Goal: Task Accomplishment & Management: Manage account settings

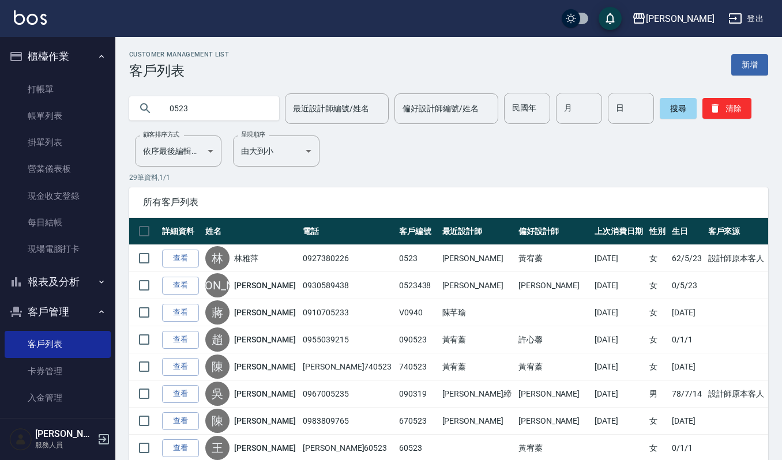
scroll to position [12, 0]
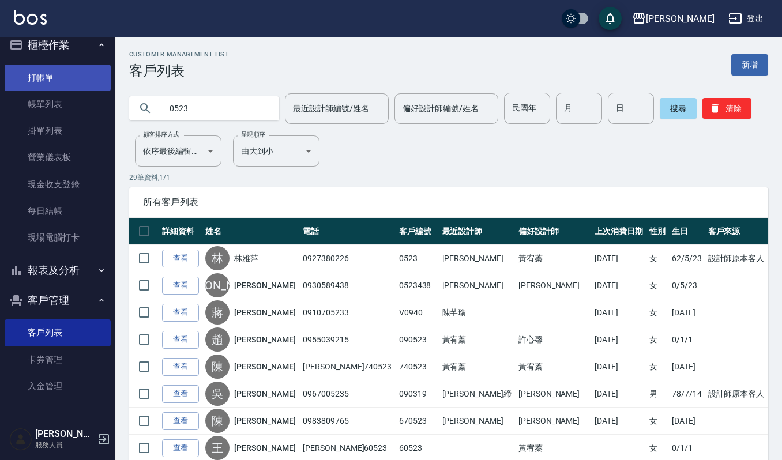
click at [33, 75] on link "打帳單" at bounding box center [58, 78] width 106 height 27
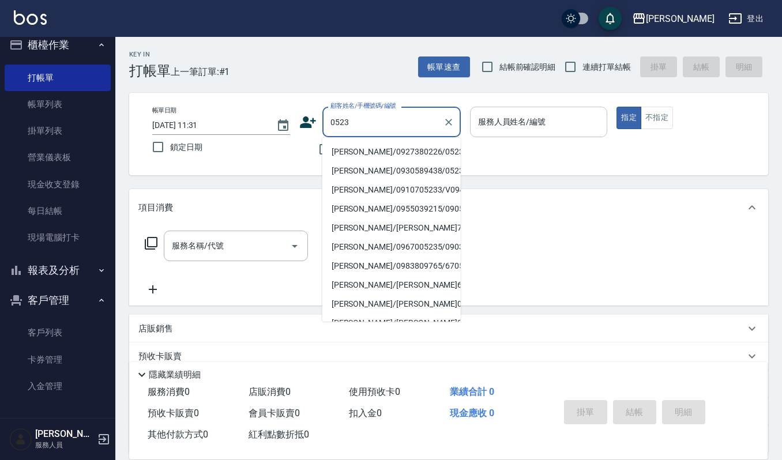
type input "林雅萍/0927380226/0523"
type input "Ruby-17"
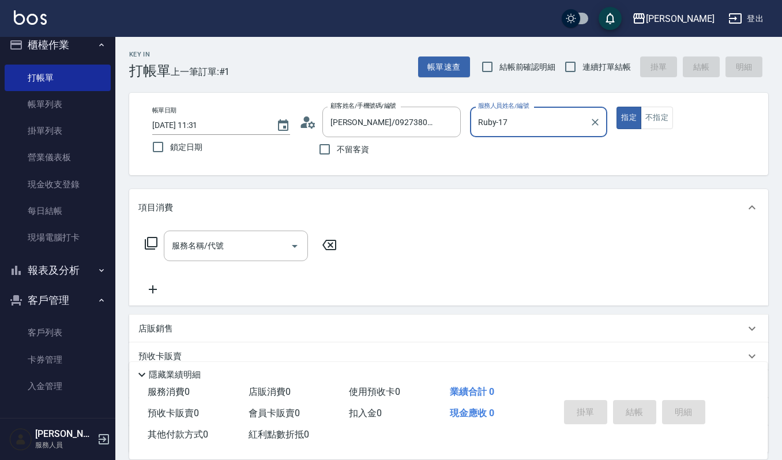
click at [617, 107] on button "指定" at bounding box center [629, 118] width 25 height 22
type button "true"
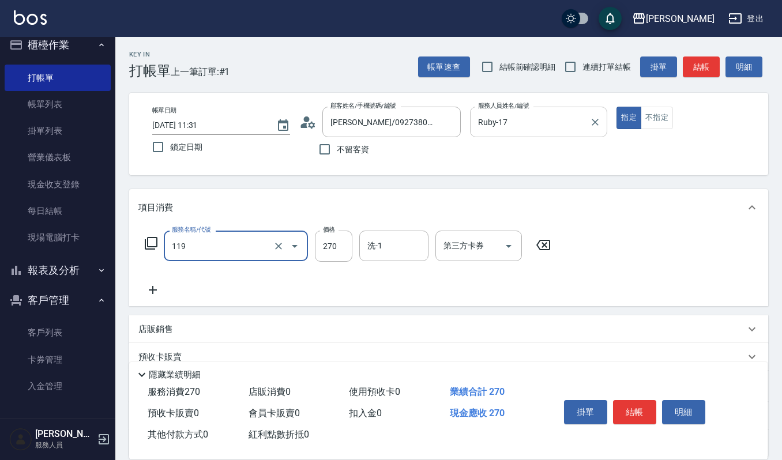
type input "使用一般洗髮卡(119)"
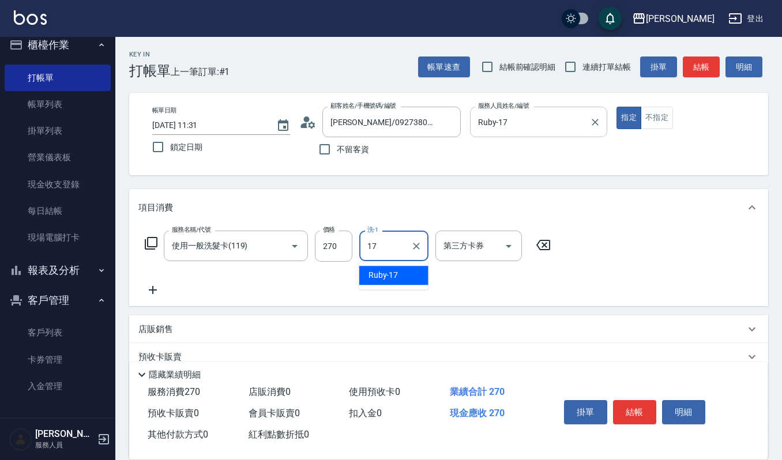
type input "Ruby-17"
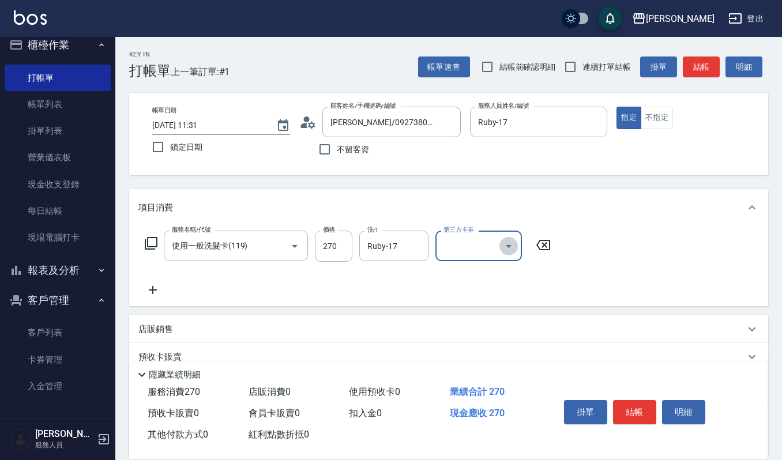
click at [504, 246] on icon "Open" at bounding box center [509, 246] width 14 height 14
click at [484, 291] on span "舊有卡券" at bounding box center [478, 294] width 87 height 19
type input "舊有卡券"
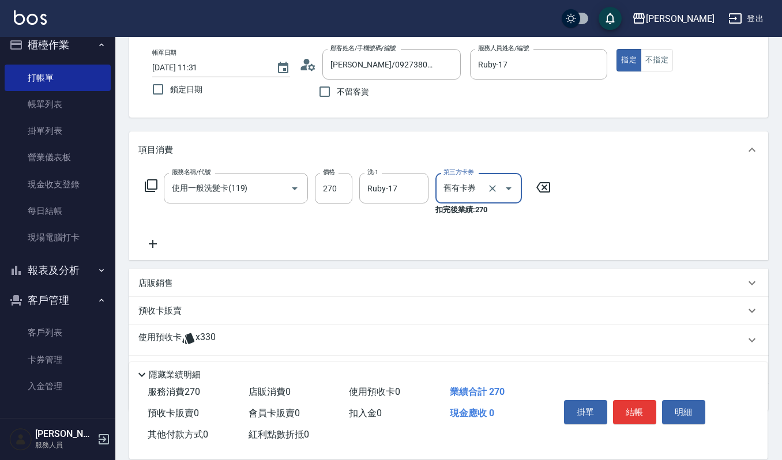
scroll to position [116, 0]
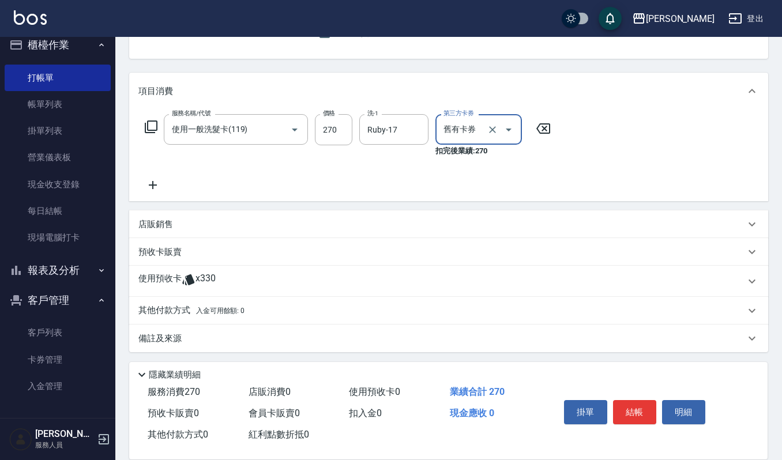
click at [168, 252] on p "預收卡販賣" at bounding box center [159, 252] width 43 height 12
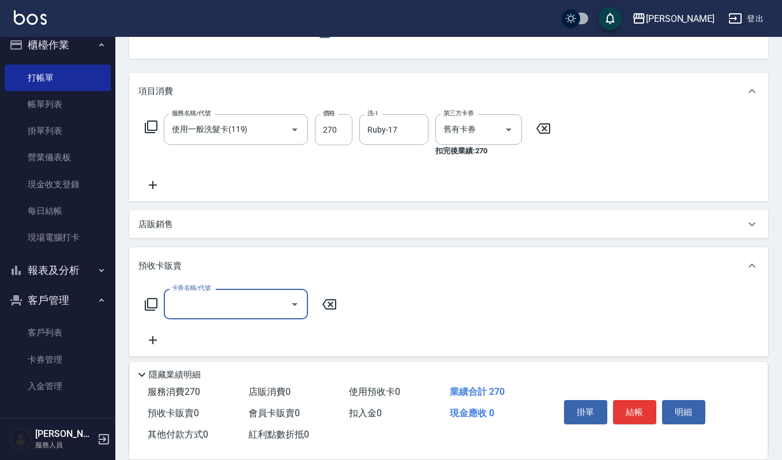
scroll to position [0, 0]
click at [296, 300] on icon "Open" at bounding box center [295, 305] width 14 height 14
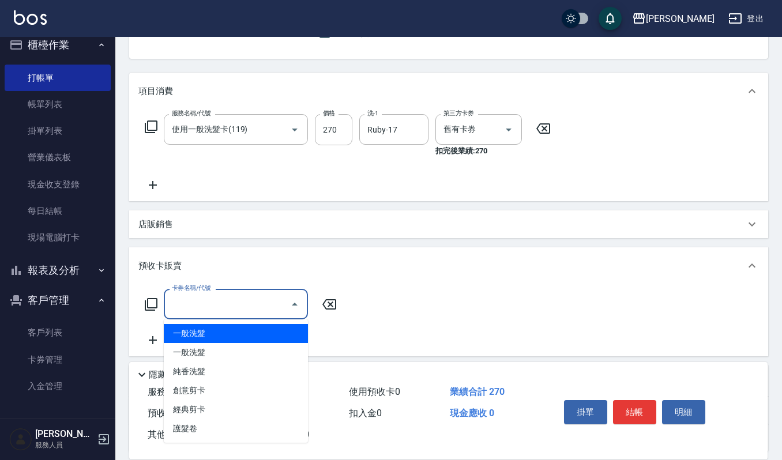
click at [234, 337] on span "一般洗髮" at bounding box center [236, 333] width 144 height 19
type input "一般洗髮(200)"
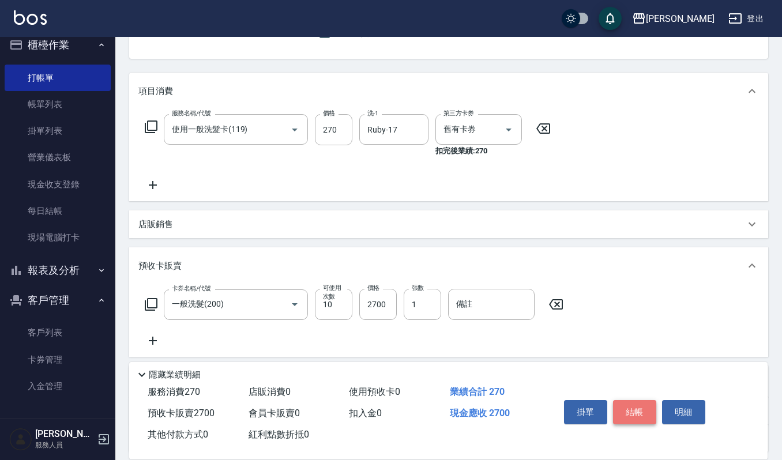
click at [634, 409] on button "結帳" at bounding box center [634, 412] width 43 height 24
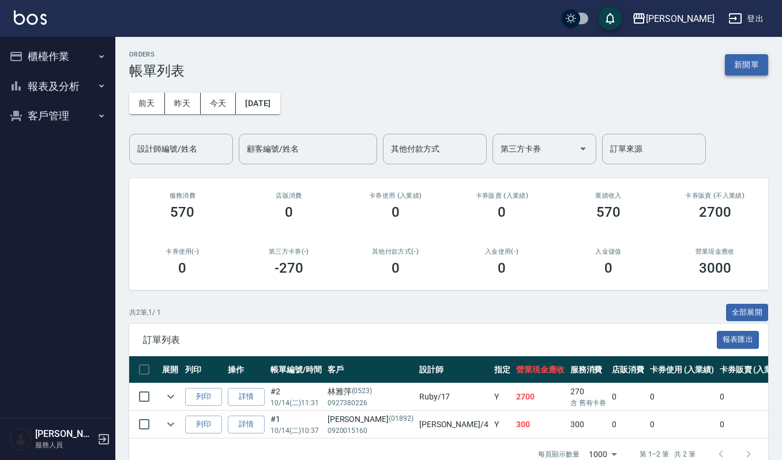
click at [751, 67] on button "新開單" at bounding box center [746, 64] width 43 height 21
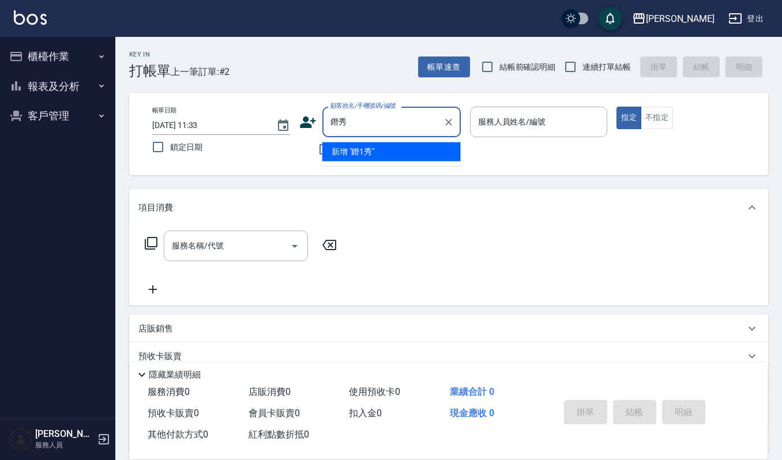
type input "秀"
paste input "詹秀玲"
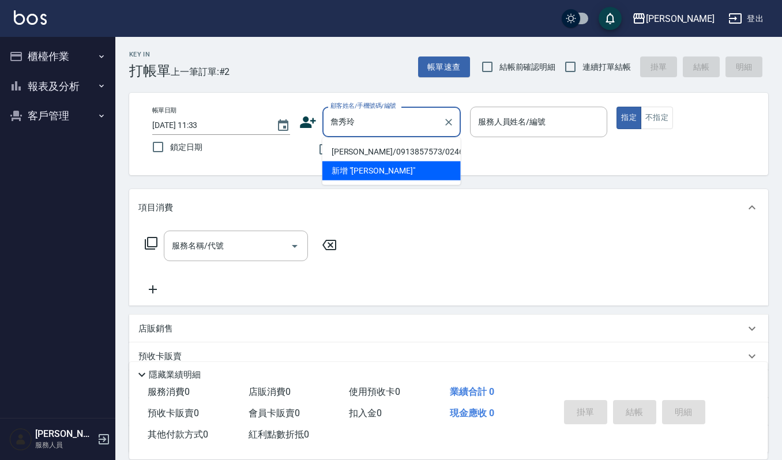
click at [367, 151] on li "詹秀玲/0913857573/02461" at bounding box center [391, 151] width 138 height 19
type input "詹秀玲/0913857573/02461"
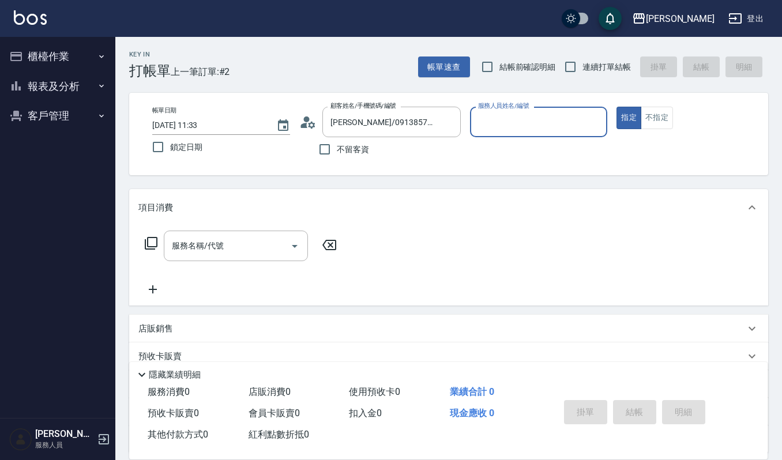
type input "吉兒-4"
click at [208, 230] on div "服務名稱/代號 服務名稱/代號" at bounding box center [448, 266] width 639 height 80
click at [113, 228] on nav "櫃檯作業 打帳單 帳單列表 掛單列表 營業儀表板 現金收支登錄 每日結帳 現場電腦打卡 報表及分析 報表目錄 店家區間累計表 店家日報表 互助日報表 互助排行…" at bounding box center [57, 227] width 115 height 381
click at [265, 250] on input "服務名稱/代號" at bounding box center [227, 246] width 116 height 20
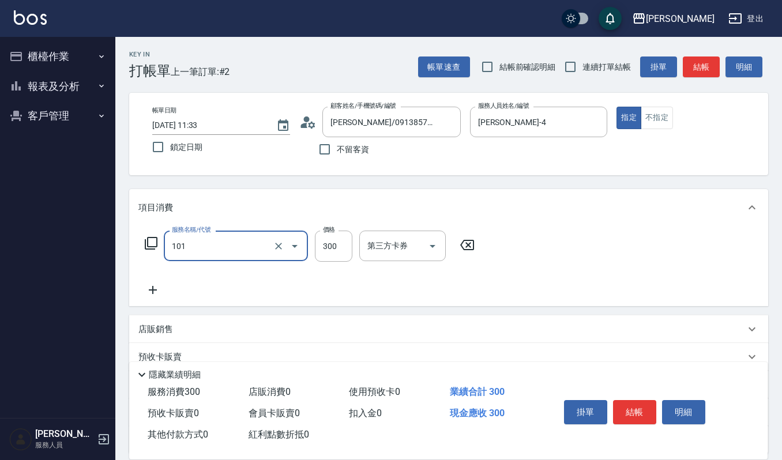
type input "一般洗髮(101)"
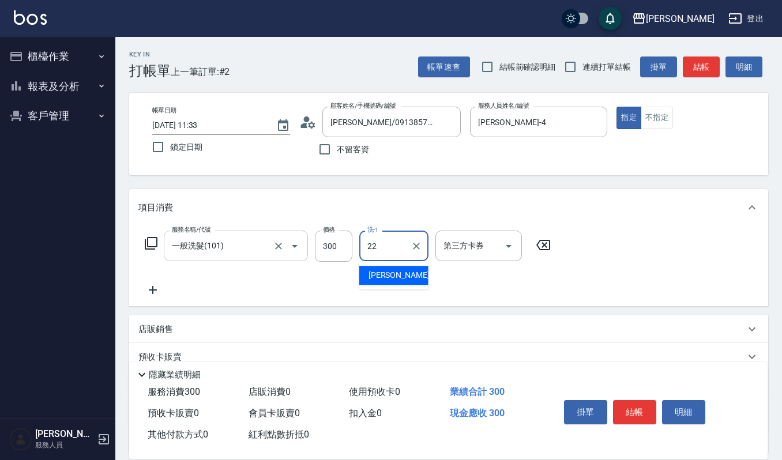
type input "宜芳-22"
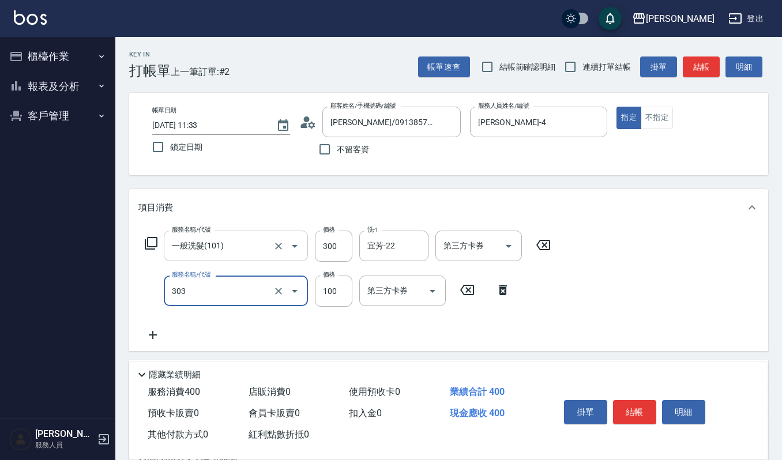
type input "修瀏海(303)"
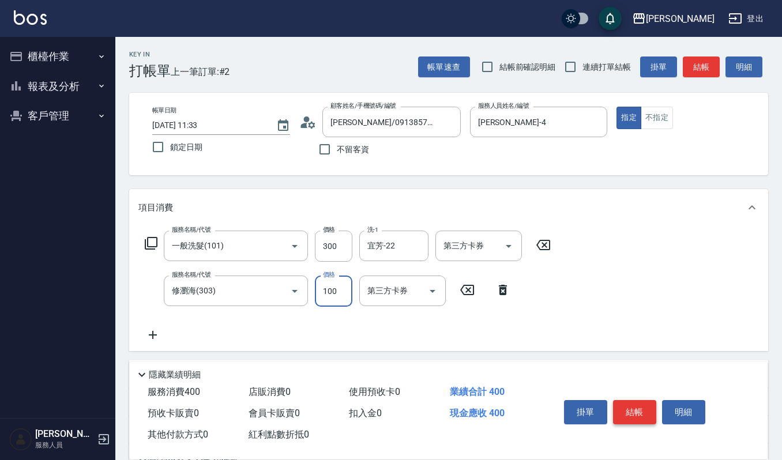
click at [647, 414] on button "結帳" at bounding box center [634, 412] width 43 height 24
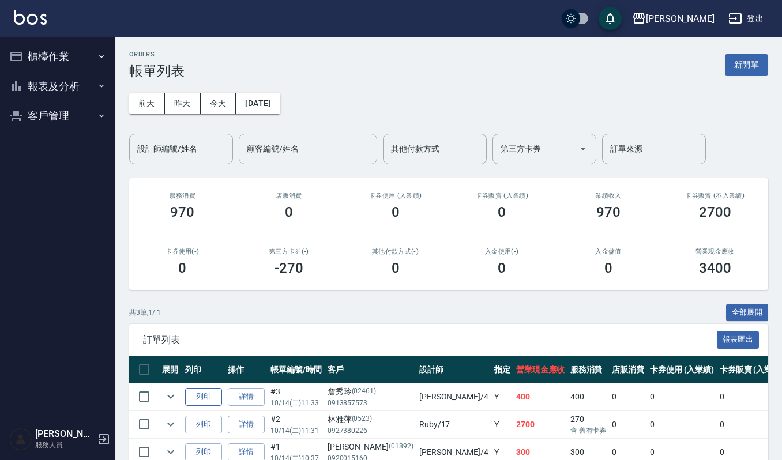
click at [206, 401] on button "列印" at bounding box center [203, 397] width 37 height 18
click at [53, 52] on button "櫃檯作業" at bounding box center [58, 57] width 106 height 30
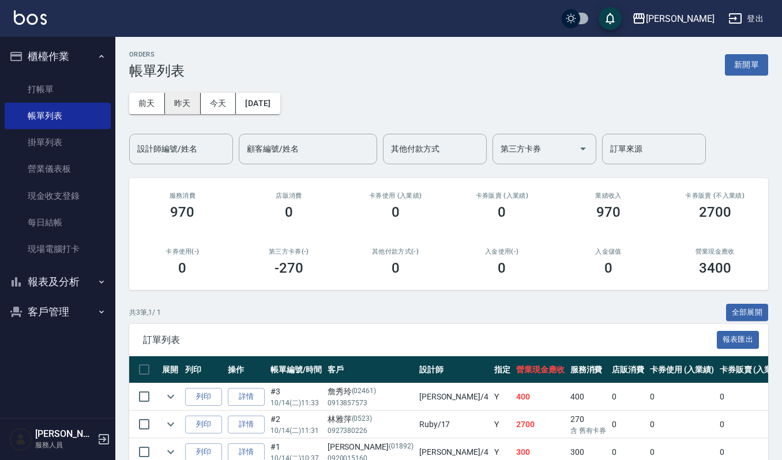
click at [181, 113] on button "昨天" at bounding box center [183, 103] width 36 height 21
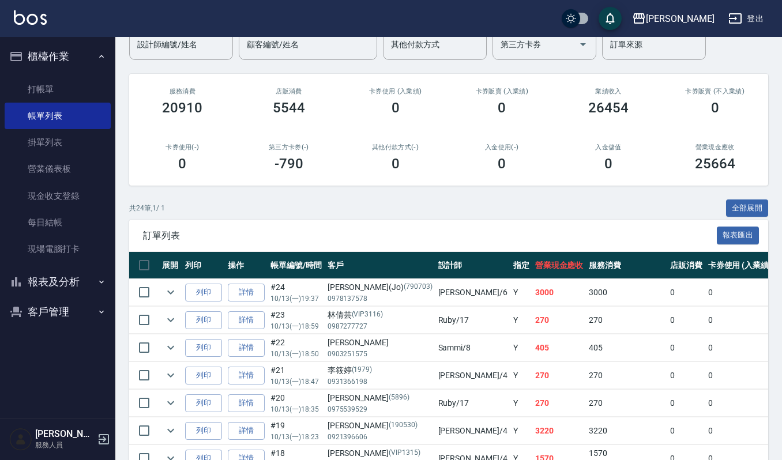
scroll to position [307, 0]
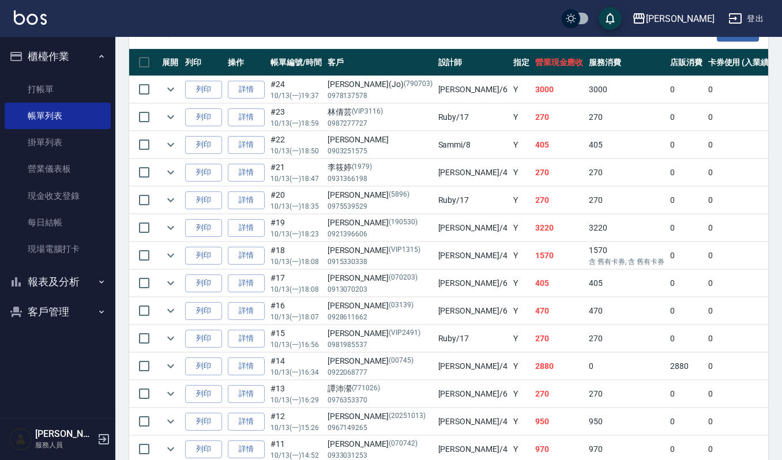
click at [161, 261] on td at bounding box center [170, 255] width 23 height 27
click at [173, 257] on icon "expand row" at bounding box center [170, 256] width 7 height 4
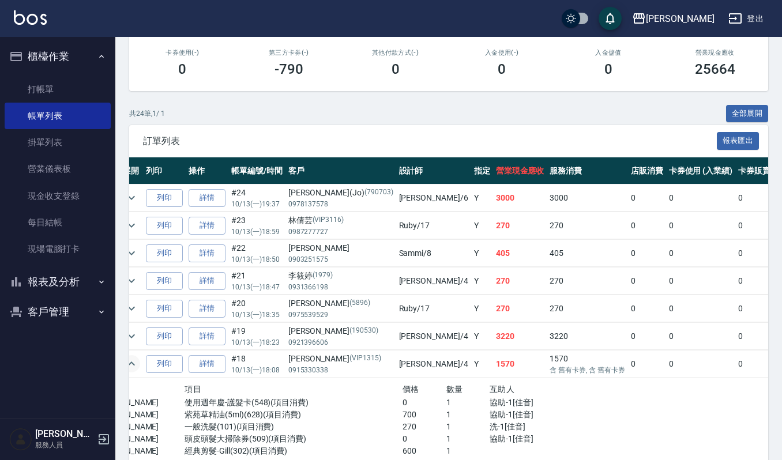
scroll to position [45, 0]
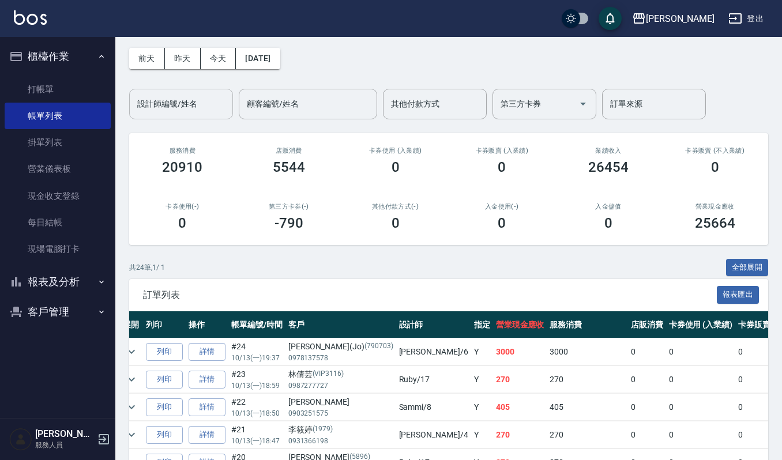
click at [187, 102] on input "設計師編號/姓名" at bounding box center [180, 104] width 93 height 20
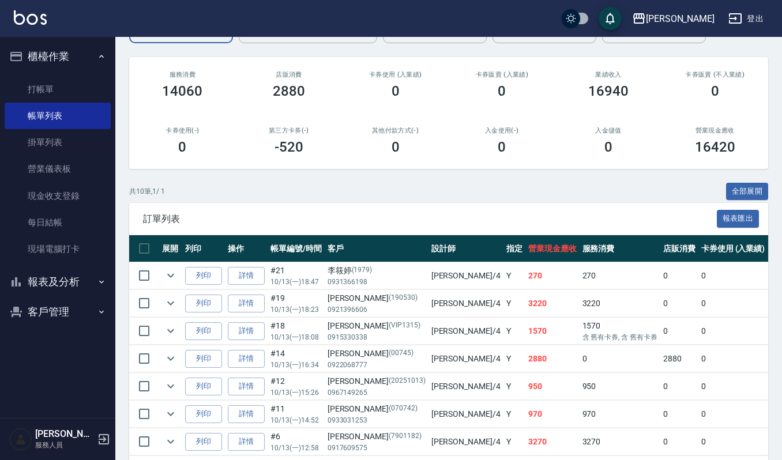
scroll to position [261, 0]
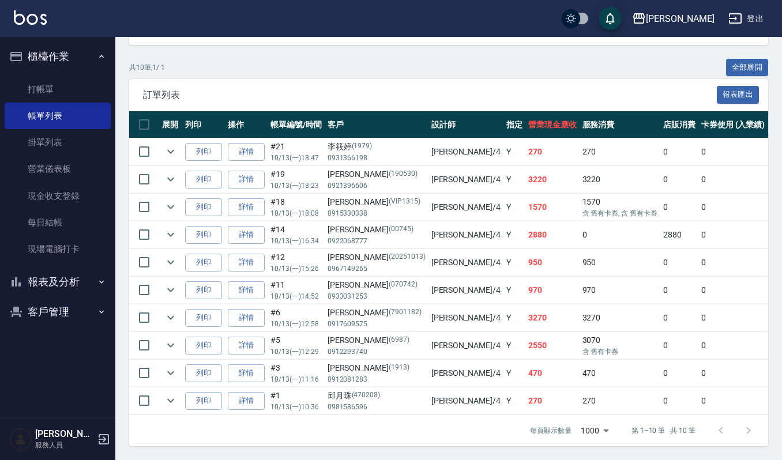
type input "[PERSON_NAME]-4"
drag, startPoint x: 513, startPoint y: 404, endPoint x: 659, endPoint y: 399, distance: 145.4
click at [659, 399] on table "展開 列印 操作 帳單編號/時間 客戶 設計師 指定 營業現金應收 服務消費 店販消費 卡券使用 (入業績) 卡券販賣 (入業績) 業績收入 卡券販賣 (不入…" at bounding box center [690, 263] width 1122 height 304
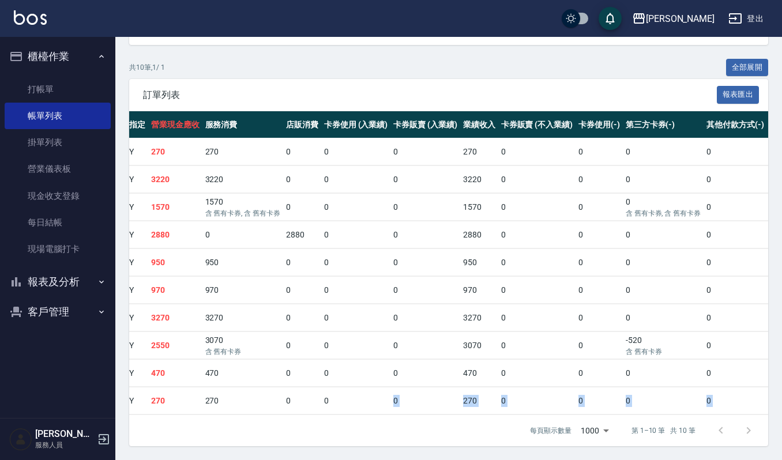
scroll to position [0, 399]
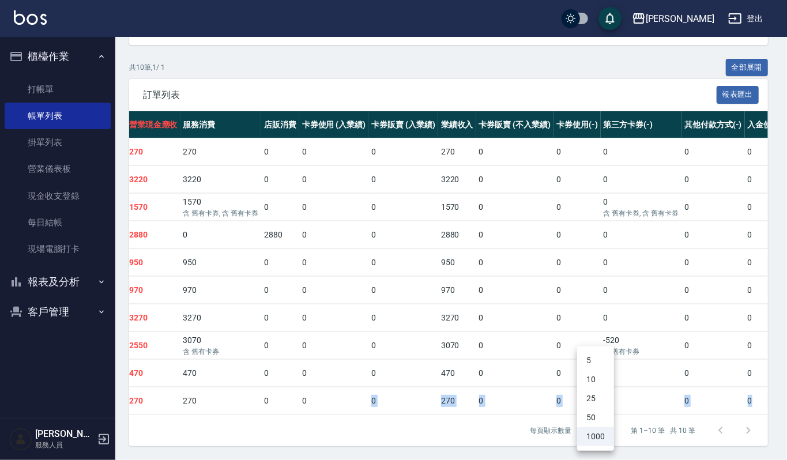
drag, startPoint x: 579, startPoint y: 419, endPoint x: 517, endPoint y: 414, distance: 62.5
click at [517, 415] on body "上越傑森 登出 櫃檯作業 打帳單 帳單列表 掛單列表 營業儀表板 現金收支登錄 每日結帳 現場電腦打卡 報表及分析 報表目錄 店家區間累計表 店家日報表 互助…" at bounding box center [393, 107] width 787 height 705
click at [517, 412] on div at bounding box center [393, 230] width 787 height 460
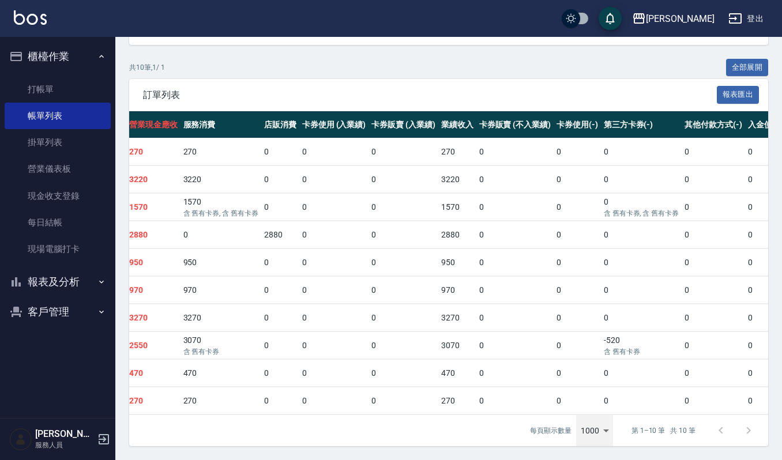
scroll to position [0, 393]
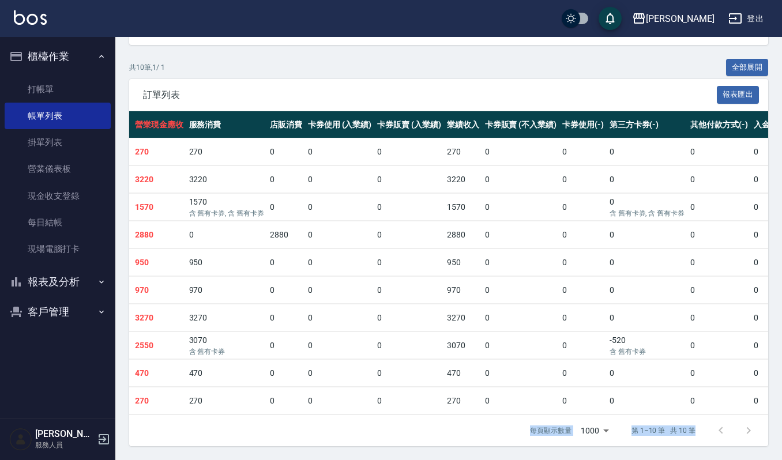
drag, startPoint x: 531, startPoint y: 412, endPoint x: 383, endPoint y: 394, distance: 149.2
click at [444, 393] on td "270" at bounding box center [463, 401] width 38 height 27
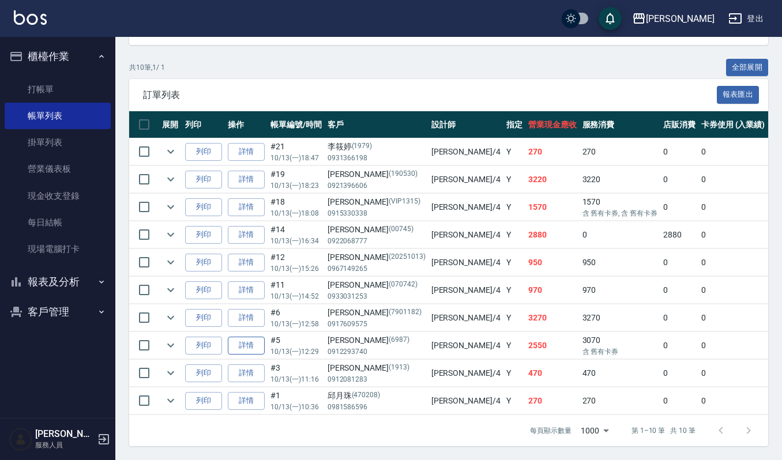
click at [243, 337] on link "詳情" at bounding box center [246, 346] width 37 height 18
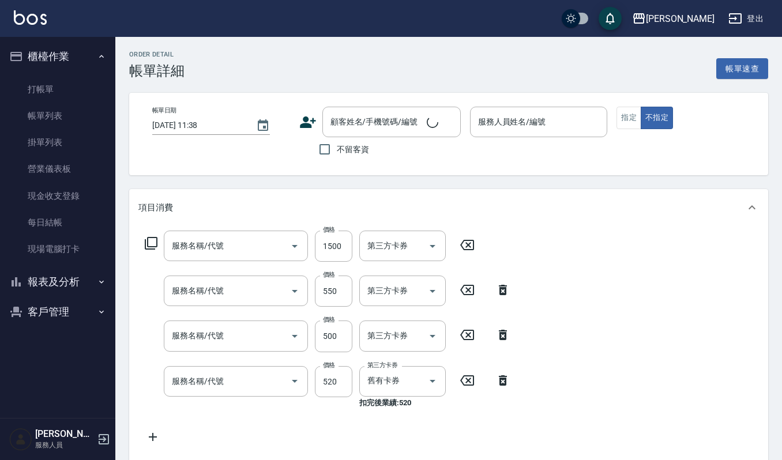
type input "打底染髮(402)"
type input "純香洗髮(107)"
type input "(雲提)燙染前頭皮防護(518)"
type input "2024剪髮卡(314)"
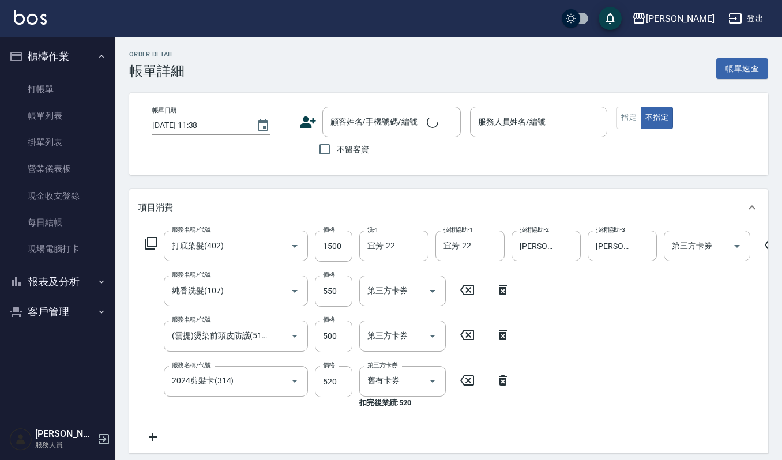
type input "[DATE] 12:29"
type input "[PERSON_NAME]-4"
type input "[PERSON_NAME]/0912293740/6987"
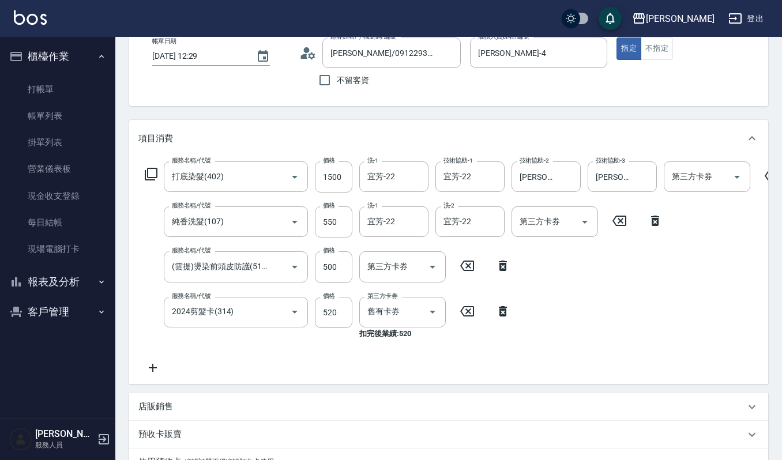
scroll to position [153, 0]
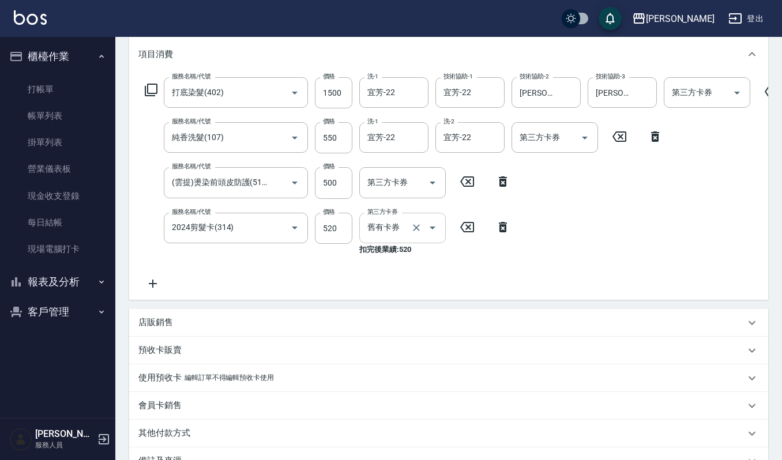
click at [431, 230] on icon "Open" at bounding box center [433, 228] width 14 height 14
click at [555, 254] on div "服務名稱/代號 打底染髮(402) 服務名稱/代號 價格 1500 價格 洗-1 宜芳-22 洗-1 技術協助-1 宜芳-22 技術協助-1 技術協助-2 吉…" at bounding box center [462, 183] width 648 height 213
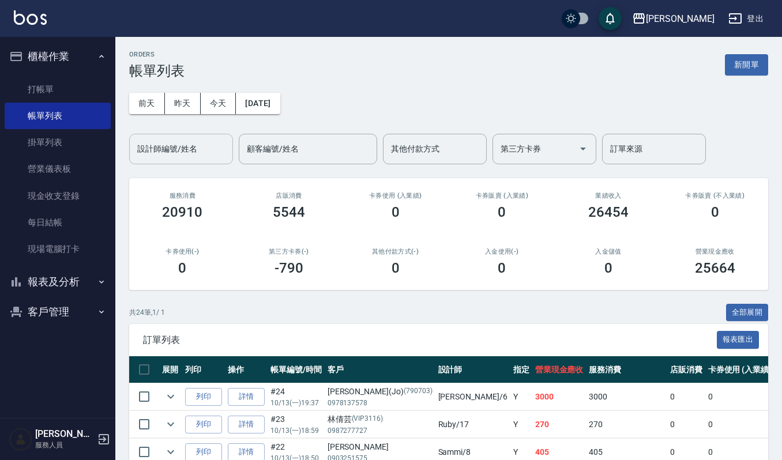
click at [160, 158] on input "設計師編號/姓名" at bounding box center [180, 149] width 93 height 20
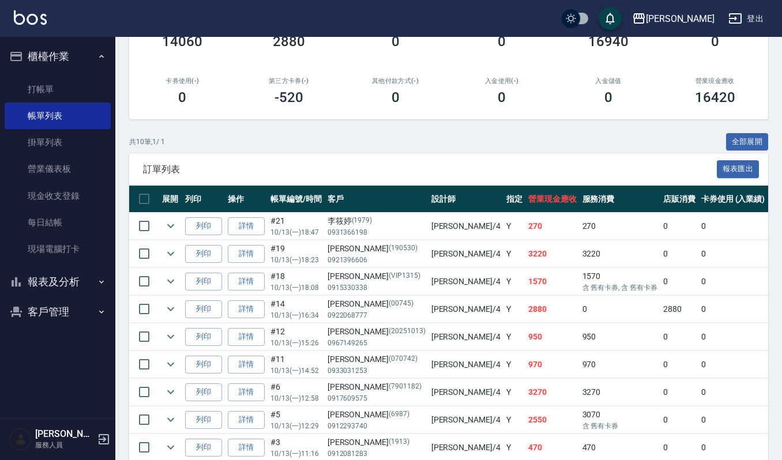
scroll to position [261, 0]
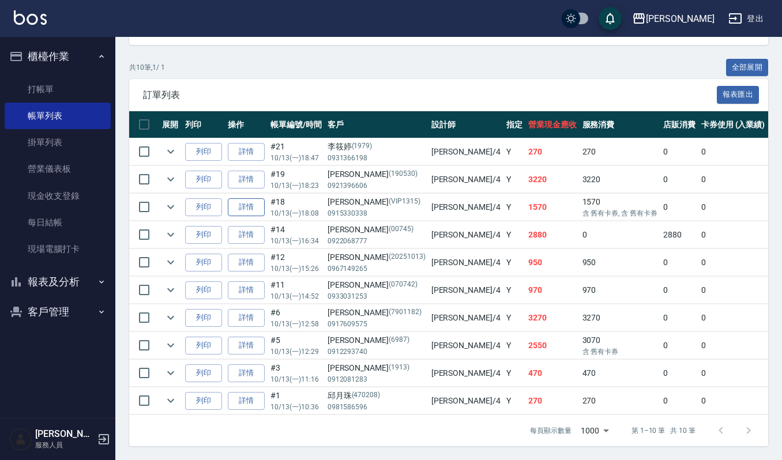
type input "[PERSON_NAME]-4"
click at [243, 198] on link "詳情" at bounding box center [246, 207] width 37 height 18
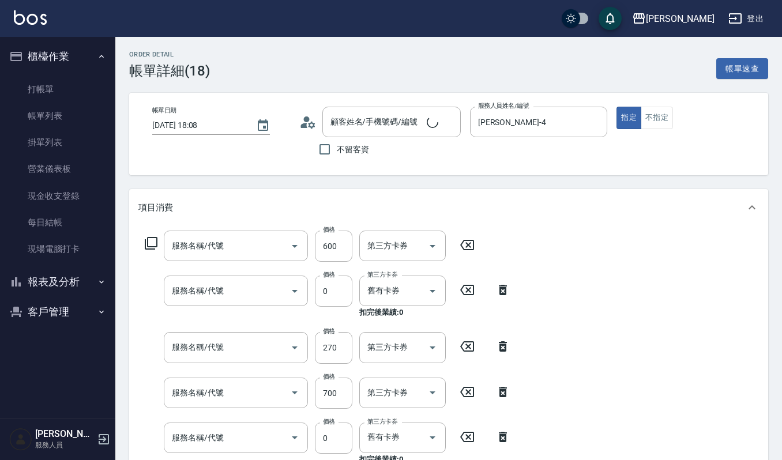
type input "[DATE] 18:08"
type input "[PERSON_NAME]-4"
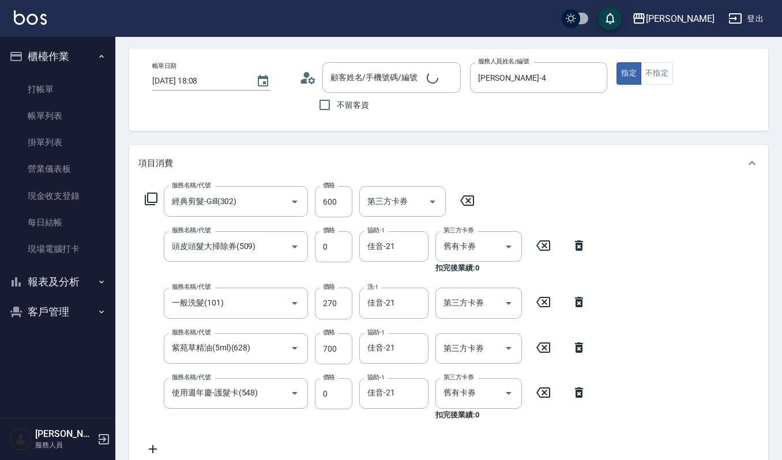
type input "經典剪髮-Gill(302)"
type input "頭皮頭髮大掃除券(509)"
type input "一般洗髮(101)"
type input "紫苑草精油(5ml)(628)"
type input "使用週年慶-護髮卡(548)"
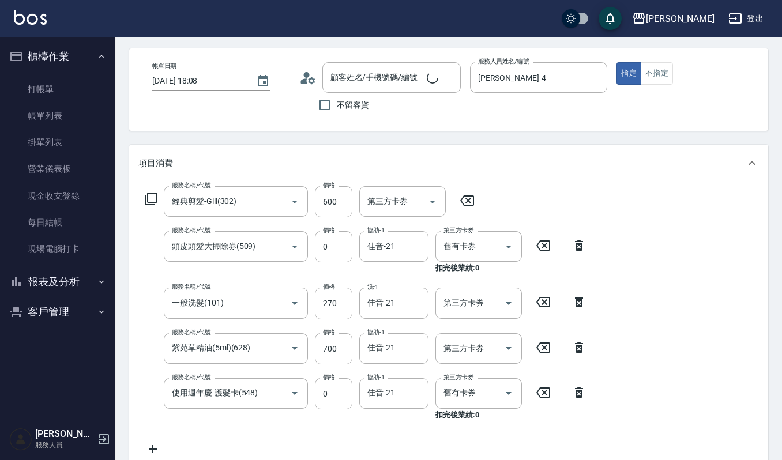
type input "[PERSON_NAME]/0915330338/VIP1315"
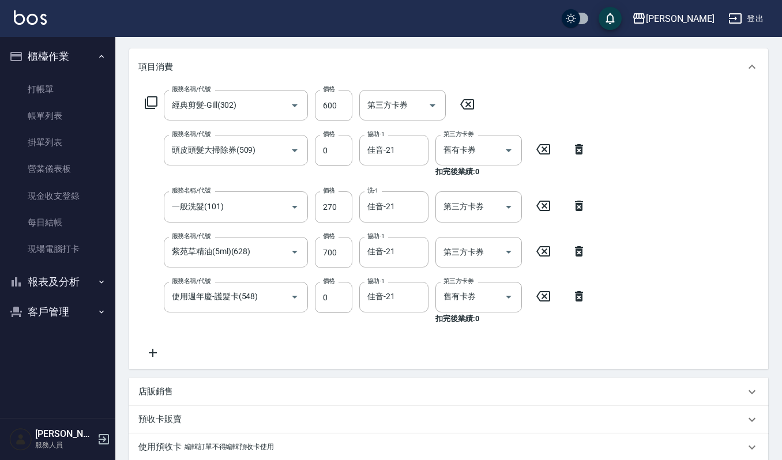
scroll to position [153, 0]
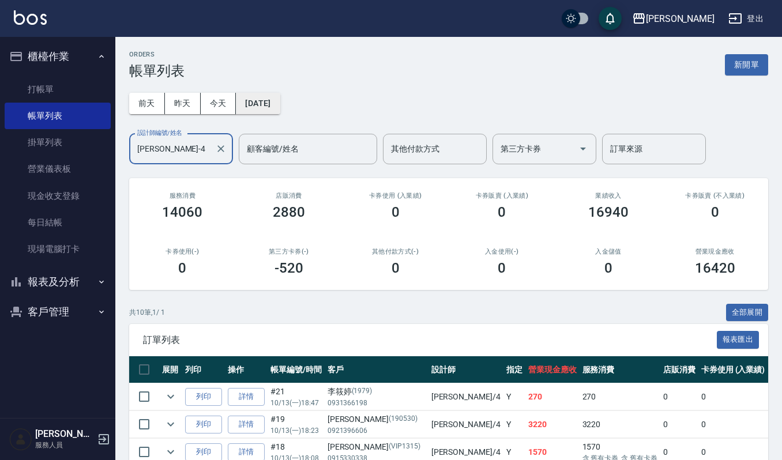
type input "[PERSON_NAME]-4"
click at [280, 100] on button "[DATE]" at bounding box center [258, 103] width 44 height 21
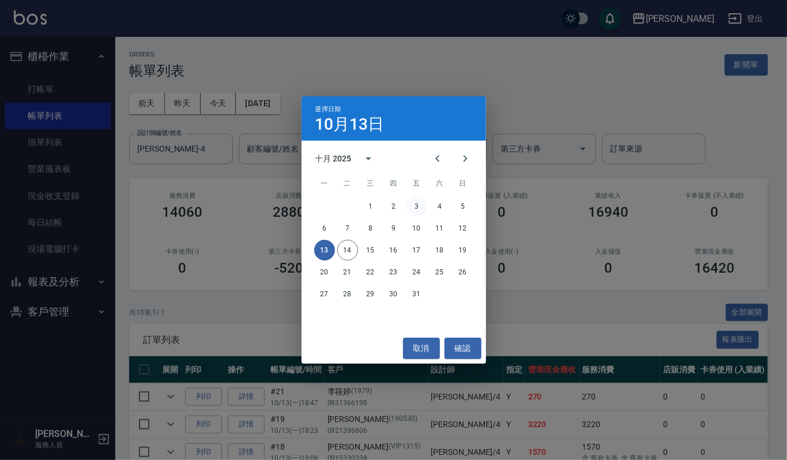
click at [420, 205] on button "3" at bounding box center [417, 206] width 21 height 21
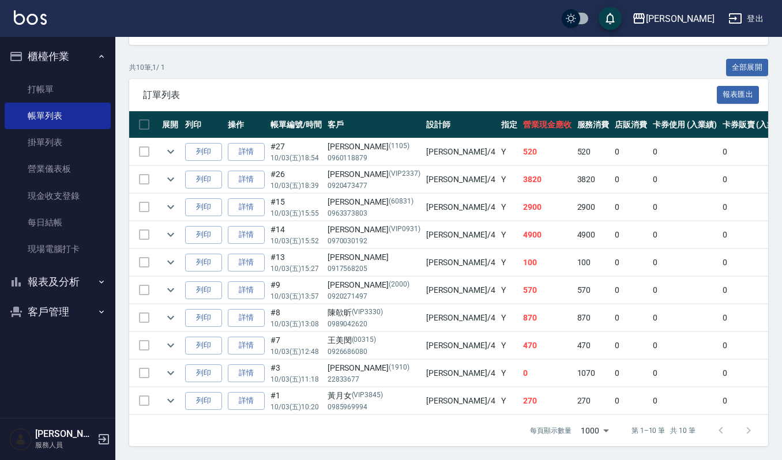
scroll to position [261, 0]
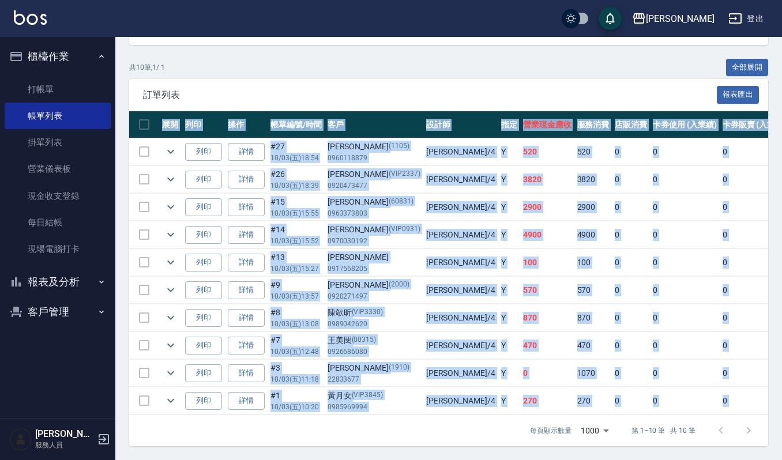
drag, startPoint x: 533, startPoint y: 416, endPoint x: 564, endPoint y: 413, distance: 30.8
click at [564, 413] on div "訂單列表 報表匯出 展開 列印 操作 帳單編號/時間 客戶 設計師 指定 營業現金應收 服務消費 店販消費 卡券使用 (入業績) 卡券販賣 (入業績) 業績收…" at bounding box center [448, 262] width 639 height 367
click at [520, 257] on td "100" at bounding box center [547, 262] width 54 height 27
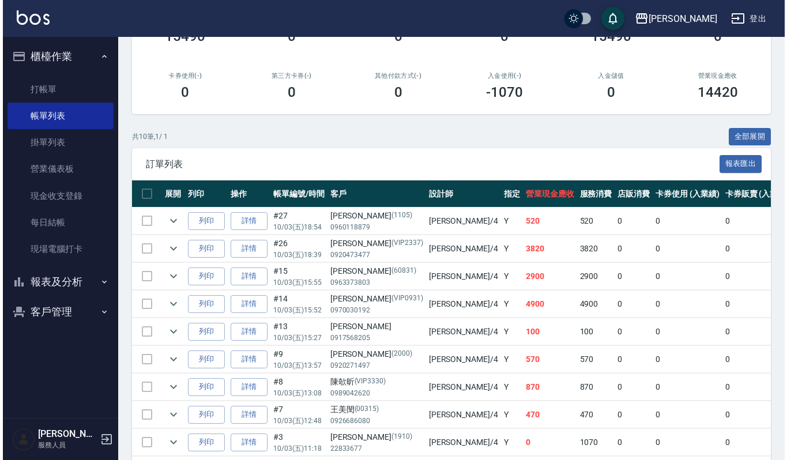
scroll to position [30, 0]
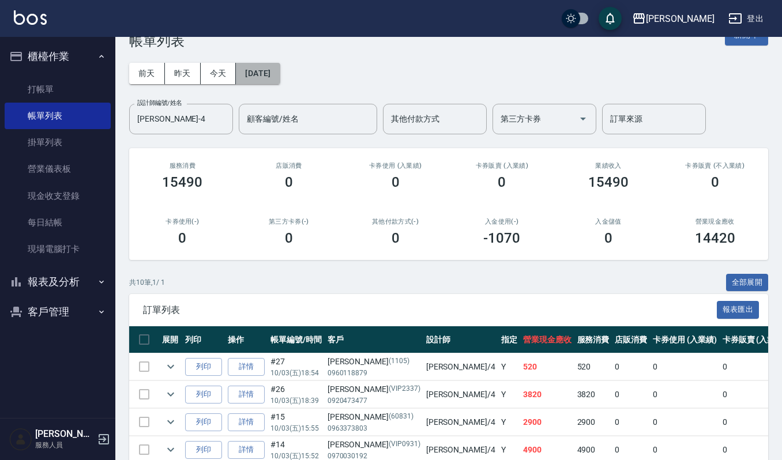
click at [280, 68] on button "[DATE]" at bounding box center [258, 73] width 44 height 21
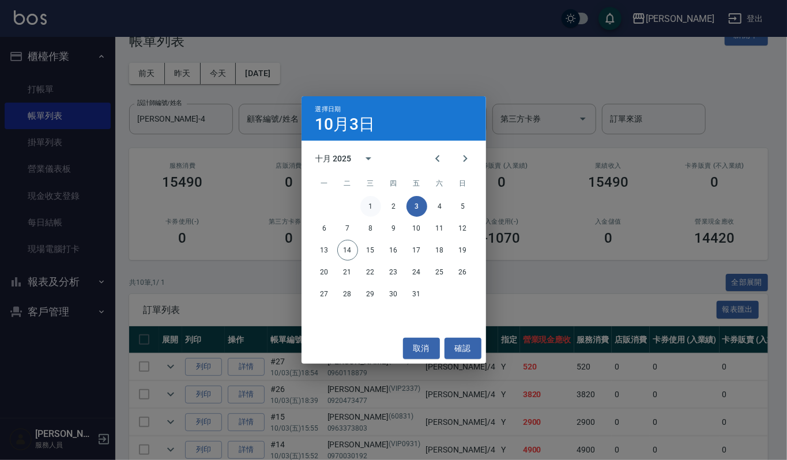
click at [374, 205] on button "1" at bounding box center [370, 206] width 21 height 21
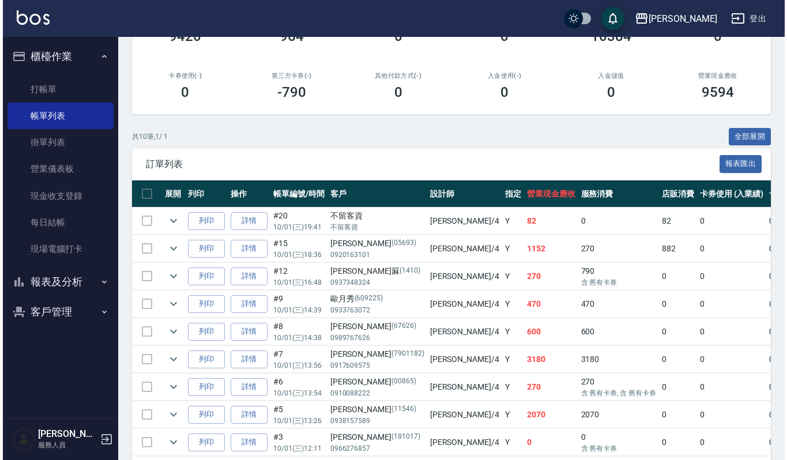
scroll to position [30, 0]
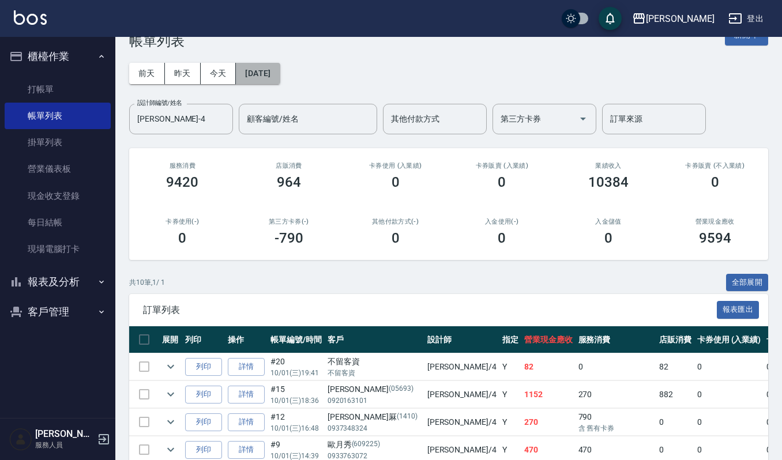
click at [275, 82] on button "[DATE]" at bounding box center [258, 73] width 44 height 21
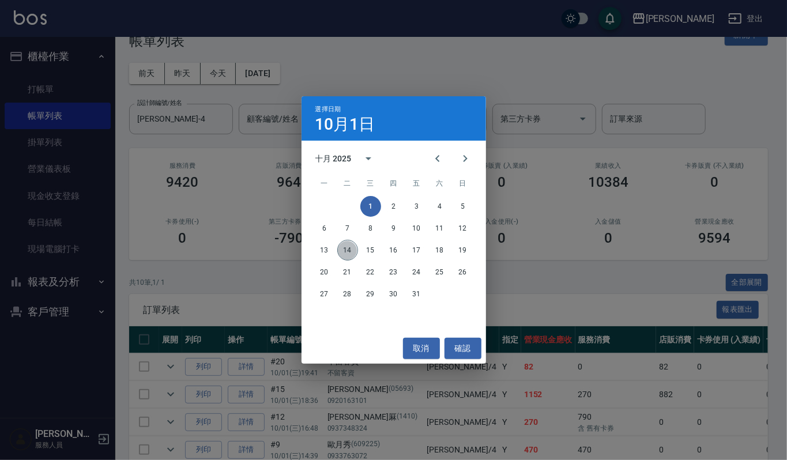
click at [354, 246] on button "14" at bounding box center [347, 250] width 21 height 21
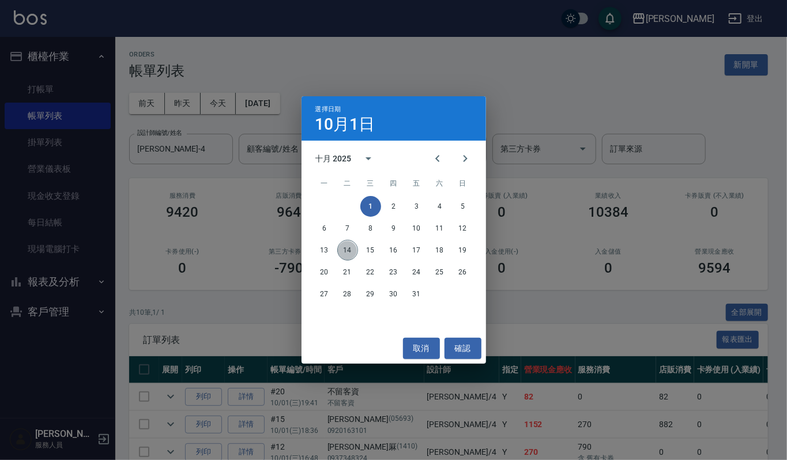
click at [354, 246] on div "ORDERS 帳單列表 新開單 前天 昨天 今天 2025/10/01 設計師編號/姓名 吉兒-4 設計師編號/姓名 顧客編號/姓名 顧客編號/姓名 其他付款…" at bounding box center [391, 352] width 782 height 705
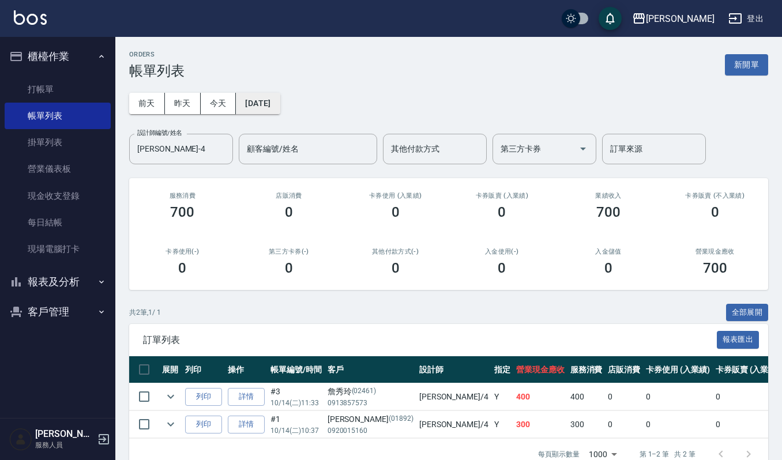
click at [246, 93] on button "[DATE]" at bounding box center [258, 103] width 44 height 21
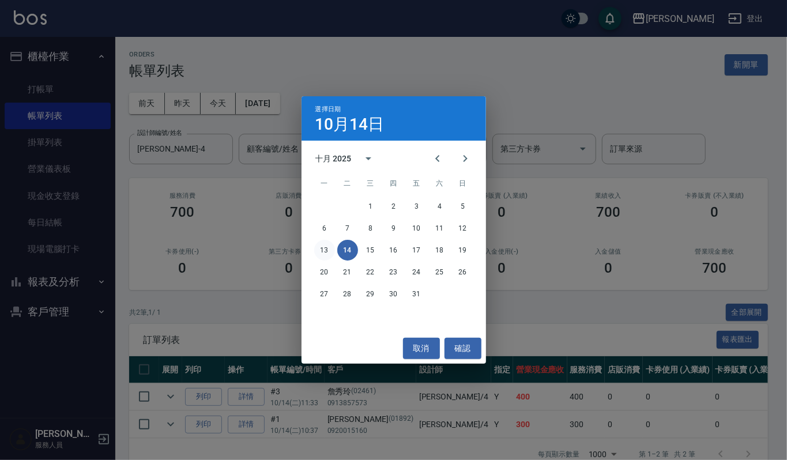
click at [330, 247] on button "13" at bounding box center [324, 250] width 21 height 21
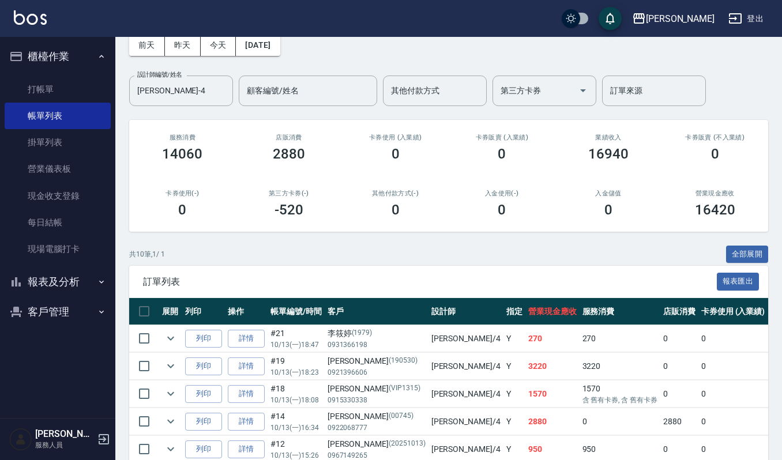
scroll to position [231, 0]
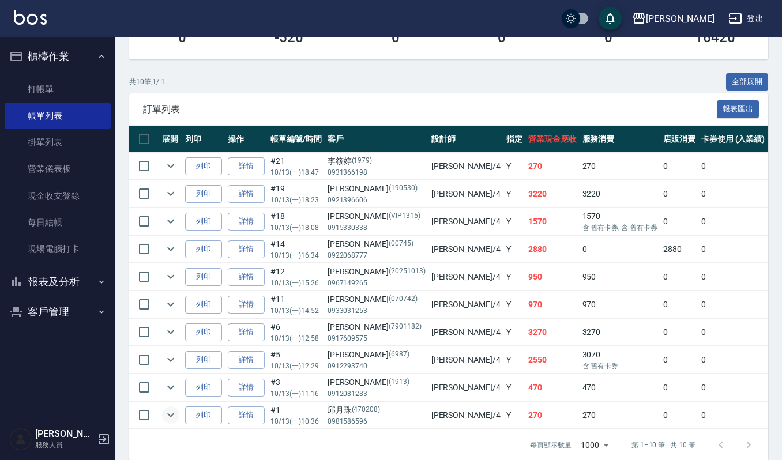
click at [172, 418] on icon "expand row" at bounding box center [170, 416] width 7 height 4
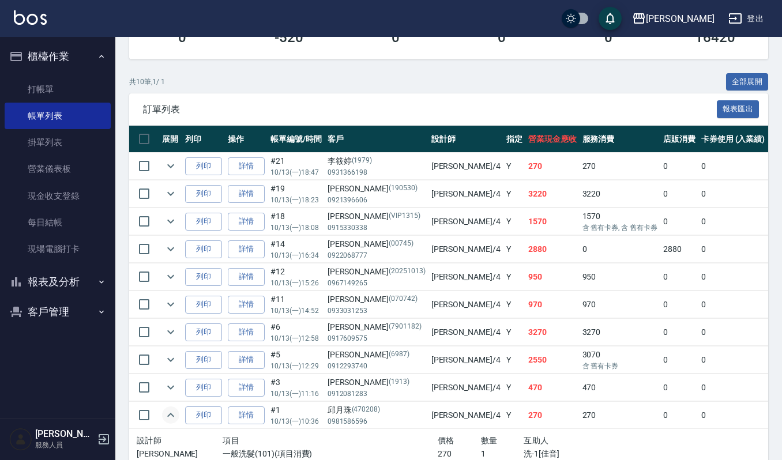
scroll to position [296, 0]
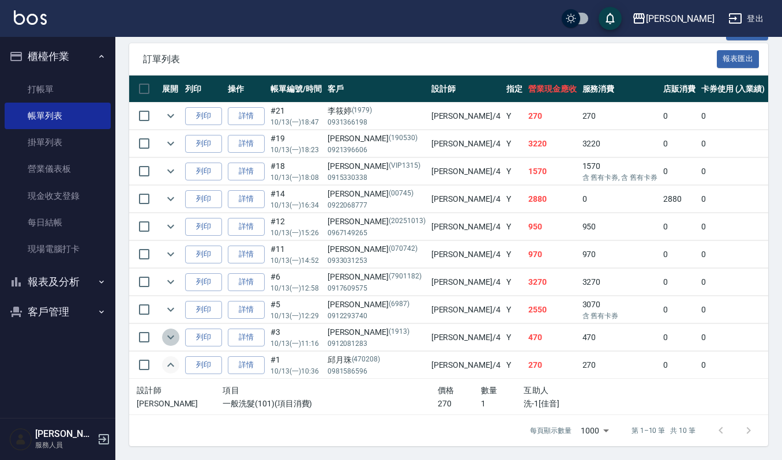
click at [167, 330] on icon "expand row" at bounding box center [171, 337] width 14 height 14
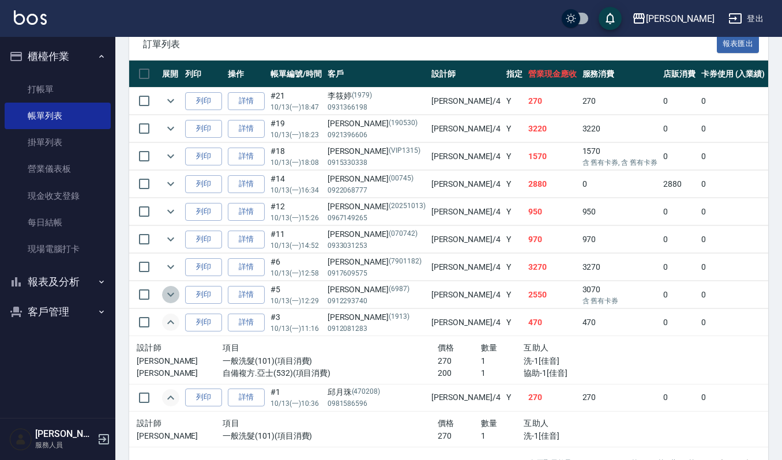
click at [172, 299] on icon "expand row" at bounding box center [171, 295] width 14 height 14
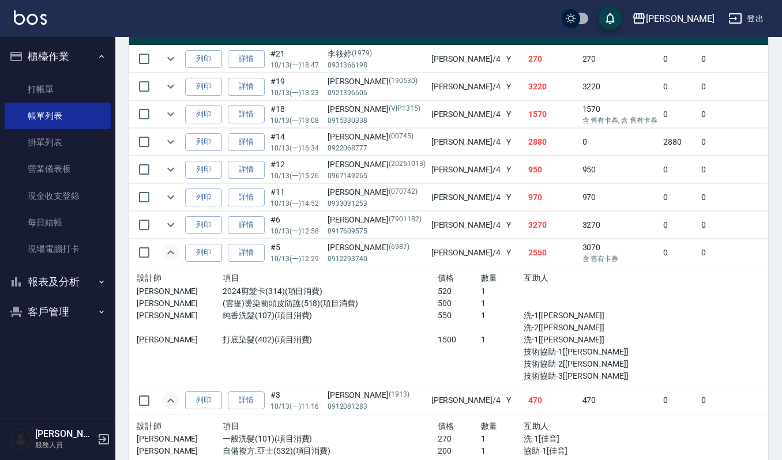
scroll to position [310, 0]
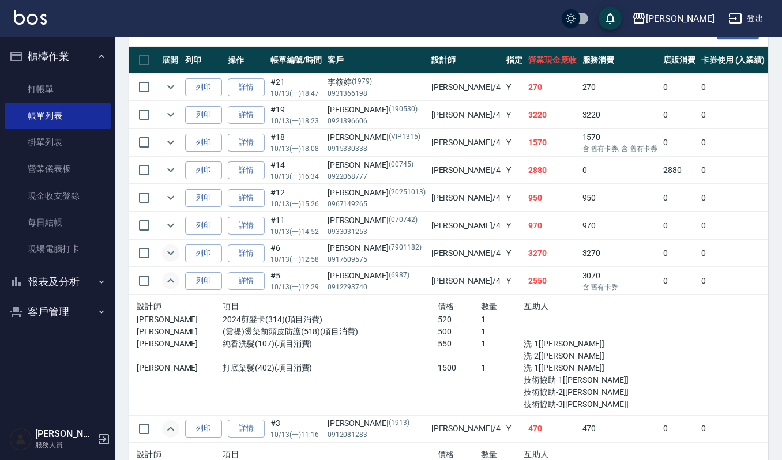
click at [173, 259] on icon "expand row" at bounding box center [171, 253] width 14 height 14
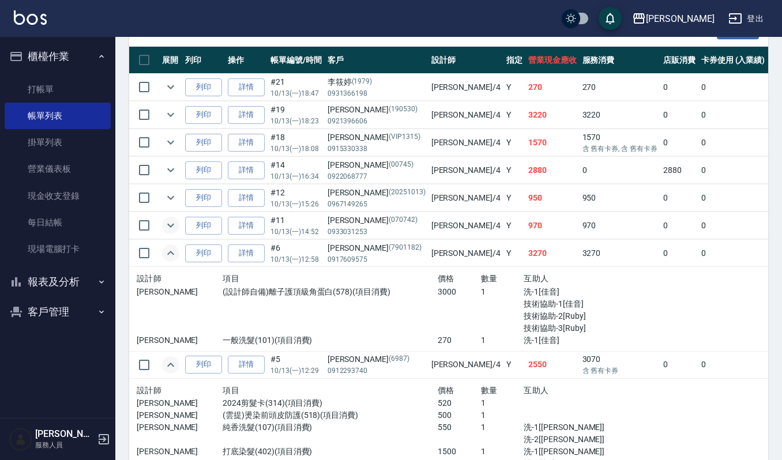
click at [167, 224] on icon "expand row" at bounding box center [171, 226] width 14 height 14
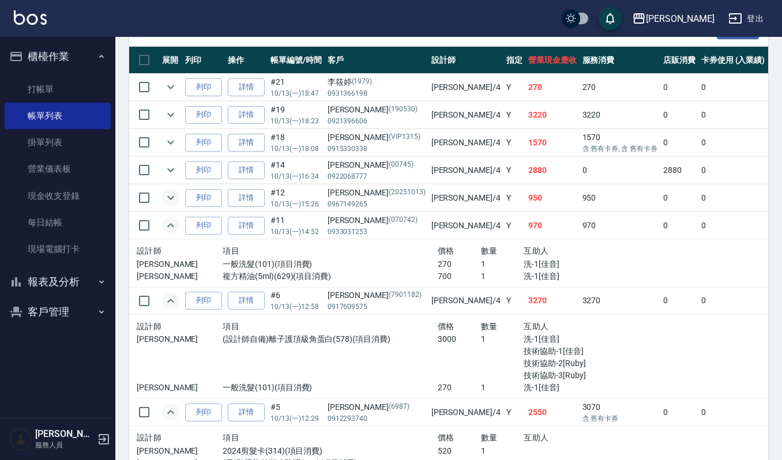
click at [169, 199] on icon "expand row" at bounding box center [170, 198] width 7 height 4
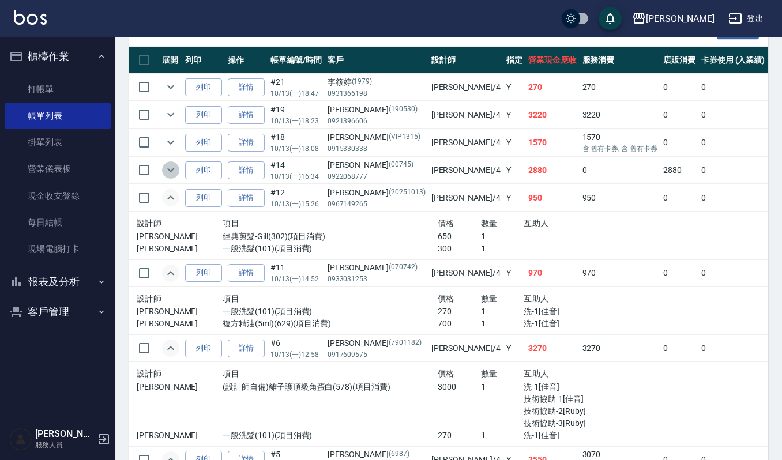
click at [173, 170] on icon "expand row" at bounding box center [170, 170] width 7 height 4
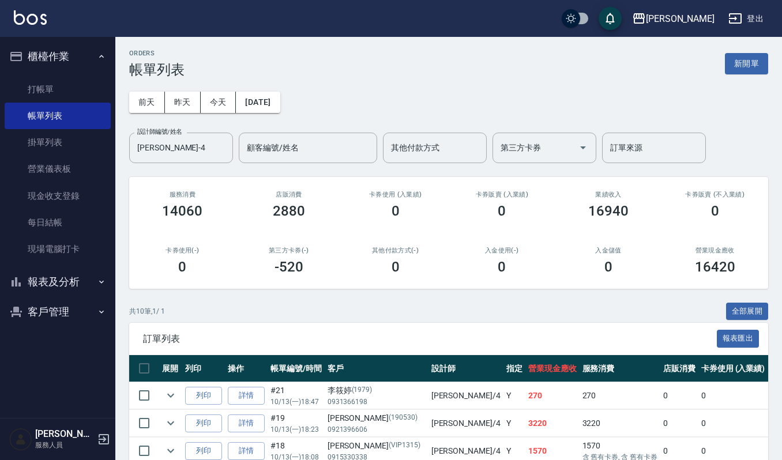
scroll to position [0, 0]
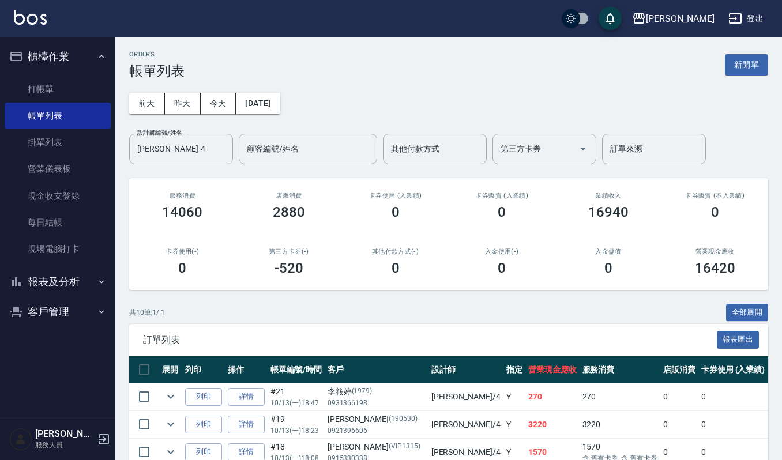
click at [70, 273] on button "報表及分析" at bounding box center [58, 282] width 106 height 30
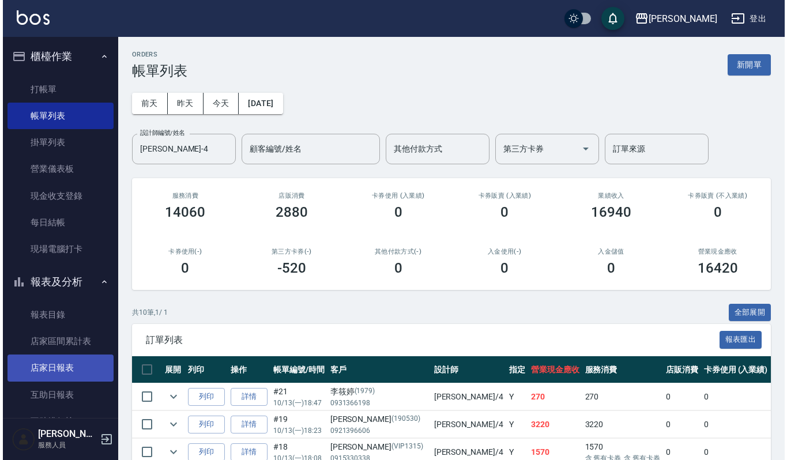
scroll to position [293, 0]
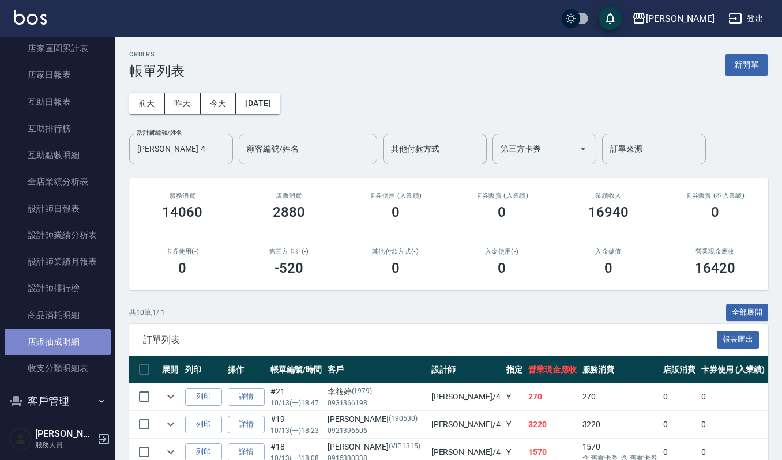
click at [67, 336] on link "店販抽成明細" at bounding box center [58, 342] width 106 height 27
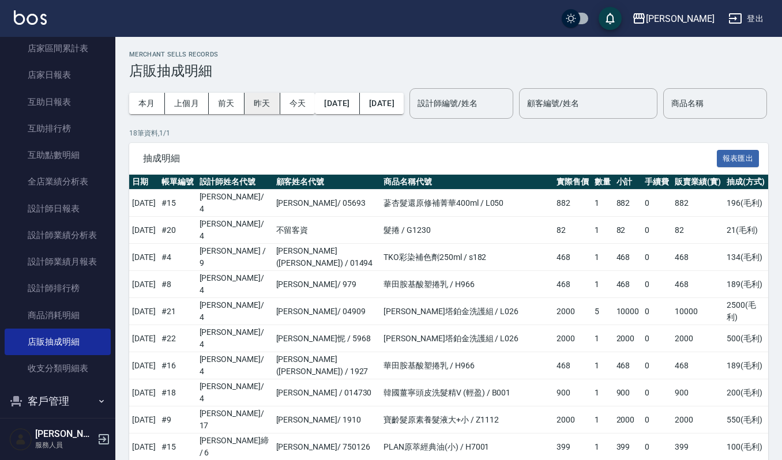
click at [268, 102] on button "昨天" at bounding box center [263, 103] width 36 height 21
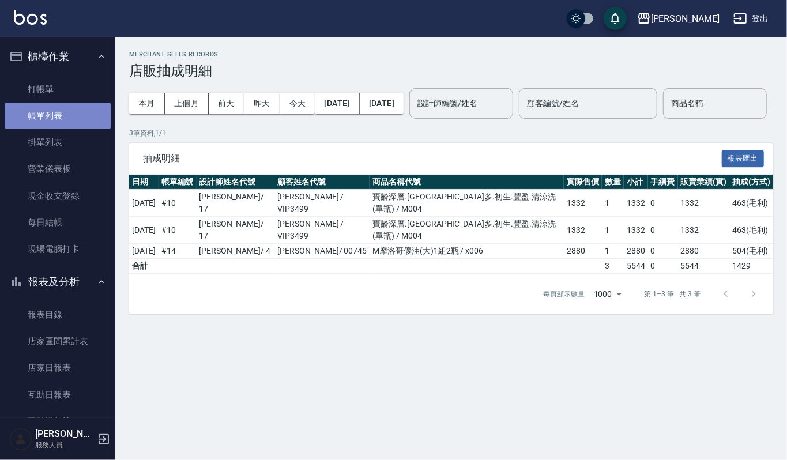
click at [59, 114] on link "帳單列表" at bounding box center [58, 116] width 106 height 27
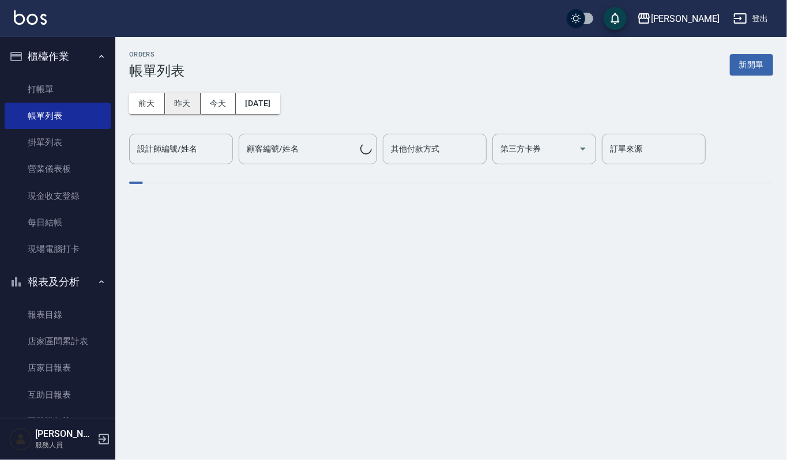
click at [180, 95] on button "昨天" at bounding box center [183, 103] width 36 height 21
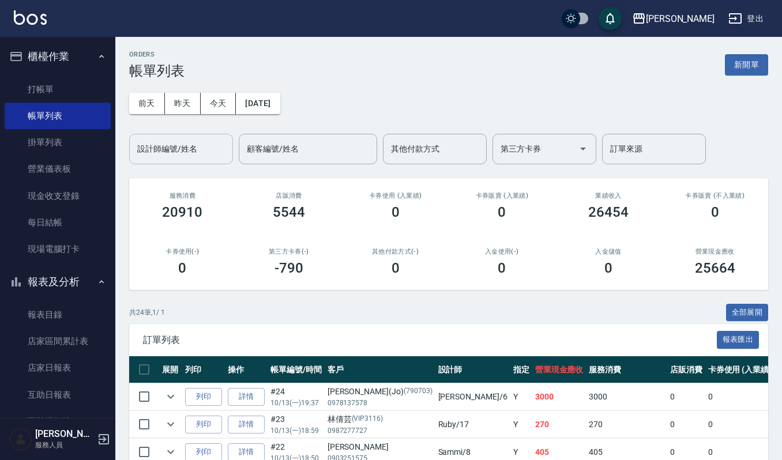
click at [211, 137] on div "設計師編號/姓名" at bounding box center [181, 149] width 104 height 31
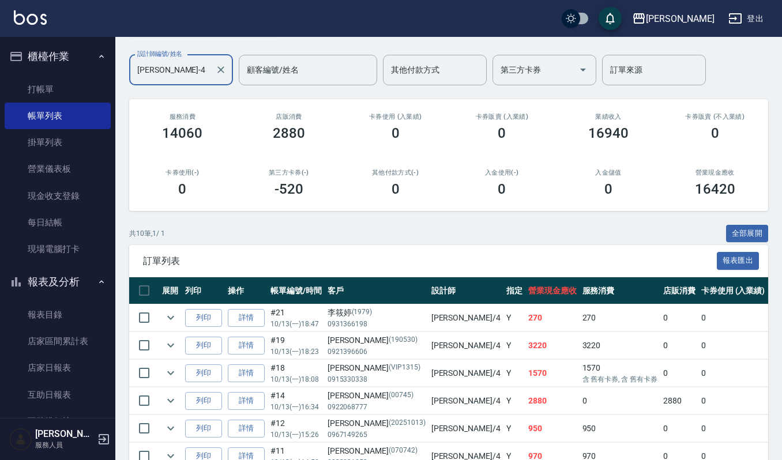
scroll to position [153, 0]
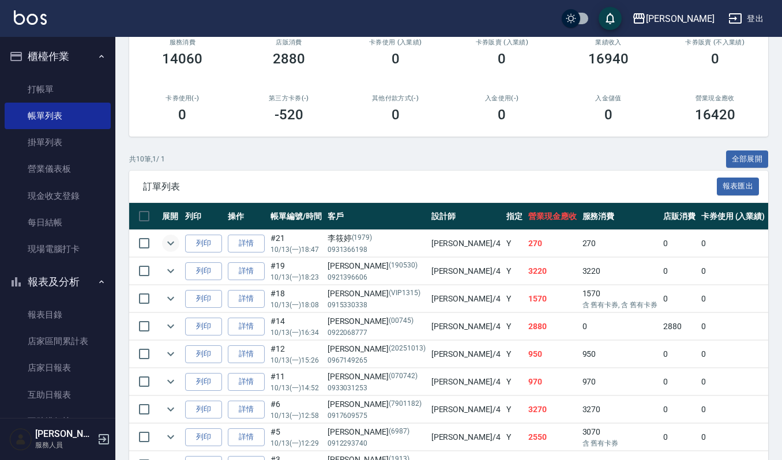
type input "[PERSON_NAME]-4"
click at [174, 246] on icon "expand row" at bounding box center [171, 243] width 14 height 14
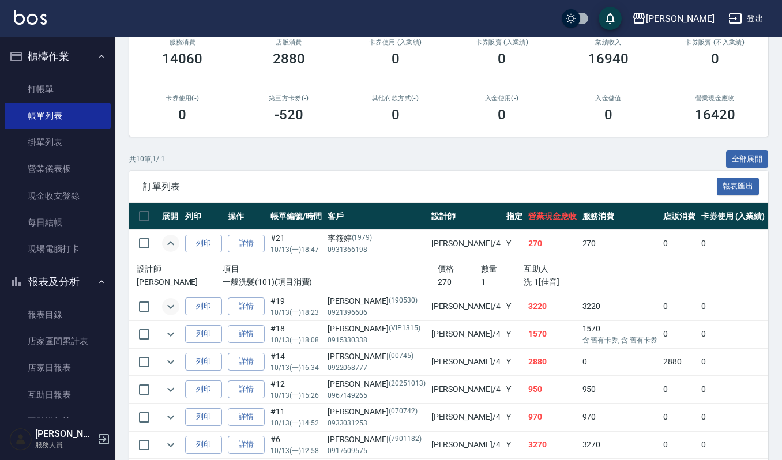
click at [176, 311] on icon "expand row" at bounding box center [171, 307] width 14 height 14
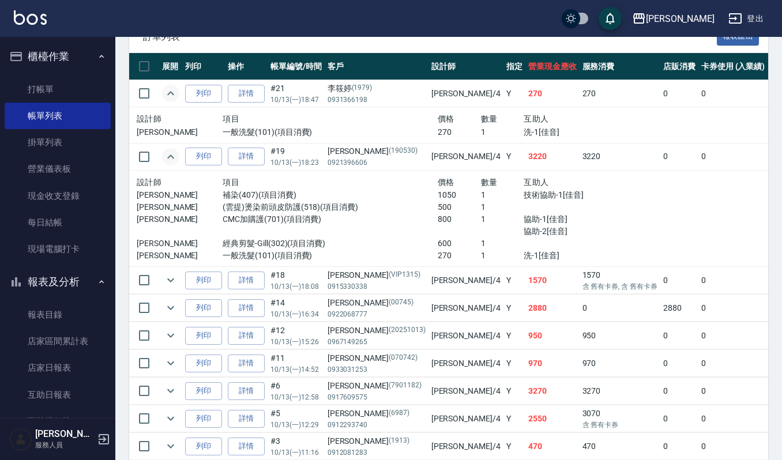
scroll to position [307, 0]
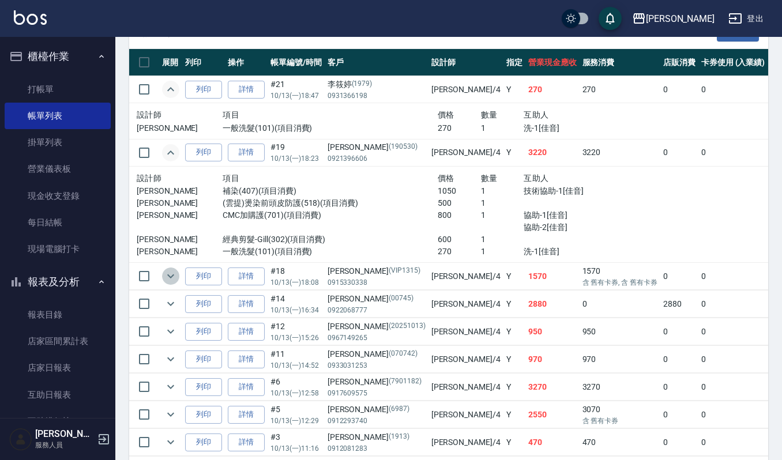
click at [174, 277] on icon "expand row" at bounding box center [171, 276] width 14 height 14
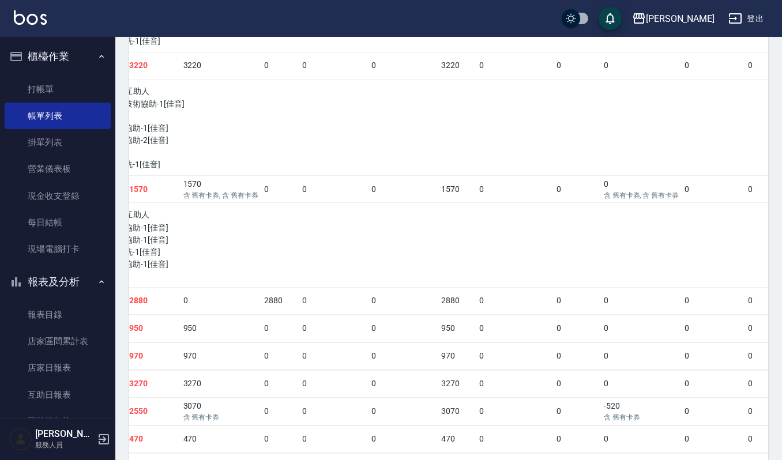
scroll to position [322, 0]
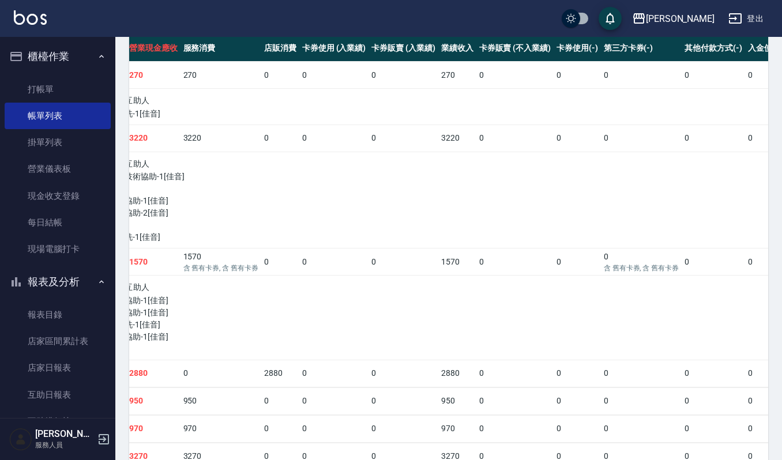
click at [339, 245] on td at bounding box center [431, 200] width 340 height 97
click at [369, 257] on td "0" at bounding box center [404, 262] width 70 height 27
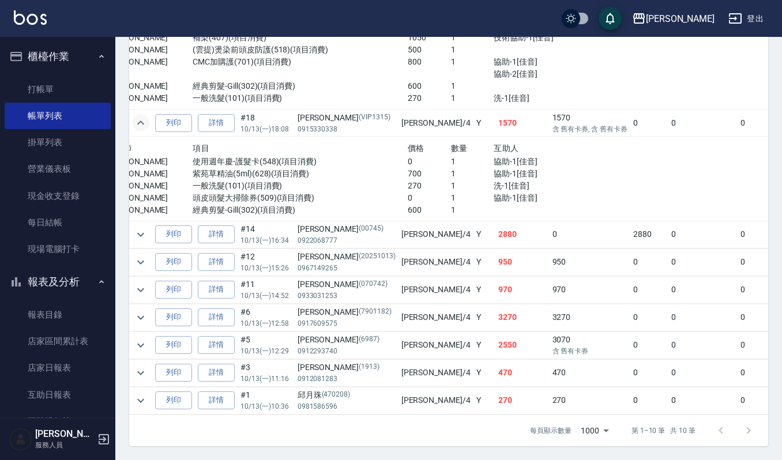
scroll to position [0, 0]
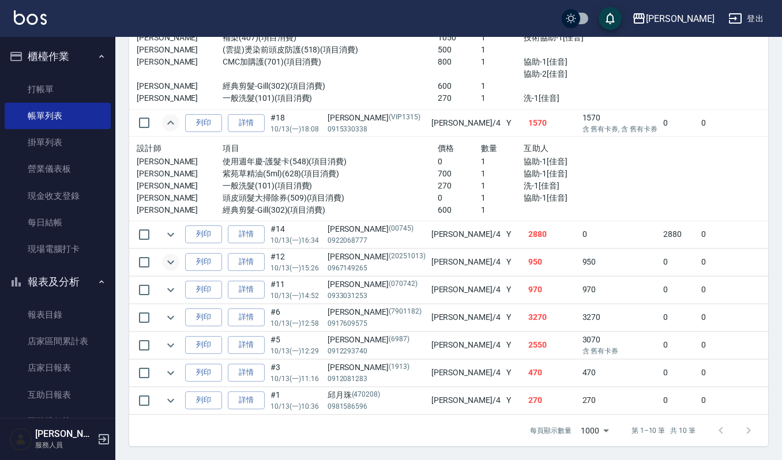
click at [165, 255] on icon "expand row" at bounding box center [171, 262] width 14 height 14
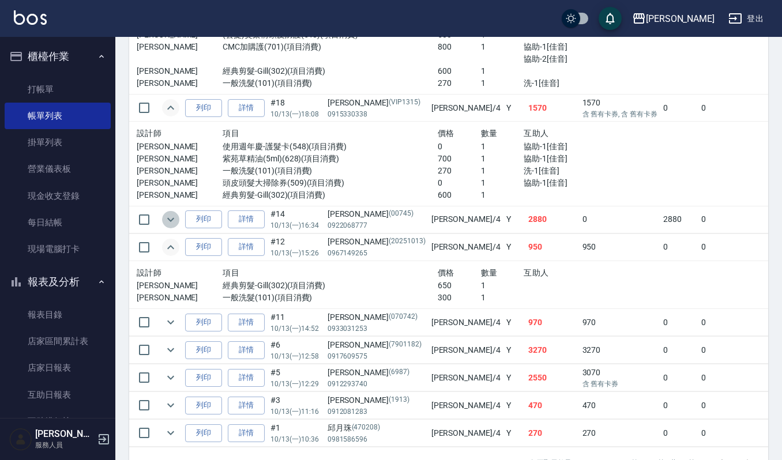
click at [167, 218] on icon "expand row" at bounding box center [171, 220] width 14 height 14
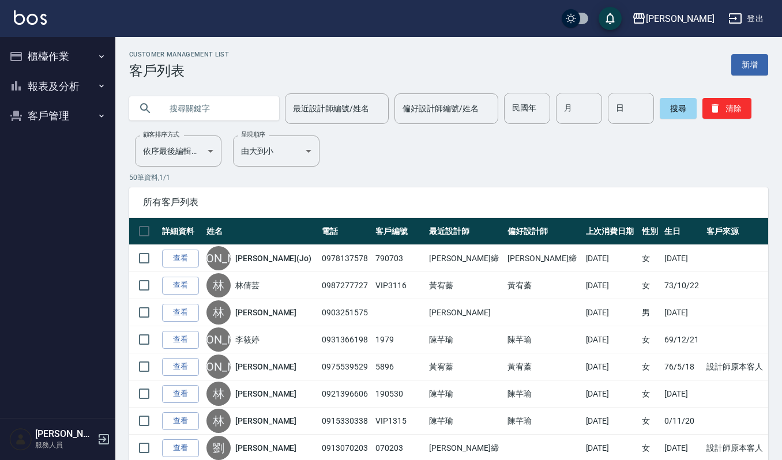
click at [57, 123] on button "客戶管理" at bounding box center [58, 116] width 106 height 30
click at [211, 106] on input "text" at bounding box center [215, 108] width 108 height 31
type input "詹秀"
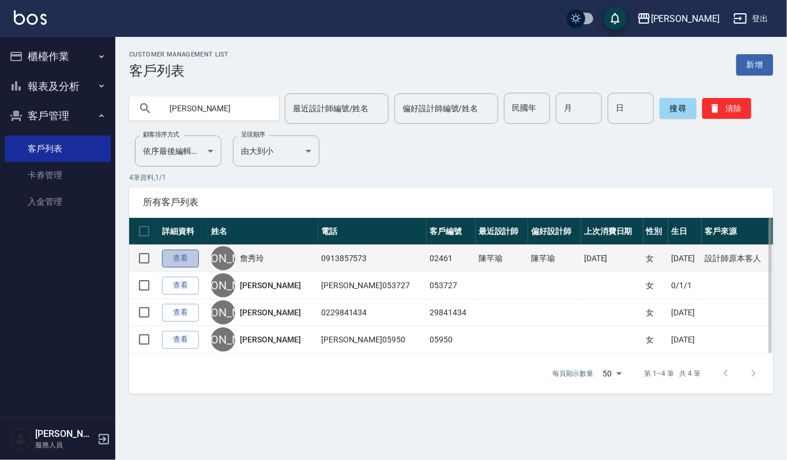
click at [185, 257] on link "查看" at bounding box center [180, 259] width 37 height 18
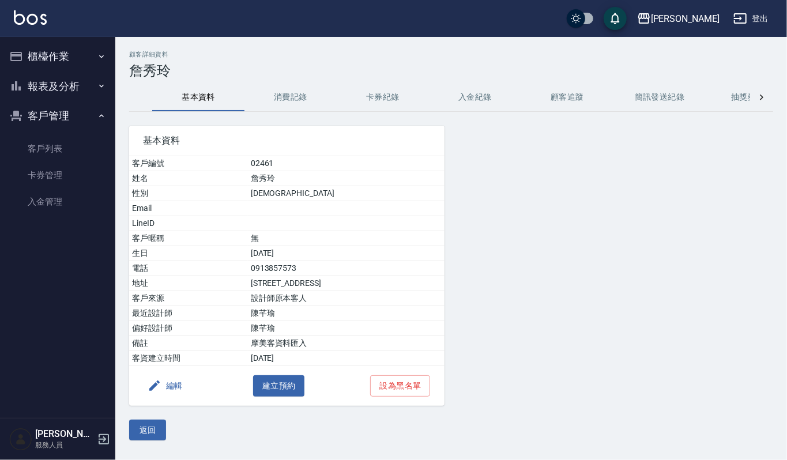
click at [294, 103] on button "消費記錄" at bounding box center [291, 98] width 92 height 28
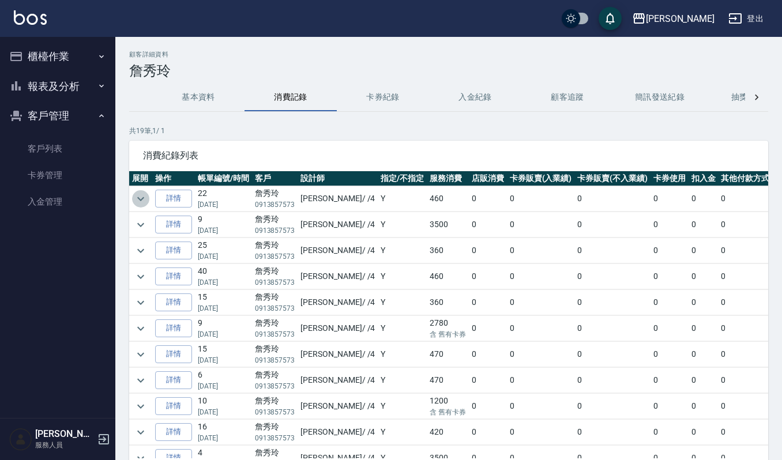
click at [136, 198] on icon "expand row" at bounding box center [141, 199] width 14 height 14
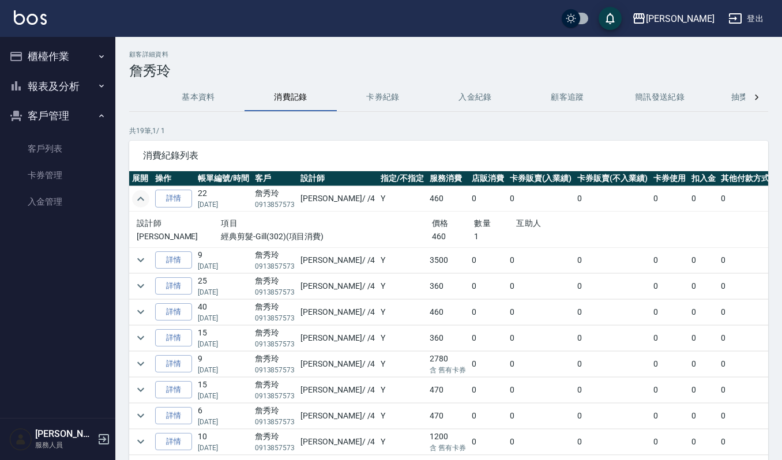
click at [136, 198] on icon "expand row" at bounding box center [141, 199] width 14 height 14
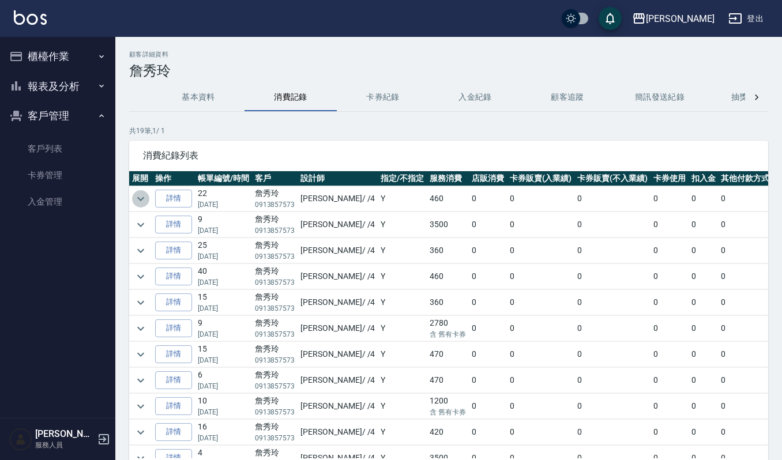
click at [137, 199] on icon "expand row" at bounding box center [141, 199] width 14 height 14
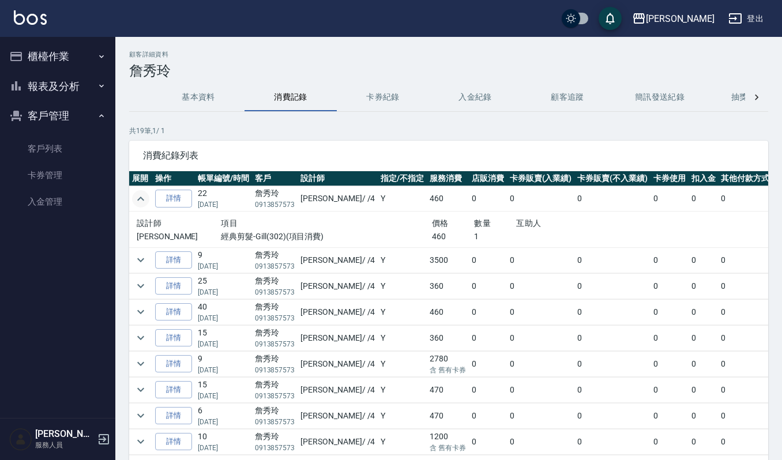
click at [137, 199] on icon "expand row" at bounding box center [141, 199] width 14 height 14
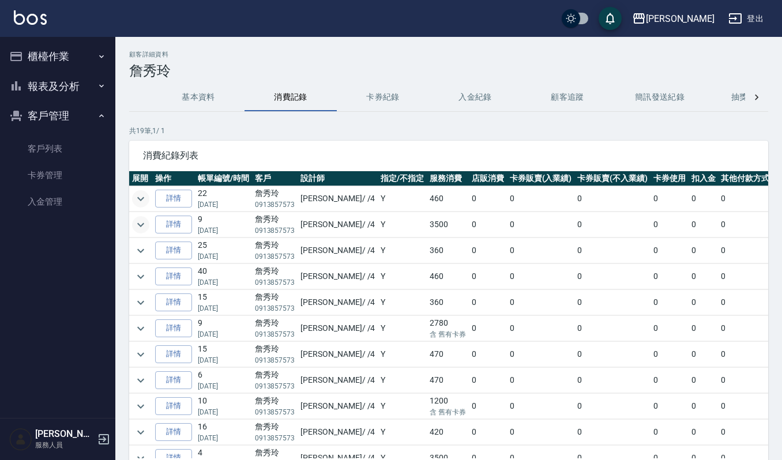
click at [135, 228] on icon "expand row" at bounding box center [141, 225] width 14 height 14
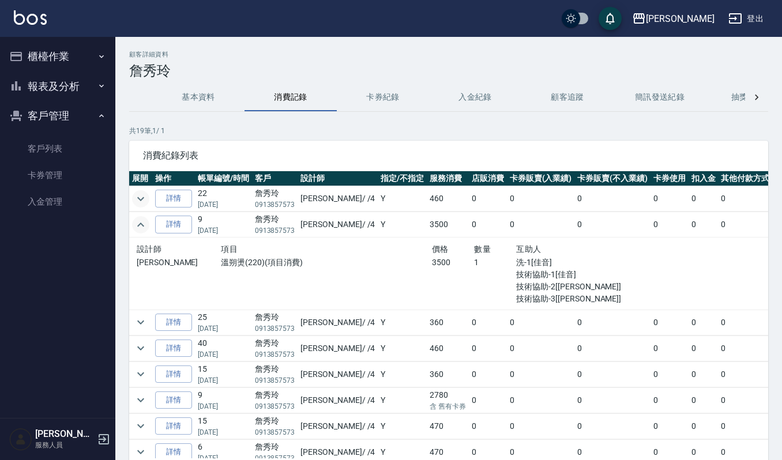
click at [135, 228] on icon "expand row" at bounding box center [141, 225] width 14 height 14
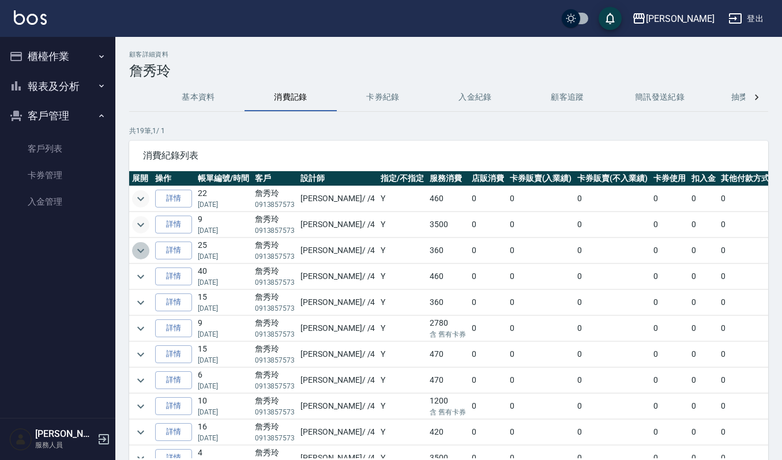
click at [138, 257] on icon "expand row" at bounding box center [141, 251] width 14 height 14
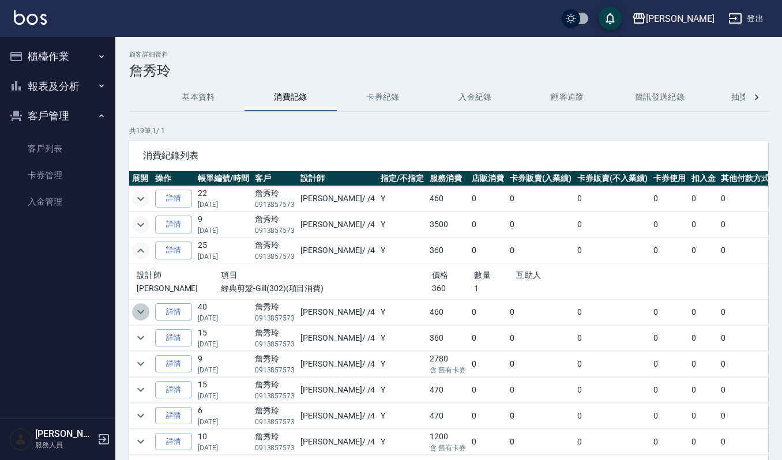
click at [144, 310] on icon "expand row" at bounding box center [141, 312] width 14 height 14
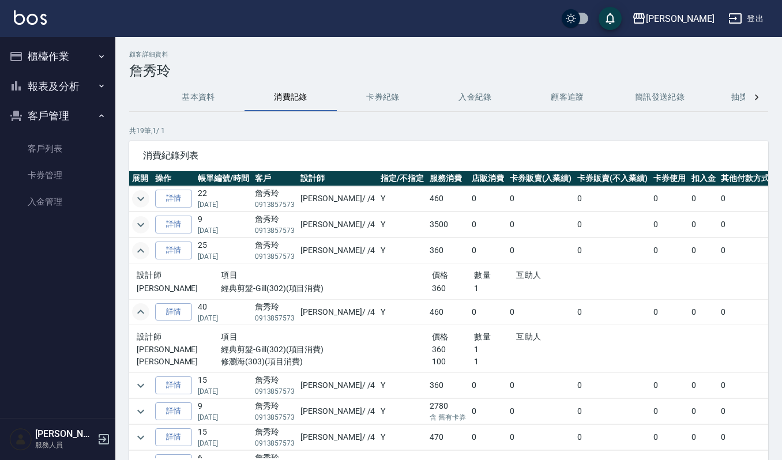
scroll to position [77, 0]
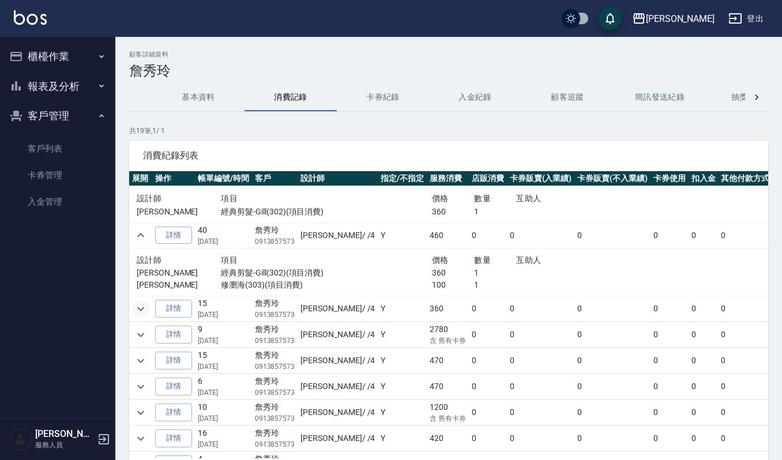
click at [141, 311] on icon "expand row" at bounding box center [140, 309] width 7 height 4
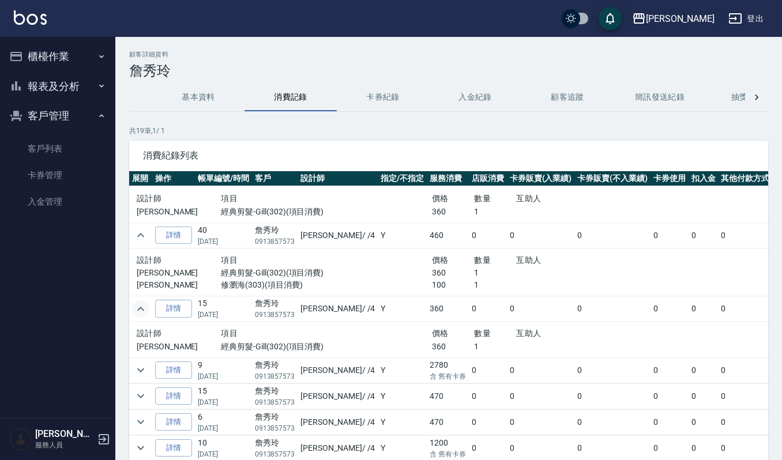
scroll to position [153, 0]
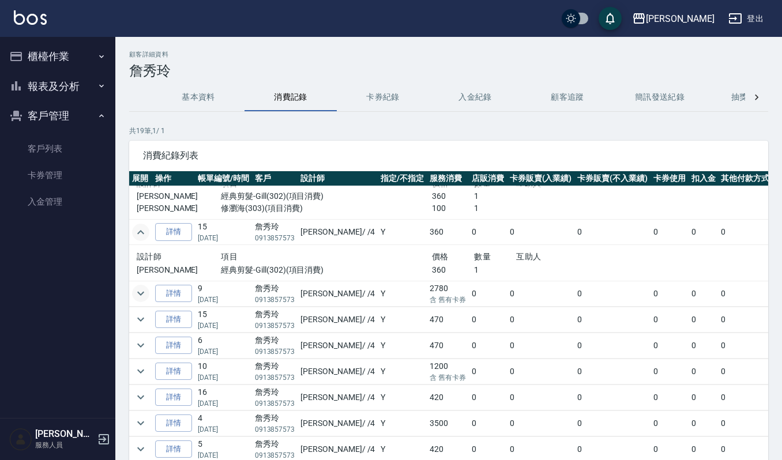
click at [141, 296] on icon "expand row" at bounding box center [140, 294] width 7 height 4
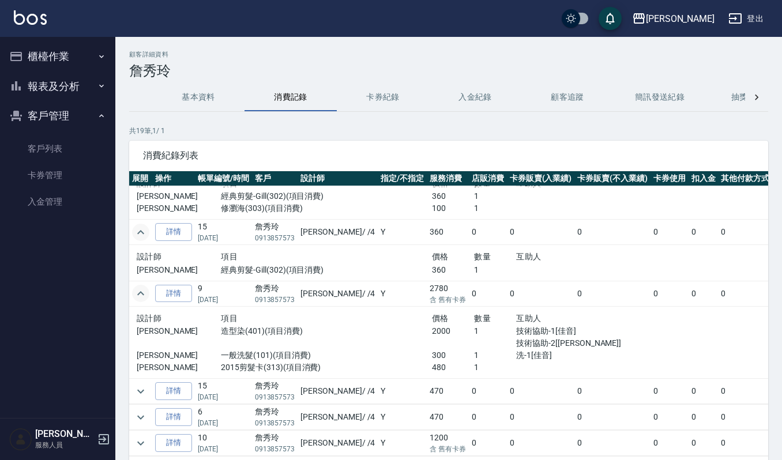
scroll to position [231, 0]
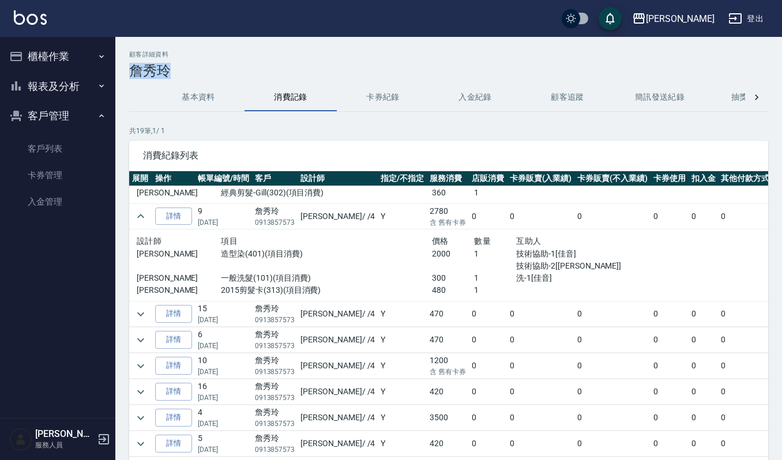
drag, startPoint x: 179, startPoint y: 70, endPoint x: 134, endPoint y: 74, distance: 44.5
click at [134, 74] on h3 "詹秀玲" at bounding box center [448, 71] width 639 height 16
copy h3 "詹秀玲"
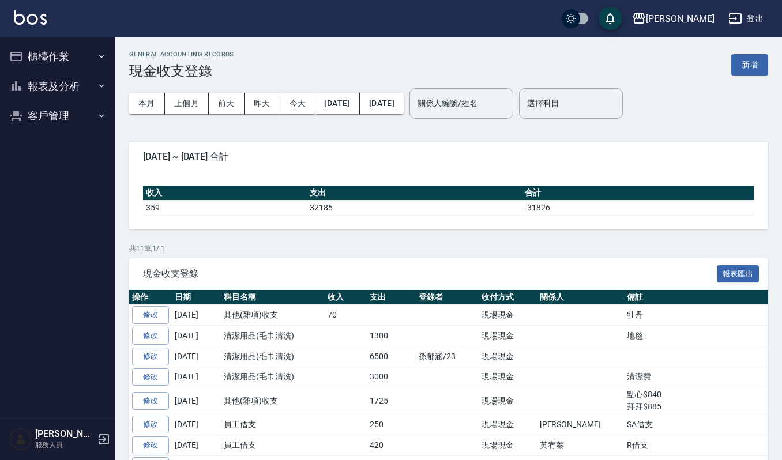
click at [62, 51] on button "櫃檯作業" at bounding box center [58, 57] width 106 height 30
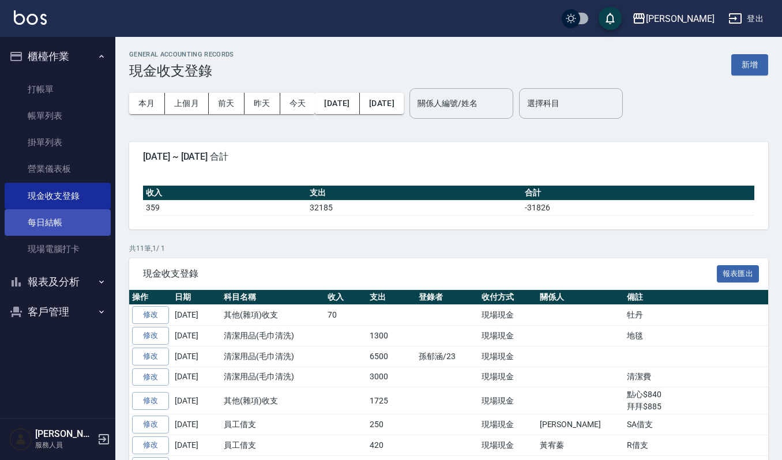
click at [83, 221] on link "每日結帳" at bounding box center [58, 222] width 106 height 27
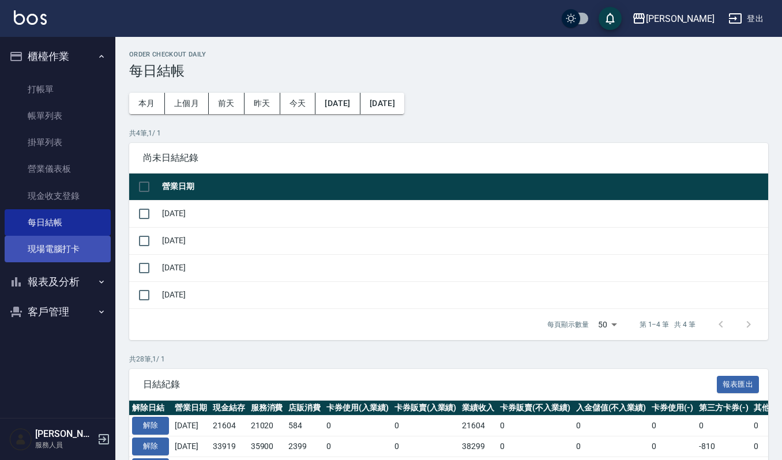
drag, startPoint x: 82, startPoint y: 279, endPoint x: 100, endPoint y: 254, distance: 31.0
click at [112, 217] on nav "櫃檯作業 打帳單 帳單列表 掛單列表 營業儀表板 現金收支登錄 每日結帳 現場電腦打卡 報表及分析 報表目錄 店家區間累計表 店家日報表 互助日報表 互助排行…" at bounding box center [57, 227] width 115 height 381
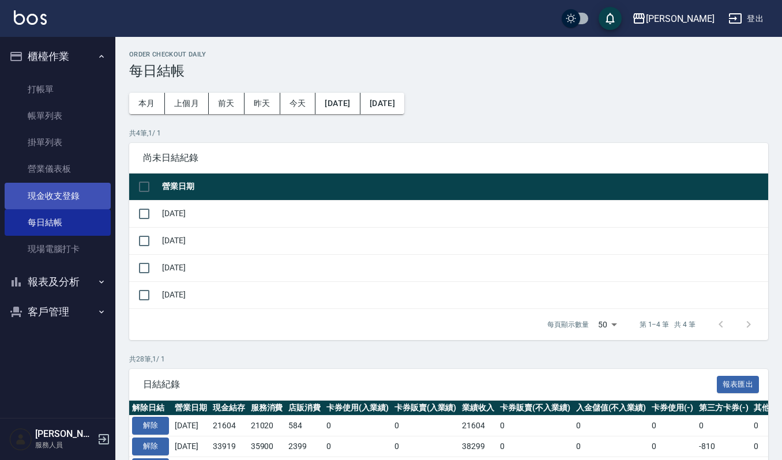
click at [88, 192] on link "現金收支登錄" at bounding box center [58, 196] width 106 height 27
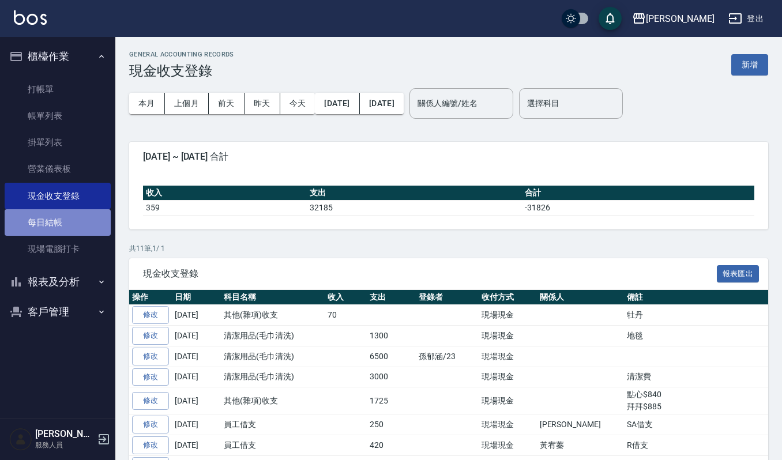
click at [61, 226] on link "每日結帳" at bounding box center [58, 222] width 106 height 27
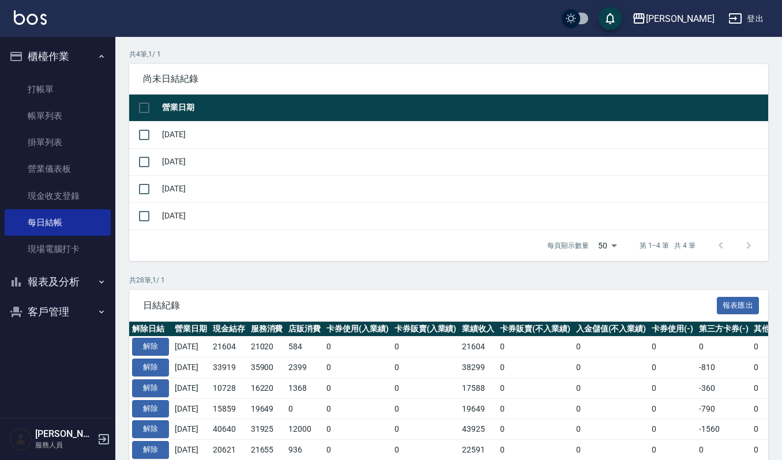
scroll to position [153, 0]
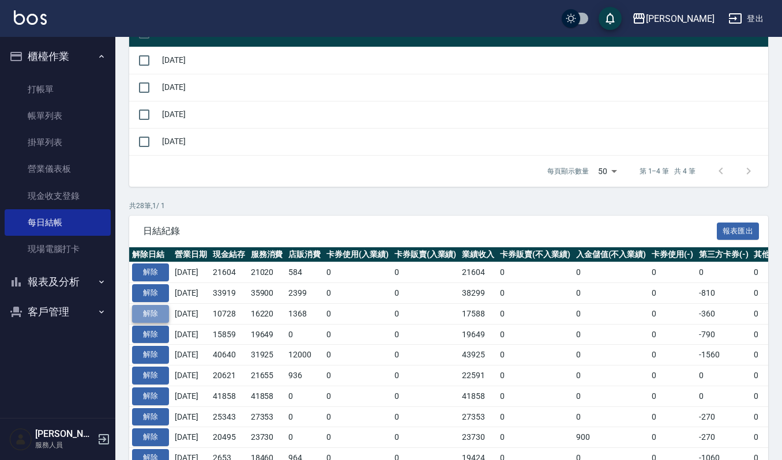
click at [156, 314] on button "解除" at bounding box center [150, 314] width 37 height 18
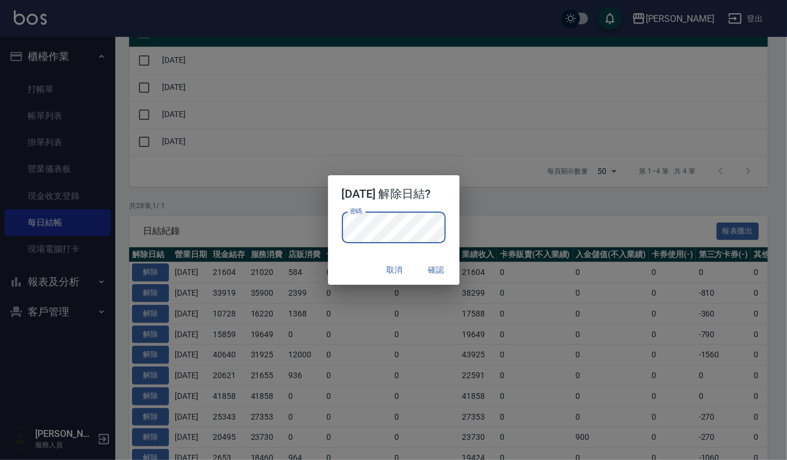
click at [446, 213] on p "密碼 密碼" at bounding box center [394, 227] width 104 height 31
click at [453, 272] on button "確認" at bounding box center [436, 270] width 37 height 21
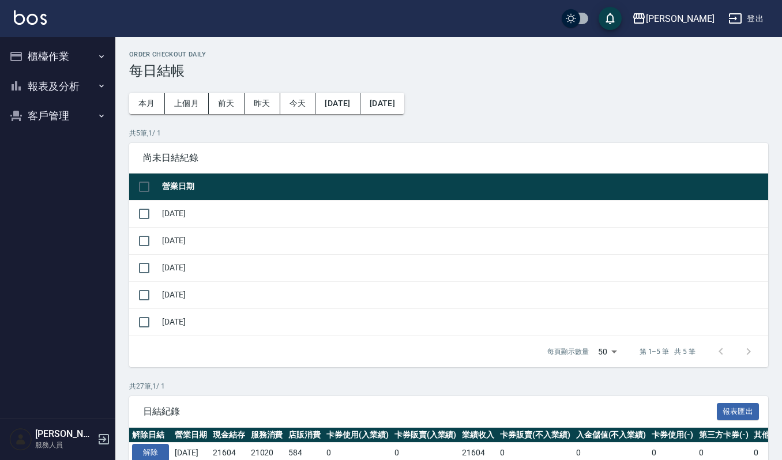
click at [50, 52] on button "櫃檯作業" at bounding box center [58, 57] width 106 height 30
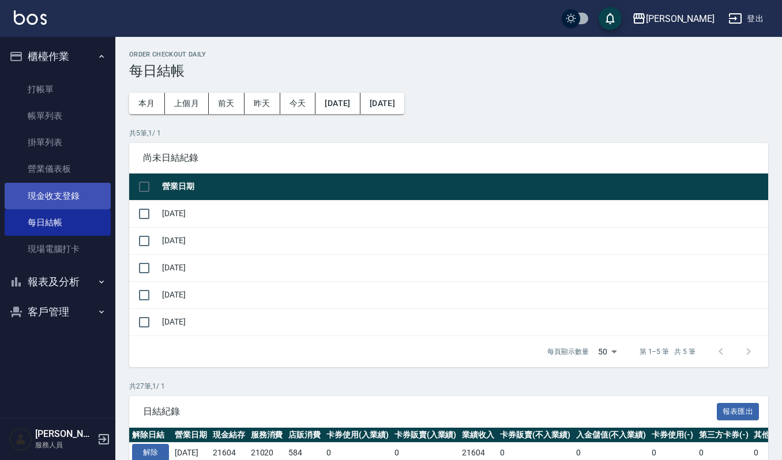
click at [53, 195] on link "現金收支登錄" at bounding box center [58, 196] width 106 height 27
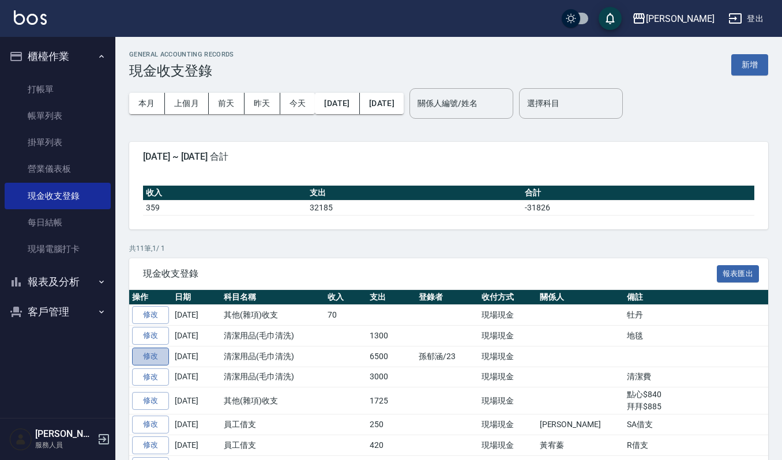
click at [153, 356] on link "修改" at bounding box center [150, 357] width 37 height 18
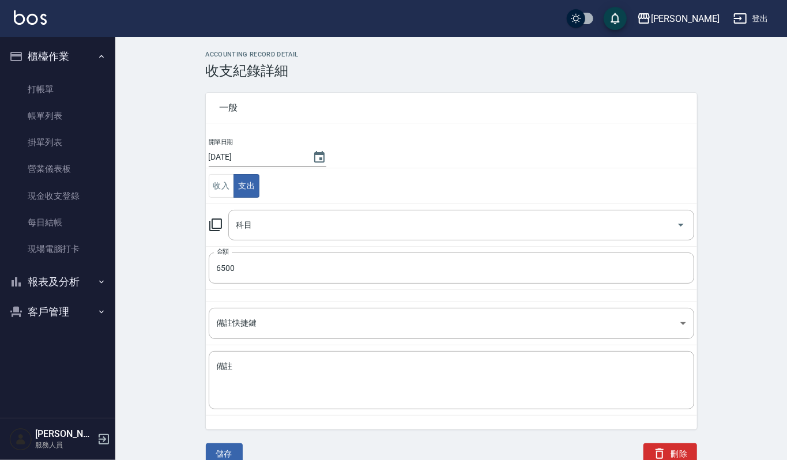
type input "17 清潔用品(毛巾清洗)"
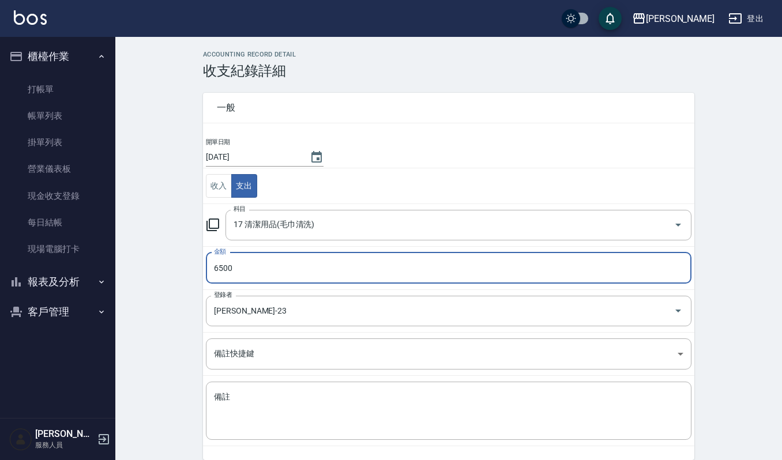
click at [255, 268] on input "6500" at bounding box center [449, 268] width 486 height 31
click at [291, 328] on td "登錄者 [PERSON_NAME]-23 登錄者" at bounding box center [448, 311] width 491 height 43
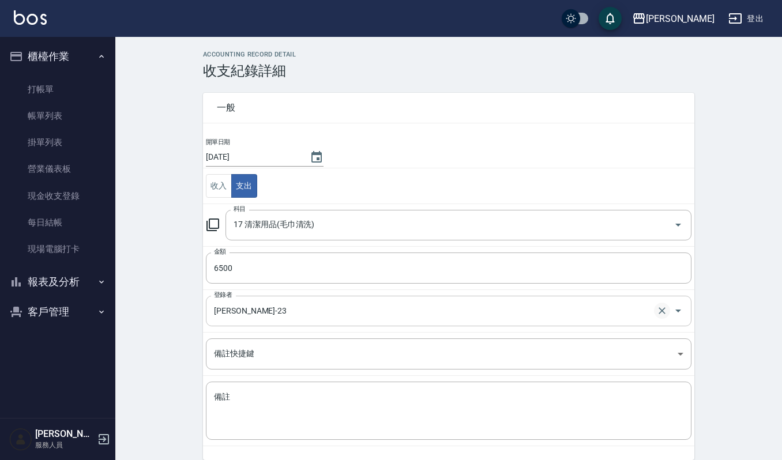
click at [667, 312] on icon "Clear" at bounding box center [662, 311] width 12 height 12
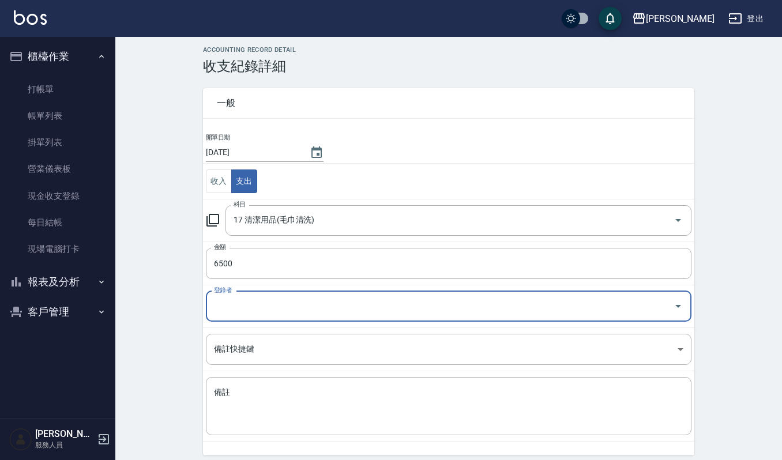
scroll to position [36, 0]
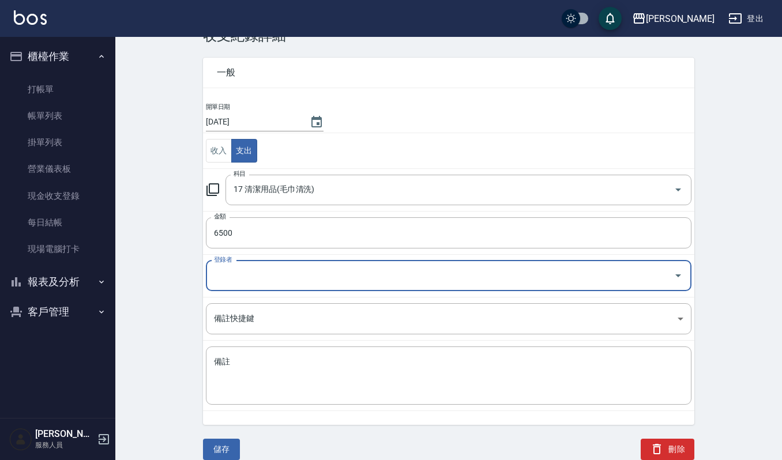
click at [325, 340] on td "備註快捷鍵 ​ 備註快捷鍵" at bounding box center [448, 319] width 491 height 43
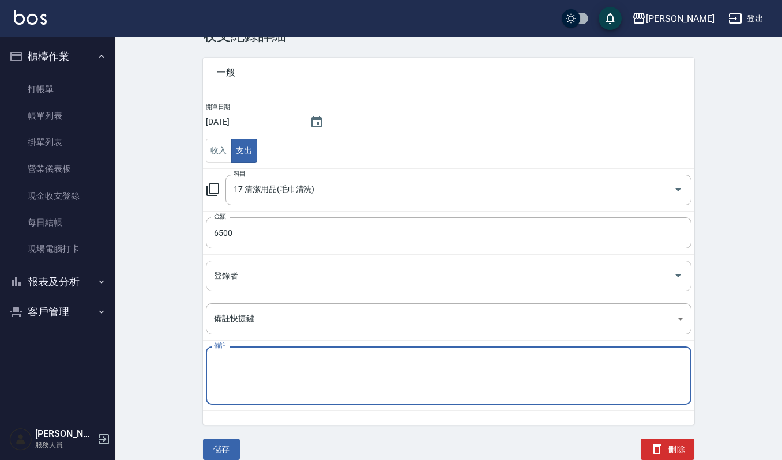
click at [340, 370] on textarea "備註" at bounding box center [448, 375] width 469 height 39
type textarea "請"
type textarea "清洗毛巾"
click at [209, 446] on button "儲存" at bounding box center [221, 449] width 37 height 21
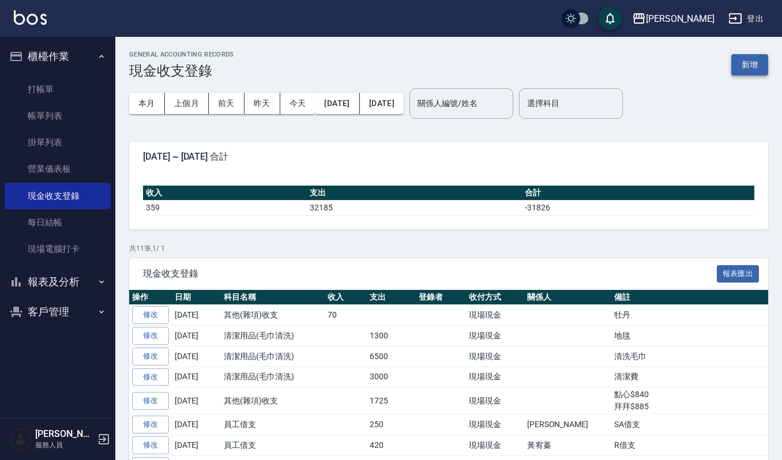
click at [766, 63] on button "新增" at bounding box center [749, 64] width 37 height 21
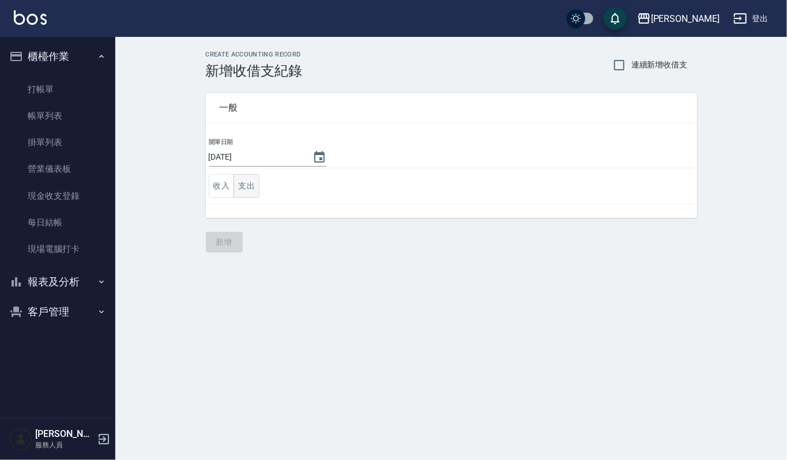
click at [248, 186] on button "支出" at bounding box center [247, 186] width 26 height 24
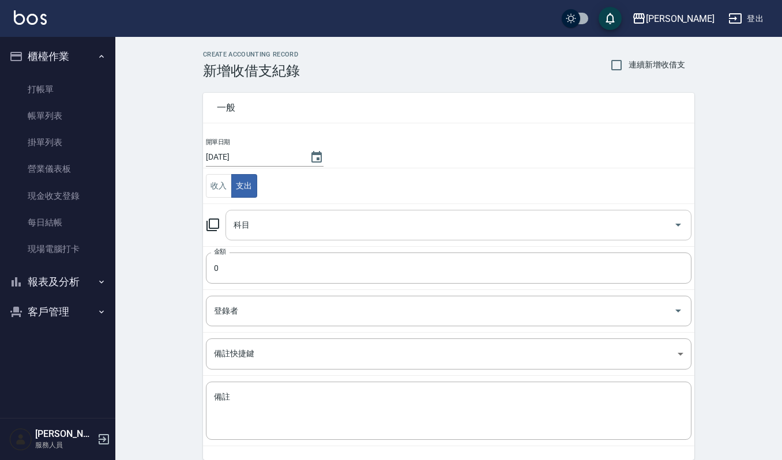
click at [314, 233] on input "科目" at bounding box center [450, 225] width 438 height 20
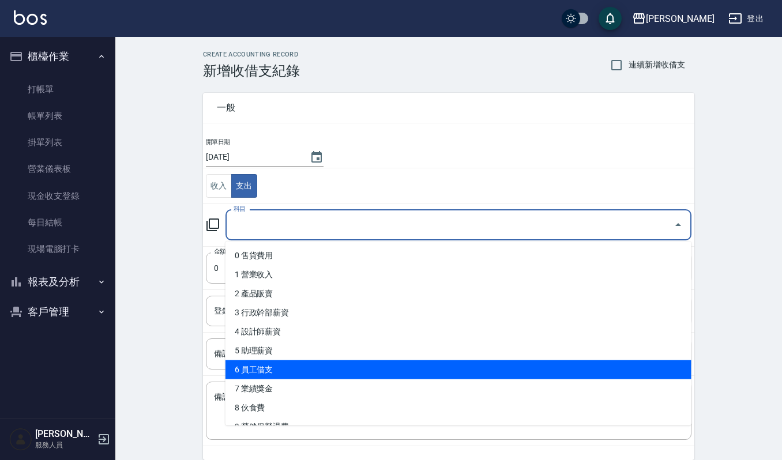
click at [335, 360] on li "6 員工借支" at bounding box center [458, 369] width 466 height 19
type input "6 員工借支"
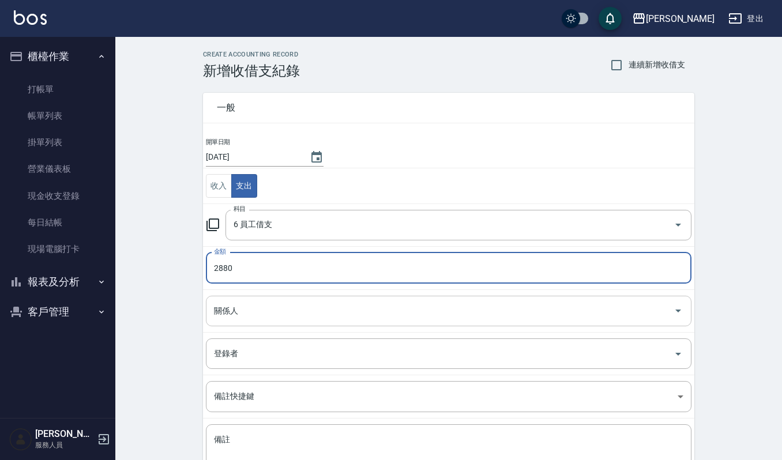
type input "2880"
click at [291, 321] on input "關係人" at bounding box center [440, 311] width 458 height 20
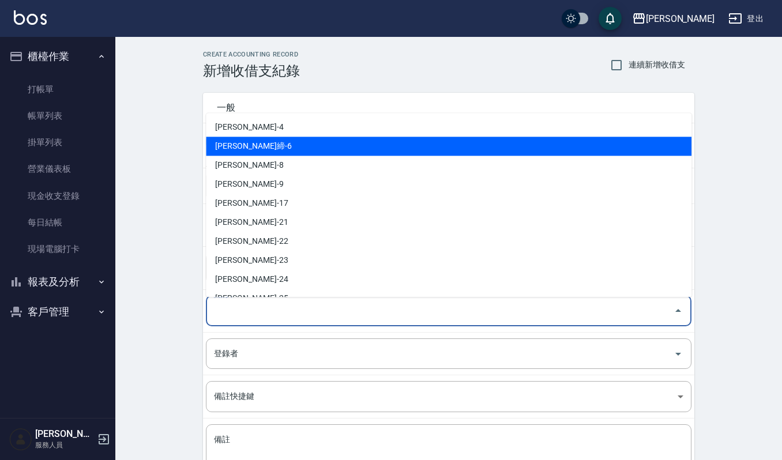
click at [269, 142] on li "林艾締-6" at bounding box center [449, 146] width 486 height 19
type input "林艾締-6"
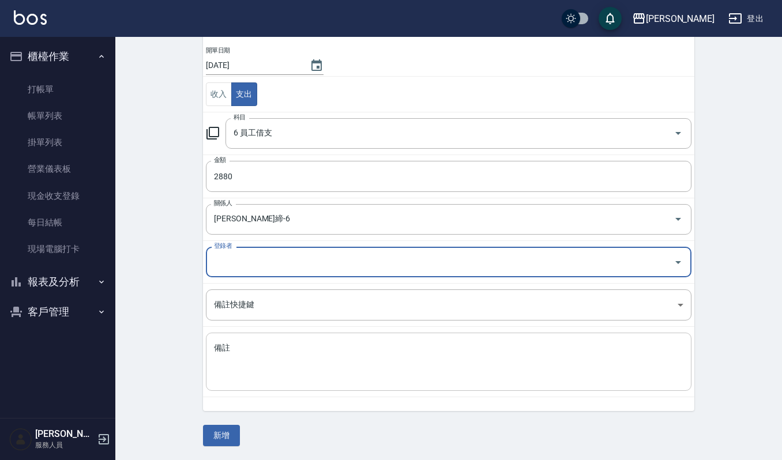
scroll to position [93, 0]
click at [294, 359] on textarea "備註" at bounding box center [448, 362] width 469 height 39
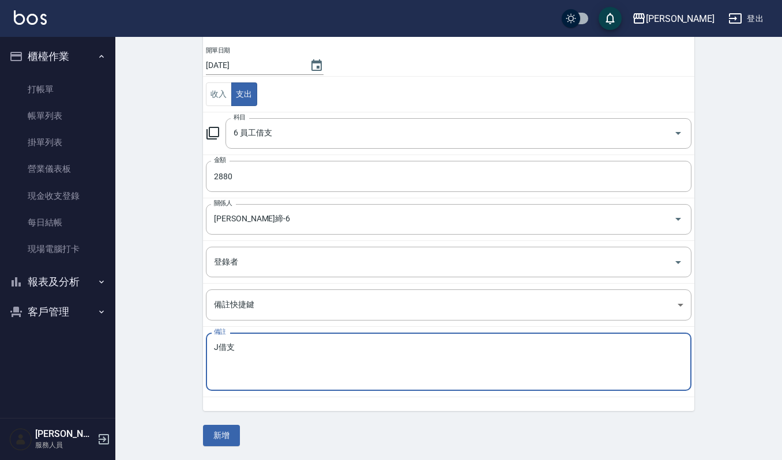
type textarea "J借支"
drag, startPoint x: 204, startPoint y: 422, endPoint x: 231, endPoint y: 439, distance: 31.8
click at [210, 429] on div "一般 開單日期 2025/10/14 收入 支出 科目 6 員工借支 科目 金額 2880 金額 關係人 林艾締-6 關係人 登錄者 登錄者 備註快捷鍵 ​ …" at bounding box center [448, 216] width 491 height 459
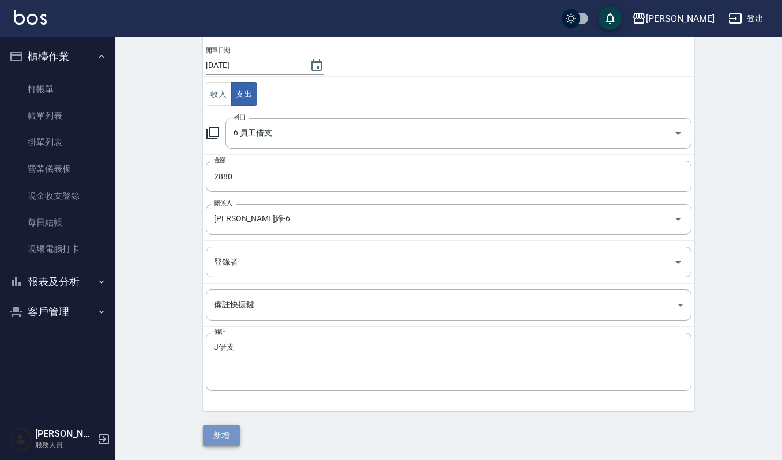
click at [231, 439] on button "新增" at bounding box center [221, 435] width 37 height 21
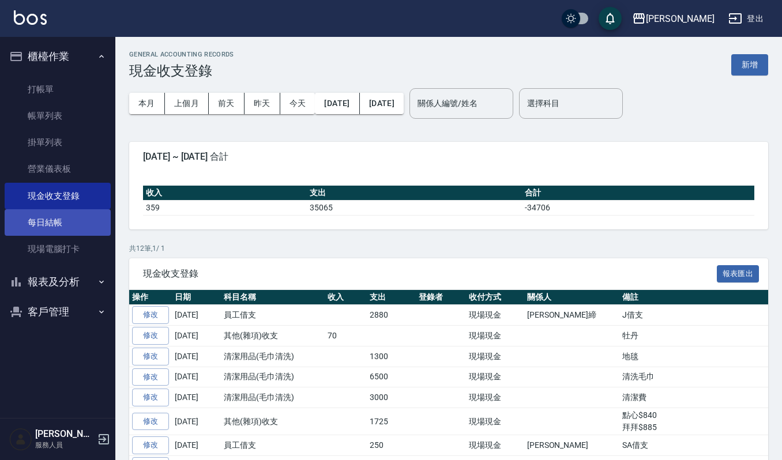
click at [54, 220] on link "每日結帳" at bounding box center [58, 222] width 106 height 27
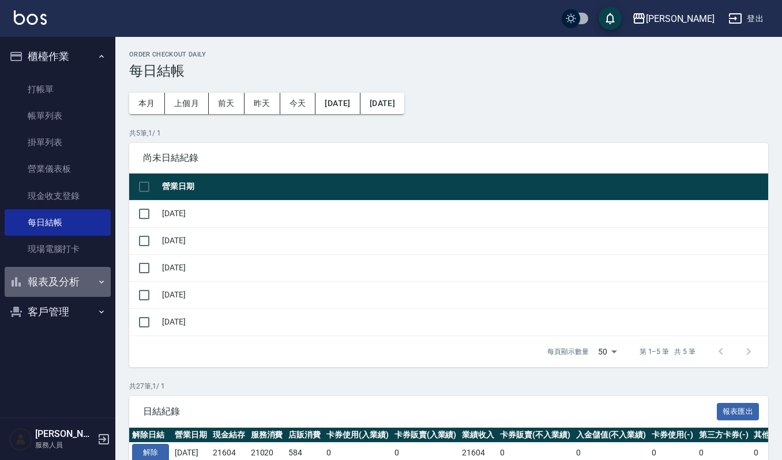
click at [65, 288] on button "報表及分析" at bounding box center [58, 282] width 106 height 30
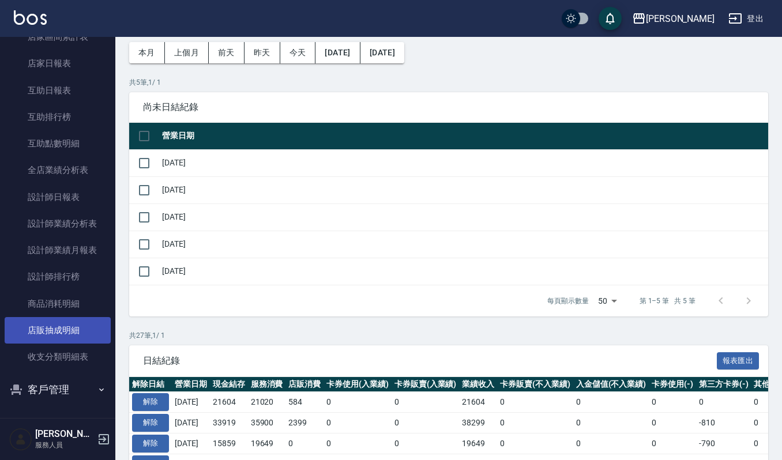
scroll to position [77, 0]
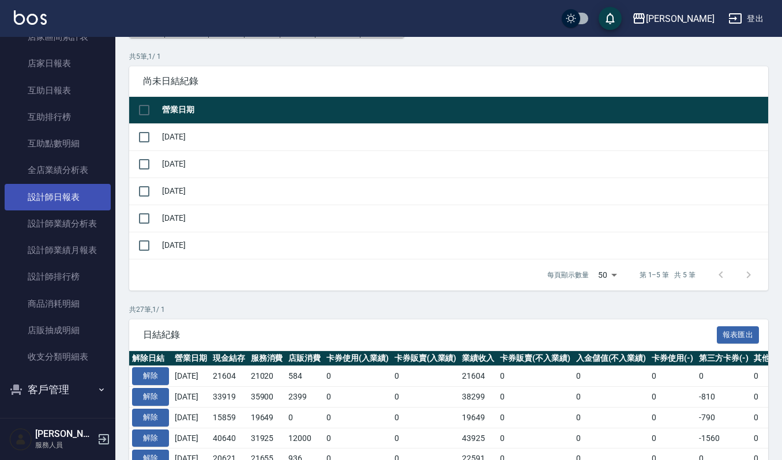
click at [67, 187] on link "設計師日報表" at bounding box center [58, 197] width 106 height 27
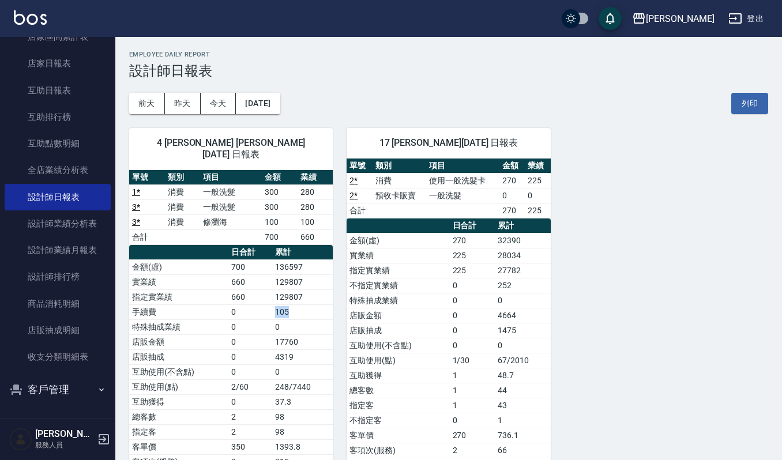
drag, startPoint x: 296, startPoint y: 302, endPoint x: 253, endPoint y: 301, distance: 43.3
click at [253, 305] on tr "手續費 0 105" at bounding box center [231, 312] width 204 height 15
click at [314, 319] on td "0" at bounding box center [302, 326] width 61 height 15
click at [257, 111] on button "[DATE]" at bounding box center [258, 103] width 44 height 21
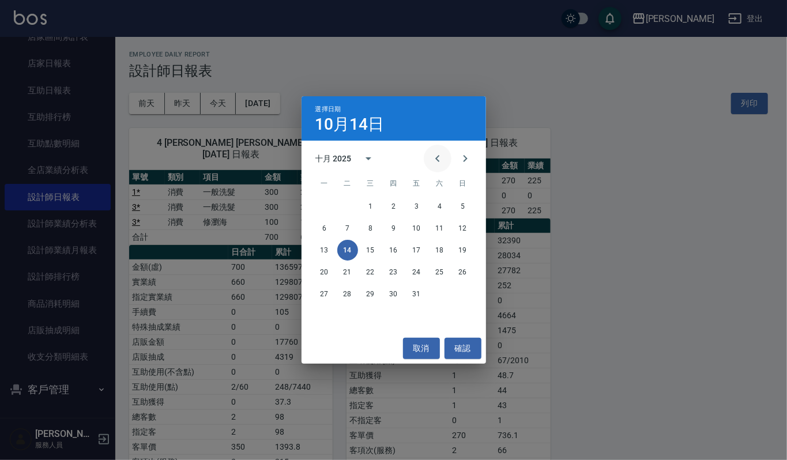
click at [434, 156] on icon "Previous month" at bounding box center [438, 159] width 14 height 14
click at [469, 229] on button "14" at bounding box center [463, 228] width 21 height 21
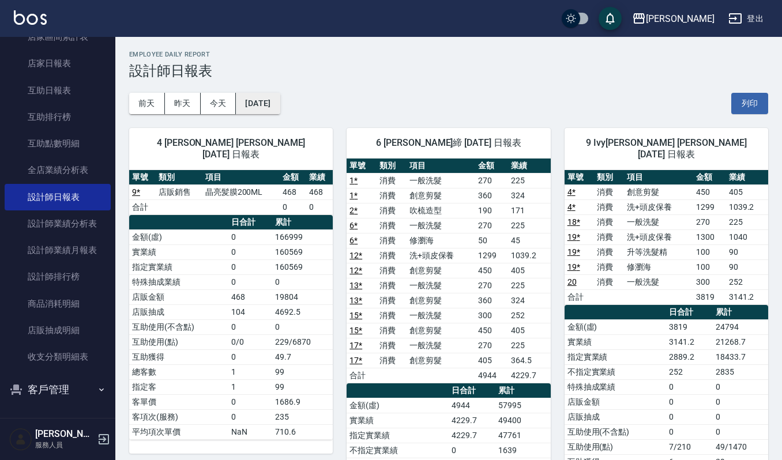
click at [280, 105] on button "[DATE]" at bounding box center [258, 103] width 44 height 21
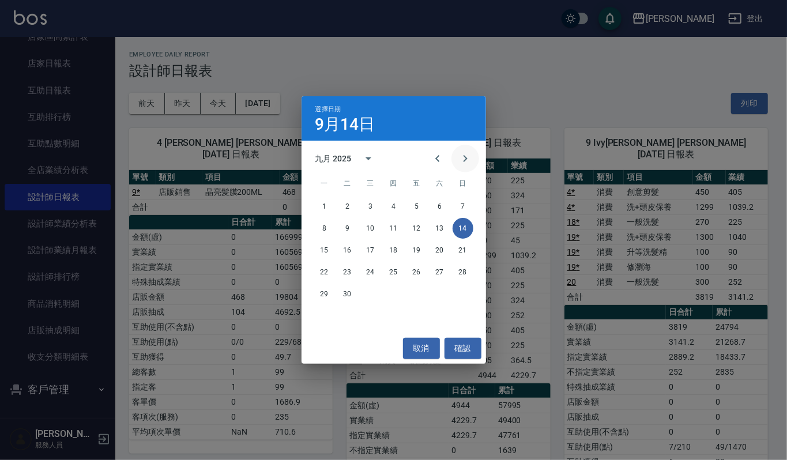
click at [475, 155] on button "Next month" at bounding box center [466, 159] width 28 height 28
click at [332, 250] on button "13" at bounding box center [324, 250] width 21 height 21
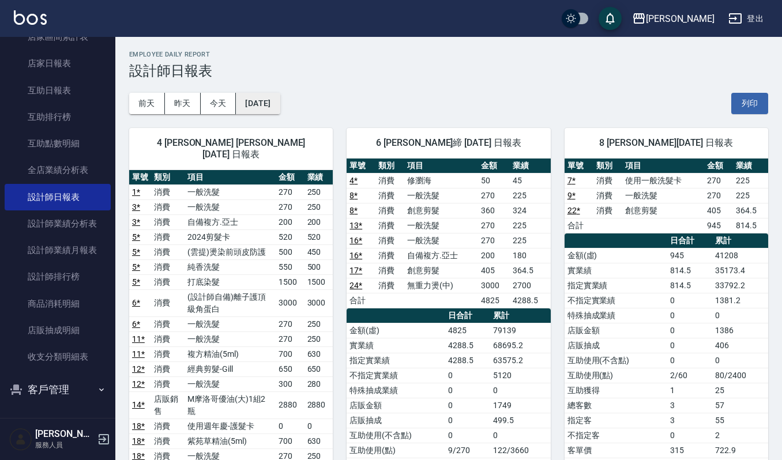
click at [243, 96] on button "[DATE]" at bounding box center [258, 103] width 44 height 21
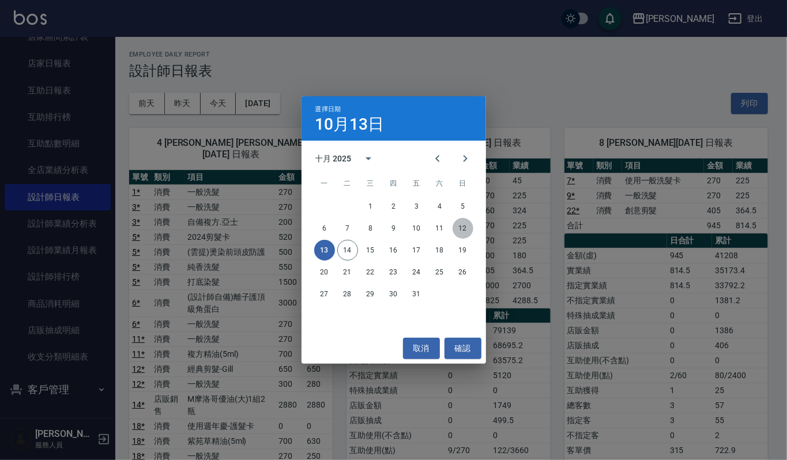
click at [461, 223] on button "12" at bounding box center [463, 228] width 21 height 21
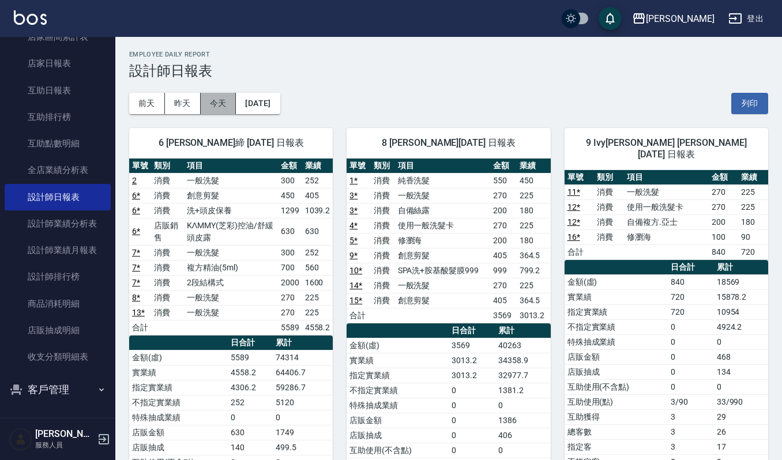
click at [220, 100] on button "今天" at bounding box center [219, 103] width 36 height 21
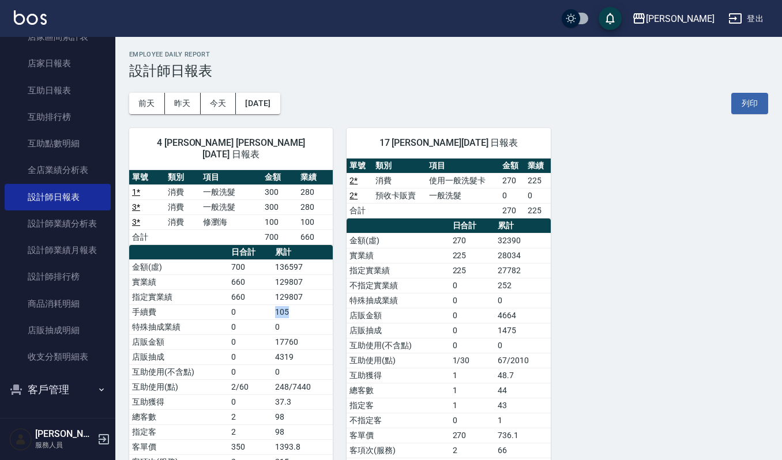
drag, startPoint x: 301, startPoint y: 303, endPoint x: 240, endPoint y: 302, distance: 61.1
click at [240, 305] on tr "手續費 0 105" at bounding box center [231, 312] width 204 height 15
click at [286, 319] on td "0" at bounding box center [302, 326] width 61 height 15
click at [171, 97] on button "昨天" at bounding box center [183, 103] width 36 height 21
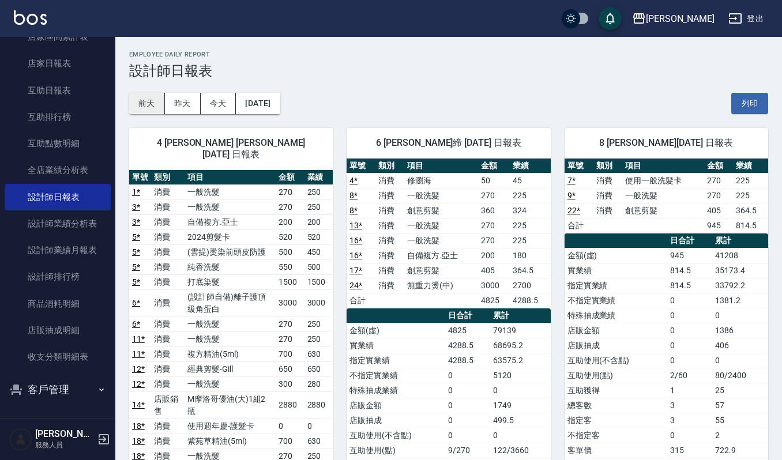
click at [157, 102] on button "前天" at bounding box center [147, 103] width 36 height 21
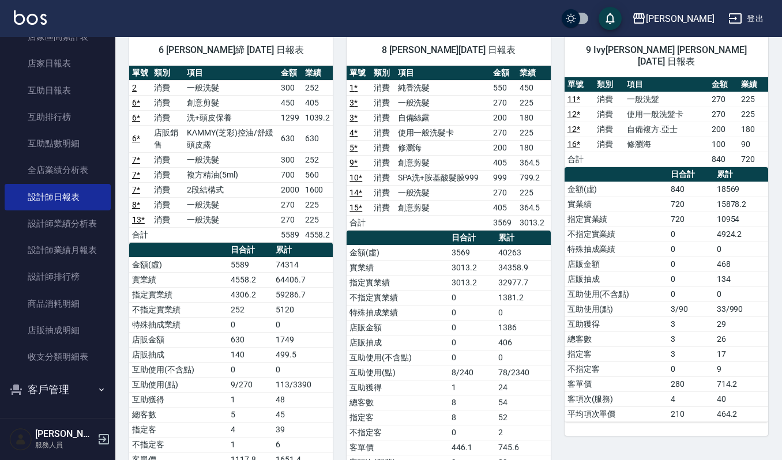
scroll to position [9, 0]
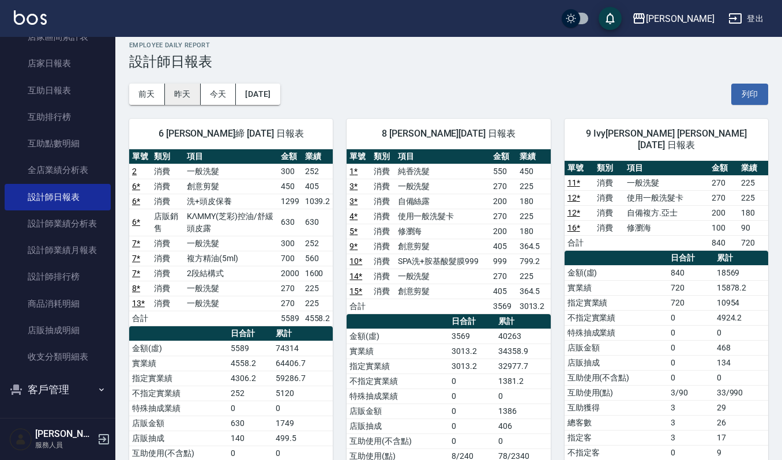
click at [192, 100] on button "昨天" at bounding box center [183, 94] width 36 height 21
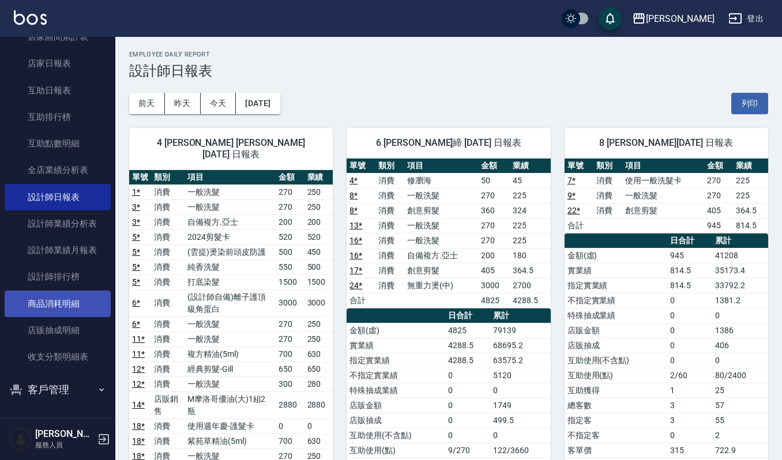
click at [84, 306] on link "商品消耗明細" at bounding box center [58, 304] width 106 height 27
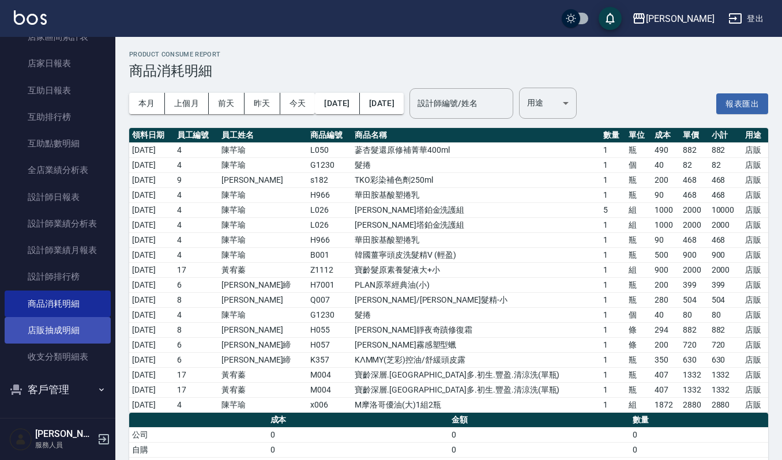
click at [77, 329] on link "店販抽成明細" at bounding box center [58, 330] width 106 height 27
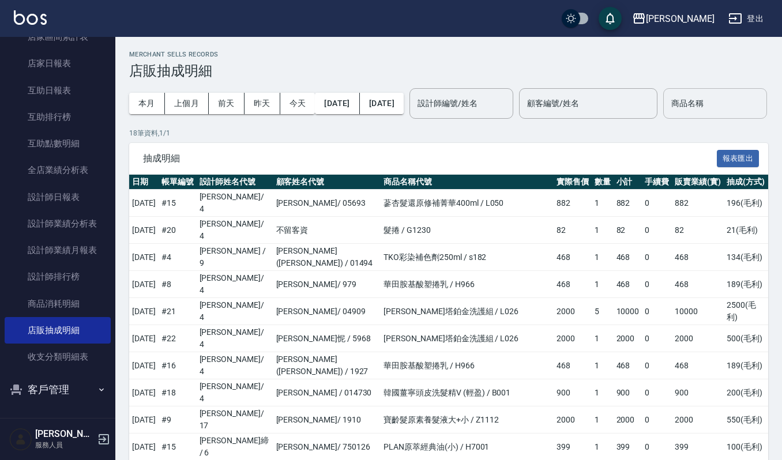
click at [663, 119] on div "商品名稱" at bounding box center [715, 103] width 104 height 31
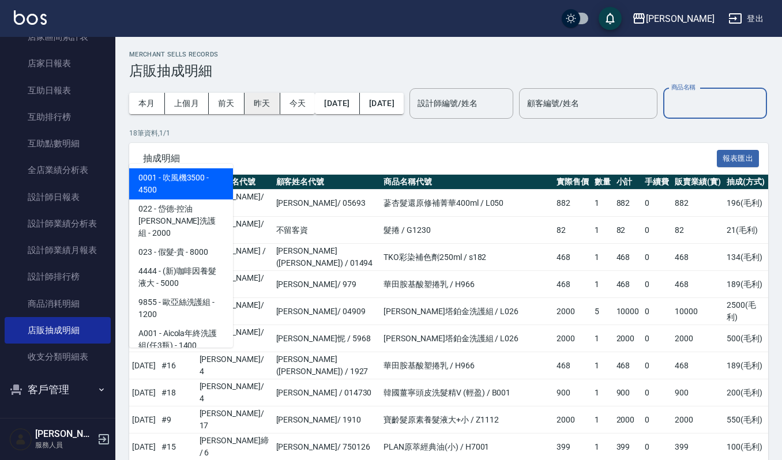
click at [247, 95] on button "昨天" at bounding box center [263, 103] width 36 height 21
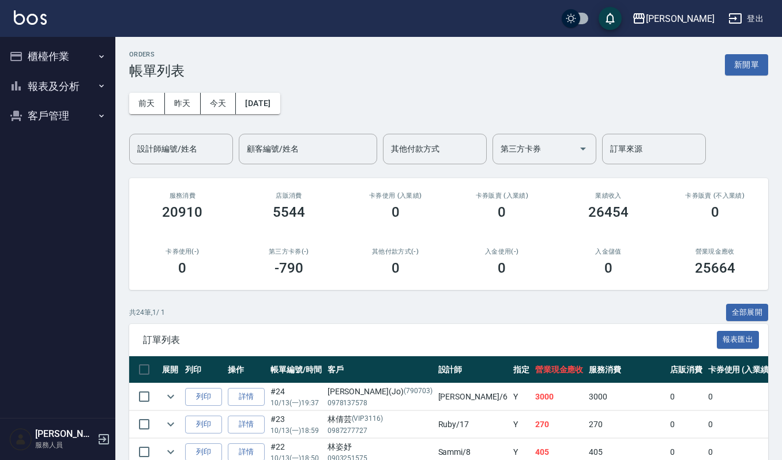
click at [59, 58] on button "櫃檯作業" at bounding box center [58, 57] width 106 height 30
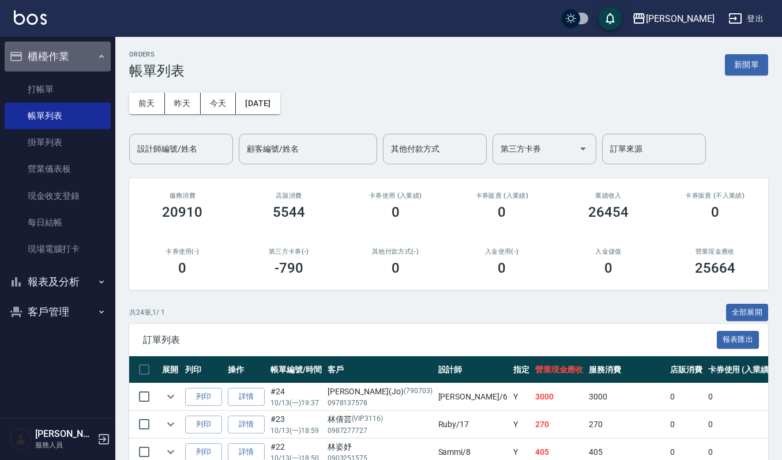
click at [72, 56] on button "櫃檯作業" at bounding box center [58, 57] width 106 height 30
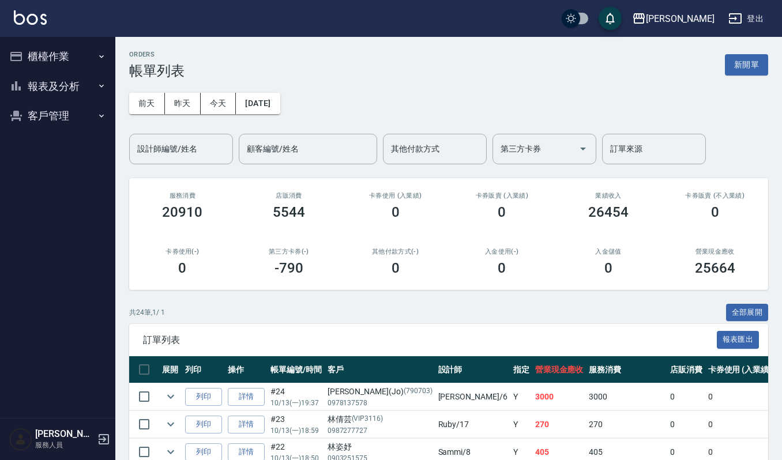
click at [81, 88] on button "報表及分析" at bounding box center [58, 87] width 106 height 30
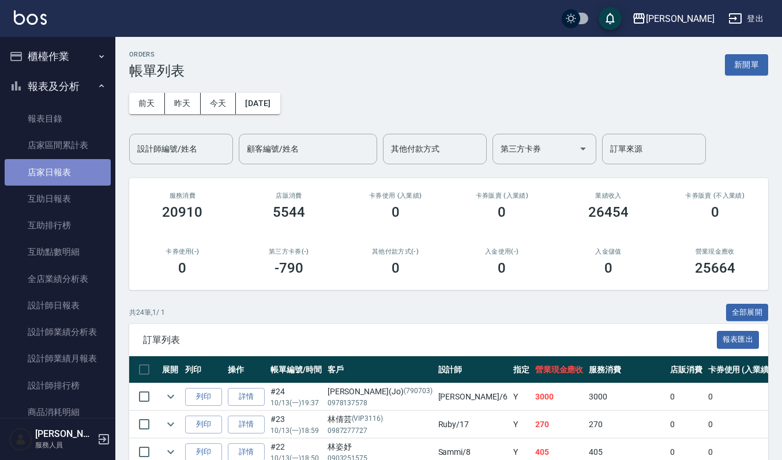
click at [88, 171] on link "店家日報表" at bounding box center [58, 172] width 106 height 27
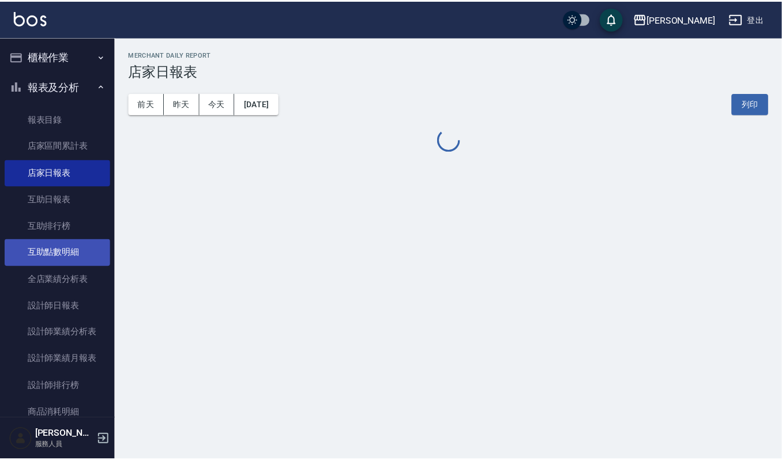
scroll to position [77, 0]
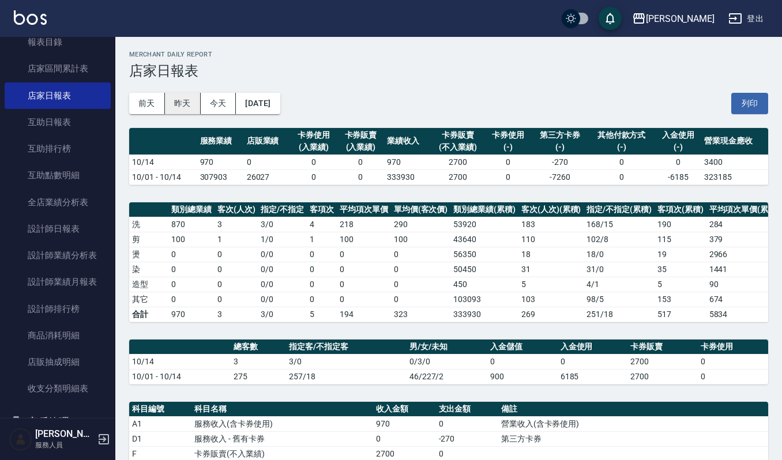
click at [195, 100] on button "昨天" at bounding box center [183, 103] width 36 height 21
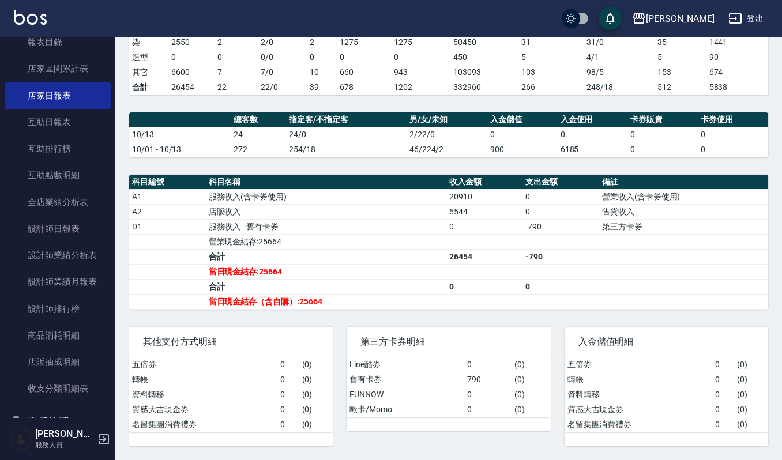
scroll to position [243, 0]
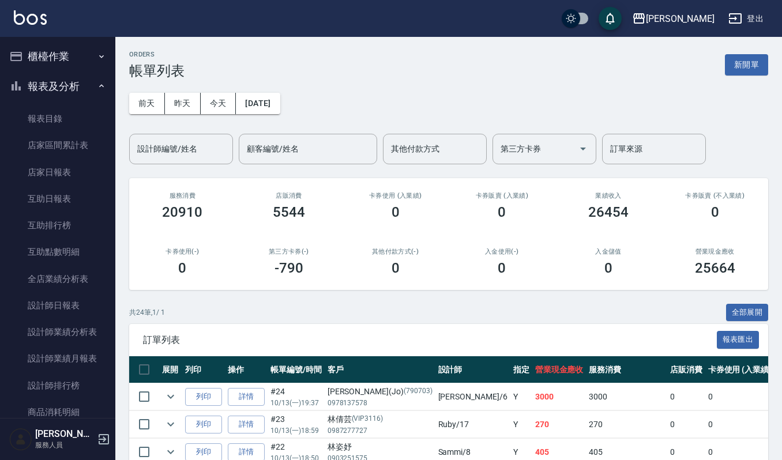
click at [61, 53] on button "櫃檯作業" at bounding box center [58, 57] width 106 height 30
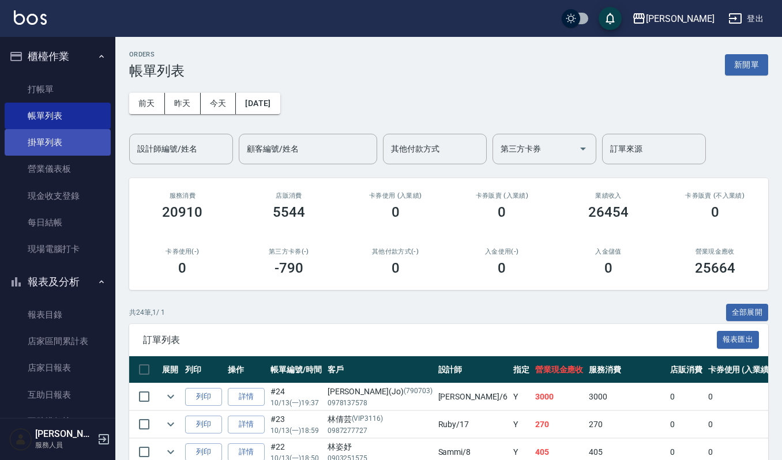
click at [66, 141] on link "掛單列表" at bounding box center [58, 142] width 106 height 27
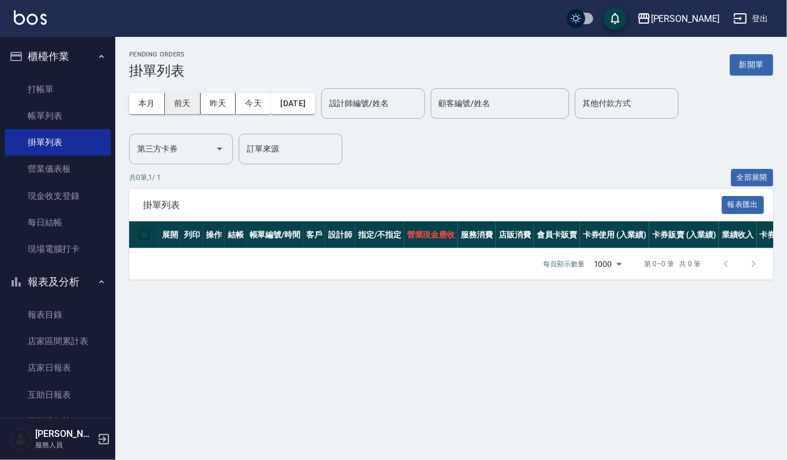
click at [189, 105] on button "前天" at bounding box center [183, 103] width 36 height 21
click at [199, 107] on button "前天" at bounding box center [183, 103] width 36 height 21
click at [213, 104] on button "昨天" at bounding box center [219, 103] width 36 height 21
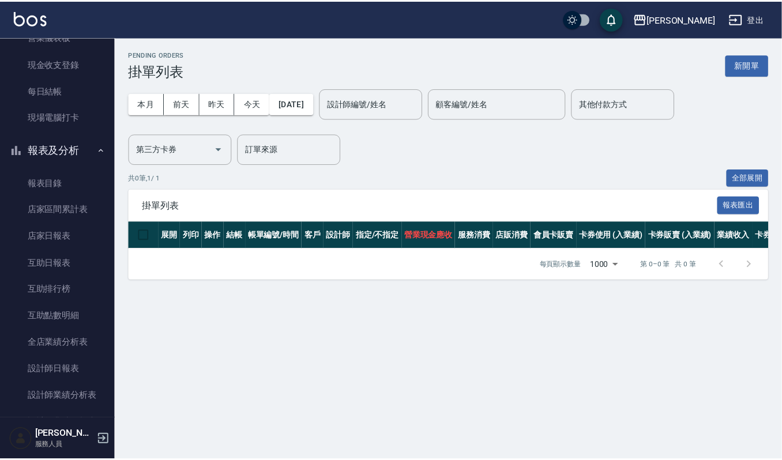
scroll to position [231, 0]
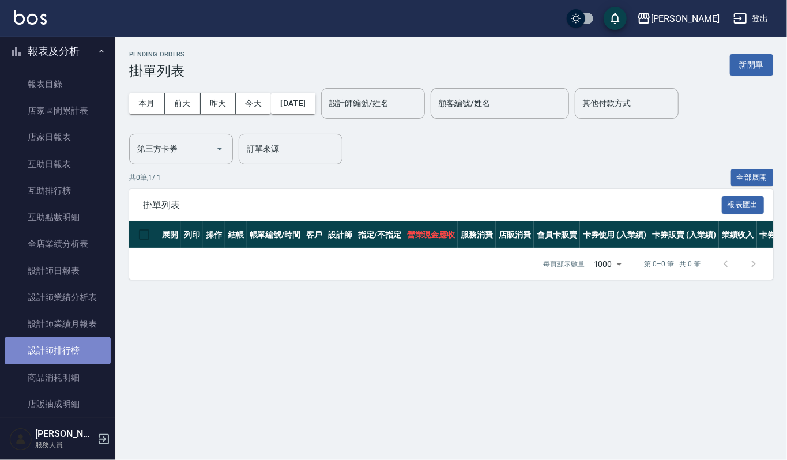
click at [70, 347] on link "設計師排行榜" at bounding box center [58, 350] width 106 height 27
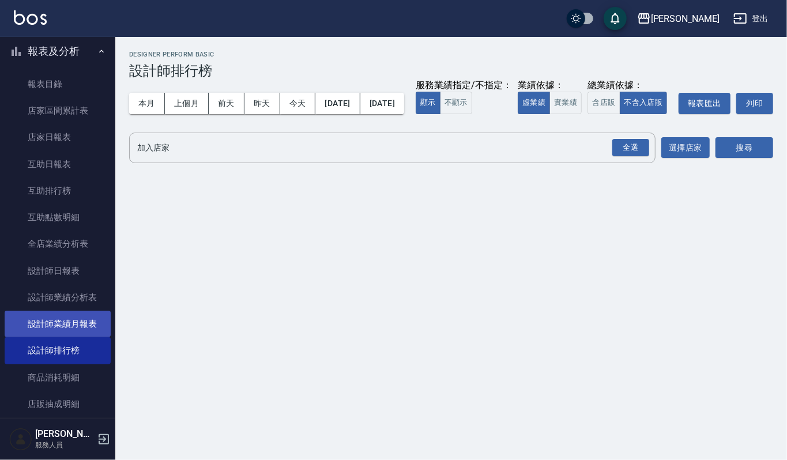
click at [54, 323] on link "設計師業績月報表" at bounding box center [58, 324] width 106 height 27
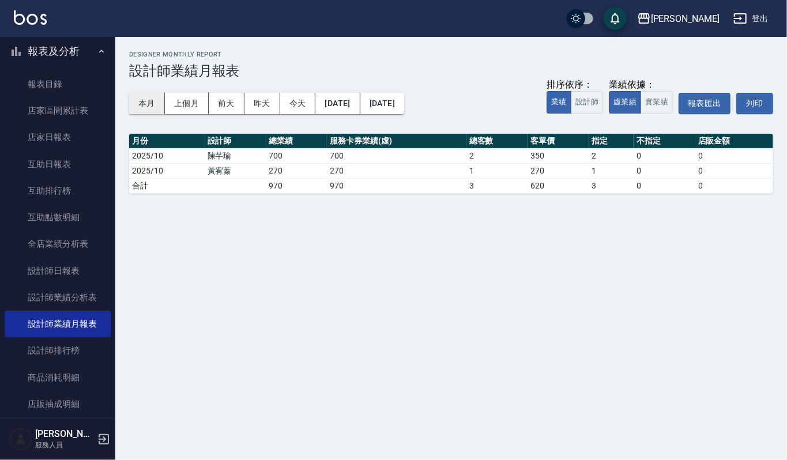
click at [156, 96] on button "本月" at bounding box center [147, 103] width 36 height 21
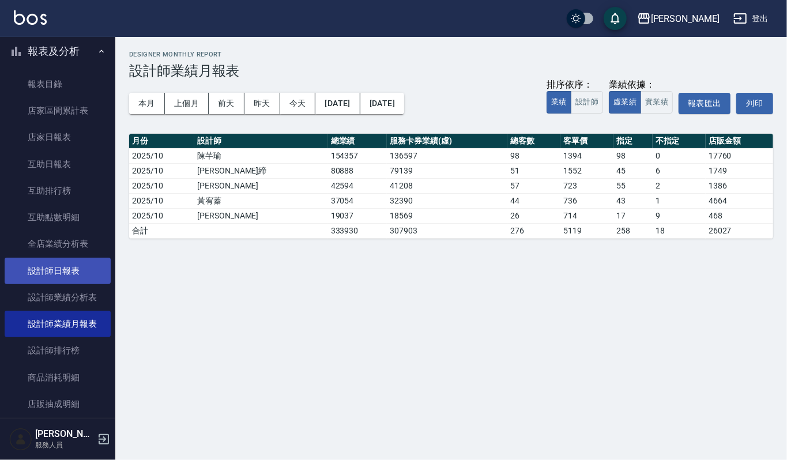
click at [78, 270] on link "設計師日報表" at bounding box center [58, 271] width 106 height 27
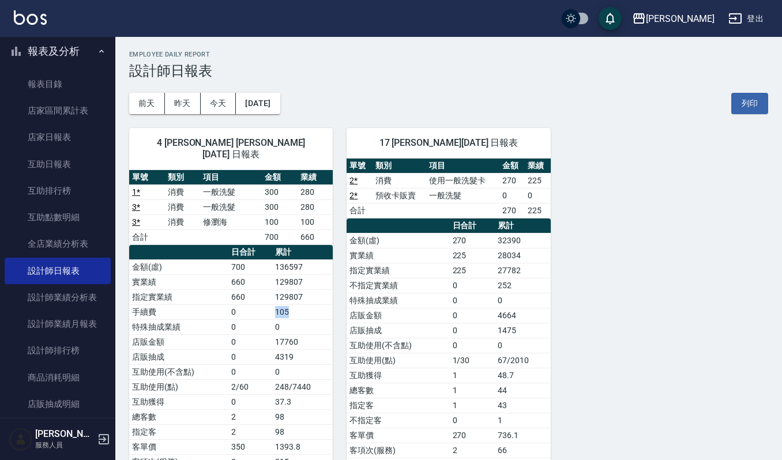
drag, startPoint x: 271, startPoint y: 300, endPoint x: 308, endPoint y: 300, distance: 36.9
click at [308, 305] on tr "手續費 0 105" at bounding box center [231, 312] width 204 height 15
click at [308, 305] on td "105" at bounding box center [302, 312] width 61 height 15
drag, startPoint x: 273, startPoint y: 303, endPoint x: 307, endPoint y: 306, distance: 34.1
click at [307, 306] on td "105" at bounding box center [302, 312] width 61 height 15
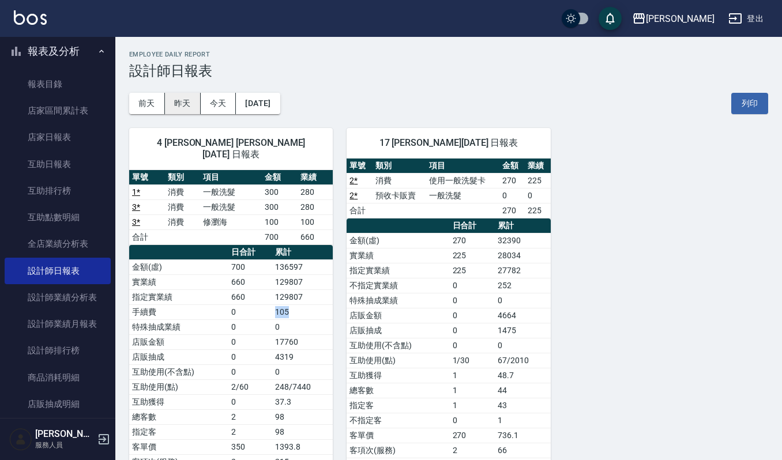
click at [183, 102] on button "昨天" at bounding box center [183, 103] width 36 height 21
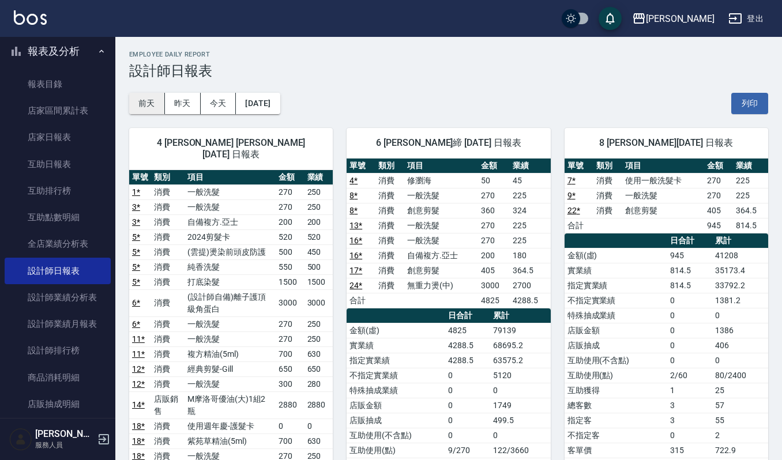
click at [149, 104] on button "前天" at bounding box center [147, 103] width 36 height 21
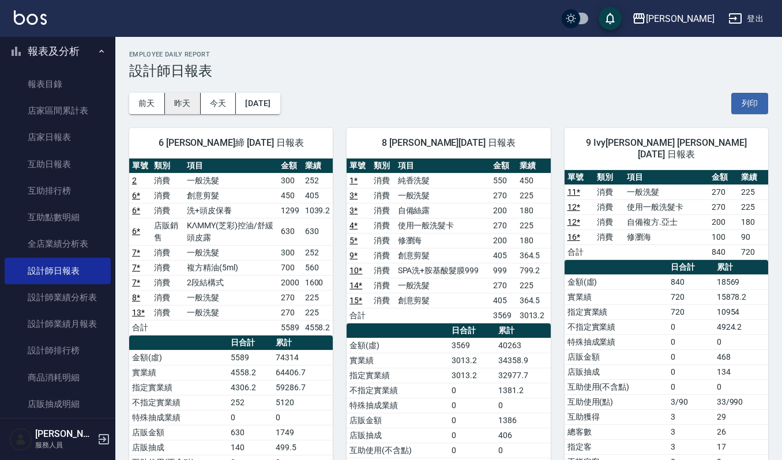
click at [189, 106] on button "昨天" at bounding box center [183, 103] width 36 height 21
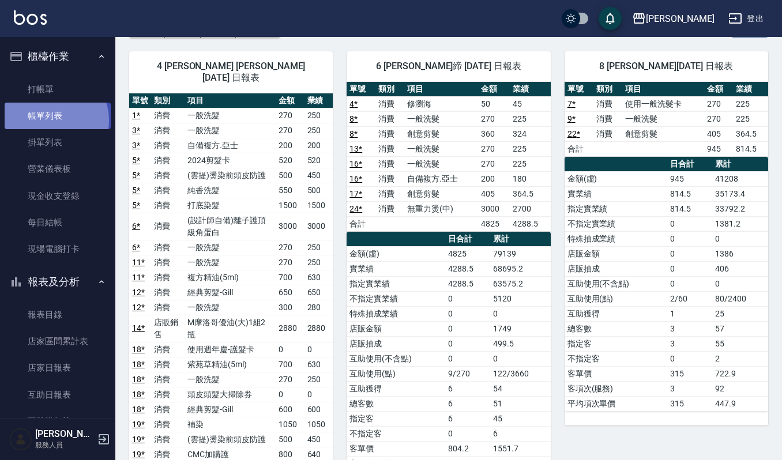
click at [53, 121] on link "帳單列表" at bounding box center [58, 116] width 106 height 27
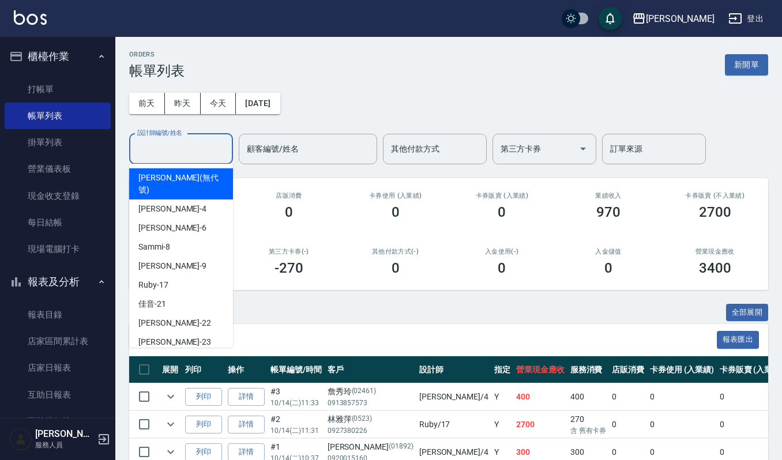
click at [203, 100] on div "前天 昨天 今天 2025/10/14 設計師編號/姓名 設計師編號/姓名 顧客編號/姓名 顧客編號/姓名 其他付款方式 其他付款方式 第三方卡券 第三方卡券…" at bounding box center [448, 121] width 639 height 85
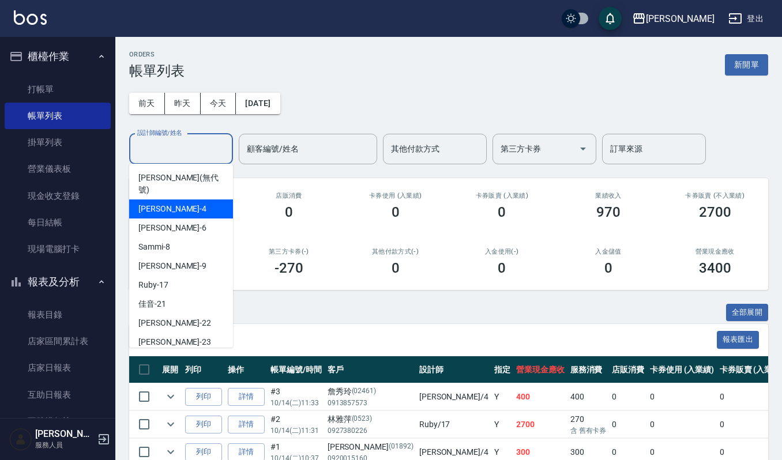
click at [195, 200] on div "吉兒 -4" at bounding box center [181, 209] width 104 height 19
type input "吉兒-4"
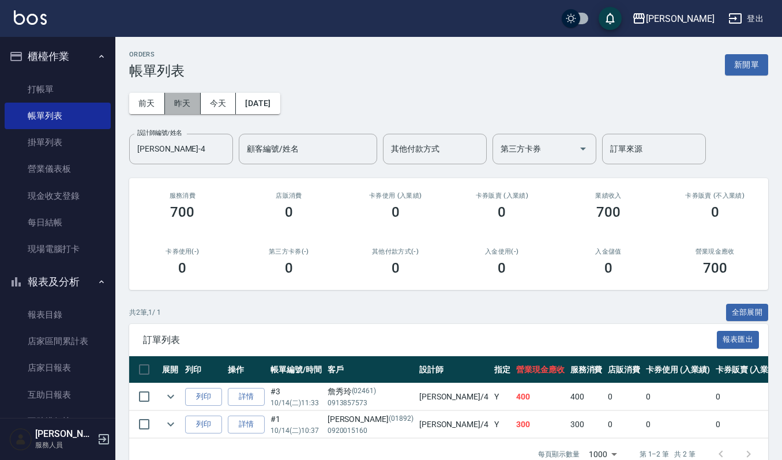
click at [197, 103] on button "昨天" at bounding box center [183, 103] width 36 height 21
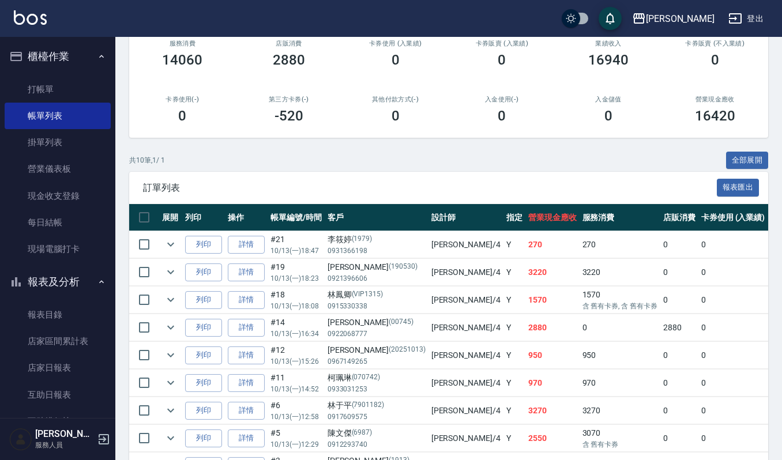
scroll to position [153, 0]
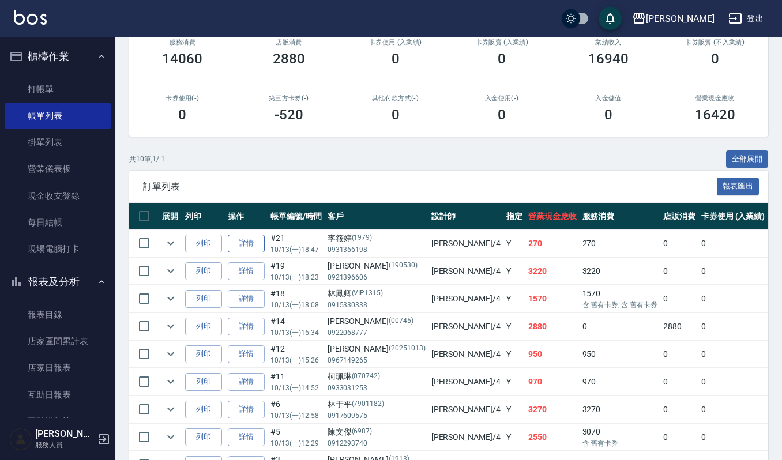
click at [257, 238] on link "詳情" at bounding box center [246, 244] width 37 height 18
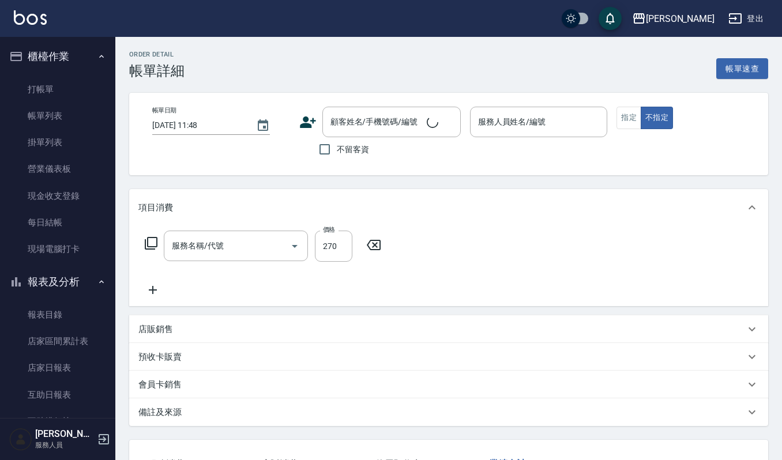
type input "2025/10/13 18:47"
type input "吉兒-4"
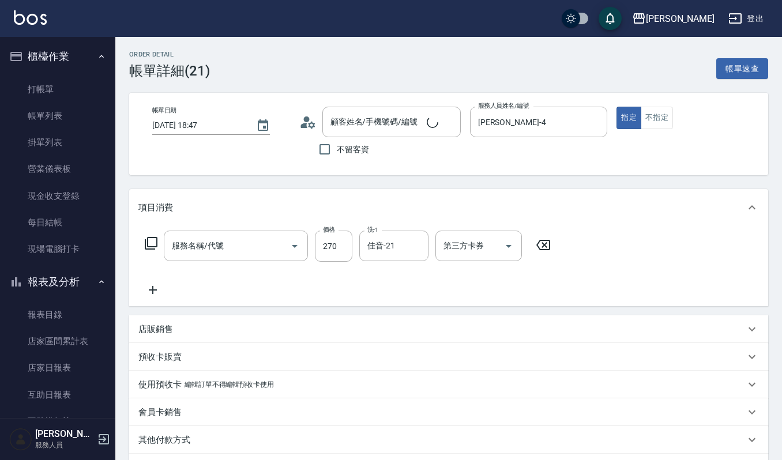
type input "一般洗髮(101)"
type input "李筱婷/0931366198/1979"
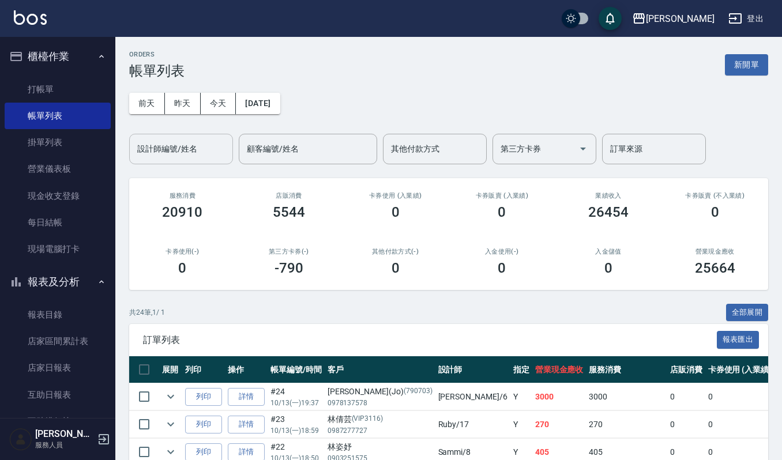
click at [181, 155] on input "設計師編號/姓名" at bounding box center [180, 149] width 93 height 20
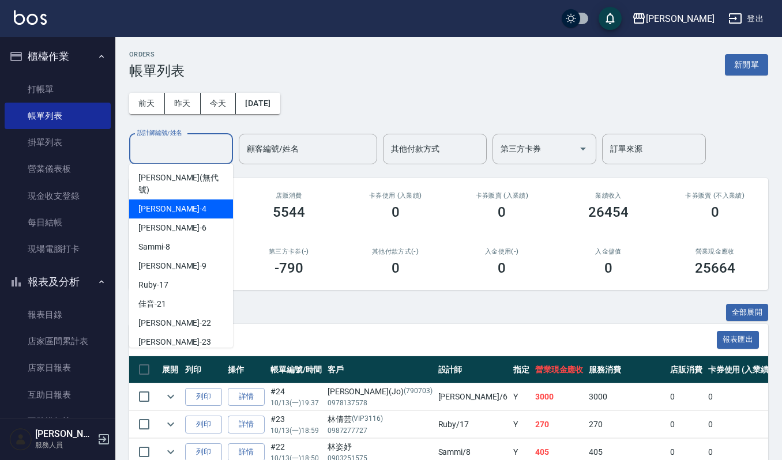
drag, startPoint x: 190, startPoint y: 215, endPoint x: 192, endPoint y: 198, distance: 16.9
click at [192, 198] on ul "傑森上越 (無代號) 吉兒 -4 Joalin -6 Sammi -8 Ivy艾薇 -9 Ruby -17 佳音 -21 宜芳 -22 郁涵 -23 燕如 -…" at bounding box center [181, 256] width 104 height 184
click at [192, 200] on div "吉兒 -4" at bounding box center [181, 209] width 104 height 19
type input "[PERSON_NAME]-4"
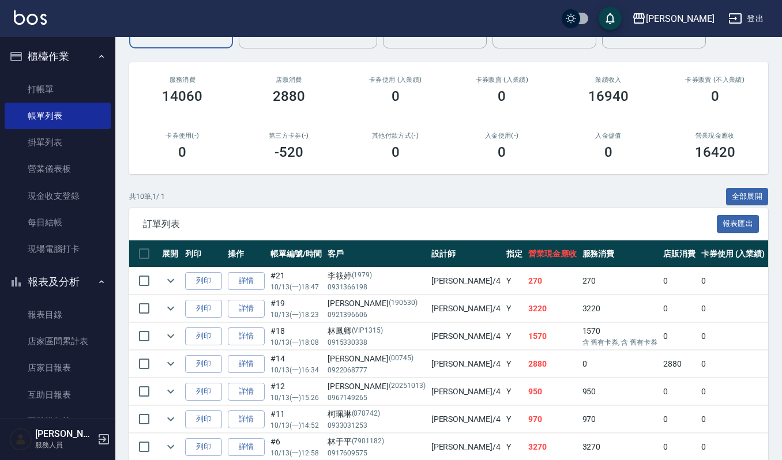
scroll to position [231, 0]
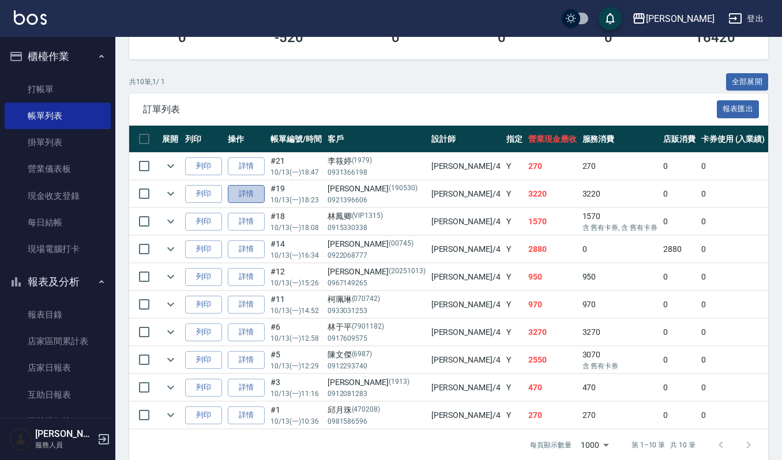
click at [243, 199] on link "詳情" at bounding box center [246, 194] width 37 height 18
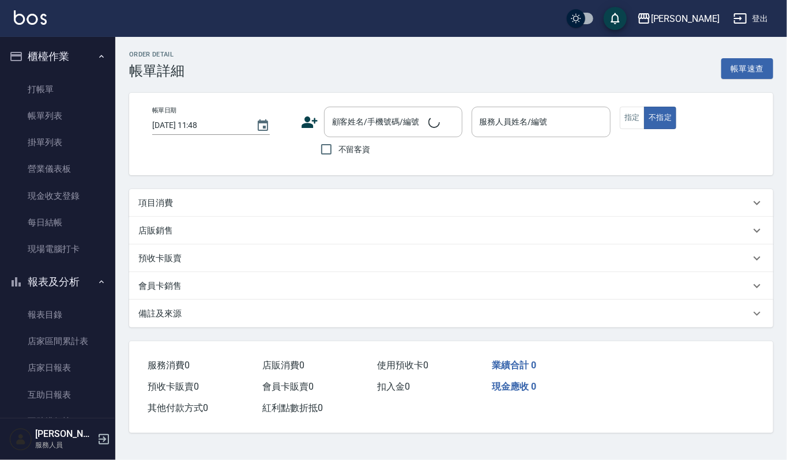
type input "2025/10/13 18:23"
type input "吉兒-4"
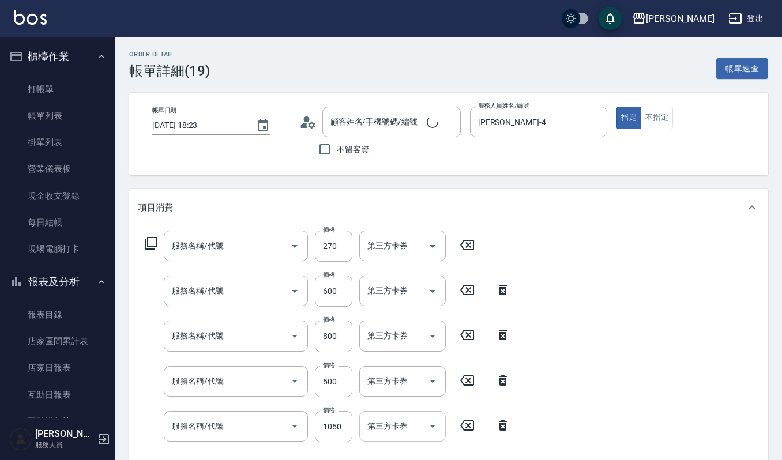
type input "一般洗髮(101)"
type input "經典剪髮-Gill(302)"
type input "CMC加購護(701)"
type input "(雲提)燙染前頭皮防護(518)"
type input "補染(407)"
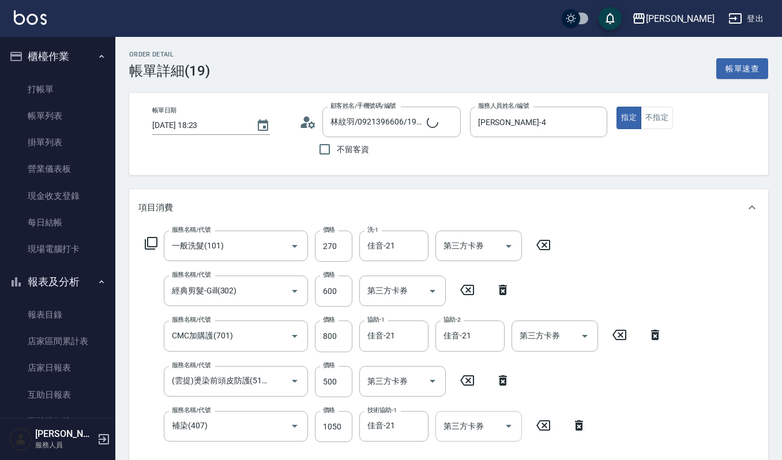
type input "林紋羽/0921396606/190530"
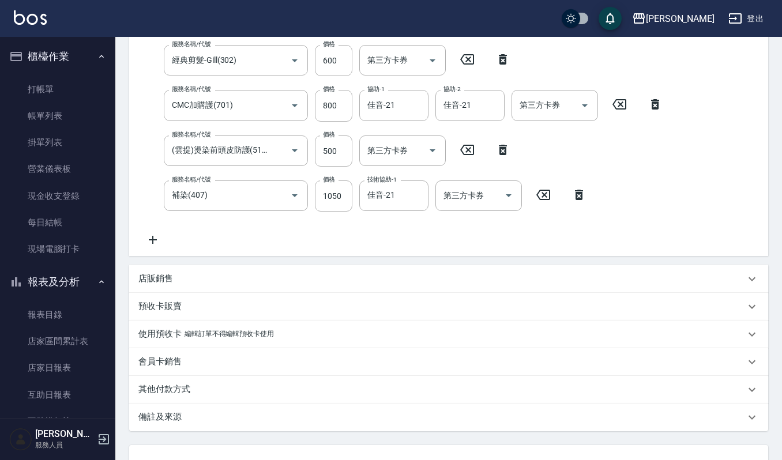
scroll to position [307, 0]
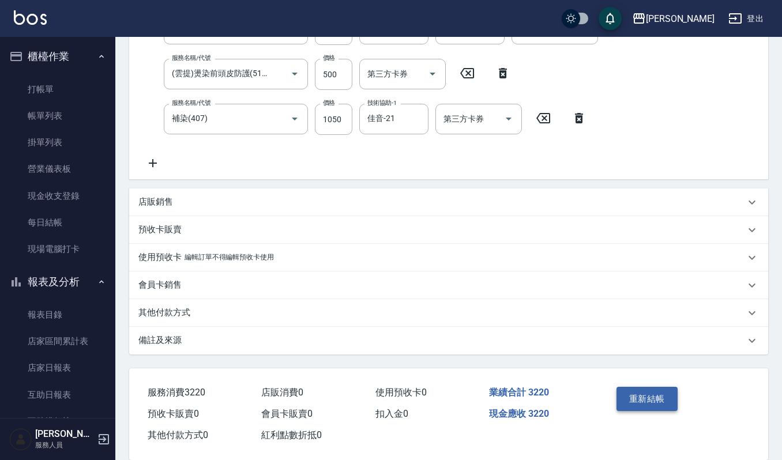
click at [656, 400] on button "重新結帳" at bounding box center [647, 399] width 61 height 24
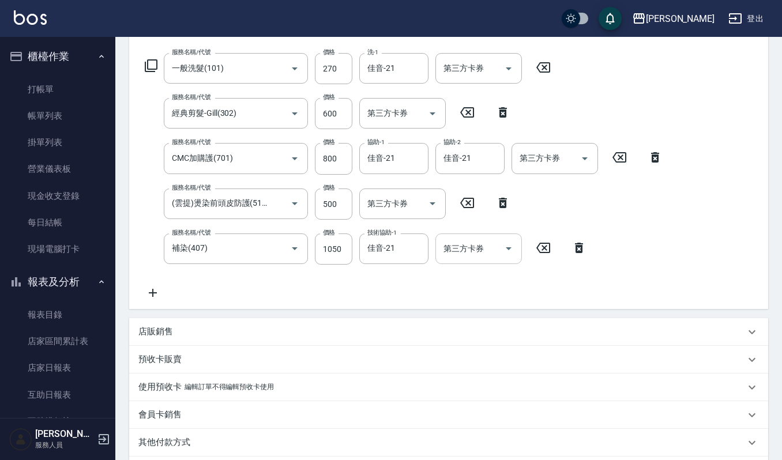
scroll to position [0, 0]
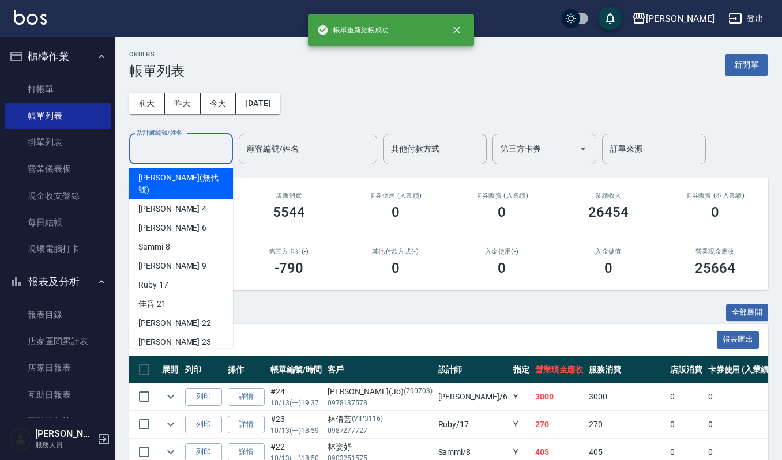
click at [204, 144] on input "設計師編號/姓名" at bounding box center [180, 149] width 93 height 20
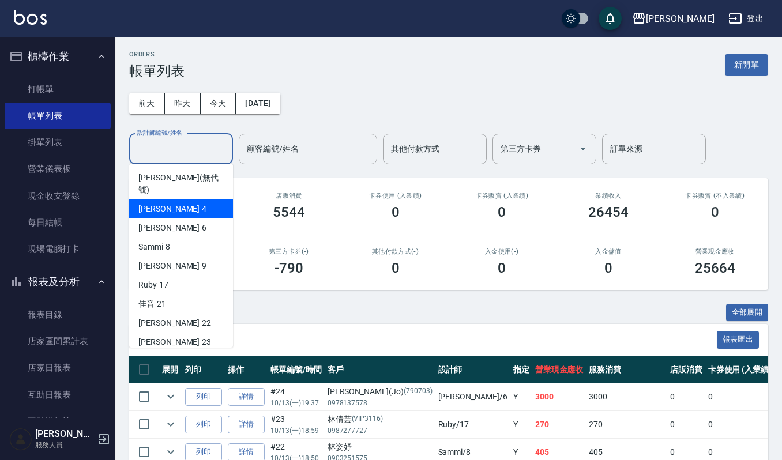
click at [203, 200] on div "吉兒 -4" at bounding box center [181, 209] width 104 height 19
type input "吉兒-4"
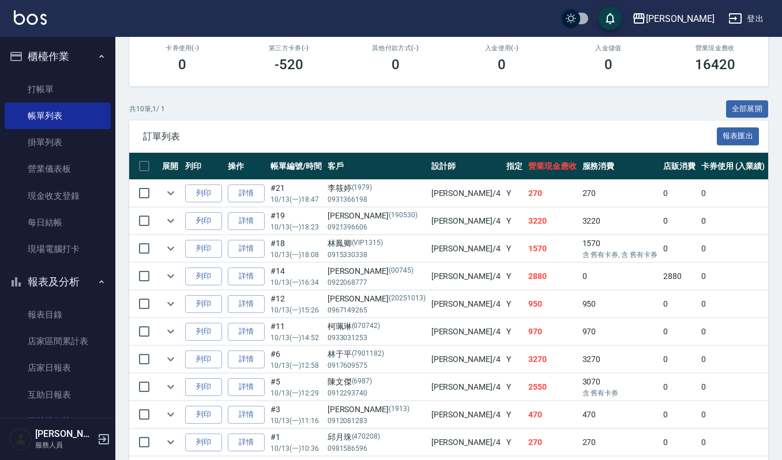
scroll to position [231, 0]
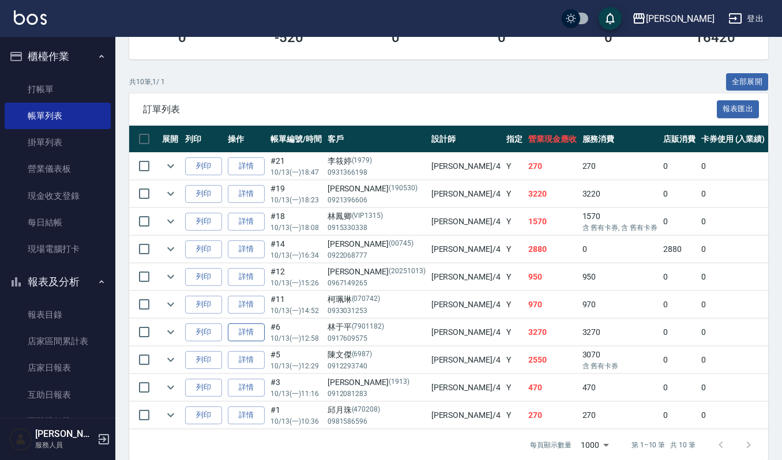
click at [259, 333] on link "詳情" at bounding box center [246, 333] width 37 height 18
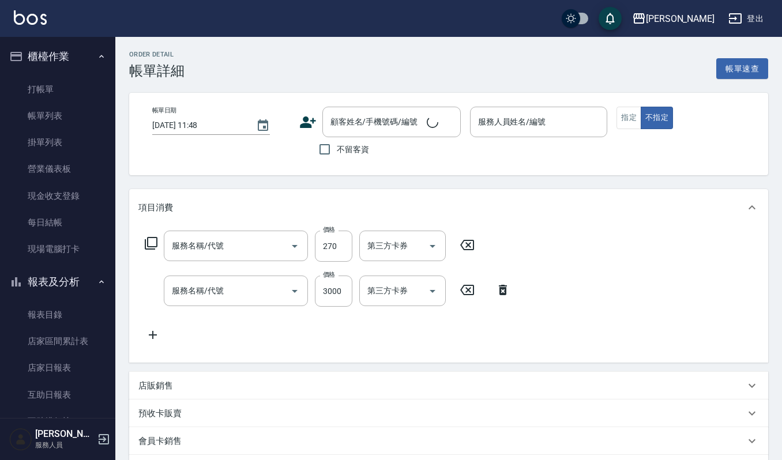
type input "2025/10/13 12:58"
type input "吉兒-4"
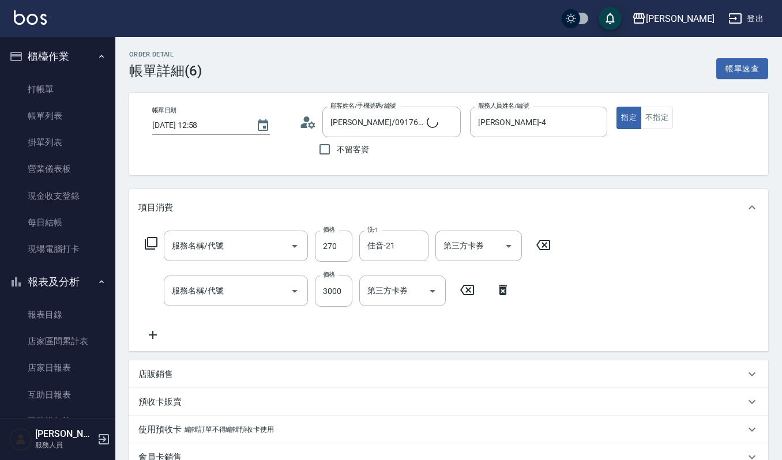
type input "林于平/0917609575/7901182"
type input "一般洗髮(101)"
type input "(設計師自備)離子護頂級角蛋白(578)"
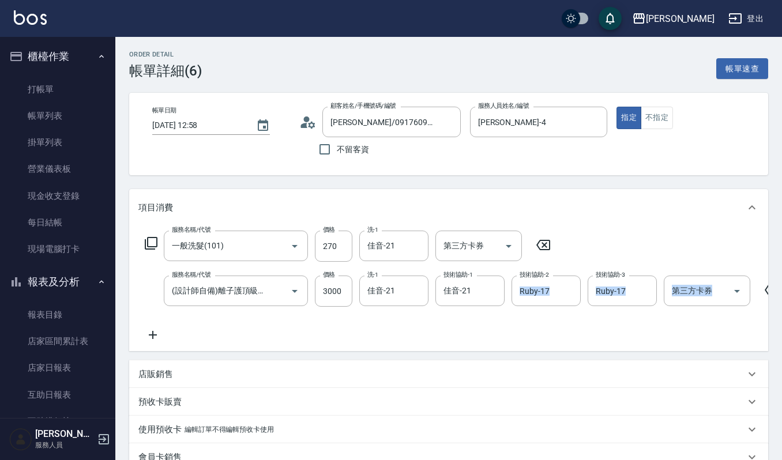
drag, startPoint x: 515, startPoint y: 349, endPoint x: 667, endPoint y: 346, distance: 152.3
click at [667, 346] on div "服務名稱/代號 一般洗髮(101) 服務名稱/代號 價格 270 價格 洗-1 佳音-21 洗-1 第三方卡券 第三方卡券 服務名稱/代號 (設計師自備)離子…" at bounding box center [448, 288] width 639 height 125
click at [576, 334] on div "服務名稱/代號 一般洗髮(101) 服務名稱/代號 價格 270 價格 洗-1 佳音-21 洗-1 第三方卡券 第三方卡券 服務名稱/代號 (設計師自備)離子…" at bounding box center [479, 286] width 683 height 111
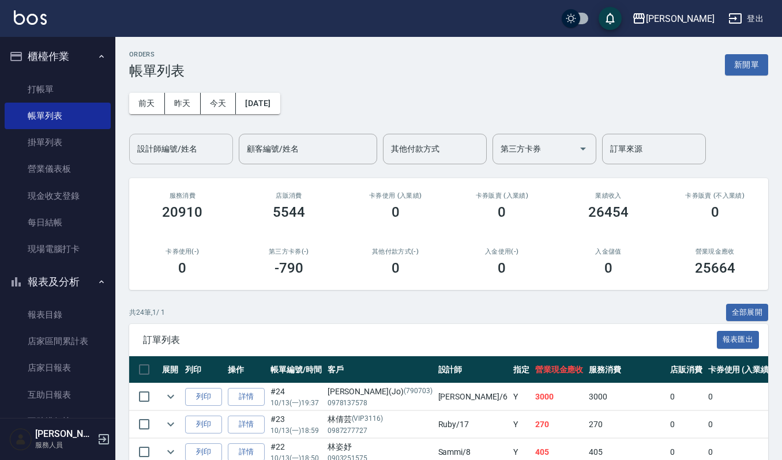
click at [191, 144] on input "設計師編號/姓名" at bounding box center [180, 149] width 93 height 20
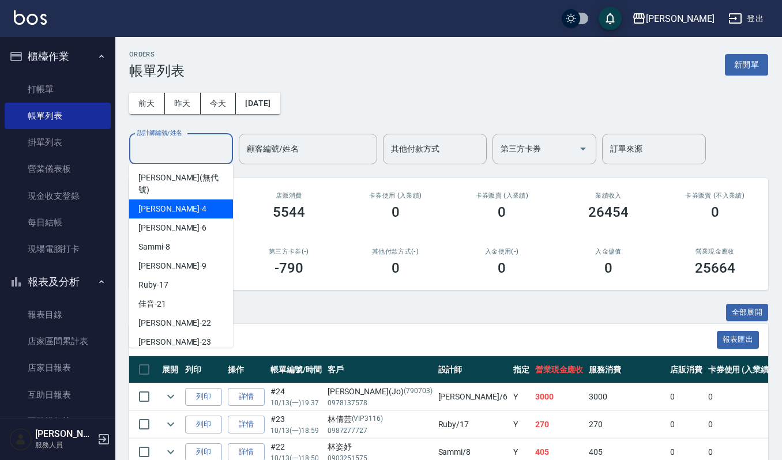
click at [216, 201] on div "吉兒 -4" at bounding box center [181, 209] width 104 height 19
type input "吉兒-4"
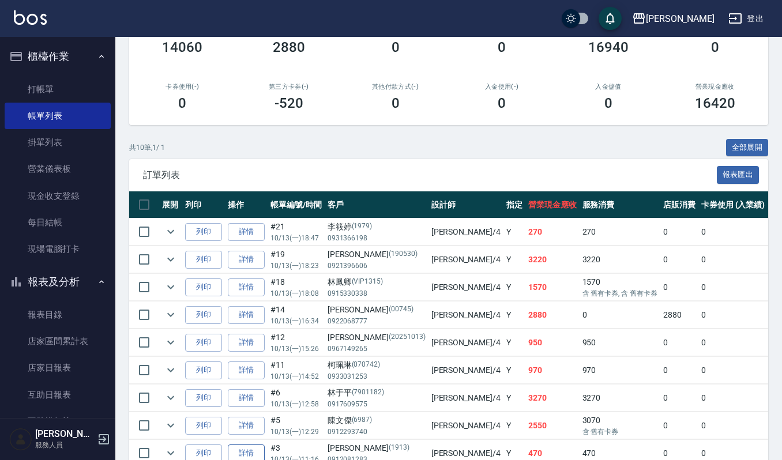
scroll to position [261, 0]
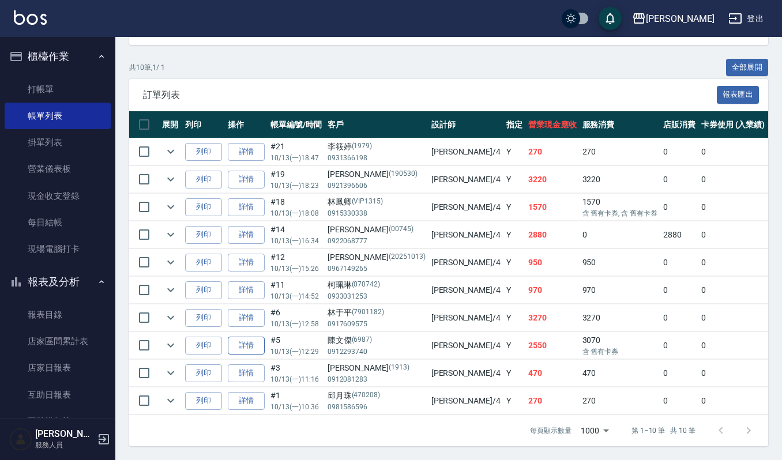
click at [233, 337] on link "詳情" at bounding box center [246, 346] width 37 height 18
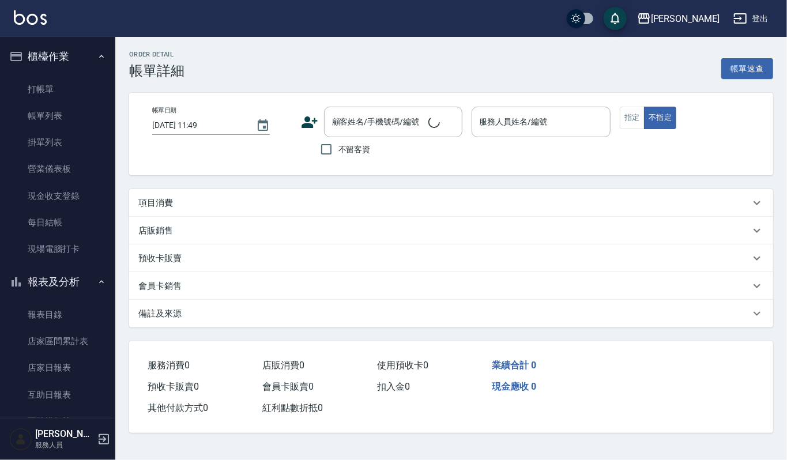
type input "2025/10/13 12:29"
type input "吉兒-4"
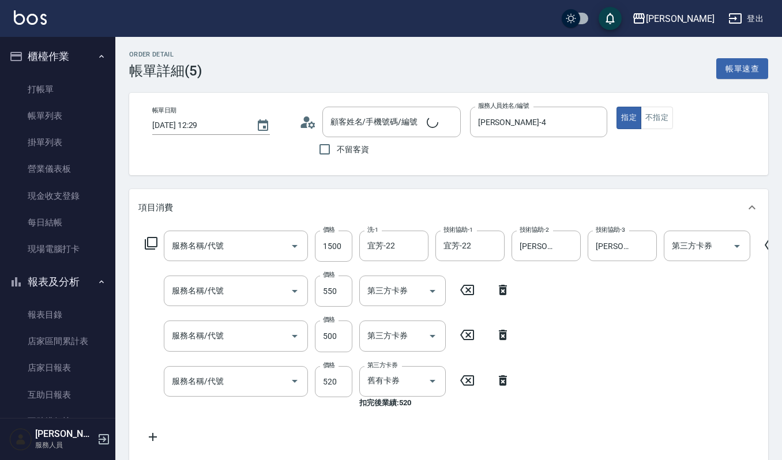
type input "打底染髮(402)"
type input "純香洗髮(107)"
type input "(雲提)燙染前頭皮防護(518)"
type input "2024剪髮卡(314)"
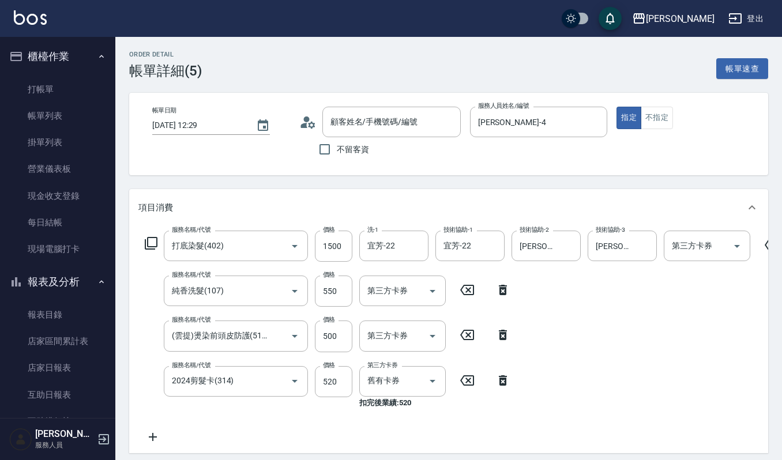
type input "陳文傑/0912293740/6987"
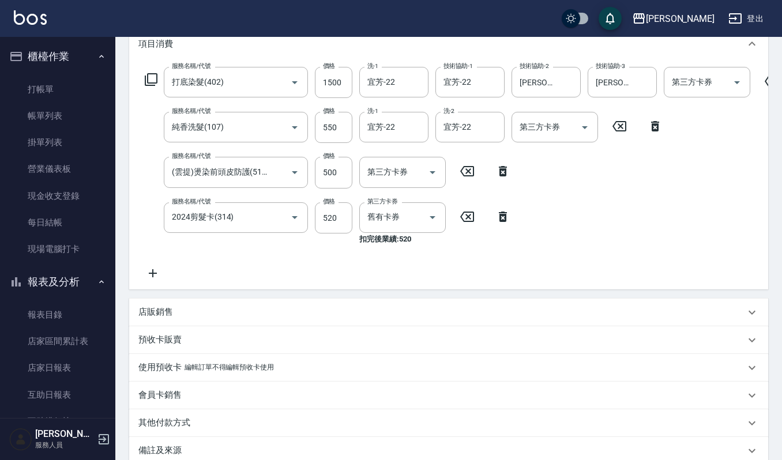
scroll to position [148, 0]
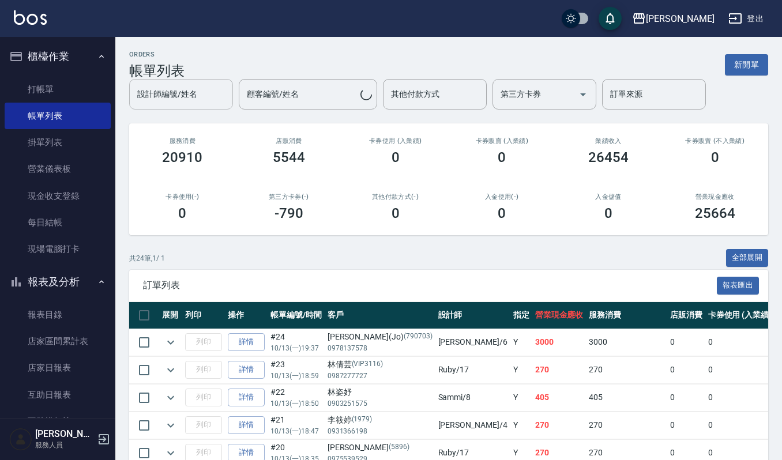
click at [209, 104] on div "設計師編號/姓名 設計師編號/姓名 顧客編號/姓名 顧客編號/姓名 其他付款方式 其他付款方式 第三方卡券 第三方卡券 訂單來源 訂單來源" at bounding box center [448, 94] width 639 height 31
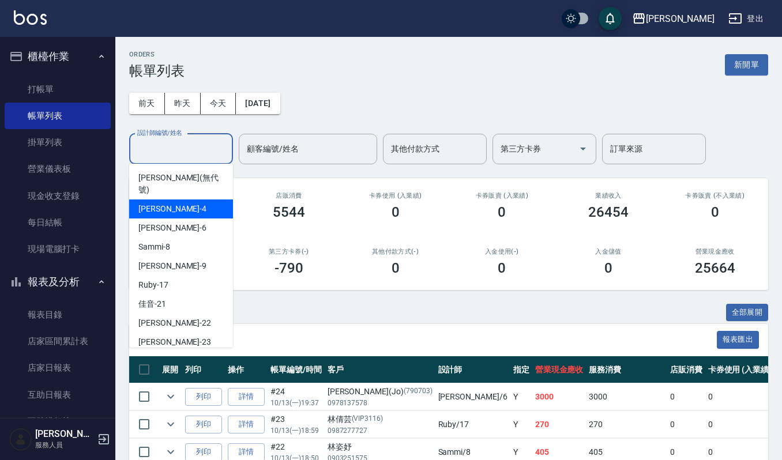
click at [188, 200] on div "吉兒 -4" at bounding box center [181, 209] width 104 height 19
type input "吉兒-4"
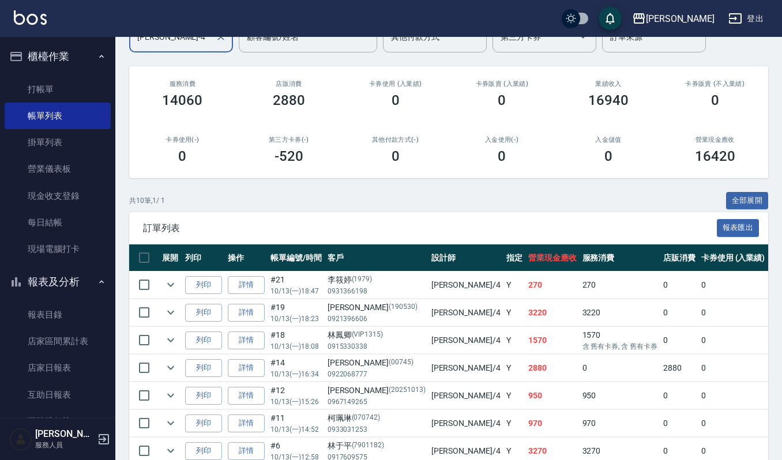
scroll to position [261, 0]
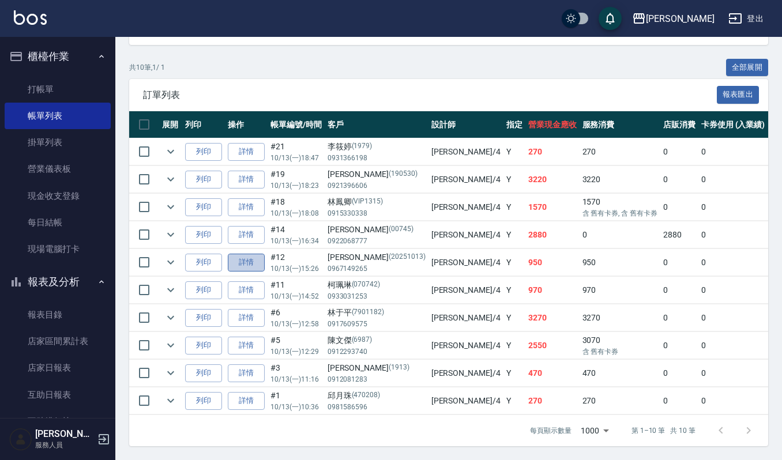
click at [238, 254] on link "詳情" at bounding box center [246, 263] width 37 height 18
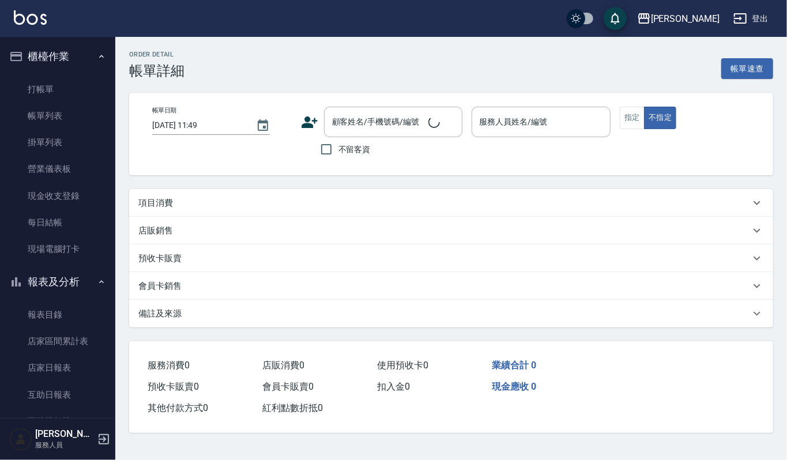
type input "2025/10/13 15:26"
type input "吉兒-4"
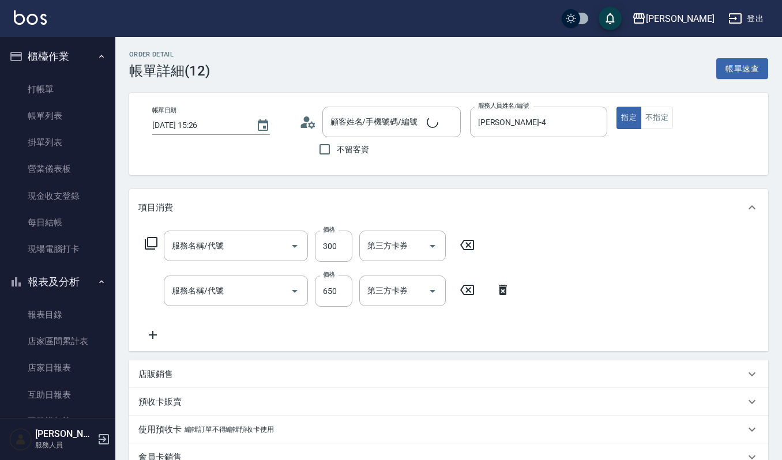
type input "一般洗髮(101)"
type input "經典剪髮-Gill(302)"
type input "吳麗花/0967149265/20251013"
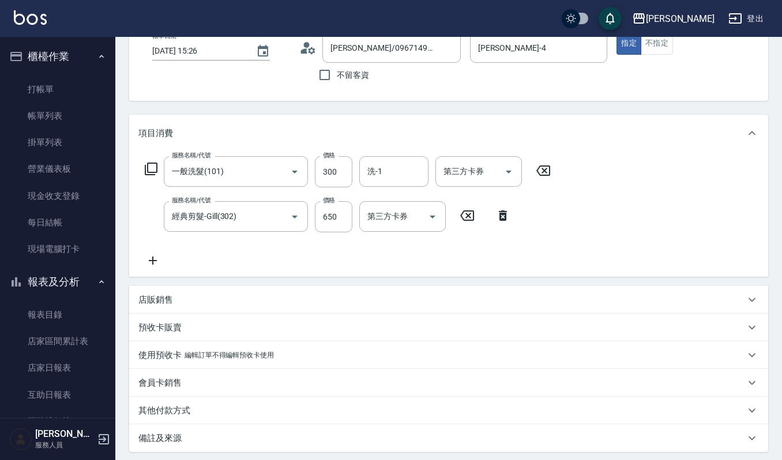
scroll to position [188, 0]
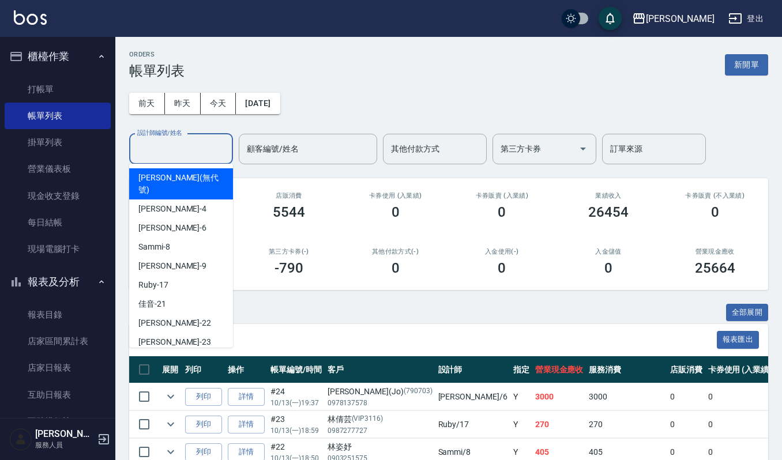
click at [174, 148] on input "設計師編號/姓名" at bounding box center [180, 149] width 93 height 20
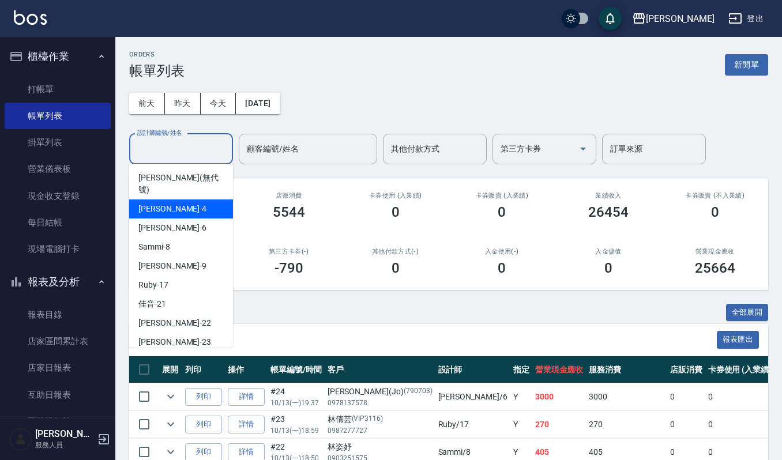
click at [180, 200] on div "吉兒 -4" at bounding box center [181, 209] width 104 height 19
type input "吉兒-4"
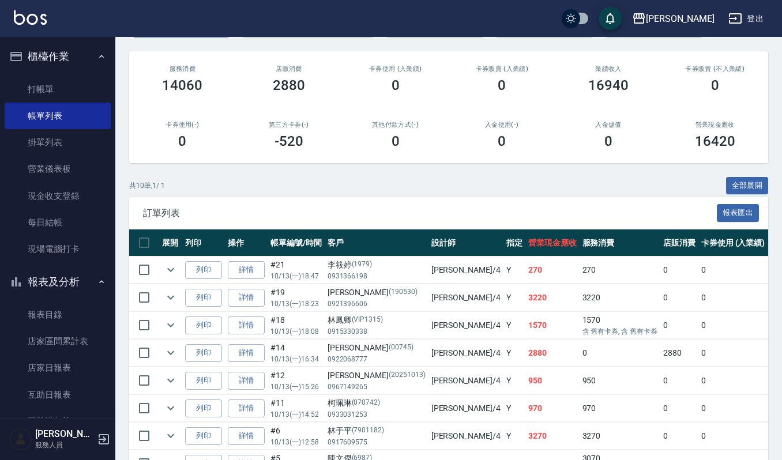
scroll to position [153, 0]
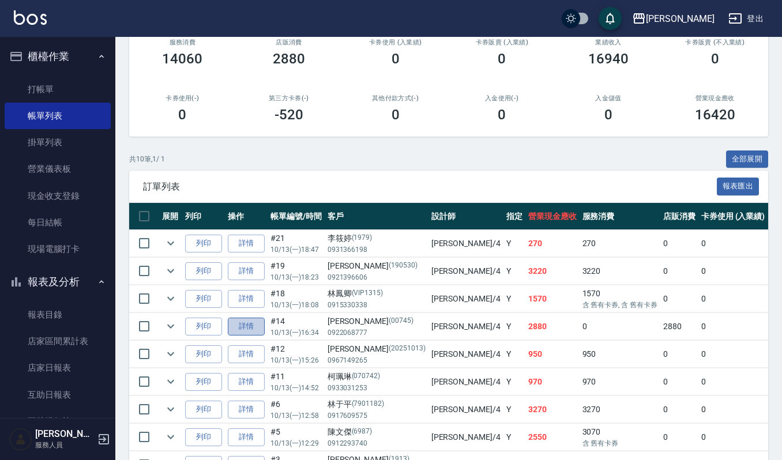
click at [261, 328] on link "詳情" at bounding box center [246, 327] width 37 height 18
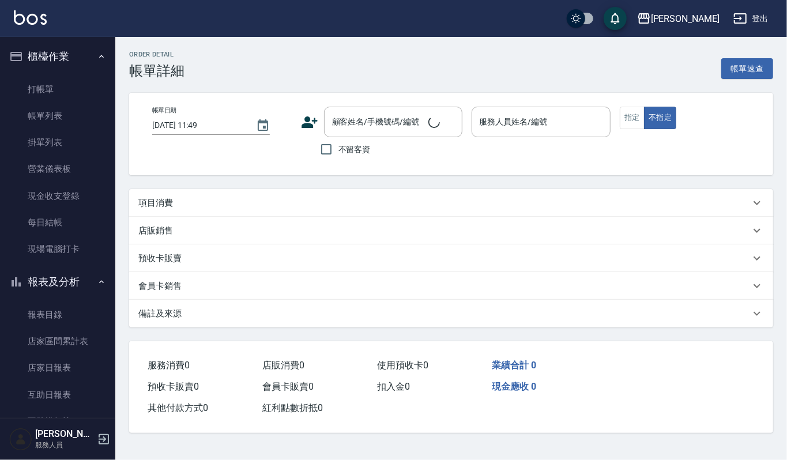
type input "2025/10/13 16:34"
type input "吉兒-4"
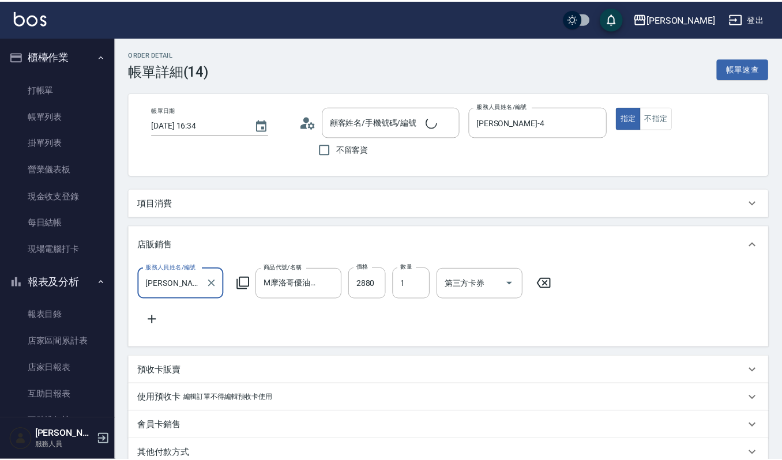
scroll to position [20, 0]
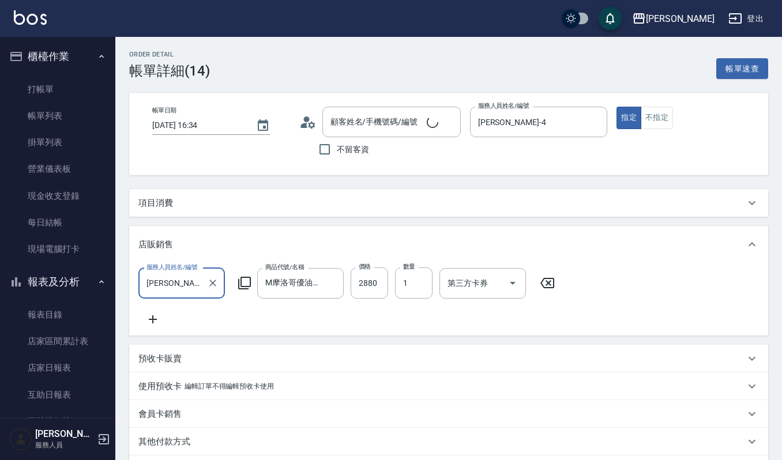
type input "蔡佳雯/0922068777/00745"
click at [318, 286] on input "M摩洛哥優油(大)1組2瓶" at bounding box center [291, 283] width 59 height 20
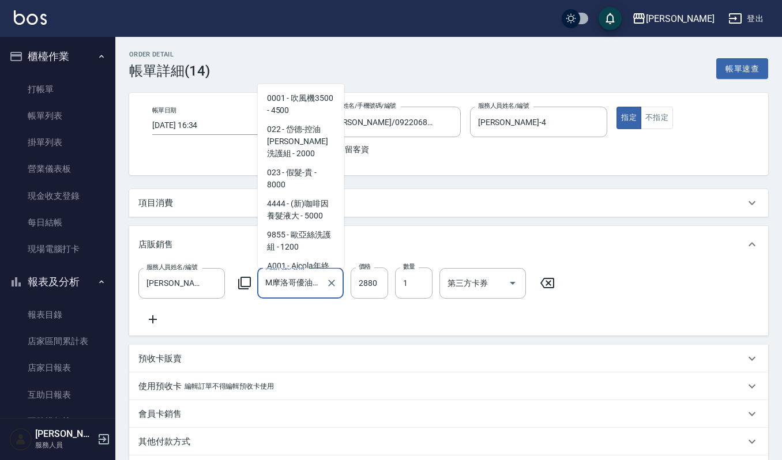
scroll to position [18439, 0]
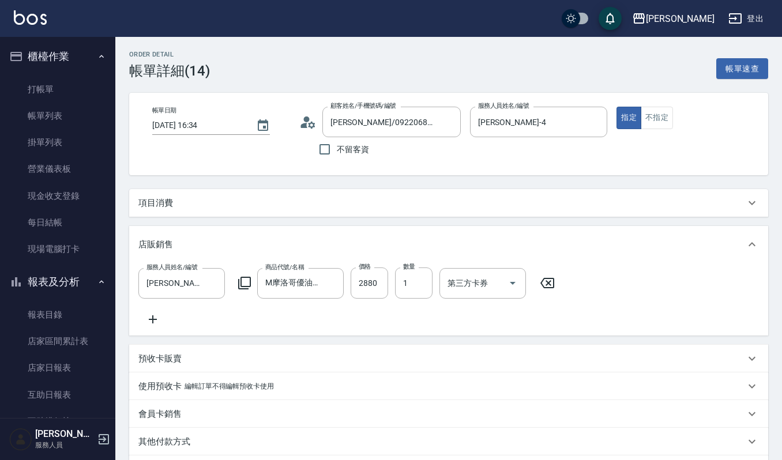
click at [569, 200] on div "項目消費" at bounding box center [441, 203] width 607 height 12
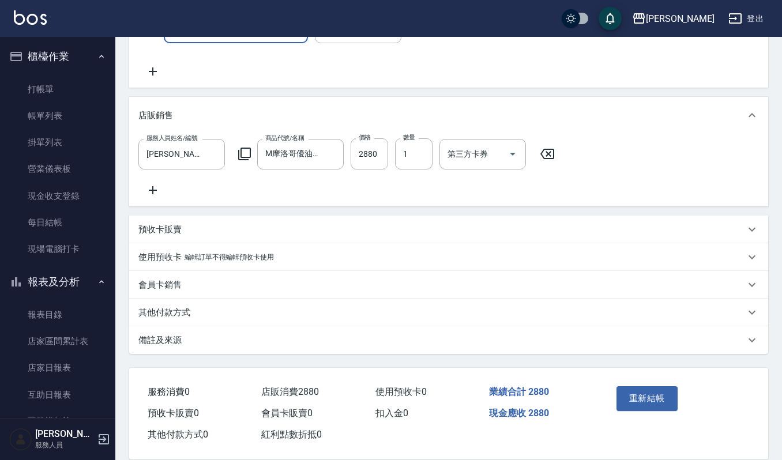
scroll to position [245, 0]
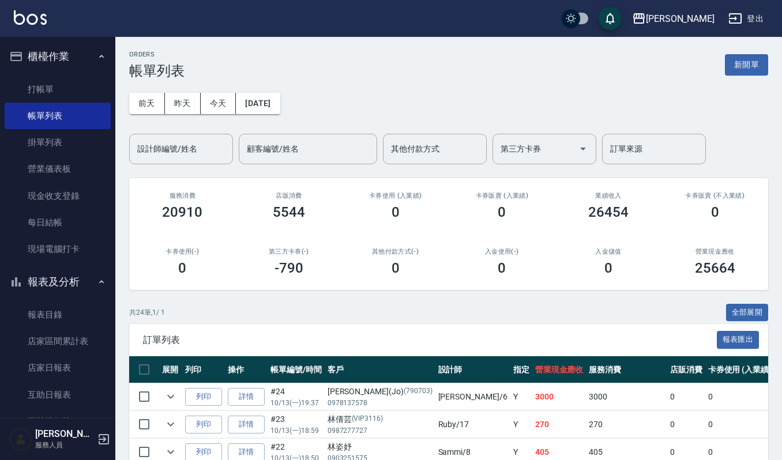
click at [155, 144] on input "設計師編號/姓名" at bounding box center [180, 149] width 93 height 20
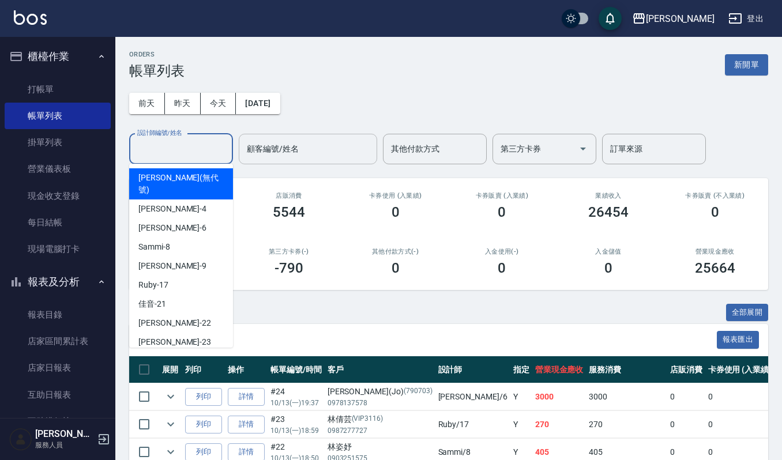
type input "傑森上越(無代號)"
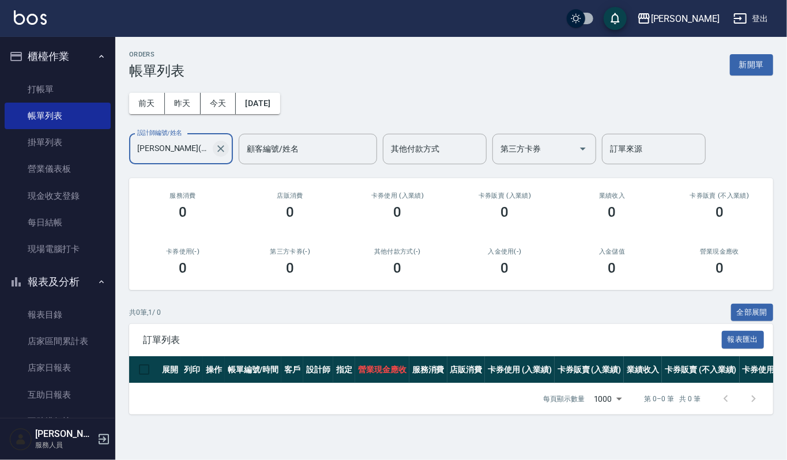
click at [215, 146] on icon "Clear" at bounding box center [221, 149] width 12 height 12
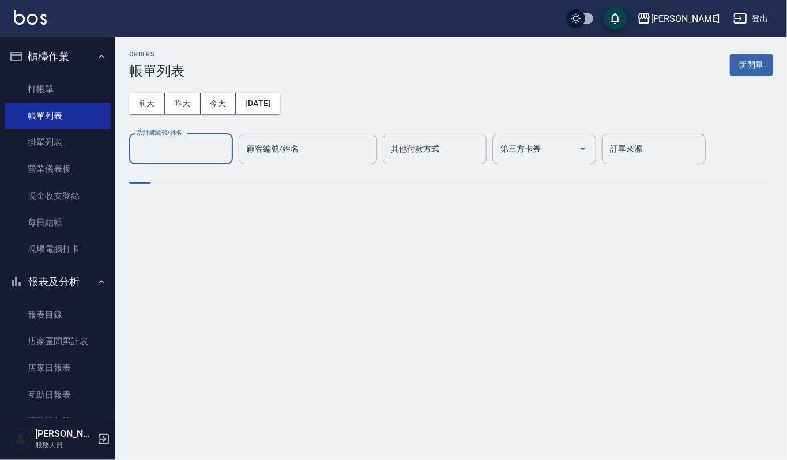
click at [205, 149] on input "設計師編號/姓名" at bounding box center [180, 149] width 93 height 20
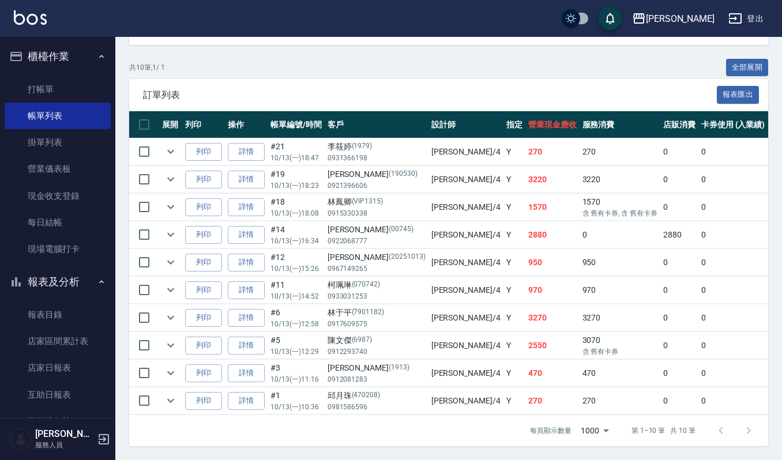
scroll to position [261, 0]
type input "吉兒-4"
click at [234, 392] on link "詳情" at bounding box center [246, 401] width 37 height 18
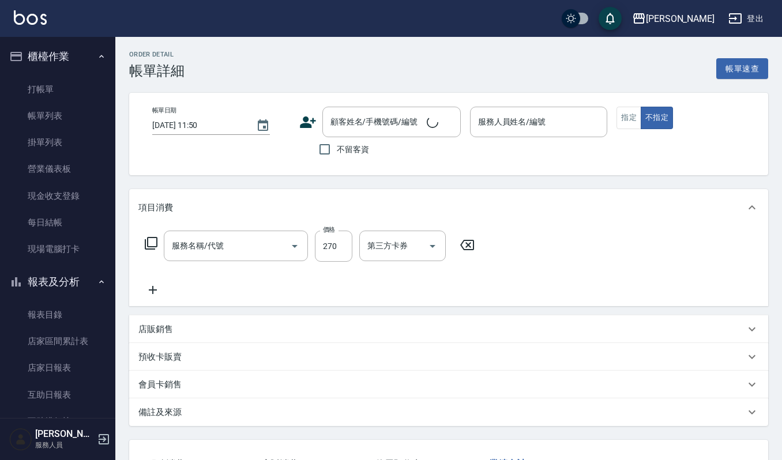
type input "2025/10/13 10:36"
type input "吉兒-4"
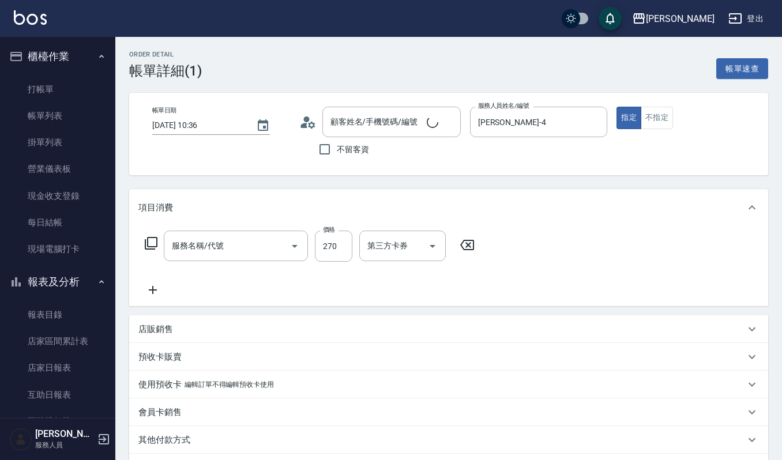
type input "一般洗髮(101)"
type input "邱月珠/0981586596/470208"
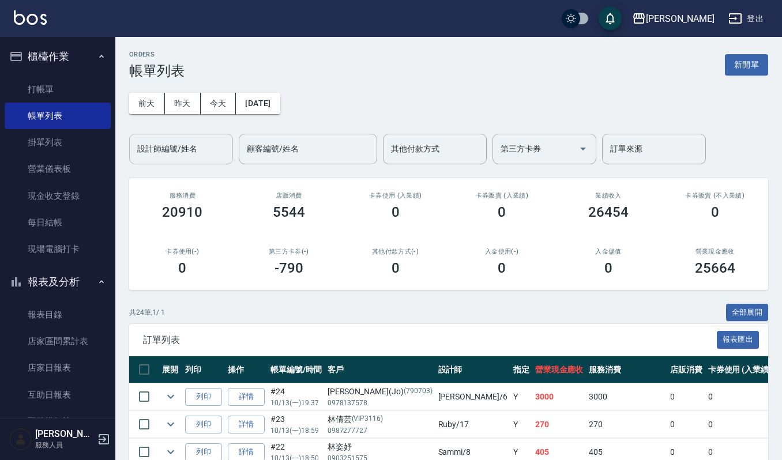
drag, startPoint x: 186, startPoint y: 125, endPoint x: 186, endPoint y: 140, distance: 14.4
click at [185, 130] on div "前天 昨天 今天 2025/10/13 設計師編號/姓名 設計師編號/姓名 顧客編號/姓名 顧客編號/姓名 其他付款方式 其他付款方式 第三方卡券 第三方卡券…" at bounding box center [448, 121] width 639 height 85
drag, startPoint x: 187, startPoint y: 150, endPoint x: 178, endPoint y: 159, distance: 13.0
click at [187, 151] on input "設計師編號/姓名" at bounding box center [180, 149] width 93 height 20
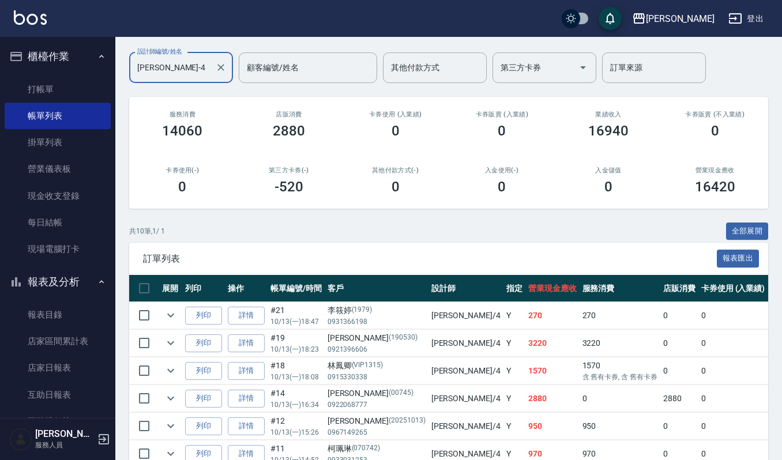
scroll to position [231, 0]
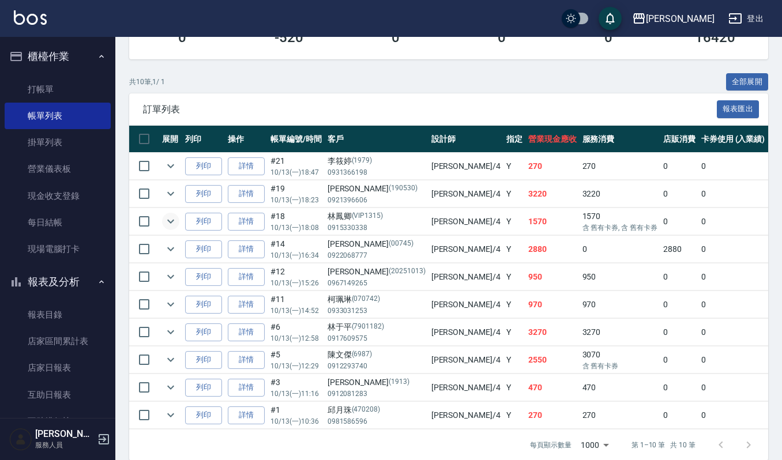
type input "吉兒-4"
click at [171, 223] on icon "expand row" at bounding box center [171, 222] width 14 height 14
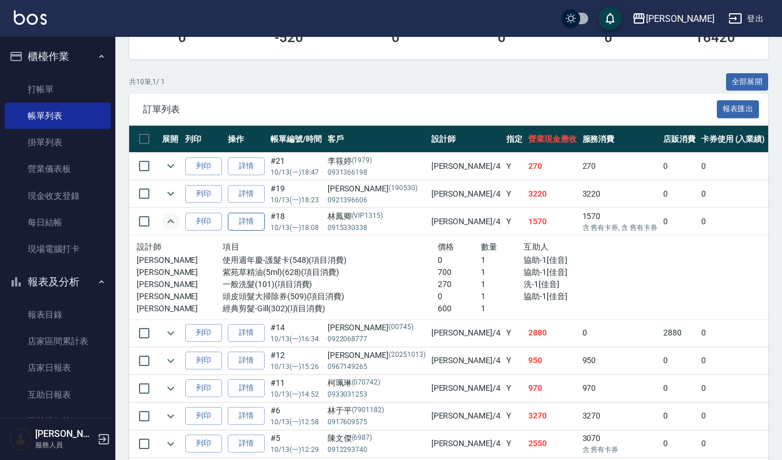
click at [247, 218] on link "詳情" at bounding box center [246, 222] width 37 height 18
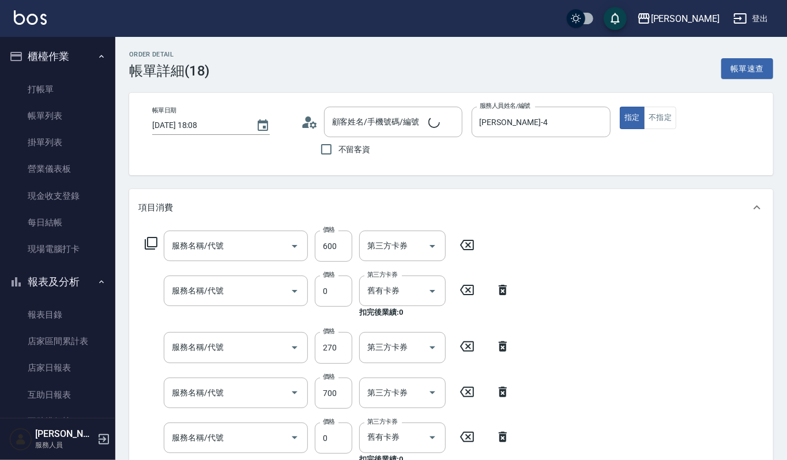
type input "2025/10/13 18:08"
type input "吉兒-4"
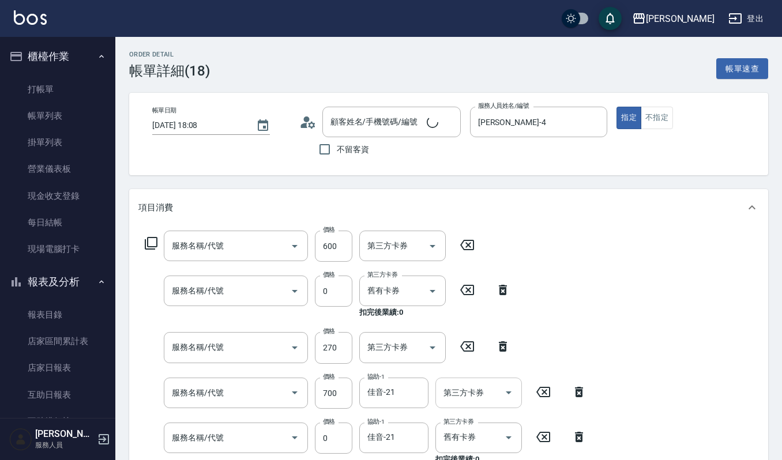
type input "林鳳卿/0915330338/VIP1315"
type input "經典剪髮-Gill(302)"
type input "頭皮頭髮大掃除券(509)"
type input "一般洗髮(101)"
type input "紫苑草精油(5ml)(628)"
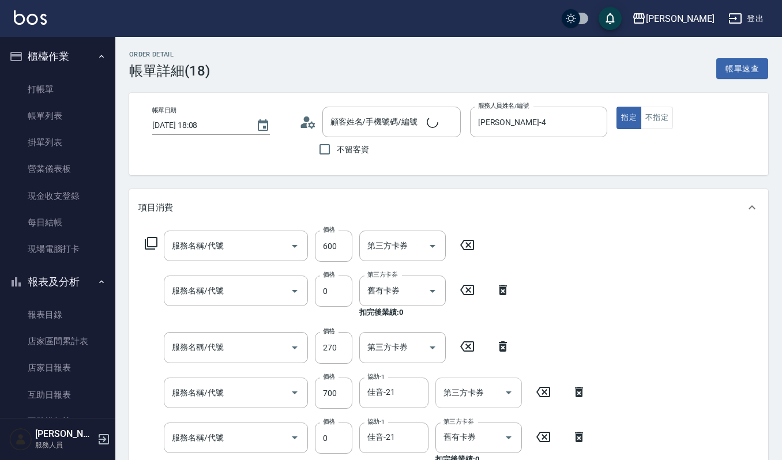
type input "使用週年慶-護髮卡(548)"
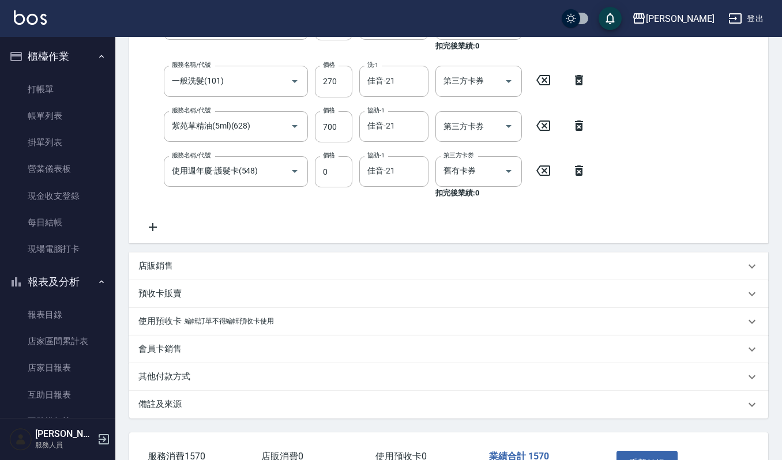
scroll to position [307, 0]
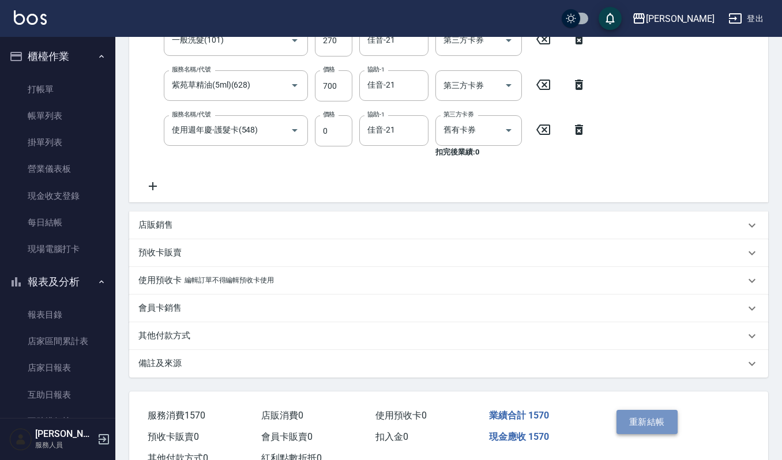
click at [656, 428] on button "重新結帳" at bounding box center [647, 422] width 61 height 24
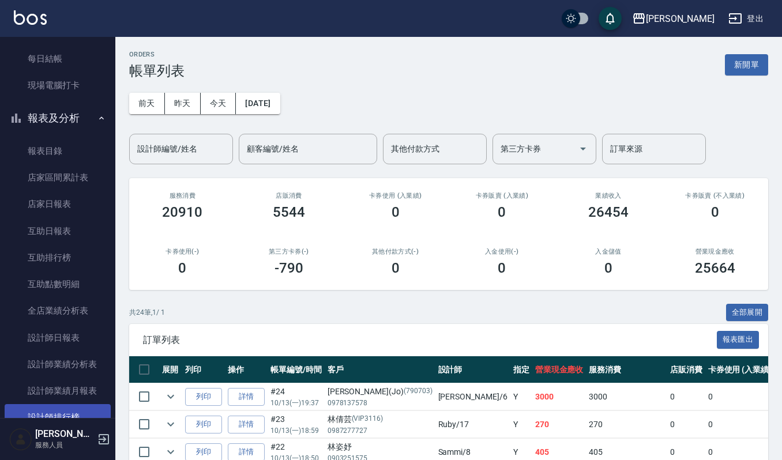
scroll to position [231, 0]
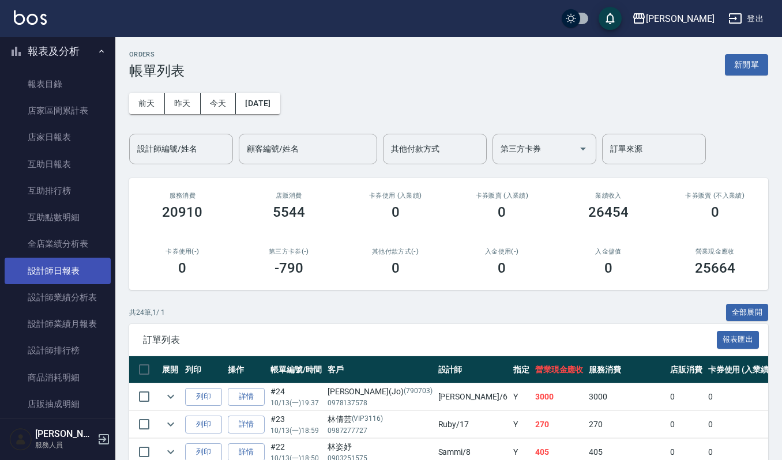
click at [76, 261] on link "設計師日報表" at bounding box center [58, 271] width 106 height 27
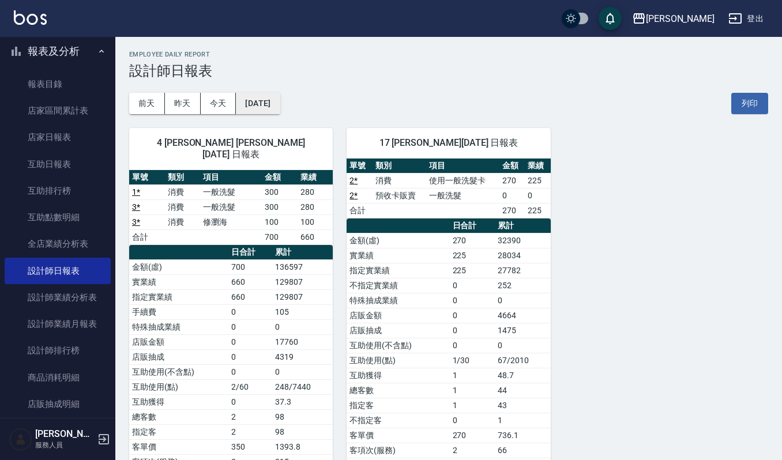
click at [278, 99] on button "[DATE]" at bounding box center [258, 103] width 44 height 21
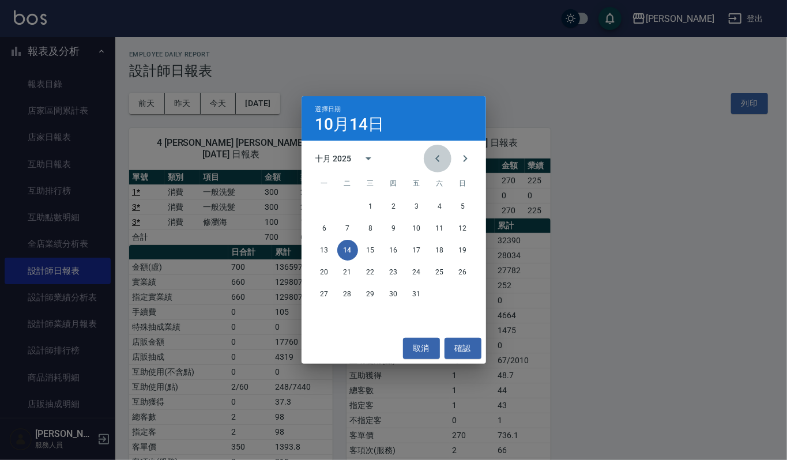
click at [439, 160] on icon "Previous month" at bounding box center [438, 159] width 14 height 14
click at [351, 295] on button "30" at bounding box center [347, 294] width 21 height 21
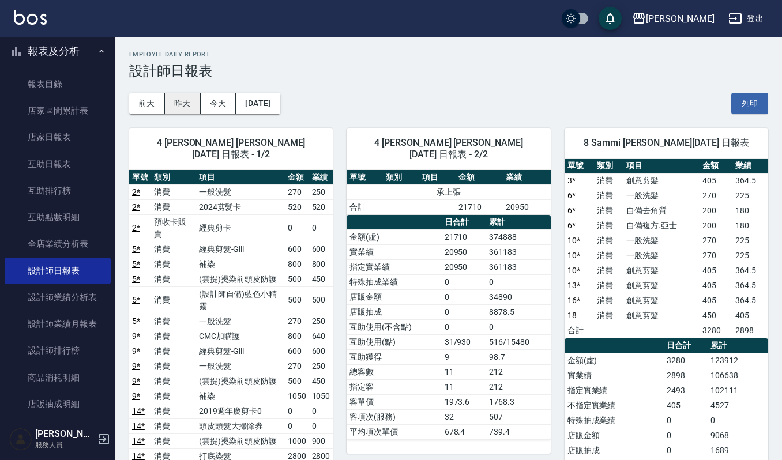
click at [191, 102] on button "昨天" at bounding box center [183, 103] width 36 height 21
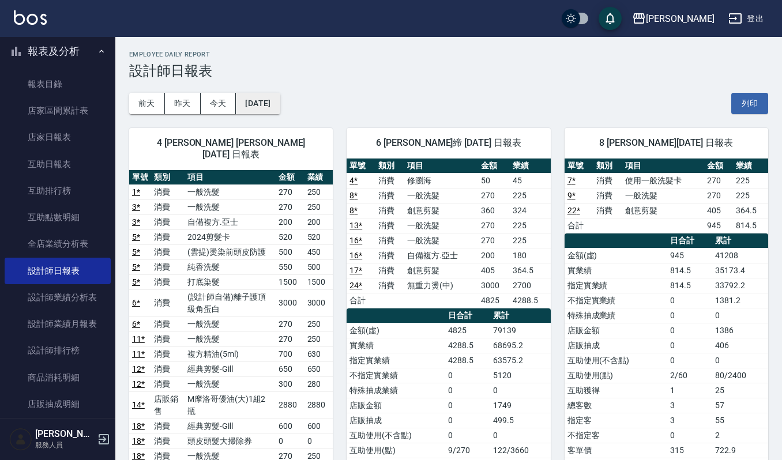
click at [280, 103] on button "[DATE]" at bounding box center [258, 103] width 44 height 21
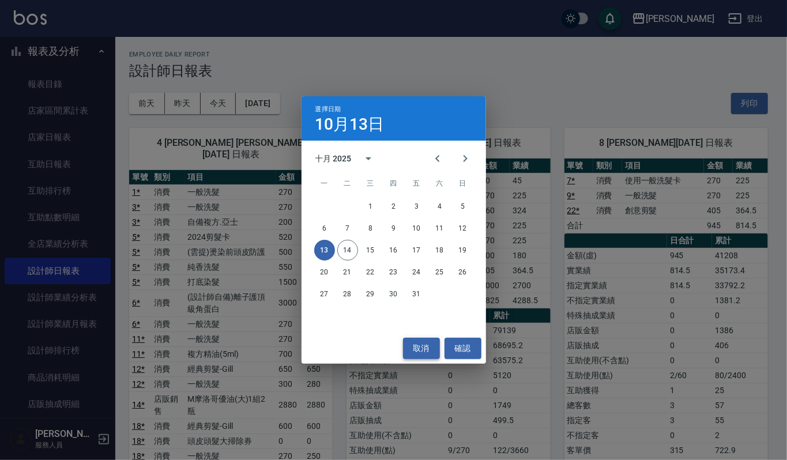
click at [406, 344] on button "取消" at bounding box center [421, 348] width 37 height 21
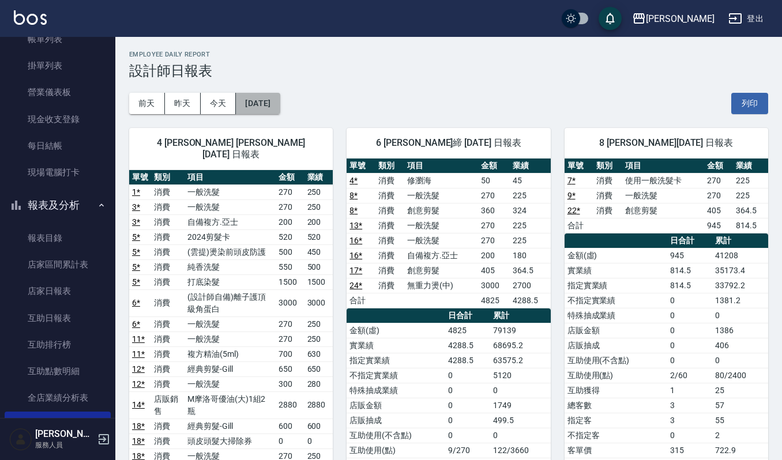
click at [278, 106] on button "[DATE]" at bounding box center [258, 103] width 44 height 21
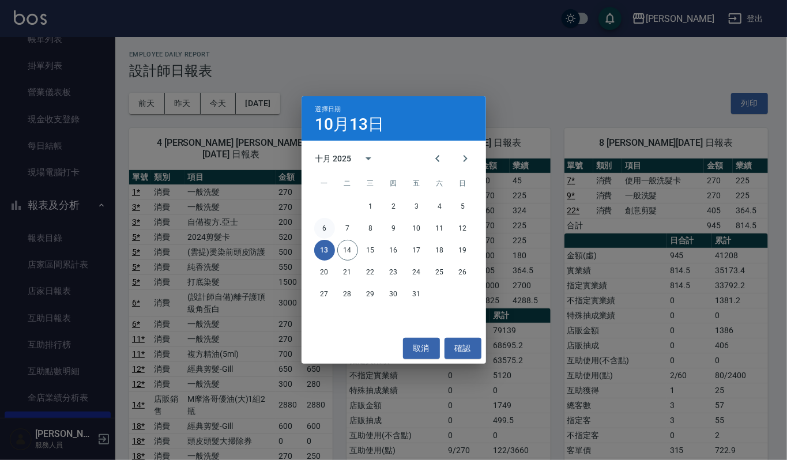
click at [324, 231] on button "6" at bounding box center [324, 228] width 21 height 21
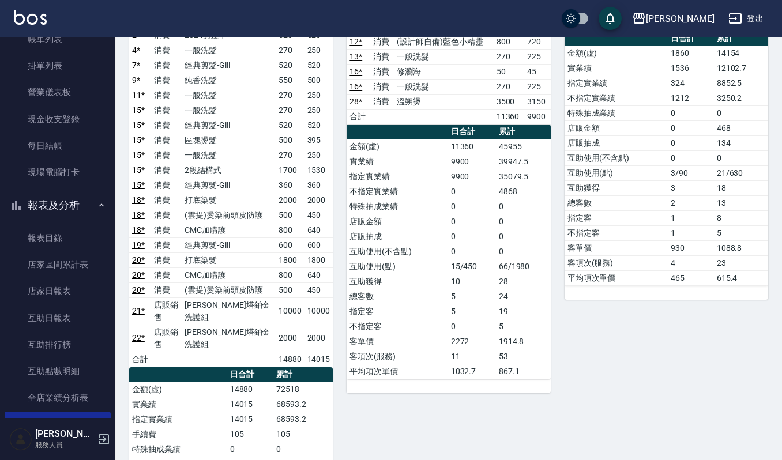
scroll to position [307, 0]
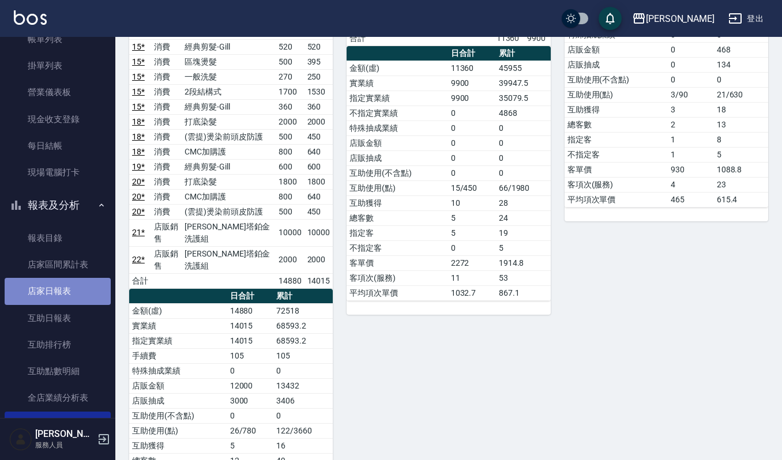
click at [75, 283] on link "店家日報表" at bounding box center [58, 291] width 106 height 27
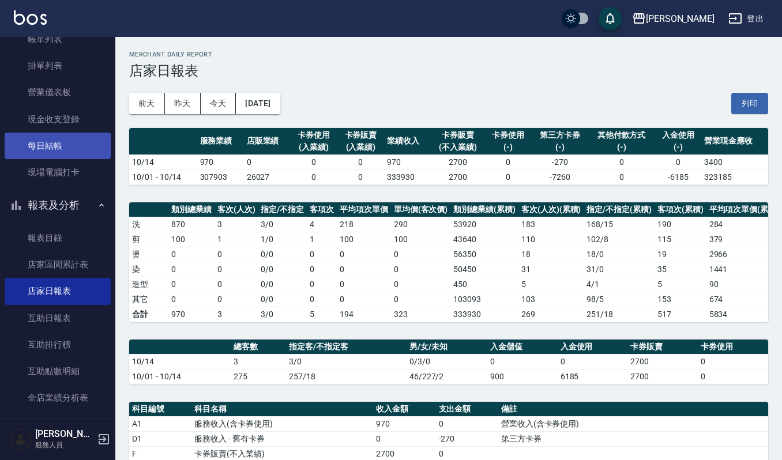
click at [65, 134] on link "每日結帳" at bounding box center [58, 146] width 106 height 27
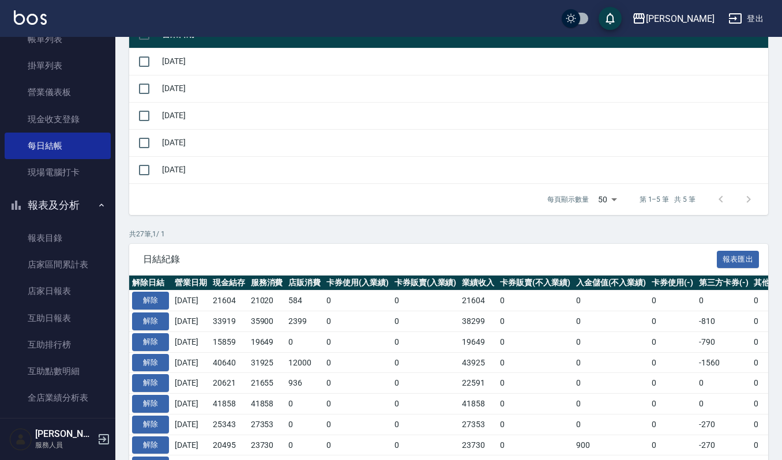
scroll to position [307, 0]
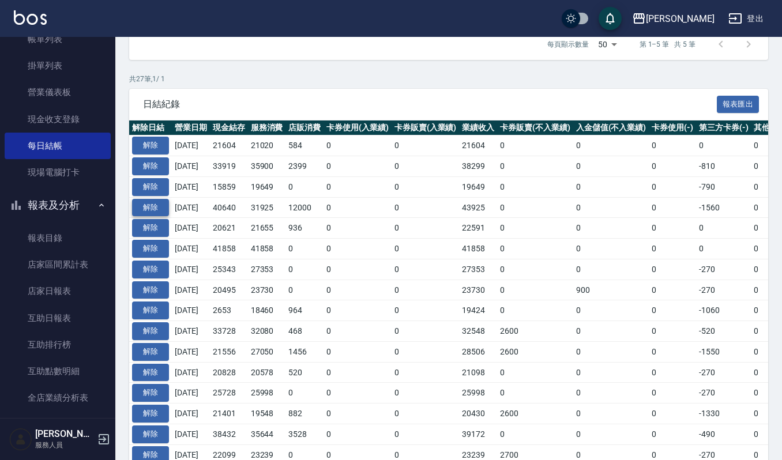
click at [160, 204] on button "解除" at bounding box center [150, 208] width 37 height 18
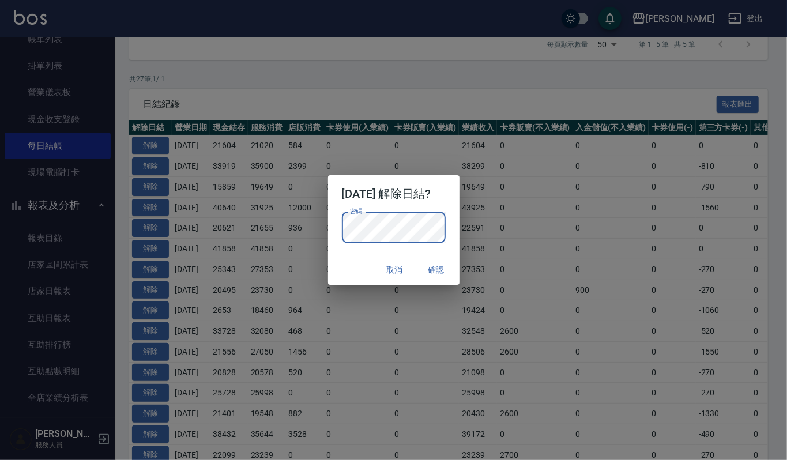
drag, startPoint x: 441, startPoint y: 206, endPoint x: 446, endPoint y: 231, distance: 24.7
click at [441, 206] on h2 "2025/10/06 解除日結?" at bounding box center [393, 193] width 131 height 37
click at [448, 268] on button "確認" at bounding box center [436, 270] width 37 height 21
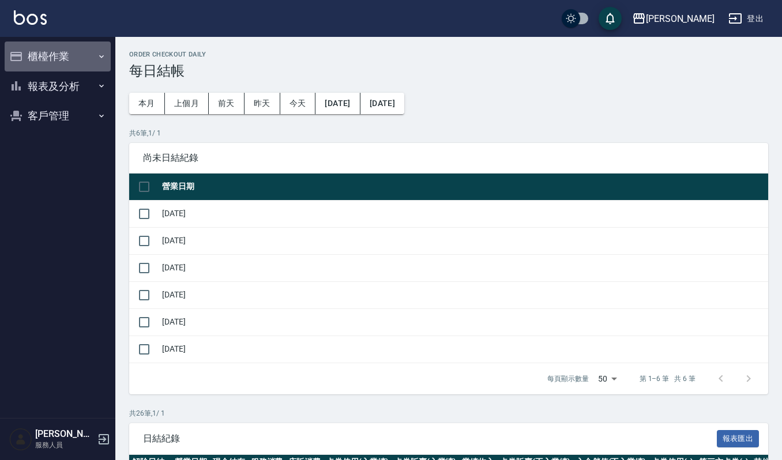
click at [57, 60] on button "櫃檯作業" at bounding box center [58, 57] width 106 height 30
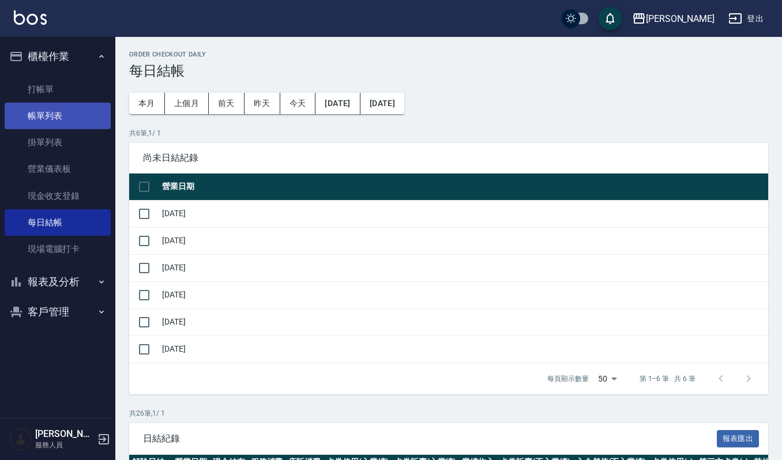
click at [57, 114] on link "帳單列表" at bounding box center [58, 116] width 106 height 27
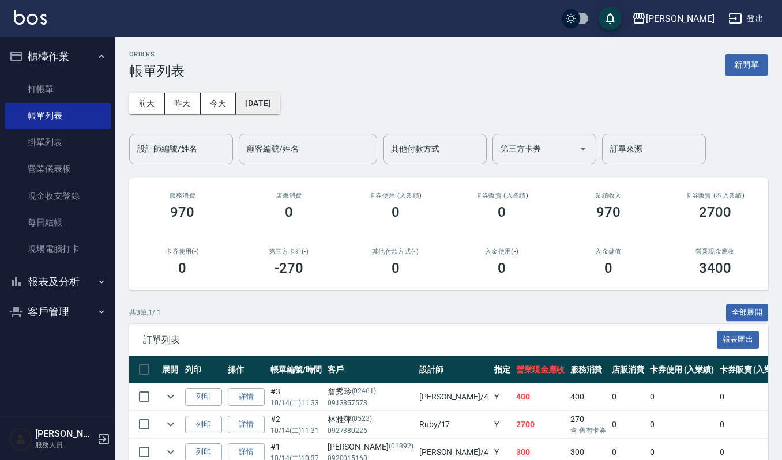
click at [280, 95] on button "[DATE]" at bounding box center [258, 103] width 44 height 21
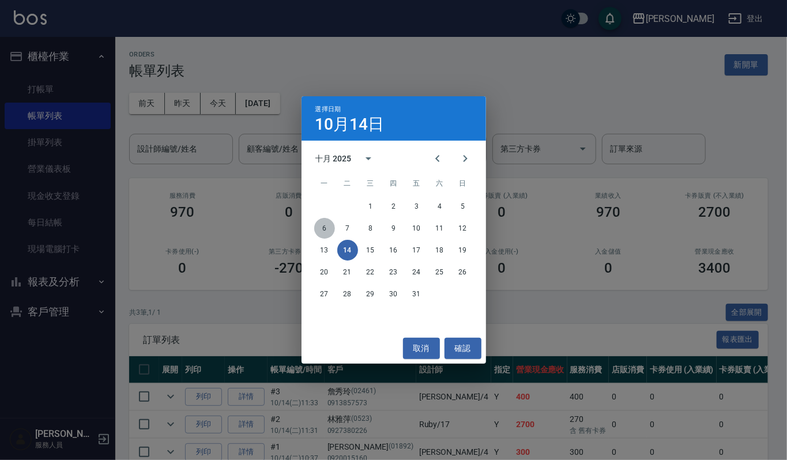
click at [326, 230] on button "6" at bounding box center [324, 228] width 21 height 21
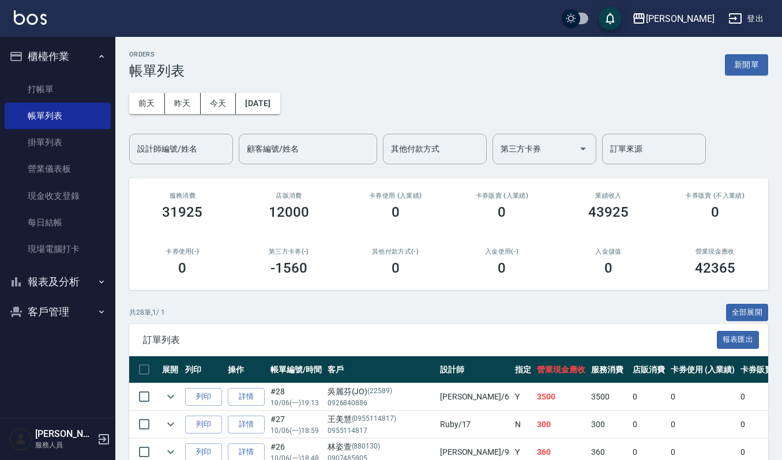
scroll to position [231, 0]
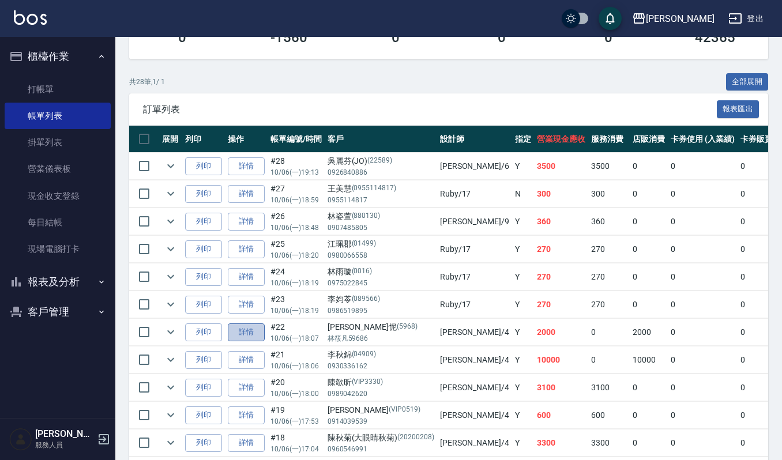
click at [240, 334] on link "詳情" at bounding box center [246, 333] width 37 height 18
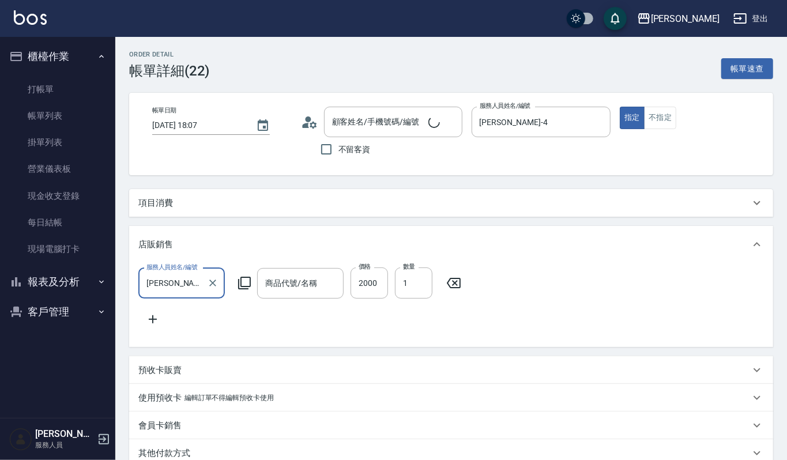
type input "[DATE] 18:07"
type input "[PERSON_NAME]-4"
type input "[PERSON_NAME]怩/[PERSON_NAME]59686/5968"
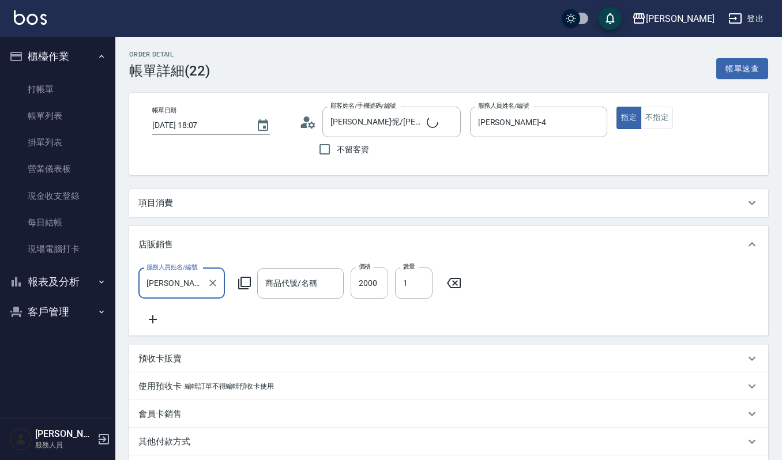
scroll to position [0, 0]
type input "蕾娜塔鉑金洗護組"
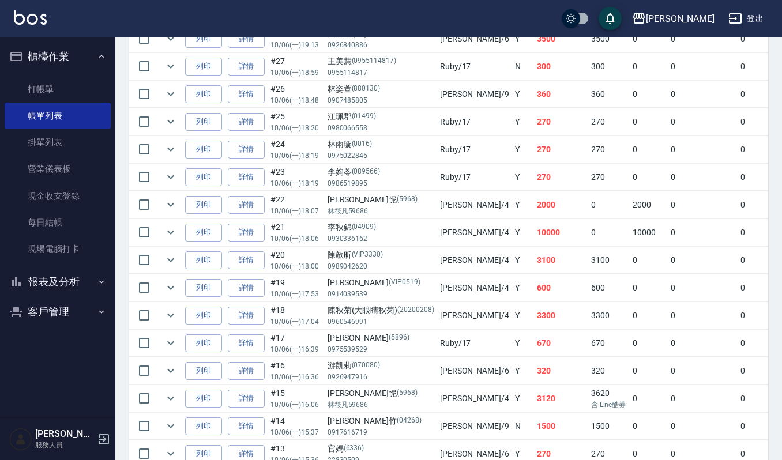
scroll to position [384, 0]
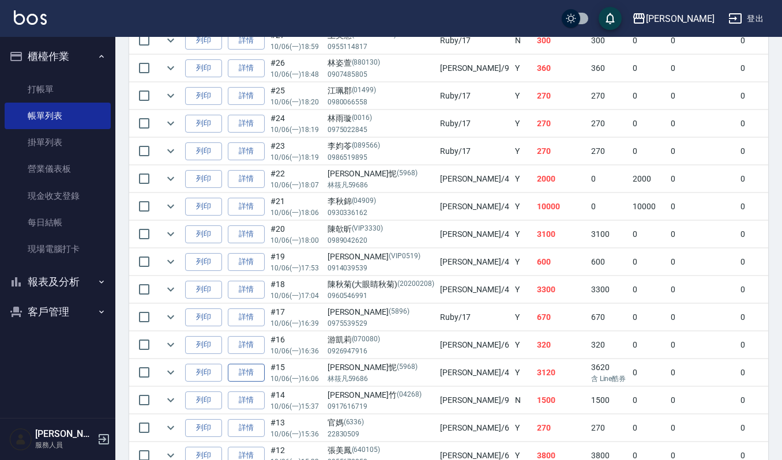
click at [239, 381] on link "詳情" at bounding box center [246, 373] width 37 height 18
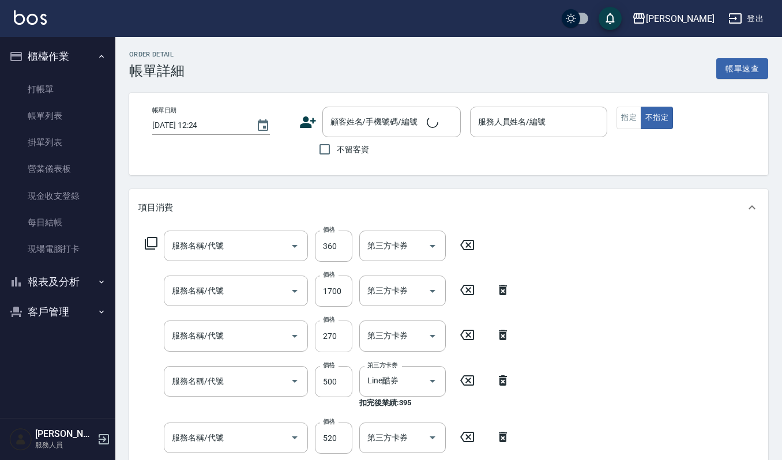
type input "經典剪髮-Gill(302)"
type input "2段結構式(584)"
type input "一般洗髮(101)"
type input "區塊燙髮(217)"
type input "經典剪髮-Gill(302)"
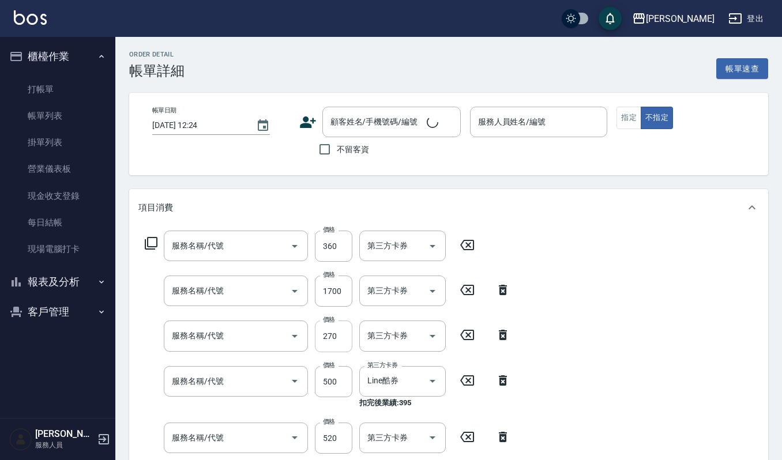
type input "一般洗髮(101)"
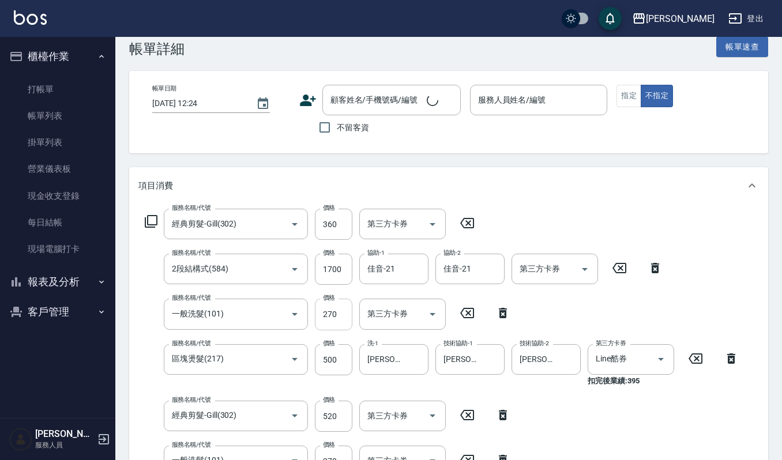
type input "2025/10/06 16:06"
type input "吉兒-4"
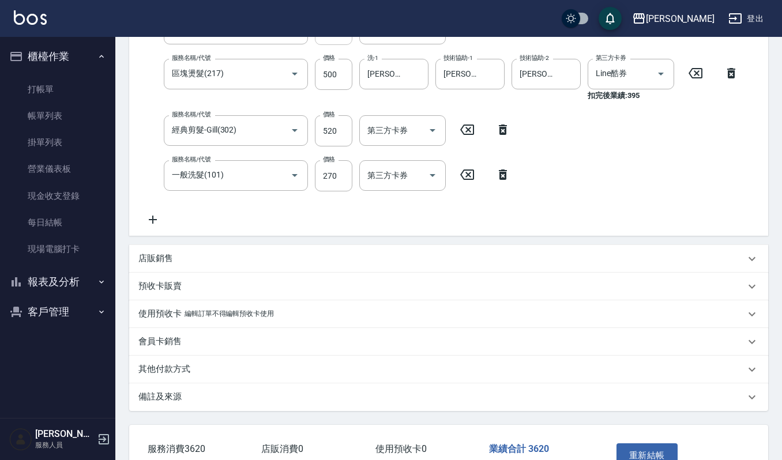
type input "林佩怩/林筱凡59686/5968"
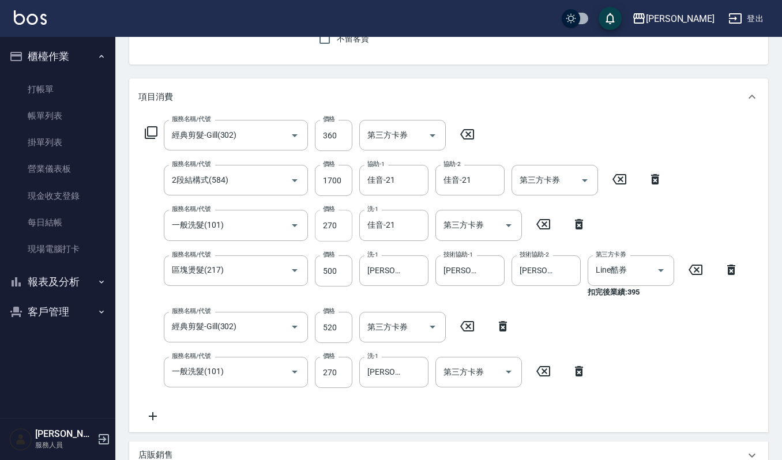
scroll to position [77, 0]
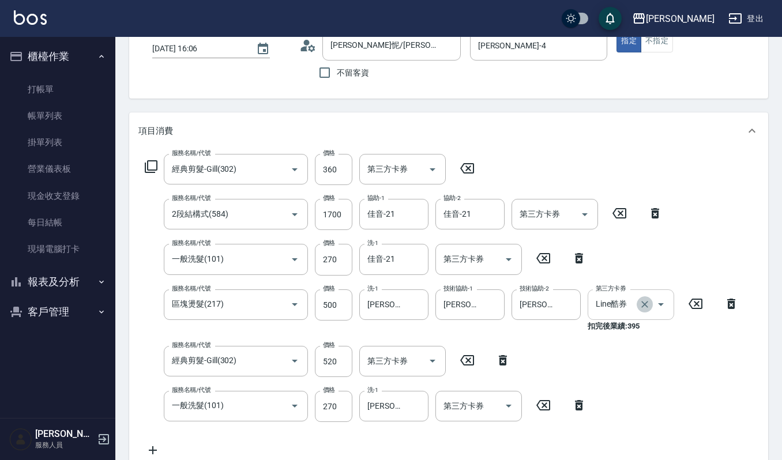
click at [647, 305] on icon "Clear" at bounding box center [645, 305] width 12 height 12
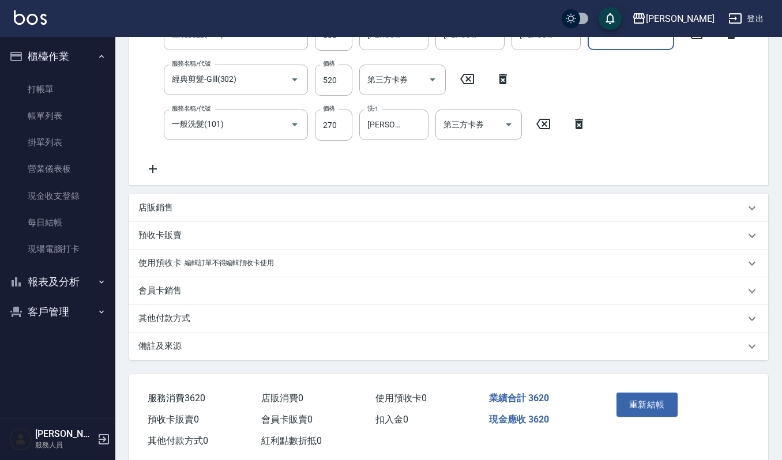
scroll to position [368, 0]
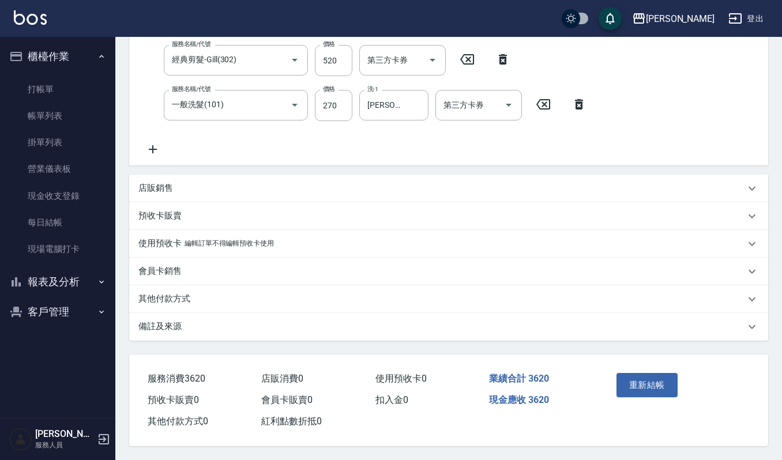
click at [657, 384] on button "重新結帳" at bounding box center [647, 385] width 61 height 24
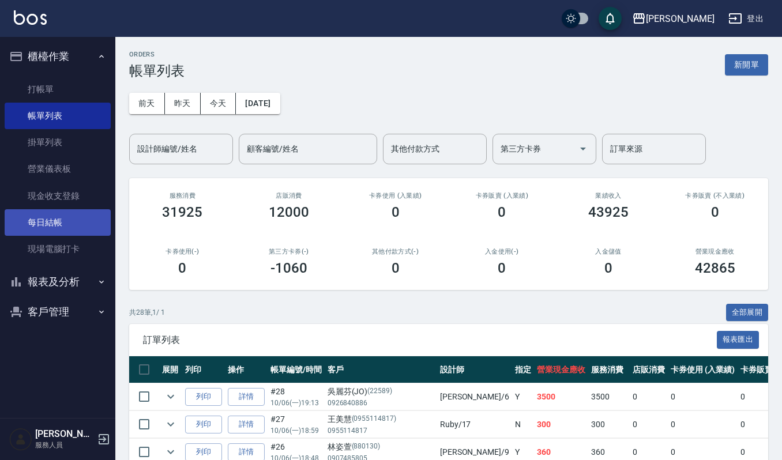
click at [83, 218] on link "每日結帳" at bounding box center [58, 222] width 106 height 27
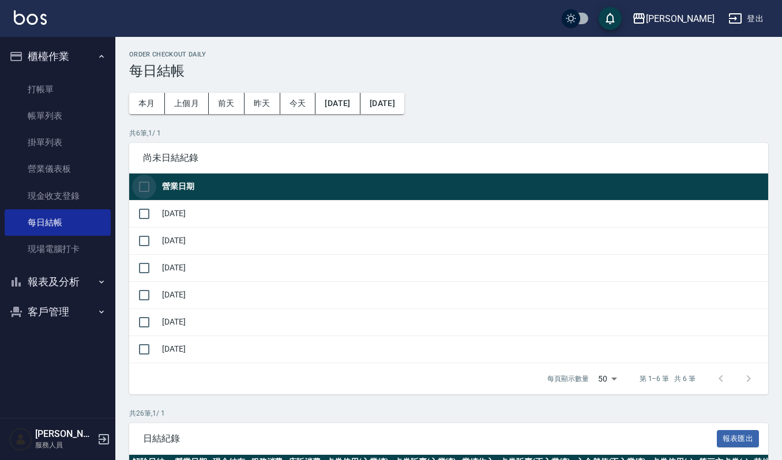
click at [146, 185] on input "checkbox" at bounding box center [144, 187] width 24 height 24
checkbox input "true"
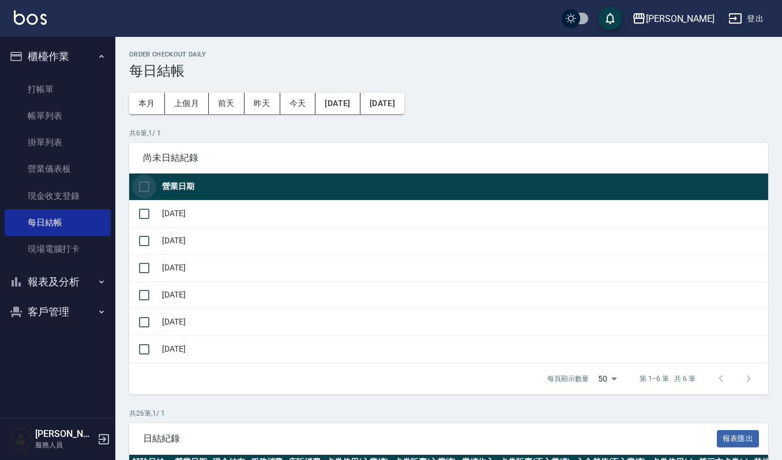
checkbox input "true"
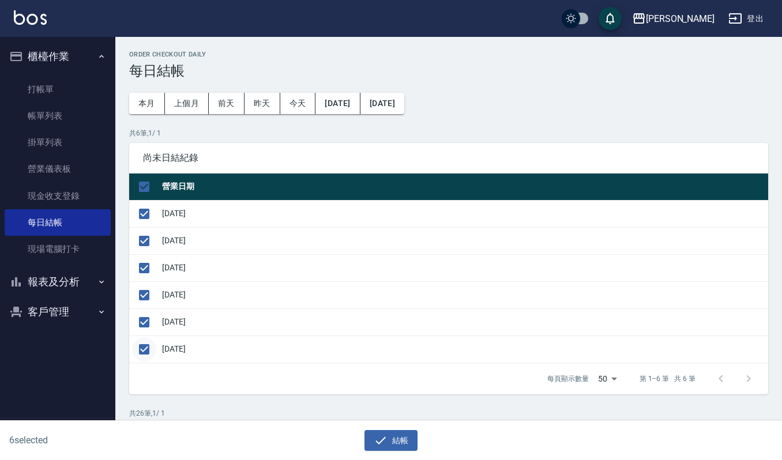
click at [144, 354] on input "checkbox" at bounding box center [144, 349] width 24 height 24
checkbox input "false"
click at [394, 443] on button "結帳" at bounding box center [391, 440] width 54 height 21
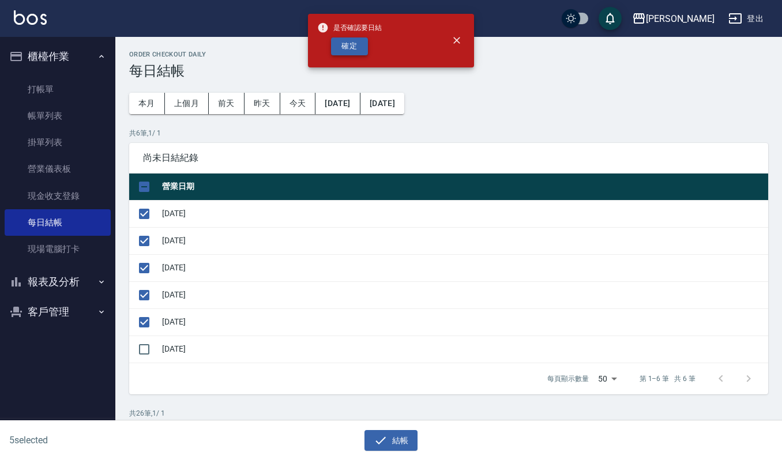
click at [360, 53] on button "確定" at bounding box center [349, 46] width 37 height 18
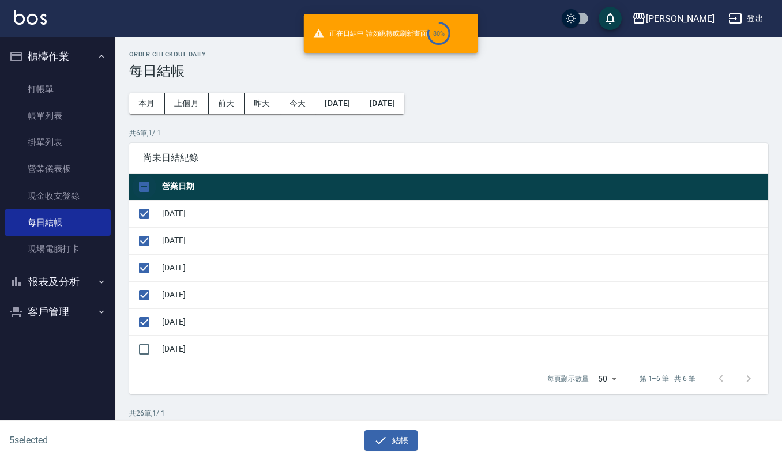
checkbox input "false"
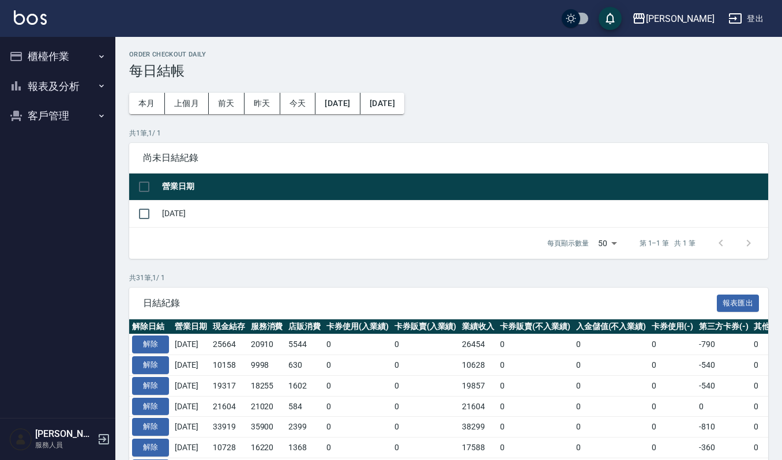
click at [61, 33] on div "上越傑森 登出" at bounding box center [391, 18] width 782 height 37
click at [61, 65] on button "櫃檯作業" at bounding box center [58, 57] width 106 height 30
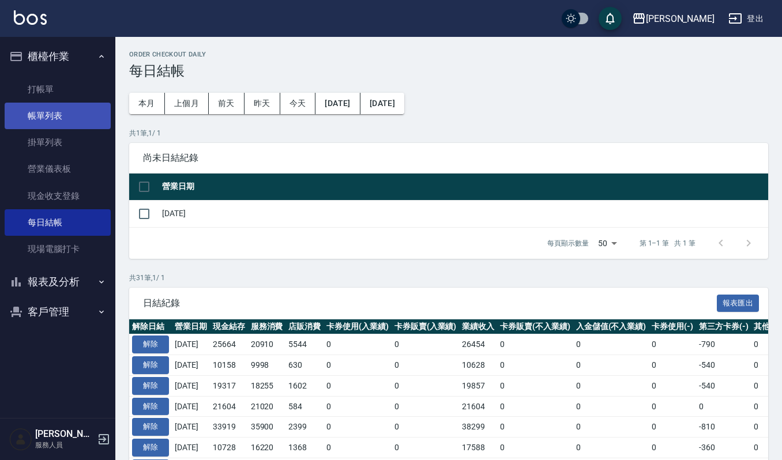
click at [74, 109] on link "帳單列表" at bounding box center [58, 116] width 106 height 27
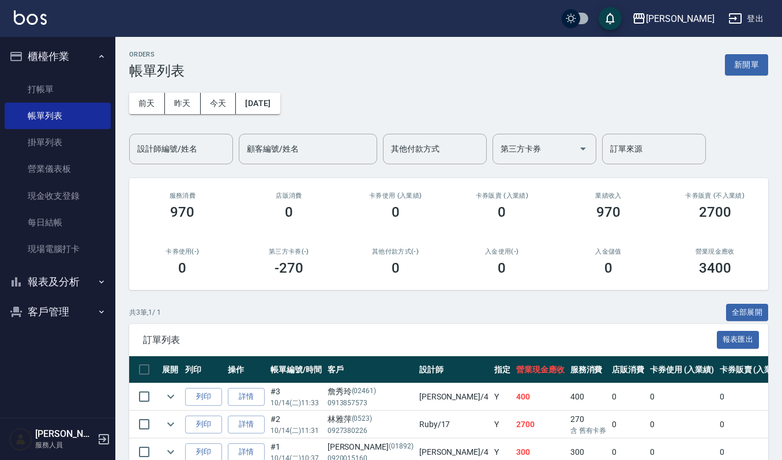
click at [79, 263] on ul "打帳單 帳單列表 掛單列表 營業儀表板 現金收支登錄 每日結帳 現場電腦打卡" at bounding box center [58, 170] width 106 height 196
click at [83, 276] on button "報表及分析" at bounding box center [58, 282] width 106 height 30
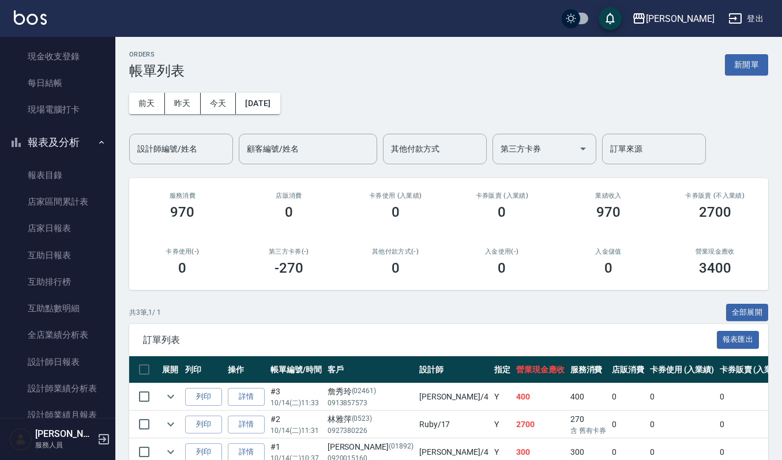
scroll to position [302, 0]
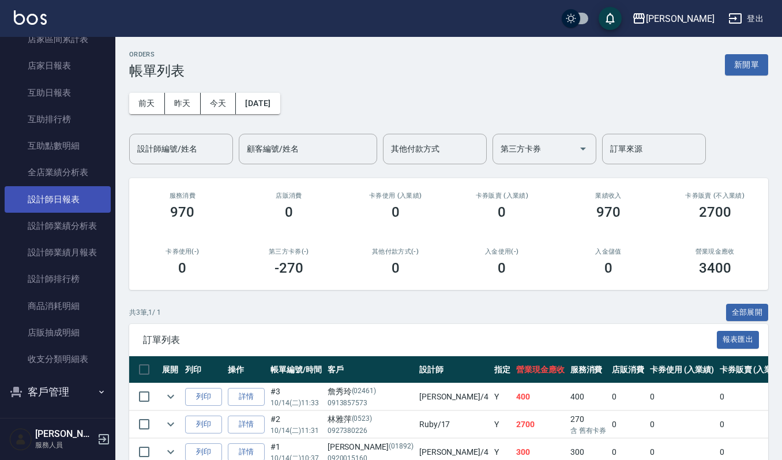
click at [77, 198] on link "設計師日報表" at bounding box center [58, 199] width 106 height 27
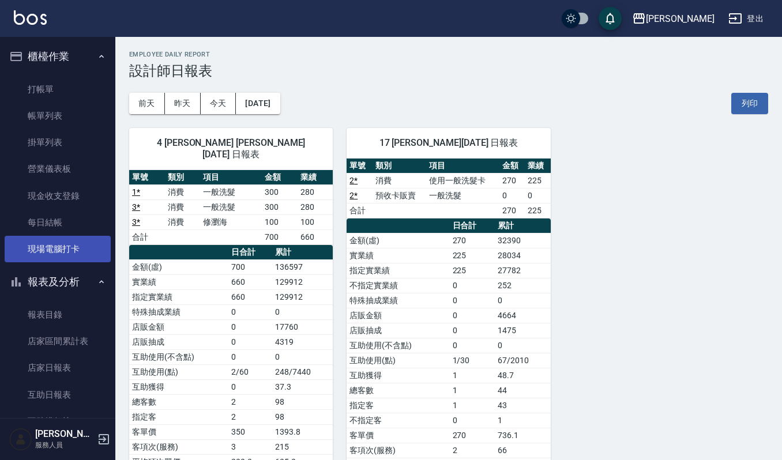
click at [81, 242] on link "現場電腦打卡" at bounding box center [58, 249] width 106 height 27
click at [46, 32] on div "上越傑森 登出" at bounding box center [391, 18] width 782 height 37
click at [42, 24] on link at bounding box center [30, 18] width 33 height 17
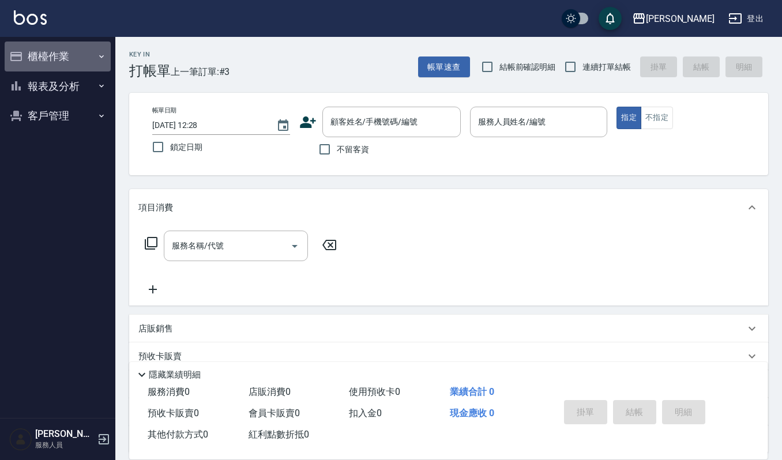
click at [67, 51] on button "櫃檯作業" at bounding box center [58, 57] width 106 height 30
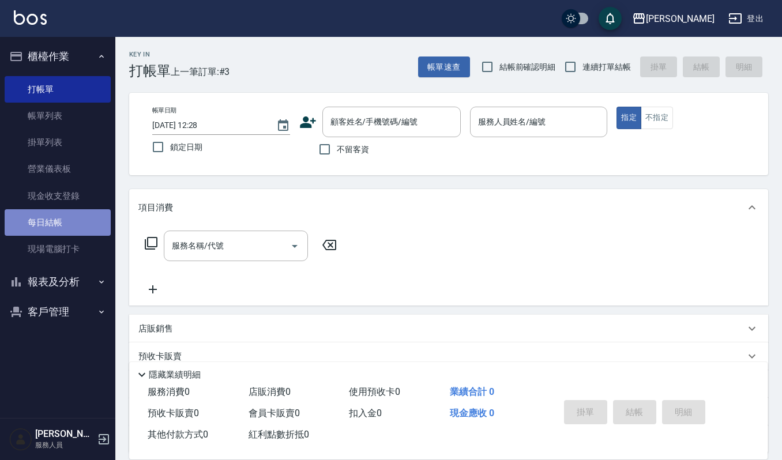
click at [58, 217] on link "每日結帳" at bounding box center [58, 222] width 106 height 27
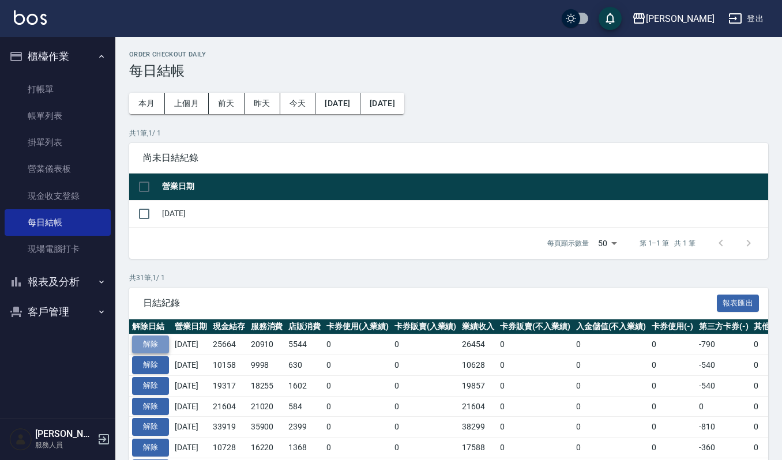
click at [165, 343] on button "解除" at bounding box center [150, 345] width 37 height 18
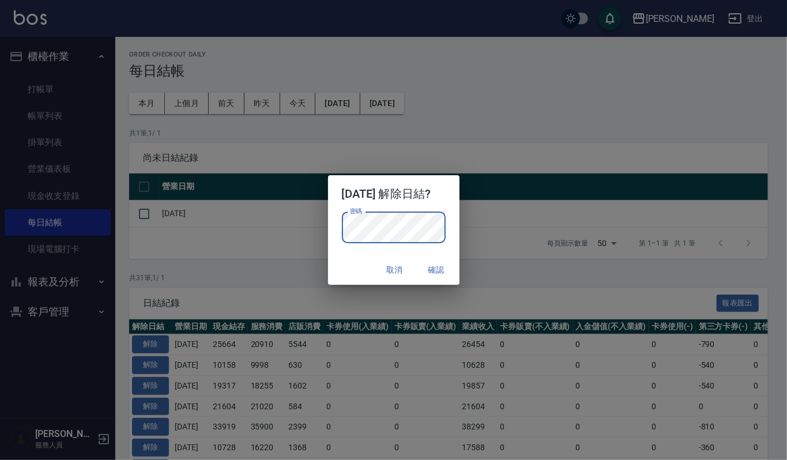
click at [439, 220] on p "密碼 密碼" at bounding box center [394, 227] width 104 height 31
click at [439, 268] on button "確認" at bounding box center [436, 270] width 37 height 21
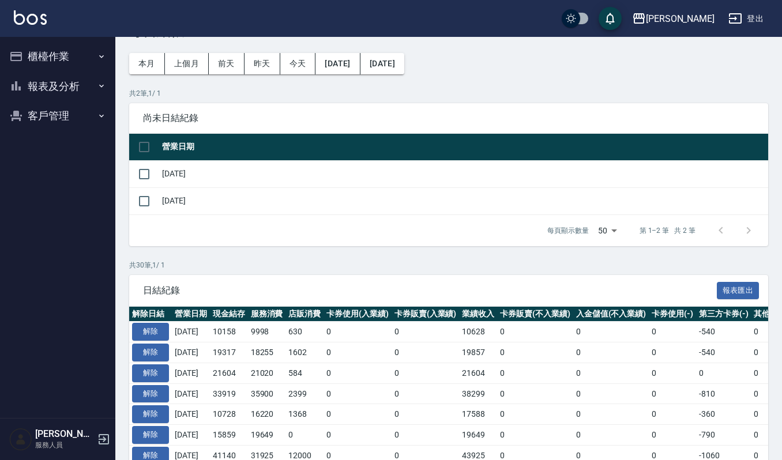
scroll to position [77, 0]
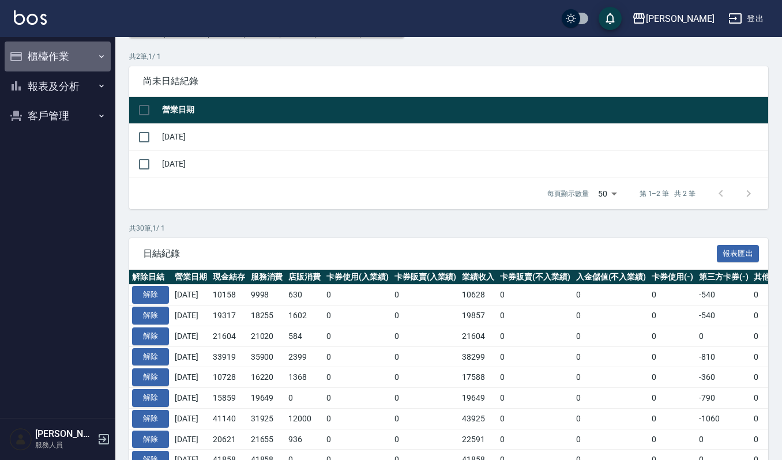
click at [67, 51] on button "櫃檯作業" at bounding box center [58, 57] width 106 height 30
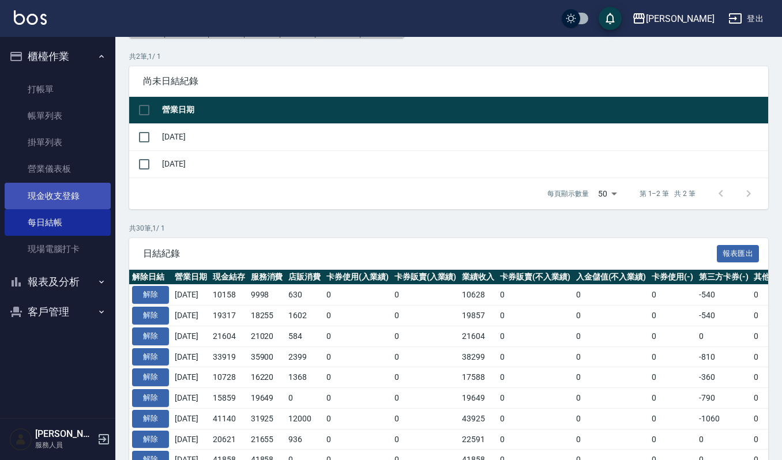
click at [73, 193] on link "現金收支登錄" at bounding box center [58, 196] width 106 height 27
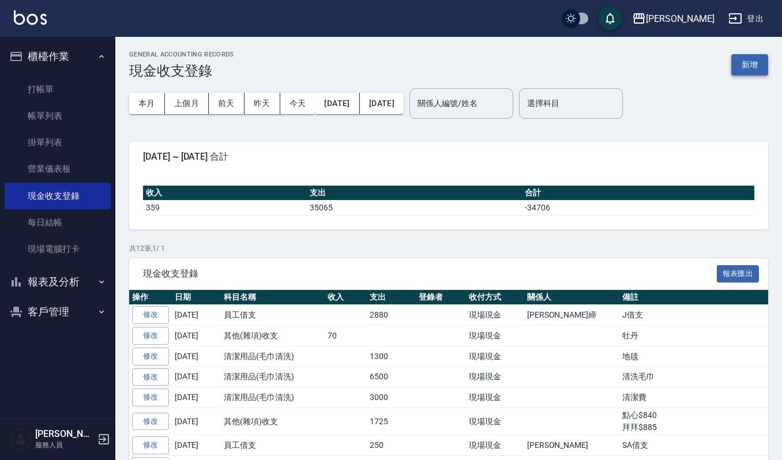
click at [752, 69] on button "新增" at bounding box center [749, 64] width 37 height 21
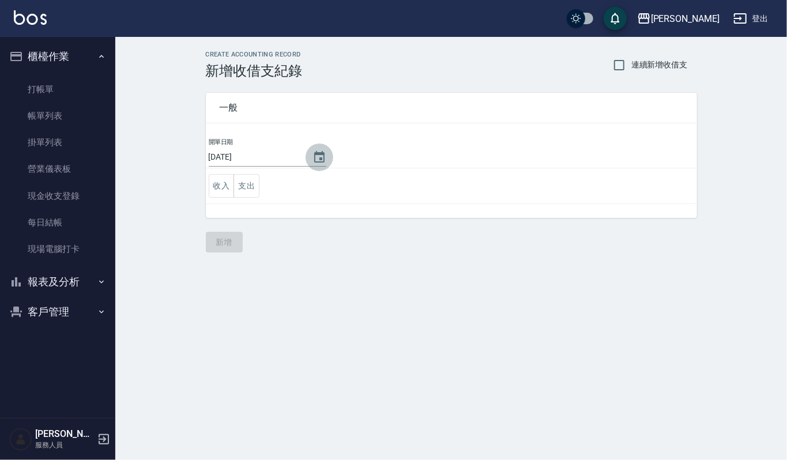
click at [313, 153] on icon "Choose date, selected date is 2025-10-14" at bounding box center [320, 158] width 14 height 14
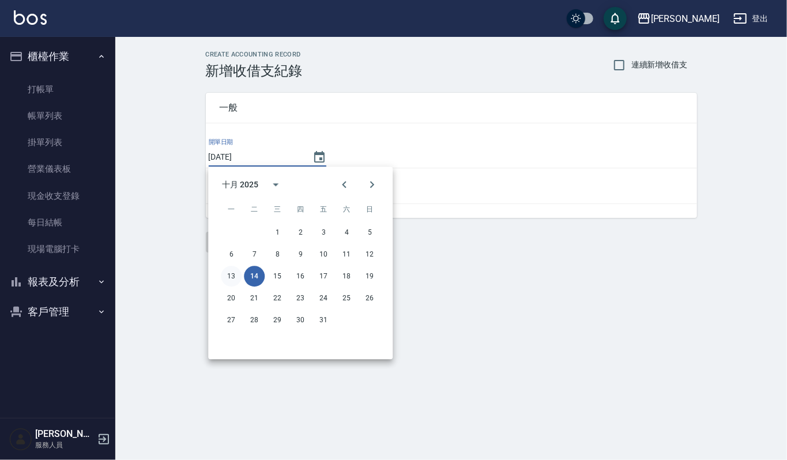
click at [226, 272] on button "13" at bounding box center [231, 276] width 21 height 21
type input "[DATE]"
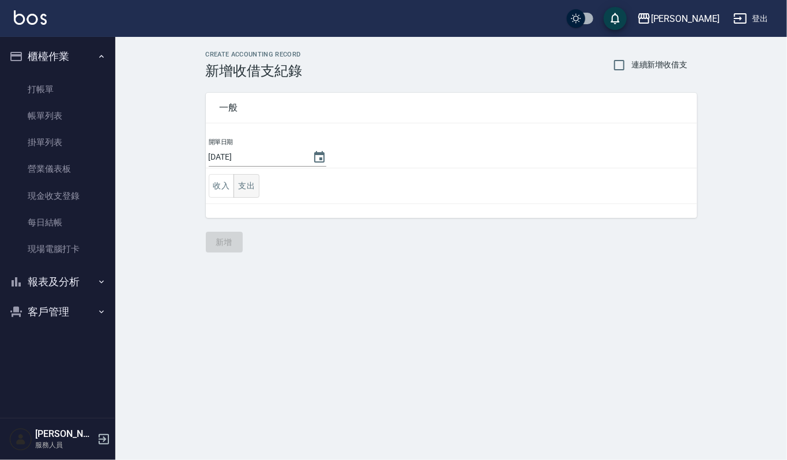
click at [245, 190] on button "支出" at bounding box center [247, 186] width 26 height 24
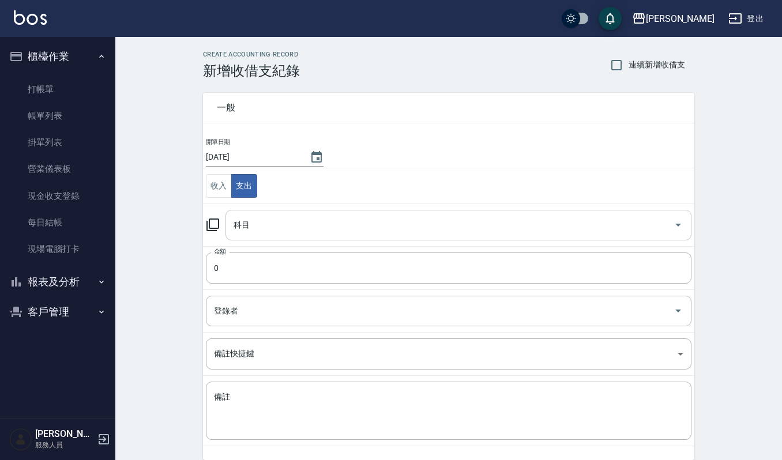
click at [277, 229] on input "科目" at bounding box center [450, 225] width 438 height 20
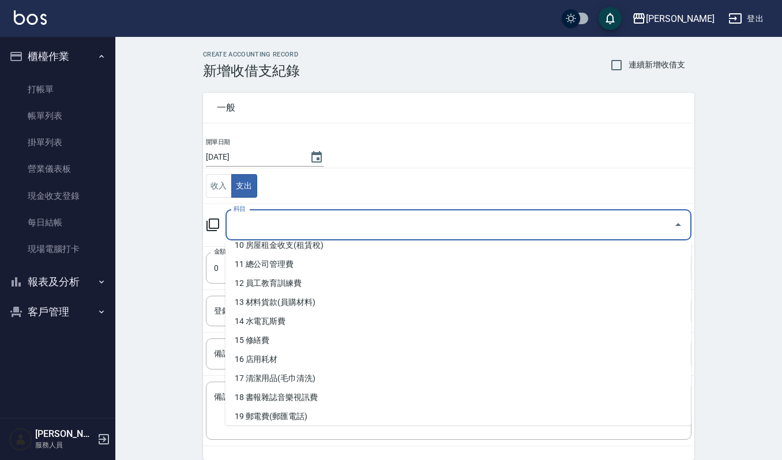
scroll to position [307, 0]
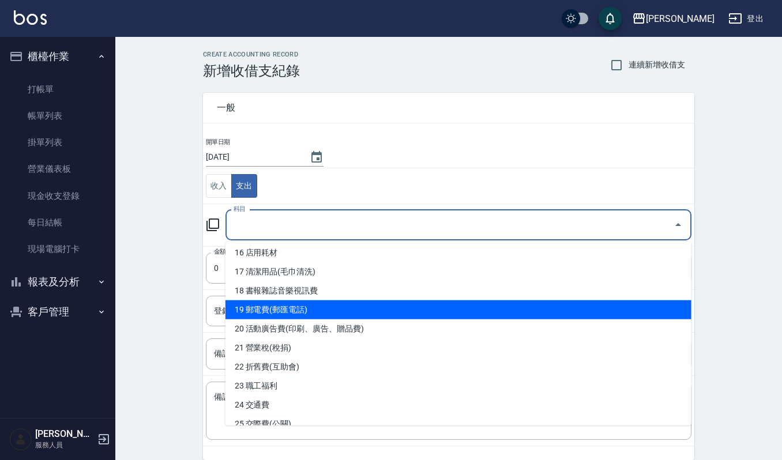
click at [319, 310] on li "19 郵電費(郵匯電話)" at bounding box center [458, 309] width 466 height 19
type input "19 郵電費(郵匯電話)"
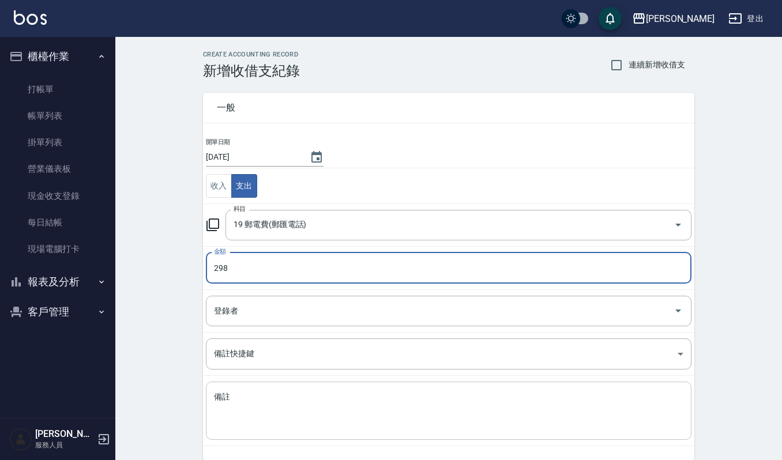
type input "298"
click at [379, 403] on textarea "備註" at bounding box center [448, 411] width 469 height 39
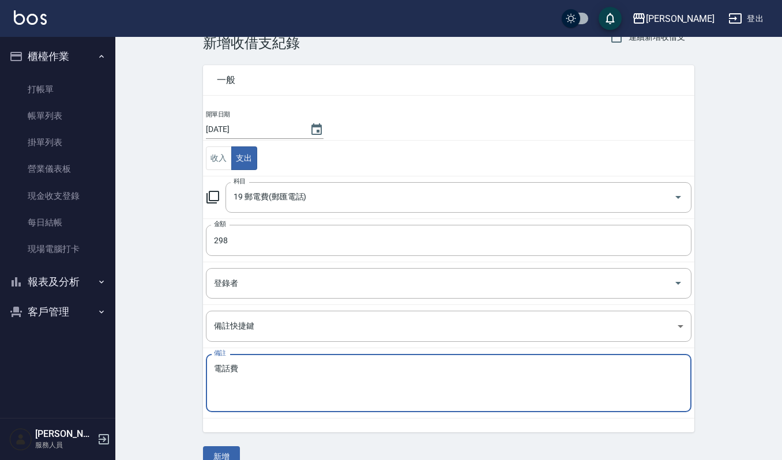
scroll to position [50, 0]
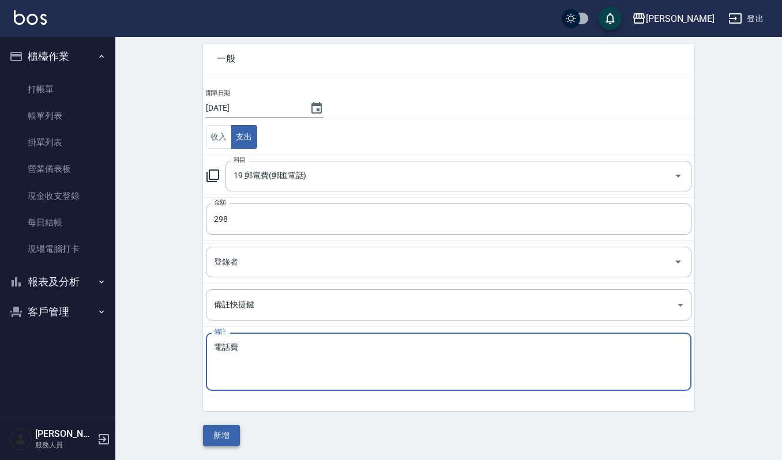
type textarea "電話費"
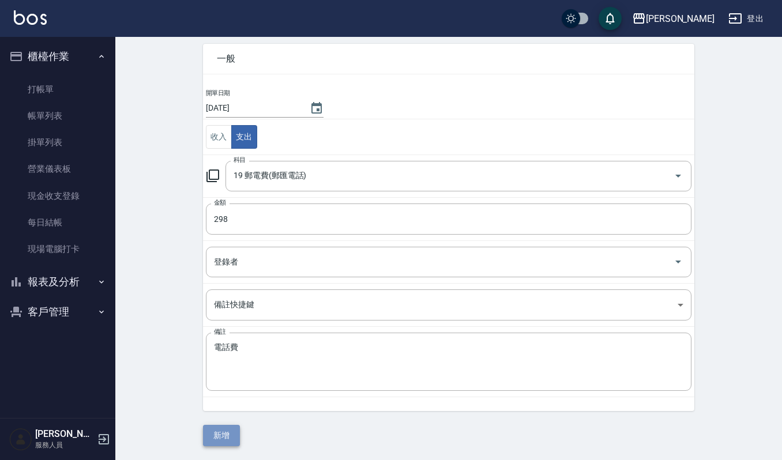
click at [217, 430] on button "新增" at bounding box center [221, 435] width 37 height 21
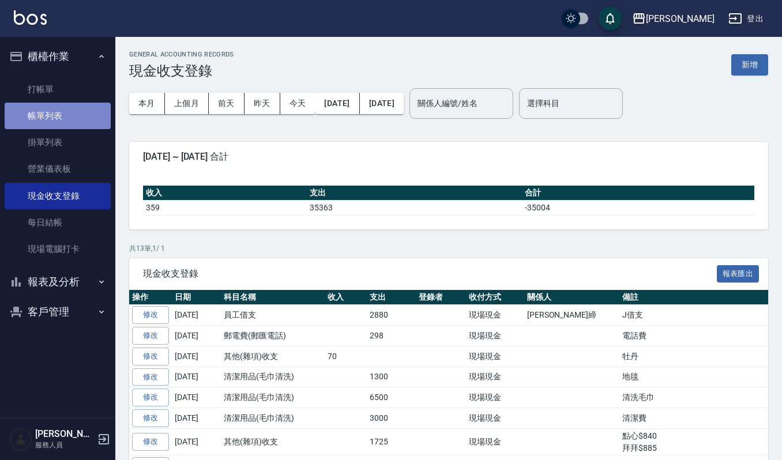
click at [61, 111] on link "帳單列表" at bounding box center [58, 116] width 106 height 27
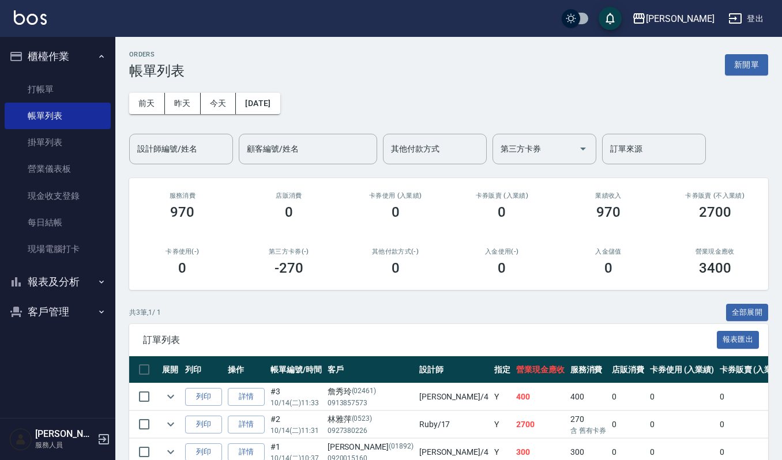
click at [58, 283] on button "報表及分析" at bounding box center [58, 282] width 106 height 30
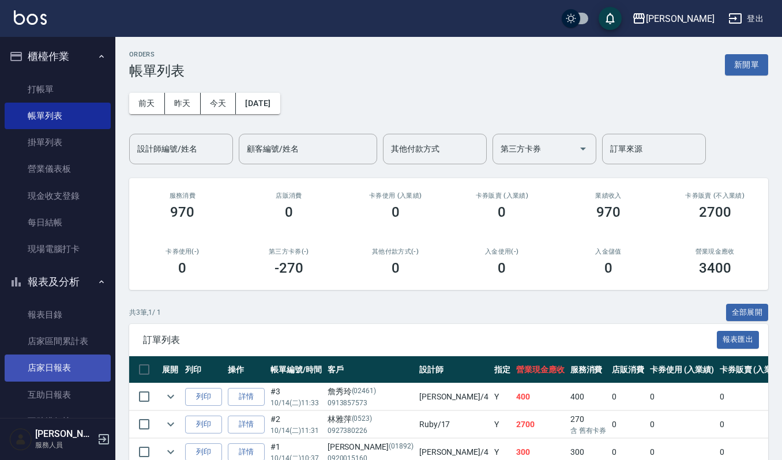
scroll to position [77, 0]
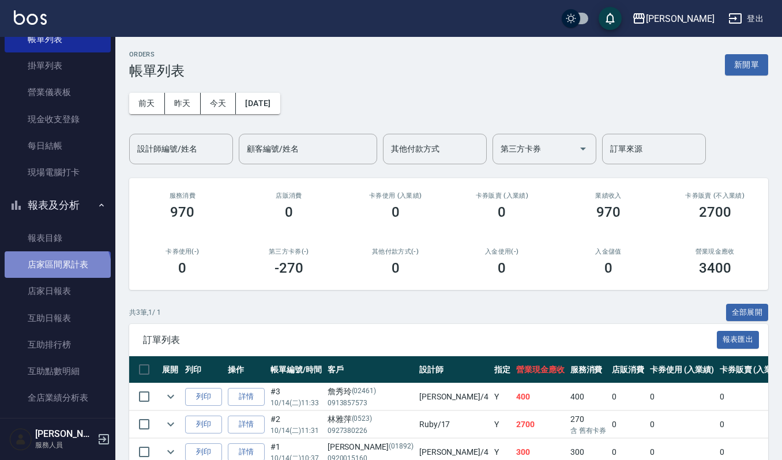
click at [56, 271] on link "店家區間累計表" at bounding box center [58, 264] width 106 height 27
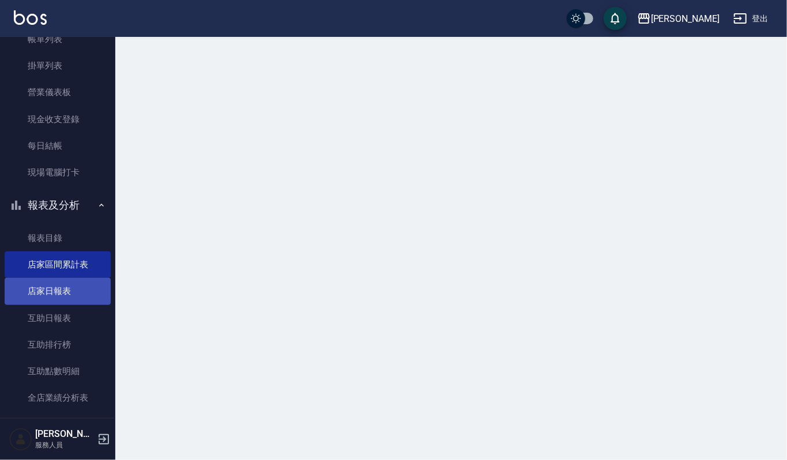
click at [58, 288] on link "店家日報表" at bounding box center [58, 291] width 106 height 27
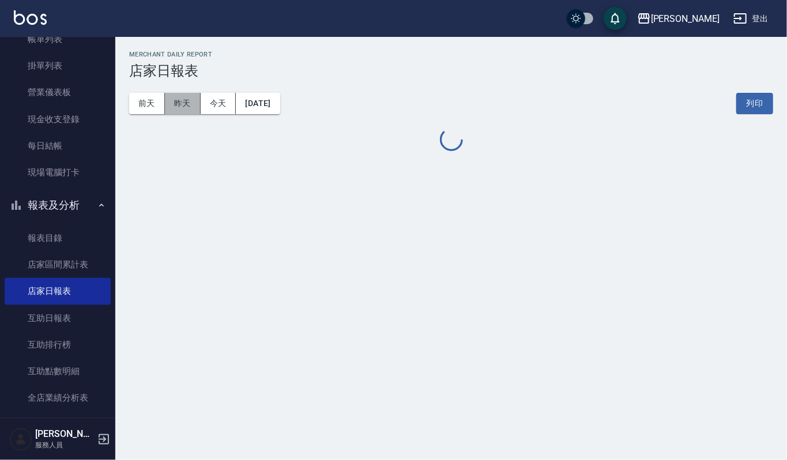
click at [176, 99] on button "昨天" at bounding box center [183, 103] width 36 height 21
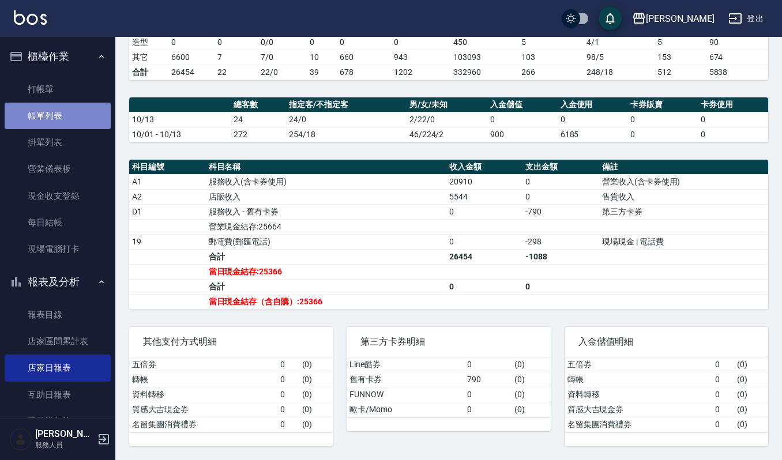
click at [61, 118] on link "帳單列表" at bounding box center [58, 116] width 106 height 27
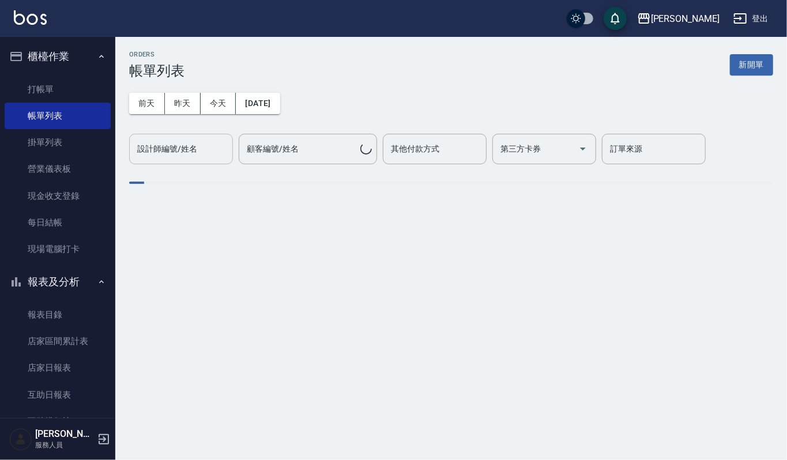
click at [217, 159] on div "設計師編號/姓名" at bounding box center [181, 149] width 104 height 31
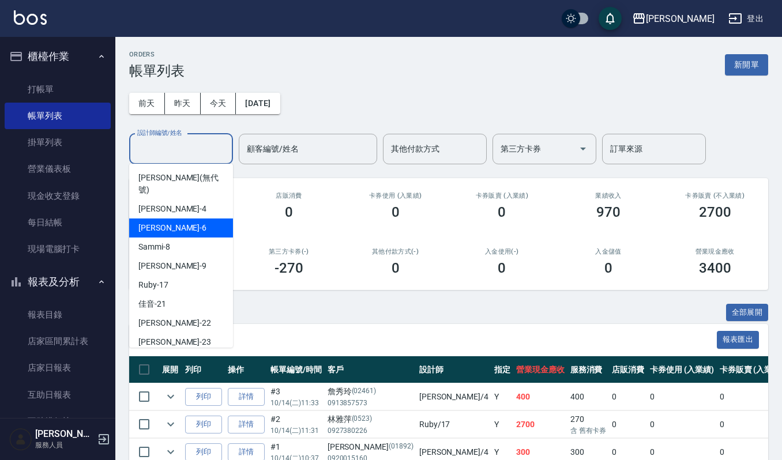
click at [201, 219] on div "Joalin -6" at bounding box center [181, 228] width 104 height 19
type input "Joalin-6"
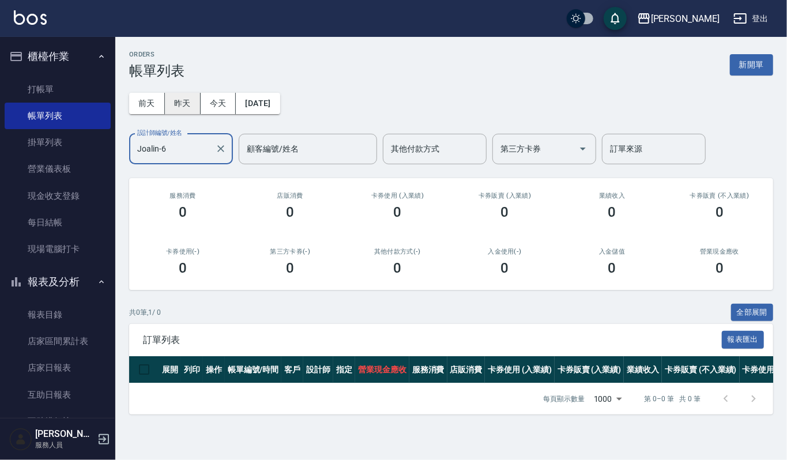
click at [181, 98] on button "昨天" at bounding box center [183, 103] width 36 height 21
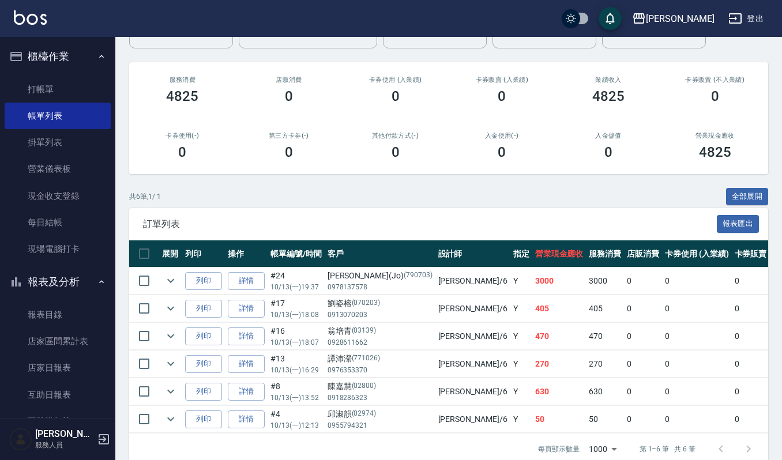
scroll to position [148, 0]
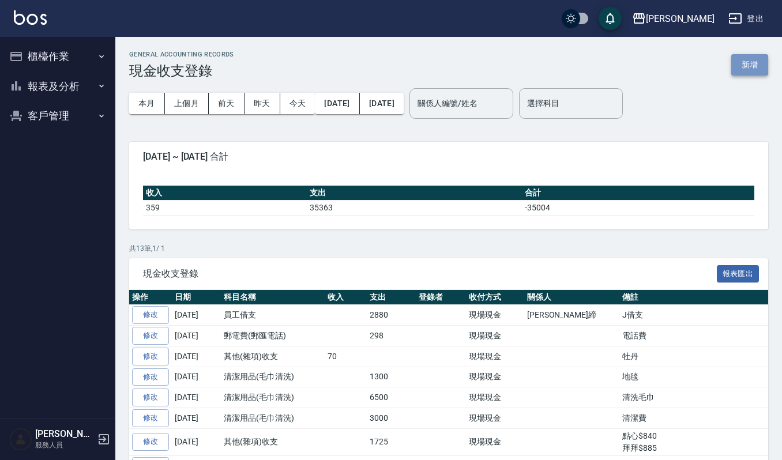
click at [760, 61] on button "新增" at bounding box center [749, 64] width 37 height 21
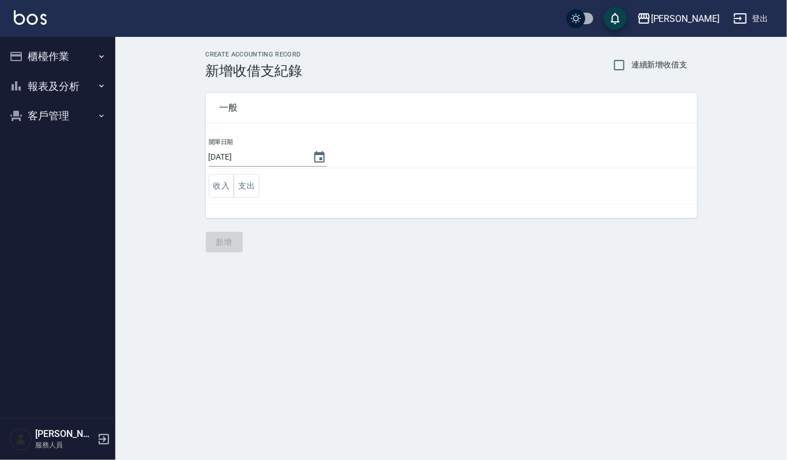
click at [266, 186] on td "收入 支出" at bounding box center [451, 186] width 491 height 36
click at [253, 185] on button "支出" at bounding box center [247, 186] width 26 height 24
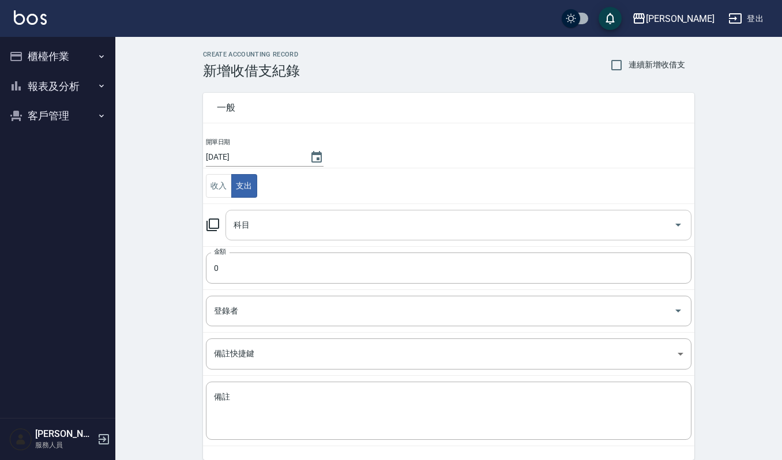
click at [343, 223] on input "科目" at bounding box center [450, 225] width 438 height 20
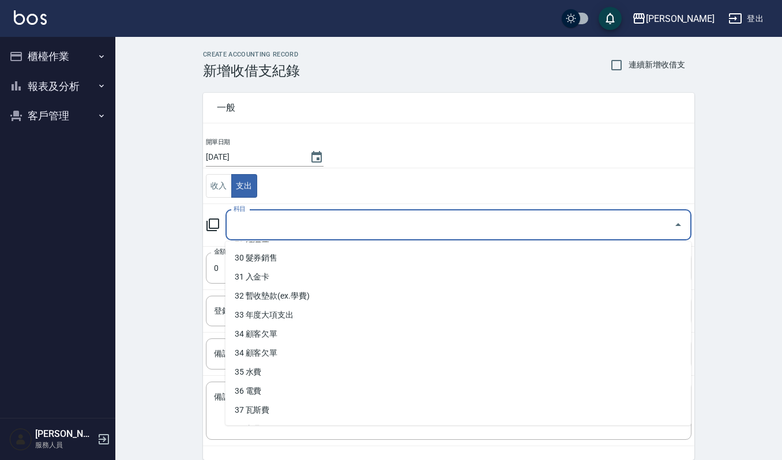
scroll to position [586, 0]
click at [340, 363] on ul "0 售貨費用 1 營業收入 2 產品販賣 3 行政幹部薪資 4 設計師薪資 5 助理薪資 6 員工借支 7 業績獎金 8 伙食費 9 勞健保勞退費 10 房屋…" at bounding box center [458, 334] width 466 height 184
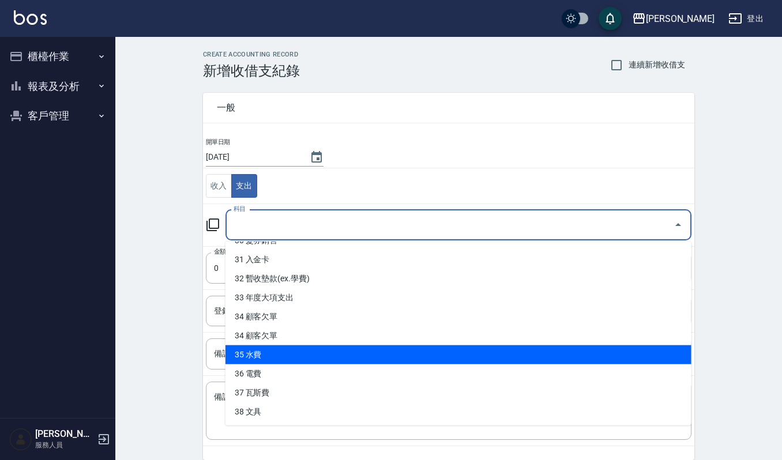
click at [340, 356] on li "35 水費" at bounding box center [458, 354] width 466 height 19
type input "35 水費"
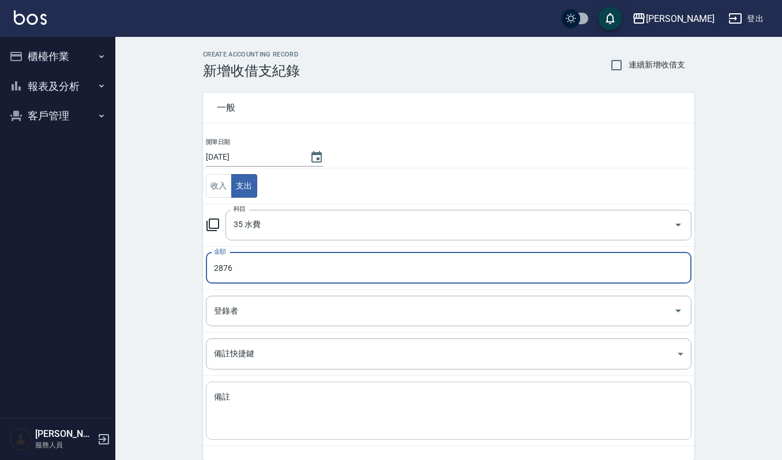
type input "2876"
click at [294, 431] on textarea "備註" at bounding box center [448, 411] width 469 height 39
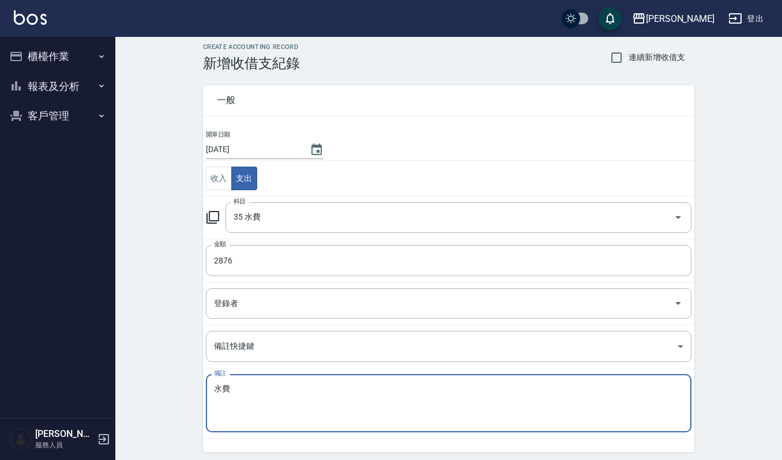
scroll to position [50, 0]
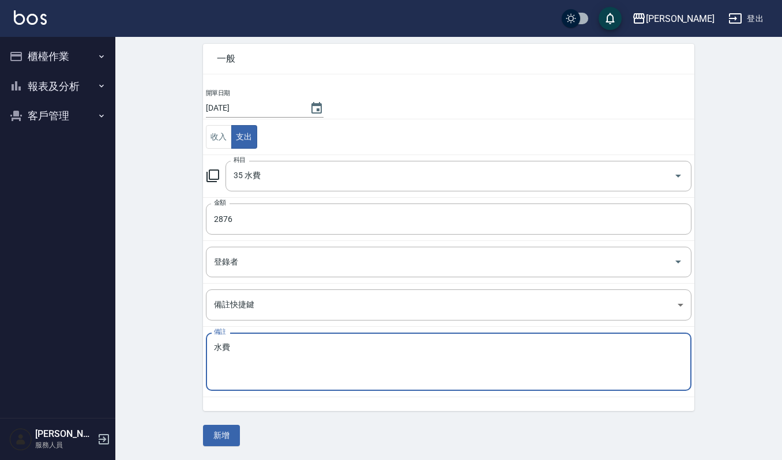
type textarea "水費"
click at [241, 430] on div "一般 開單日期 [DATE] 收入 支出 科目 35 水費 科目 金額 2876 金額 登錄者 登錄者 備註快捷鍵 ​ 備註快捷鍵 備註 水費 x 備註 新增" at bounding box center [448, 238] width 491 height 416
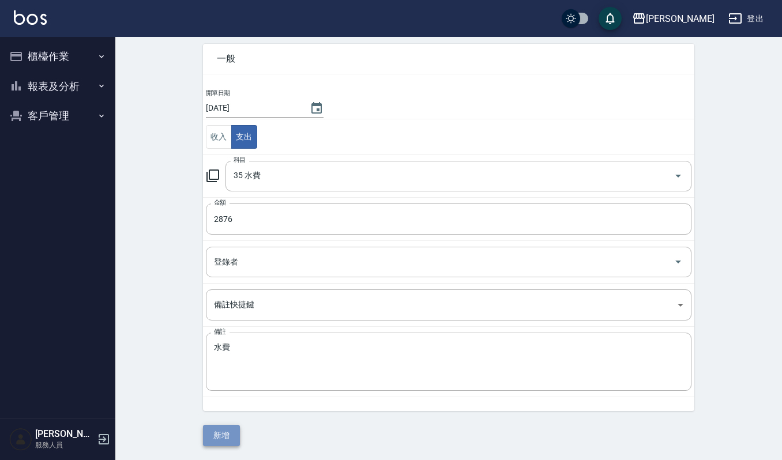
click at [232, 439] on button "新增" at bounding box center [221, 435] width 37 height 21
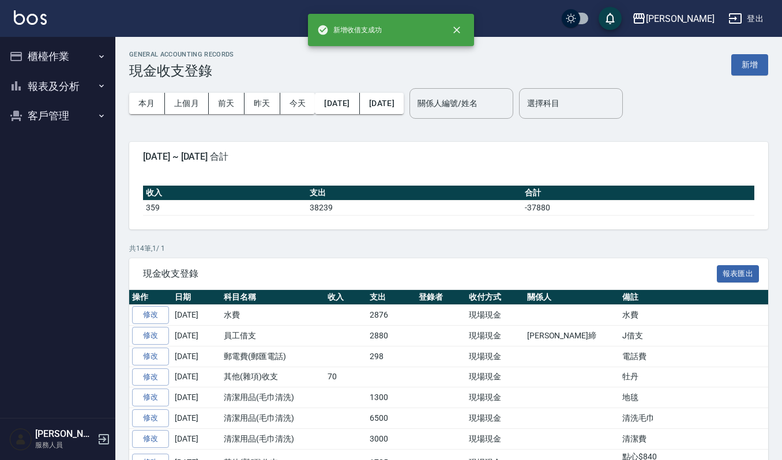
click at [232, 439] on td "清潔用品(毛巾清洗)" at bounding box center [273, 438] width 104 height 21
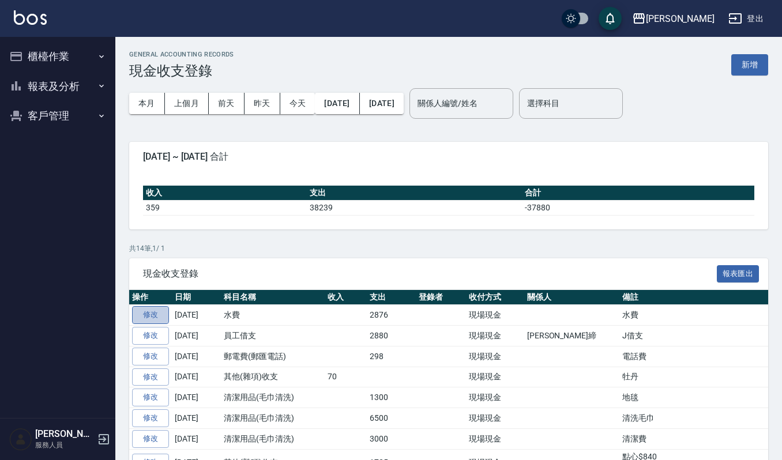
click at [153, 316] on link "修改" at bounding box center [150, 315] width 37 height 18
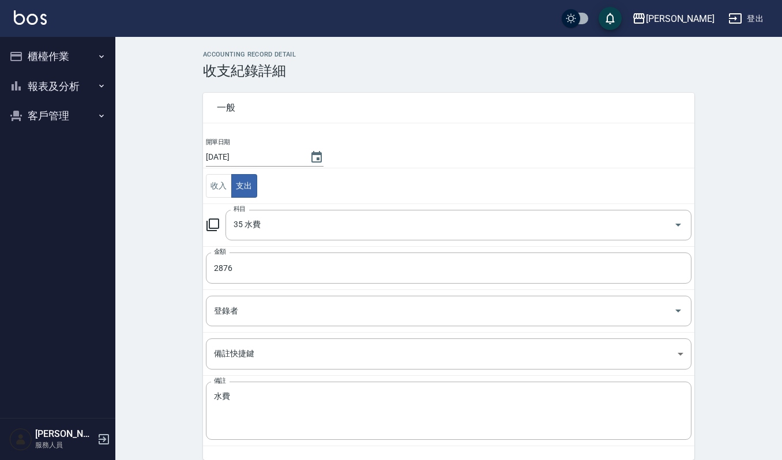
click at [286, 148] on input "[DATE]" at bounding box center [252, 157] width 92 height 19
click at [303, 156] on button "Choose date, selected date is 2025-10-14" at bounding box center [317, 158] width 28 height 28
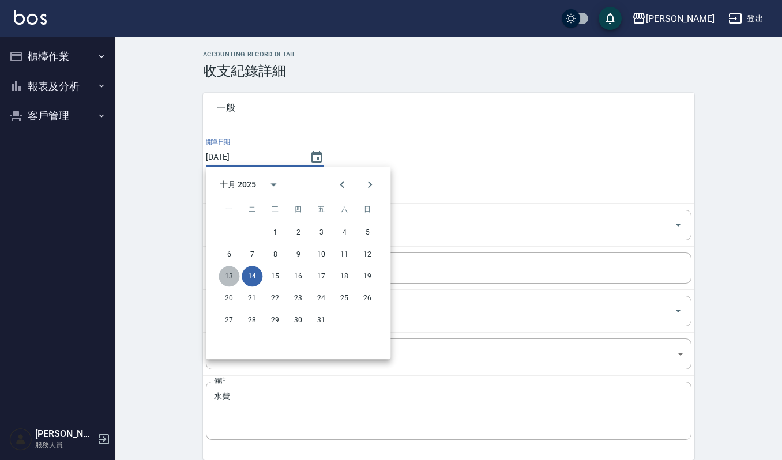
click at [230, 270] on button "13" at bounding box center [229, 276] width 21 height 21
type input "[DATE]"
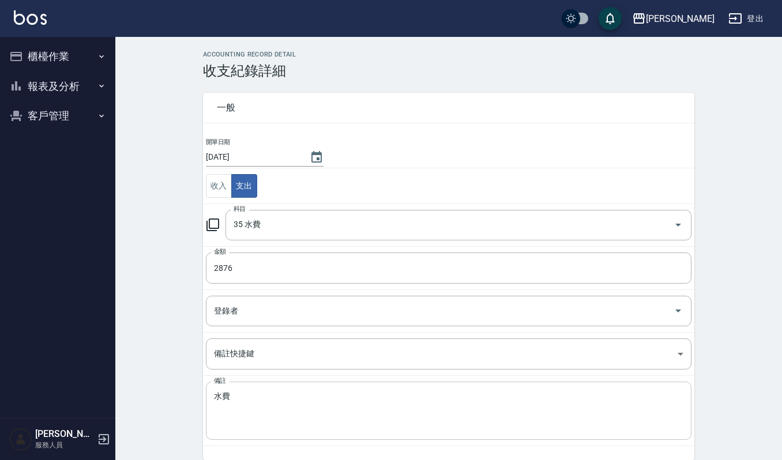
scroll to position [36, 0]
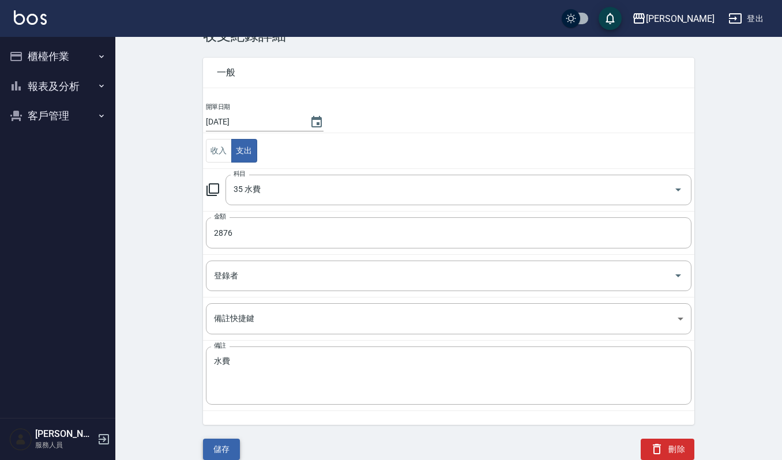
click at [225, 451] on button "儲存" at bounding box center [221, 449] width 37 height 21
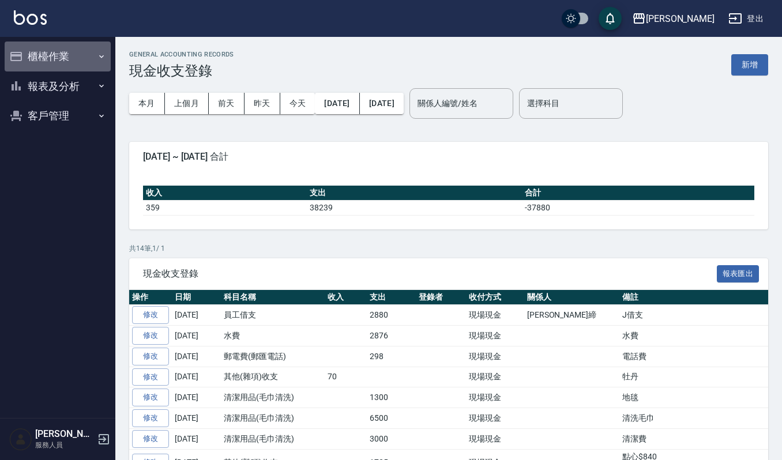
click at [47, 45] on button "櫃檯作業" at bounding box center [58, 57] width 106 height 30
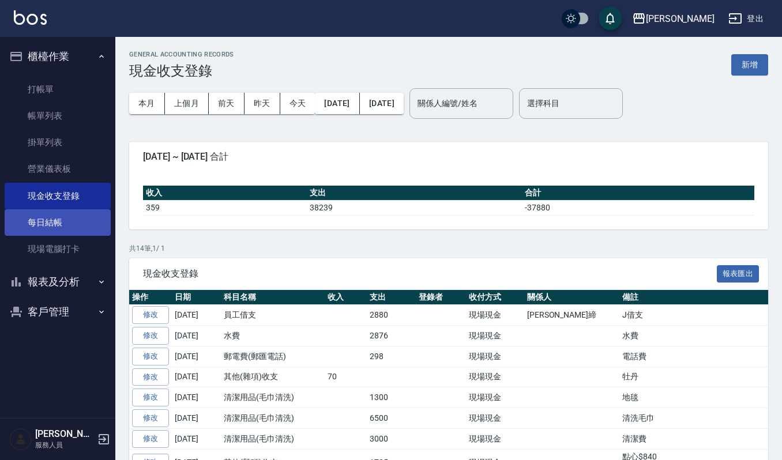
click at [72, 219] on link "每日結帳" at bounding box center [58, 222] width 106 height 27
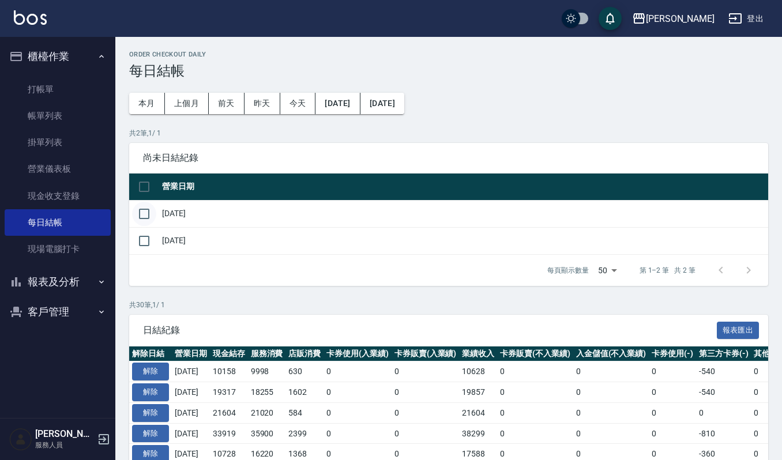
click at [146, 208] on input "checkbox" at bounding box center [144, 214] width 24 height 24
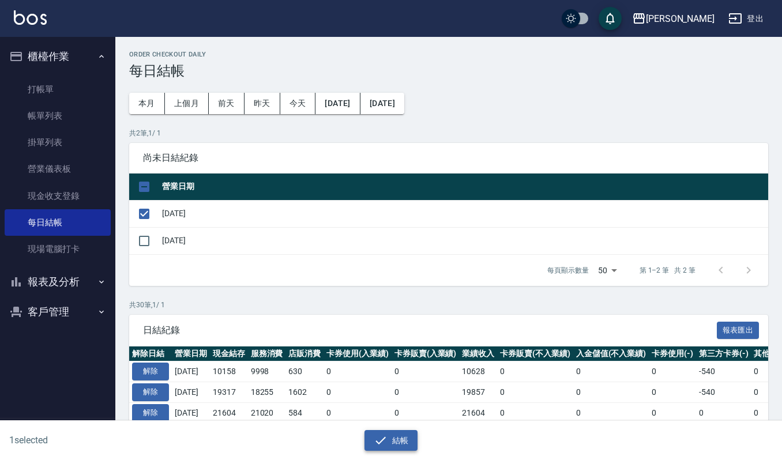
click at [402, 438] on button "結帳" at bounding box center [391, 440] width 54 height 21
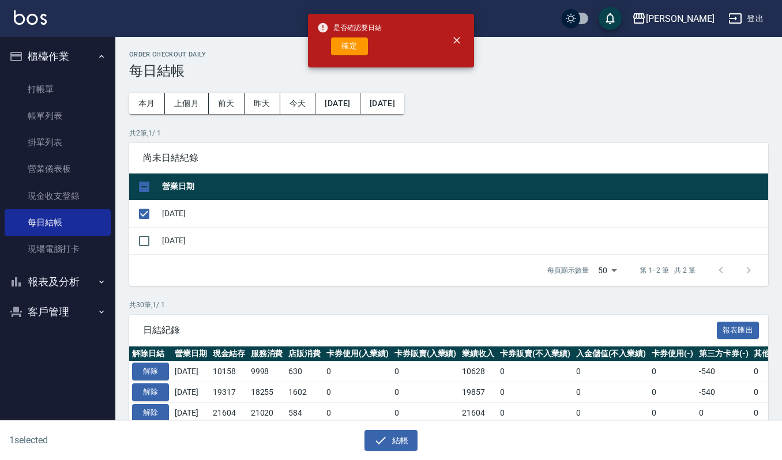
drag, startPoint x: 321, startPoint y: 39, endPoint x: 360, endPoint y: 40, distance: 38.6
click at [326, 40] on div "確定" at bounding box center [349, 46] width 65 height 18
click at [360, 40] on button "確定" at bounding box center [349, 46] width 37 height 18
checkbox input "false"
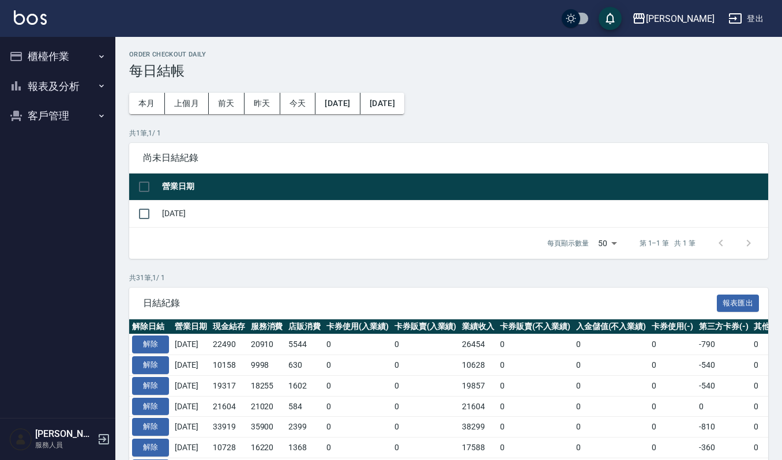
click at [47, 54] on button "櫃檯作業" at bounding box center [58, 57] width 106 height 30
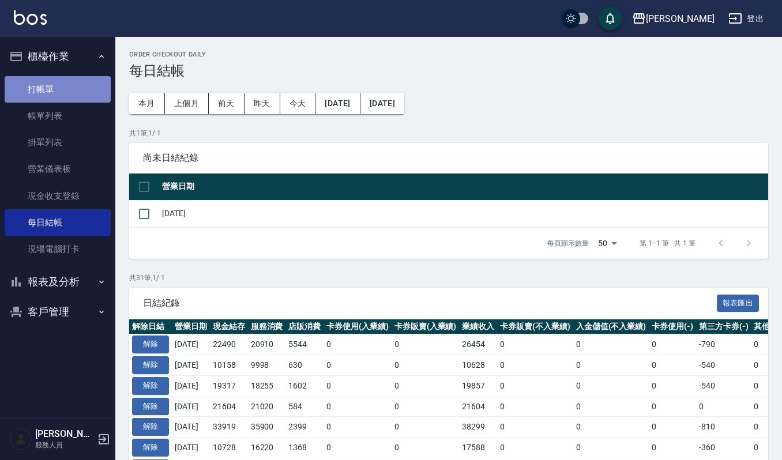
click at [37, 91] on link "打帳單" at bounding box center [58, 89] width 106 height 27
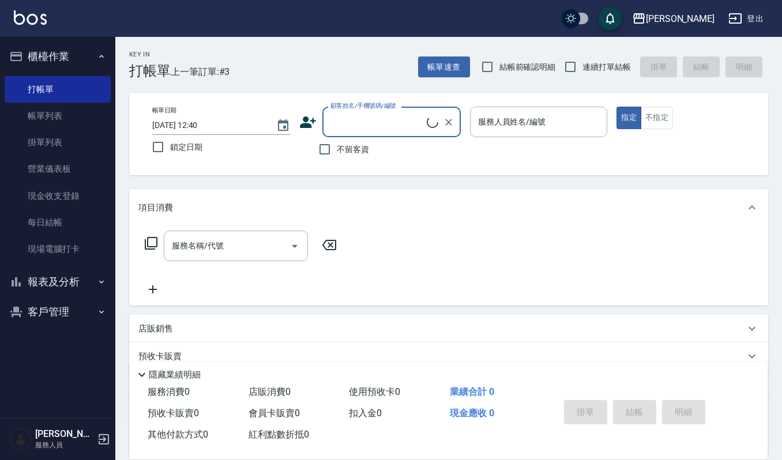
click at [409, 115] on input "顧客姓名/手機號碼/編號" at bounding box center [377, 122] width 99 height 20
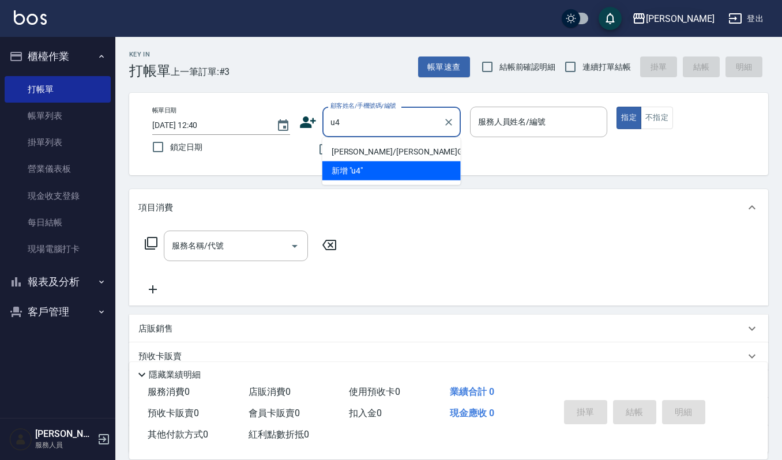
type input "u"
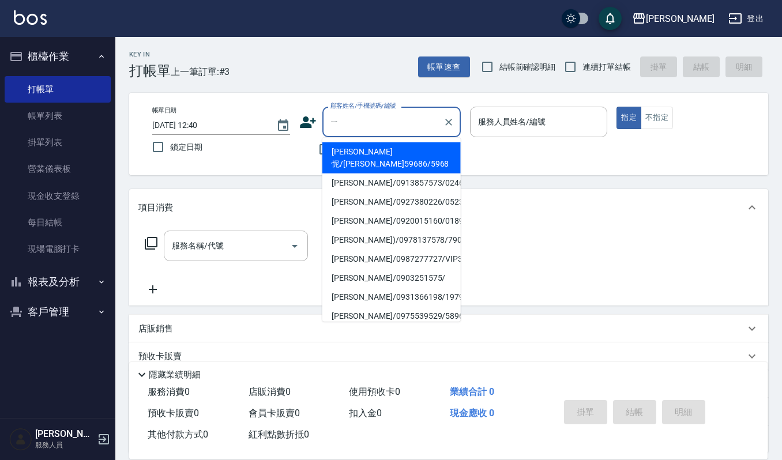
type input "一"
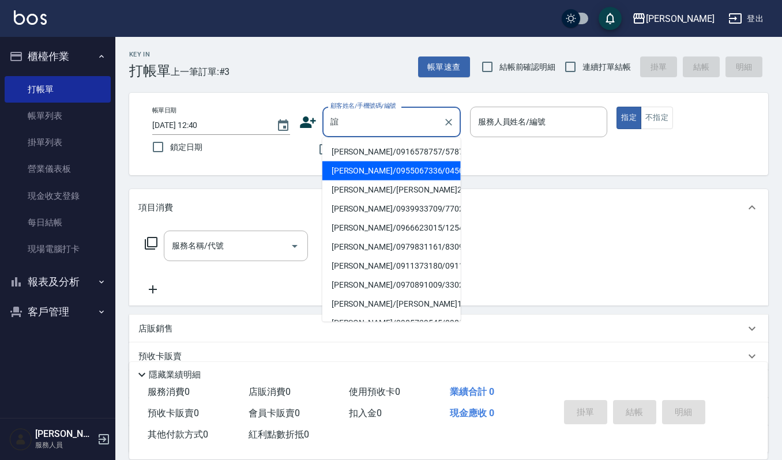
click at [379, 174] on li "陳誼君/0955067336/04508" at bounding box center [391, 170] width 138 height 19
type input "陳誼君/0955067336/04508"
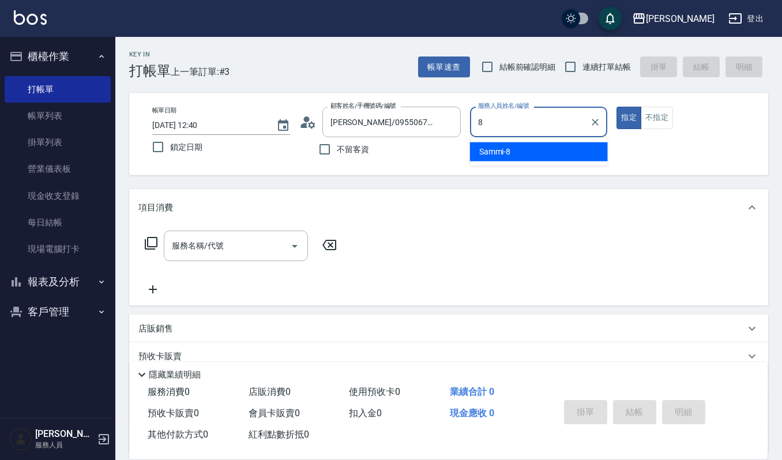
type input "Sammi-8"
type button "true"
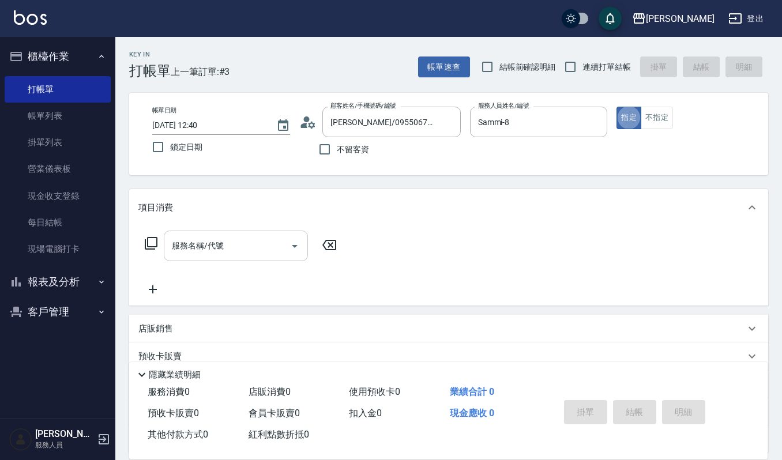
click at [294, 247] on icon "Open" at bounding box center [295, 246] width 6 height 3
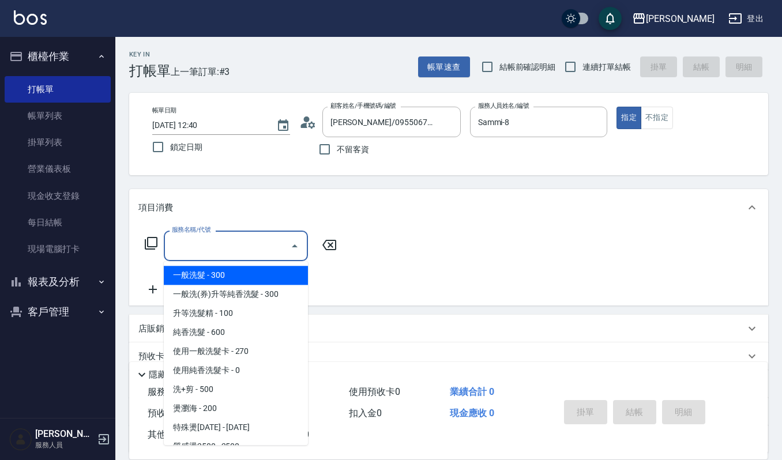
click at [257, 273] on span "一般洗髮 - 300" at bounding box center [236, 275] width 144 height 19
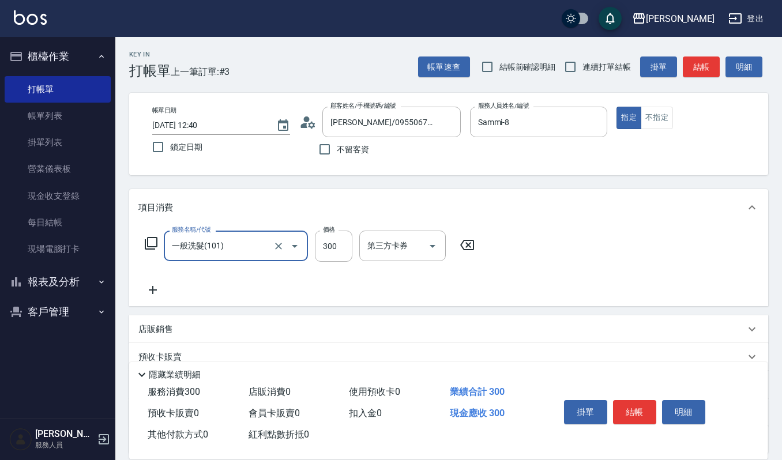
type input "一般洗髮(101)"
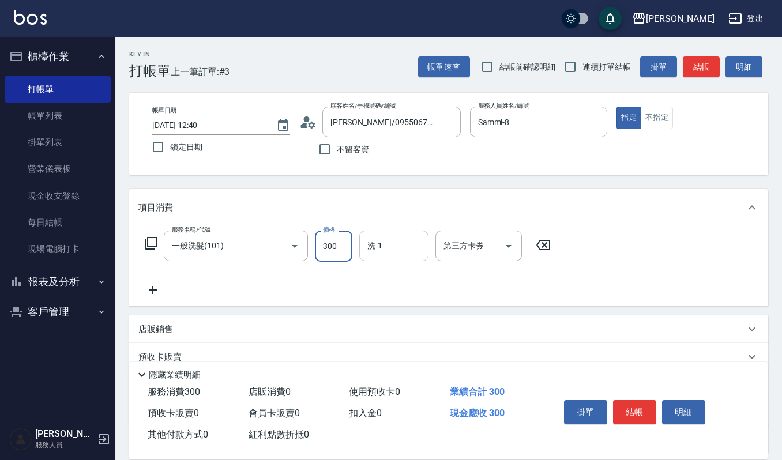
drag, startPoint x: 334, startPoint y: 250, endPoint x: 364, endPoint y: 250, distance: 30.0
click at [334, 250] on input "300" at bounding box center [333, 246] width 37 height 31
type input "270"
drag, startPoint x: 373, startPoint y: 243, endPoint x: 382, endPoint y: 239, distance: 10.3
click at [373, 243] on input "洗-1" at bounding box center [393, 246] width 59 height 20
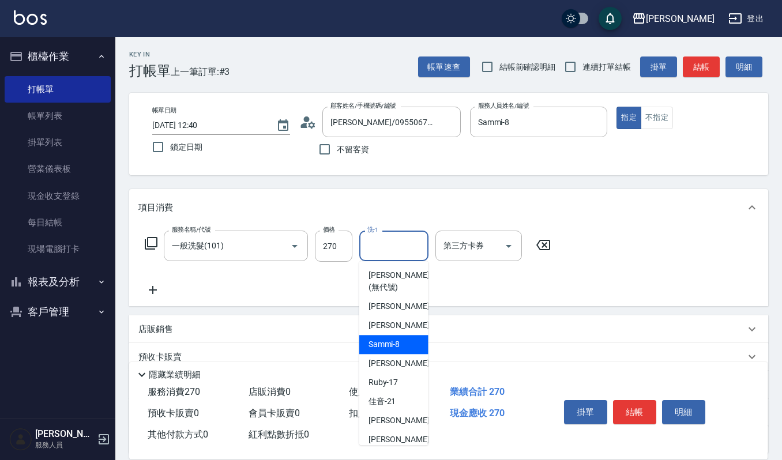
click at [400, 344] on span "Sammi -8" at bounding box center [385, 345] width 32 height 12
type input "Sammi-8"
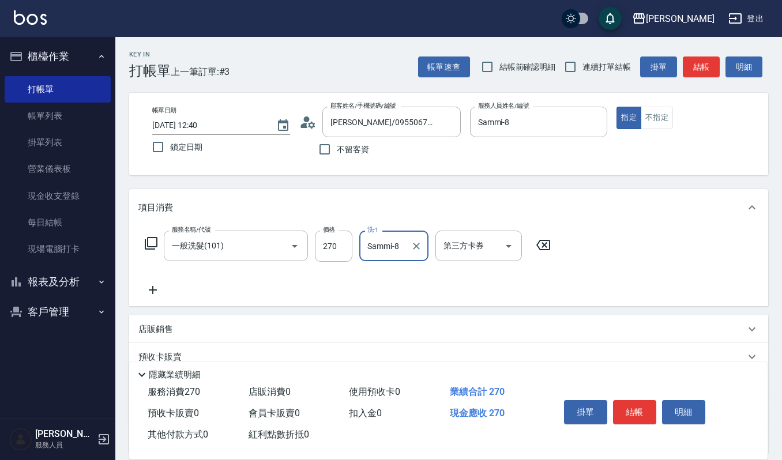
click at [153, 287] on icon at bounding box center [153, 290] width 8 height 8
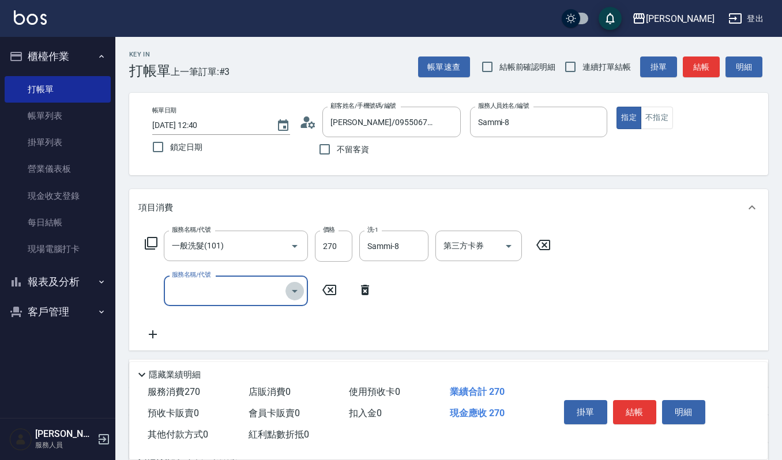
click at [294, 291] on icon "Open" at bounding box center [295, 291] width 6 height 3
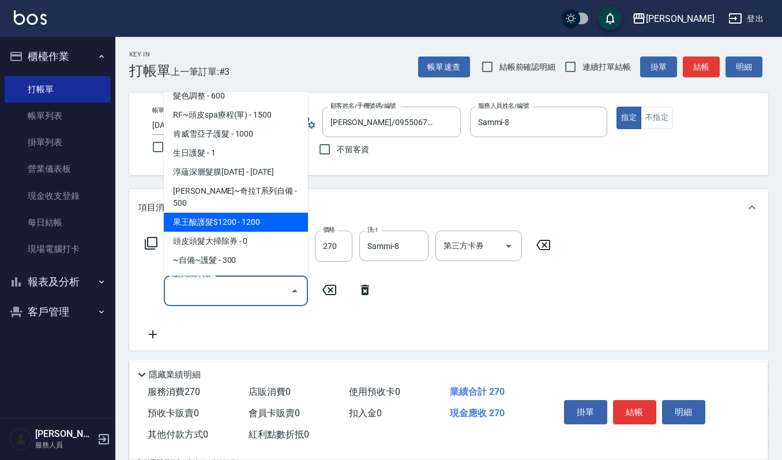
scroll to position [384, 0]
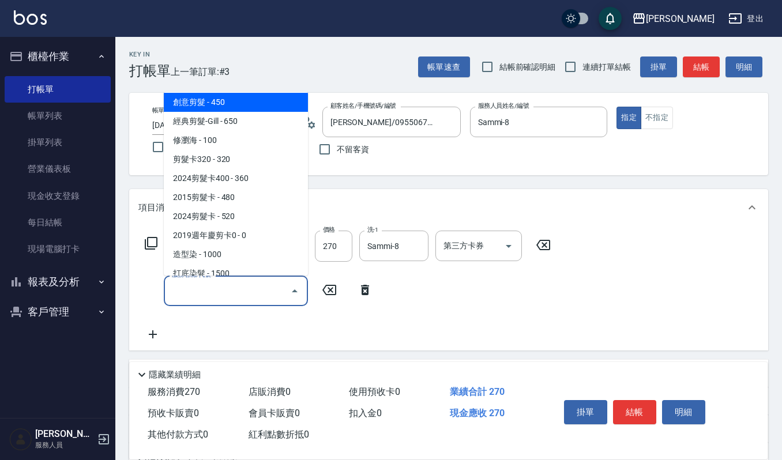
click at [250, 107] on span "創意剪髮 - 450" at bounding box center [236, 102] width 144 height 19
type input "創意剪髮(301)"
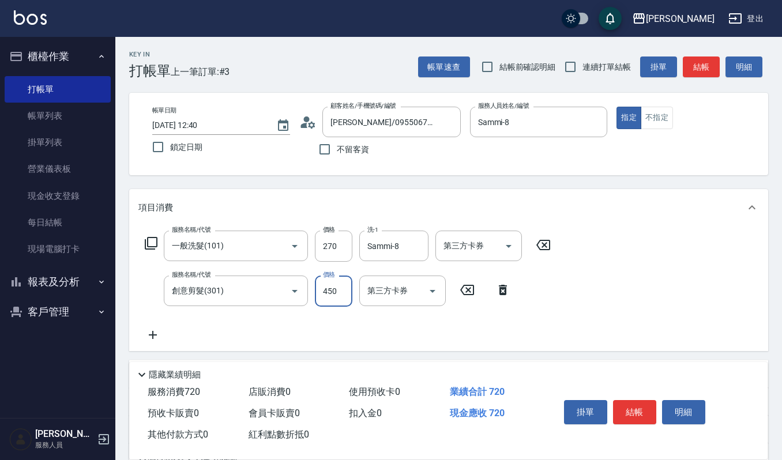
click at [336, 292] on input "450" at bounding box center [333, 291] width 37 height 31
type input "405"
click at [634, 409] on button "結帳" at bounding box center [634, 412] width 43 height 24
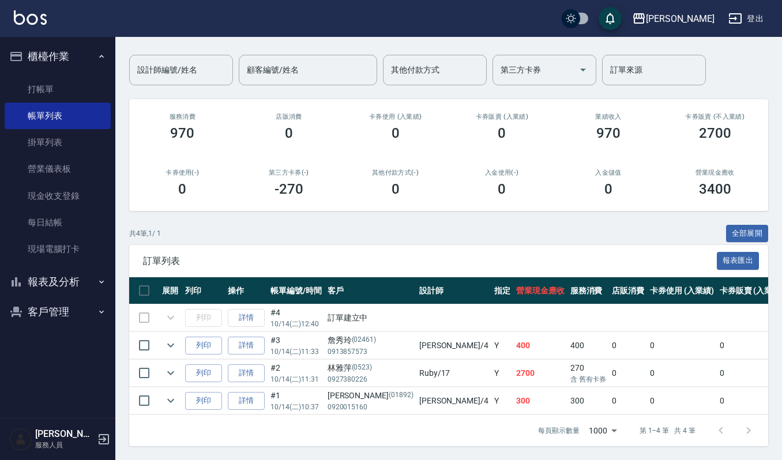
scroll to position [92, 0]
click at [57, 118] on link "帳單列表" at bounding box center [58, 116] width 106 height 27
click at [63, 77] on link "打帳單" at bounding box center [58, 89] width 106 height 27
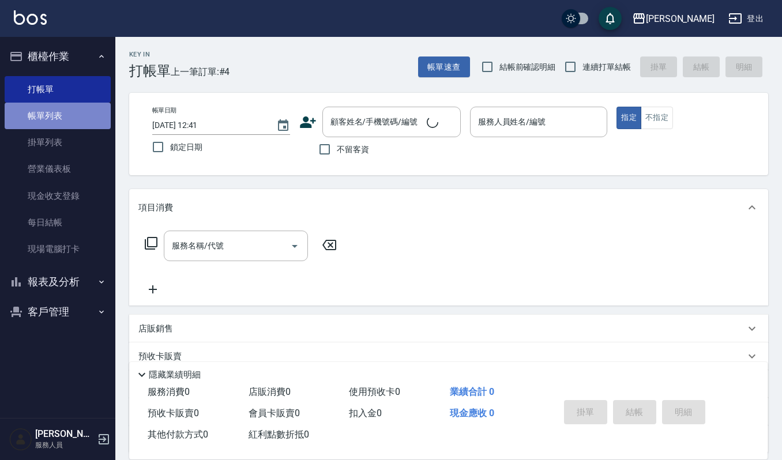
click at [68, 120] on link "帳單列表" at bounding box center [58, 116] width 106 height 27
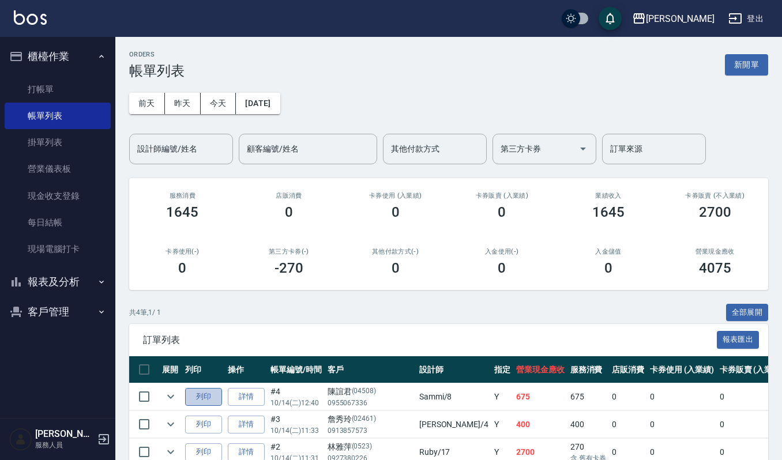
click at [211, 400] on button "列印" at bounding box center [203, 397] width 37 height 18
click at [761, 75] on button "新開單" at bounding box center [746, 64] width 43 height 21
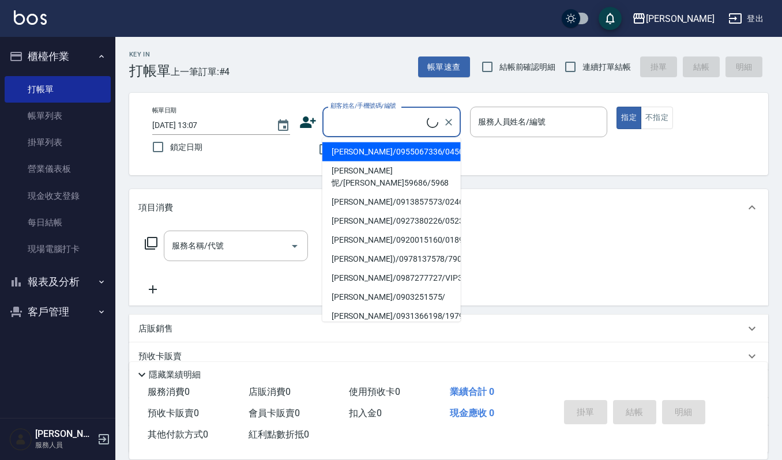
click at [349, 123] on input "顧客姓名/手機號碼/編號" at bounding box center [377, 122] width 99 height 20
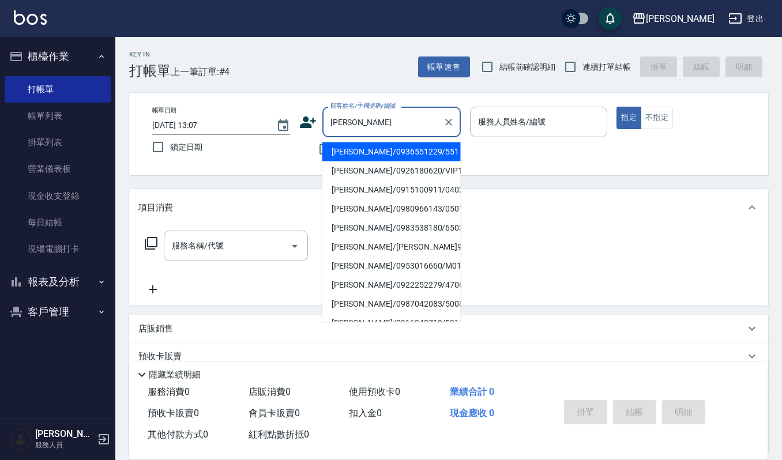
click at [346, 174] on li "吳雅雯/0926180620/VIP1114" at bounding box center [391, 170] width 138 height 19
type input "吳雅雯/0926180620/VIP1114"
type input "吉兒-4"
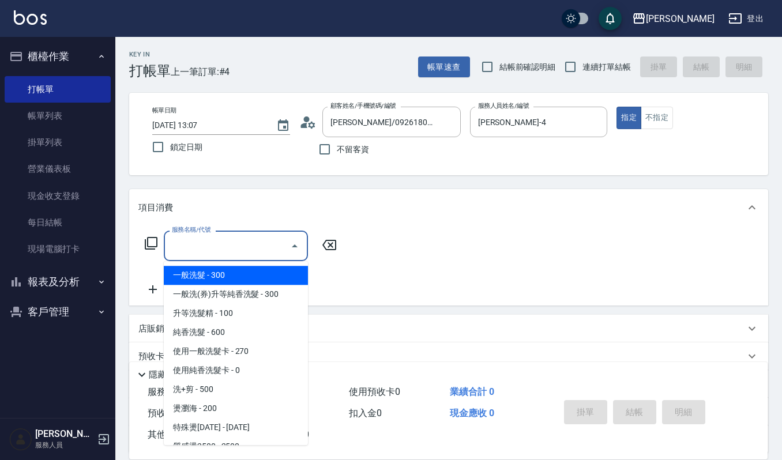
click at [257, 252] on input "服務名稱/代號" at bounding box center [227, 246] width 116 height 20
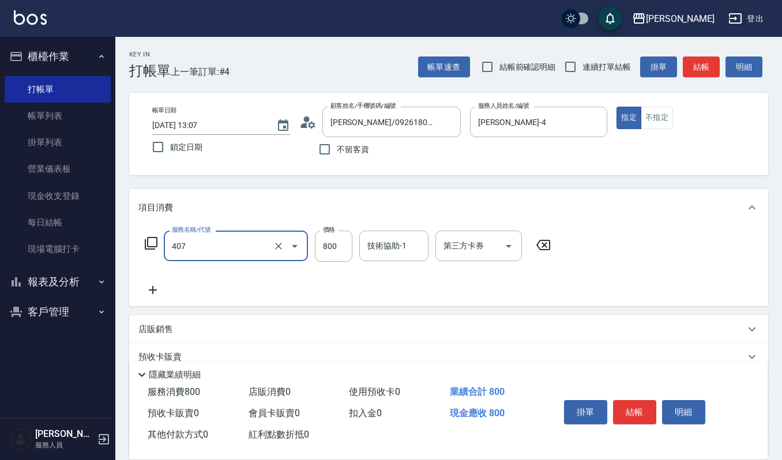
type input "補染(407)"
type input "1350"
type input "2"
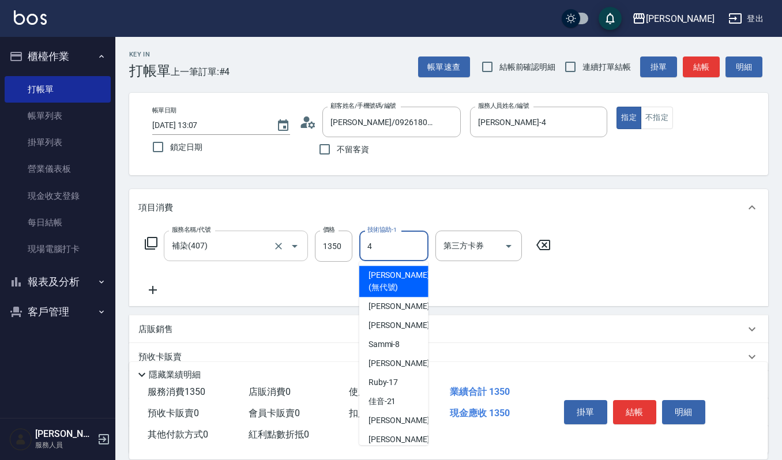
type input "吉兒-4"
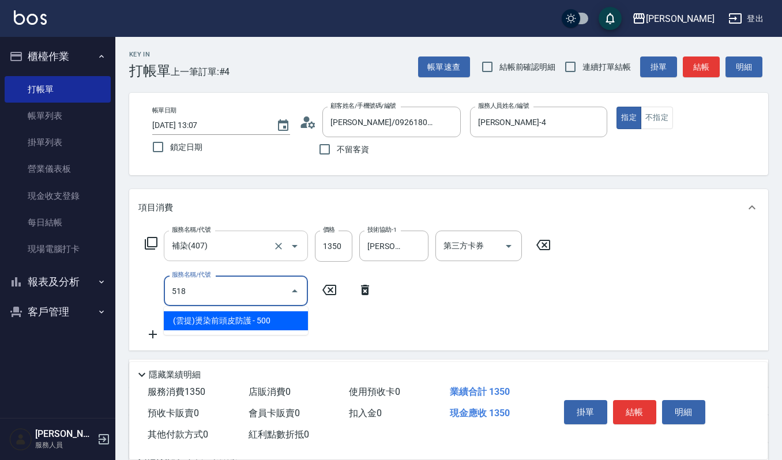
type input "(雲提)燙染前頭皮防護(518)"
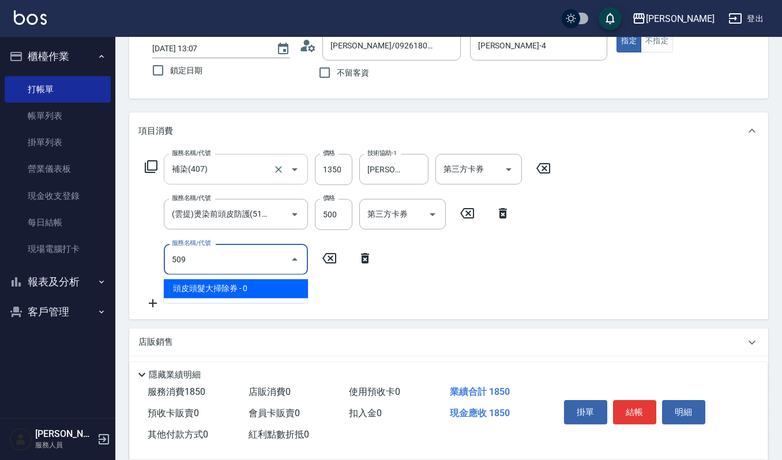
type input "頭皮頭髮大掃除券(509)"
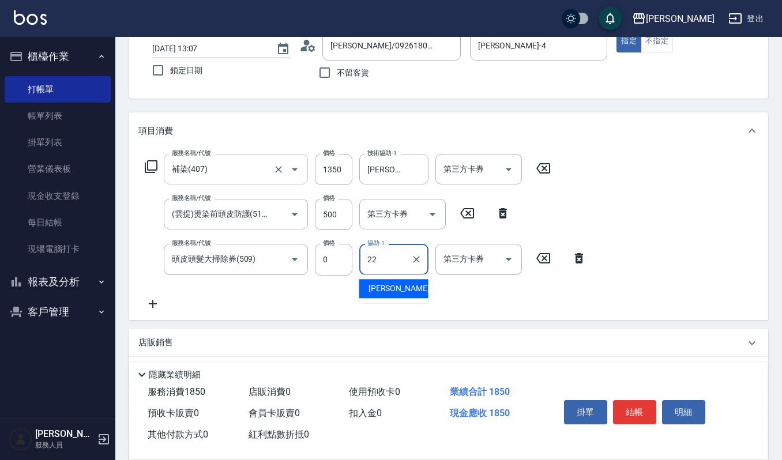
type input "宜芳-22"
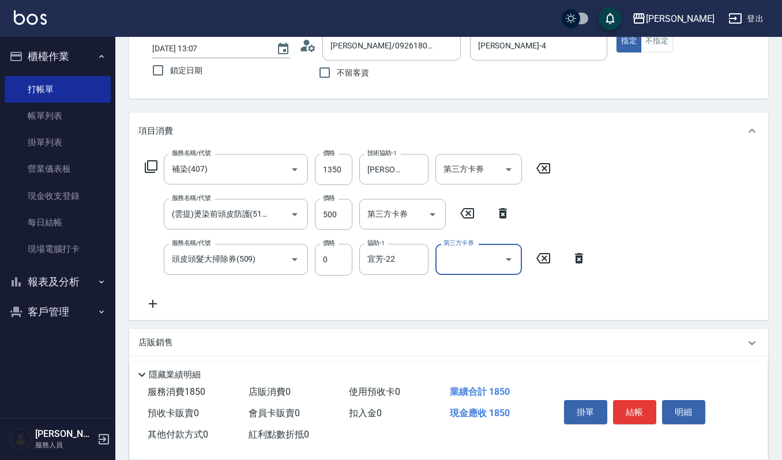
click at [483, 245] on div "第三方卡券" at bounding box center [478, 259] width 87 height 31
click at [471, 303] on span "舊有卡券" at bounding box center [478, 307] width 87 height 19
type input "舊有卡券"
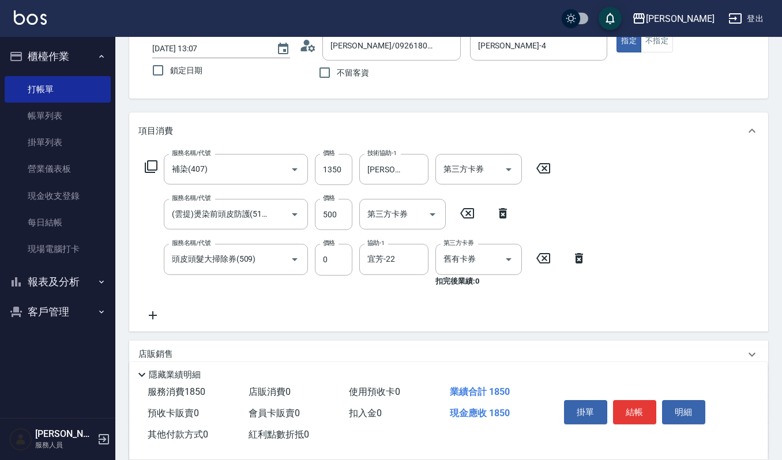
click at [142, 314] on icon at bounding box center [152, 316] width 29 height 14
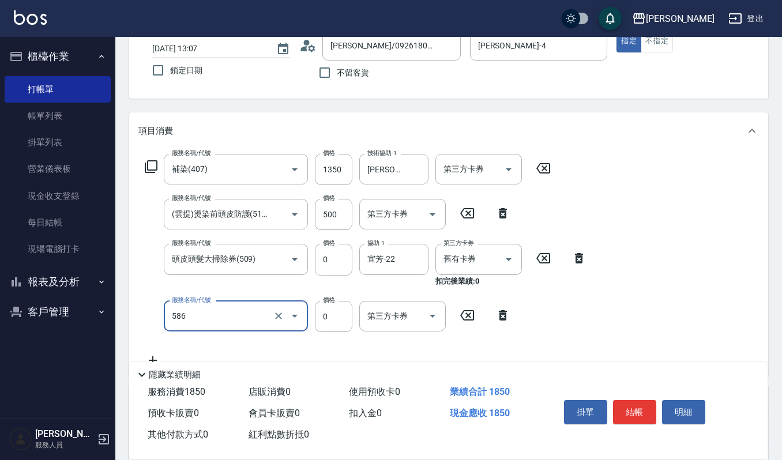
type input "使用洗+結構0(586)"
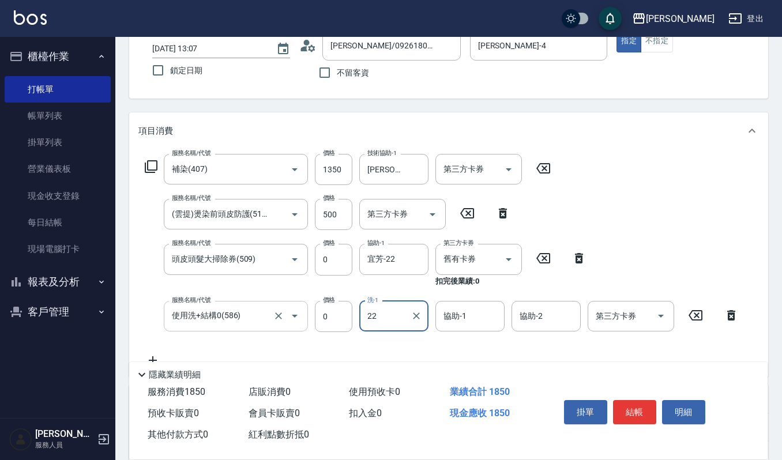
type input "宜芳-22"
click at [639, 319] on input "第三方卡券" at bounding box center [622, 316] width 59 height 20
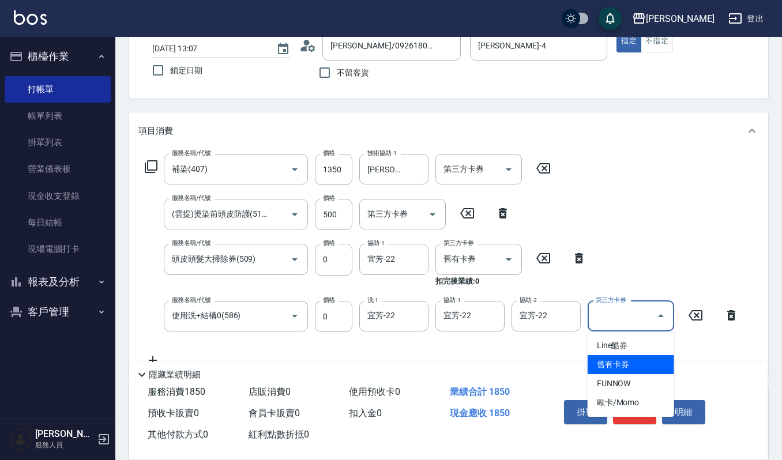
click at [626, 369] on span "舊有卡券" at bounding box center [631, 364] width 87 height 19
type input "舊有卡券"
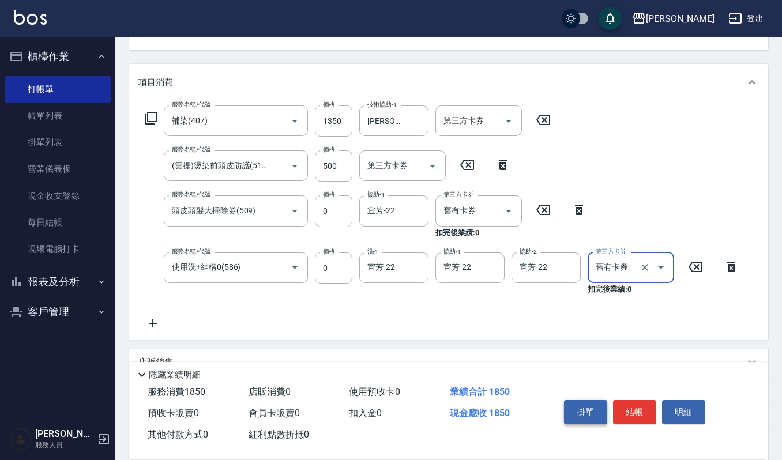
scroll to position [153, 0]
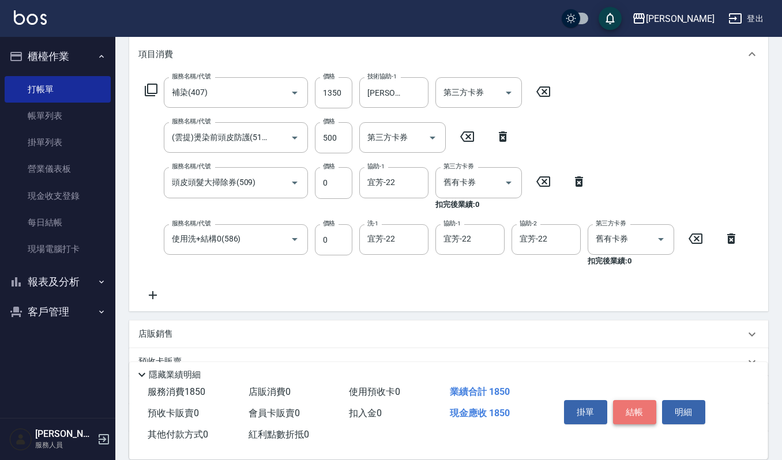
click at [645, 403] on button "結帳" at bounding box center [634, 412] width 43 height 24
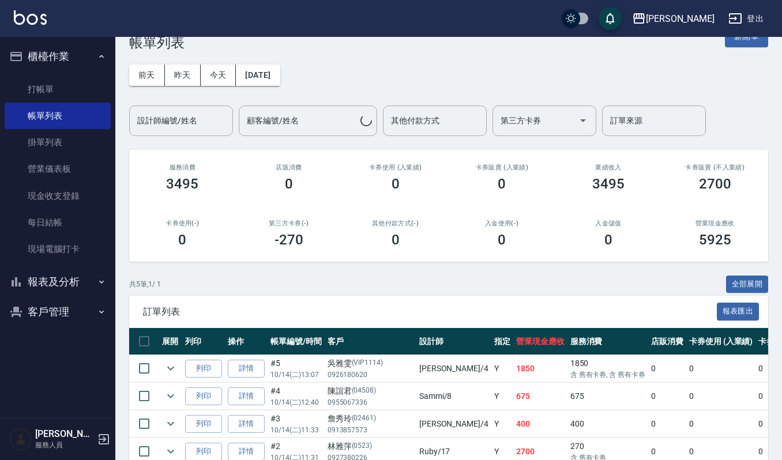
scroll to position [77, 0]
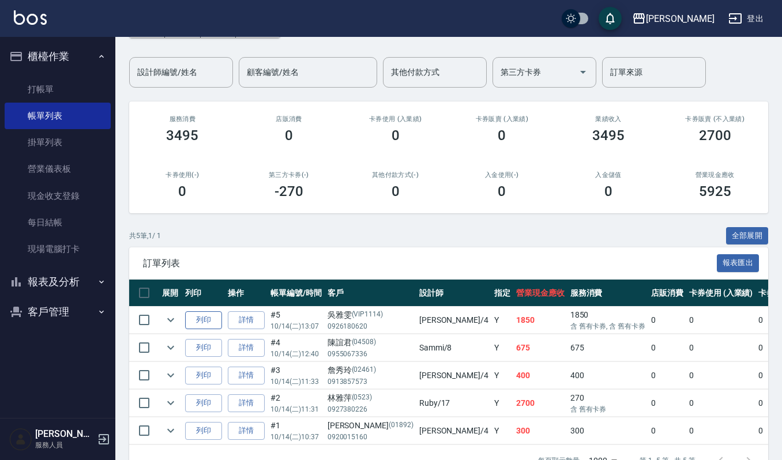
click at [190, 321] on button "列印" at bounding box center [203, 320] width 37 height 18
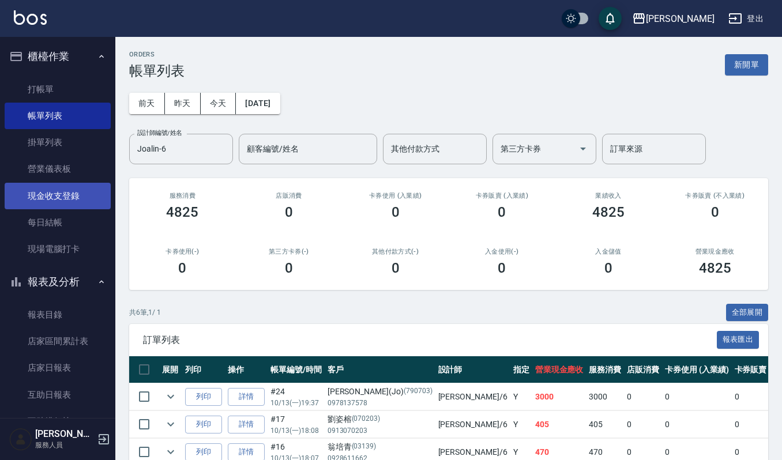
scroll to position [148, 0]
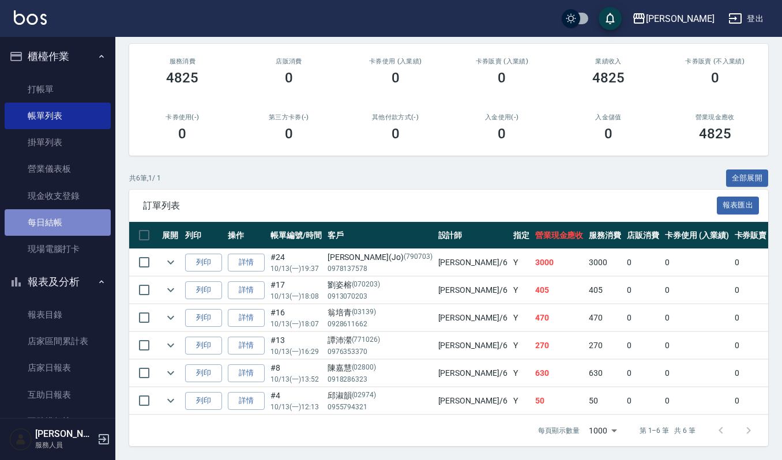
click at [70, 224] on link "每日結帳" at bounding box center [58, 222] width 106 height 27
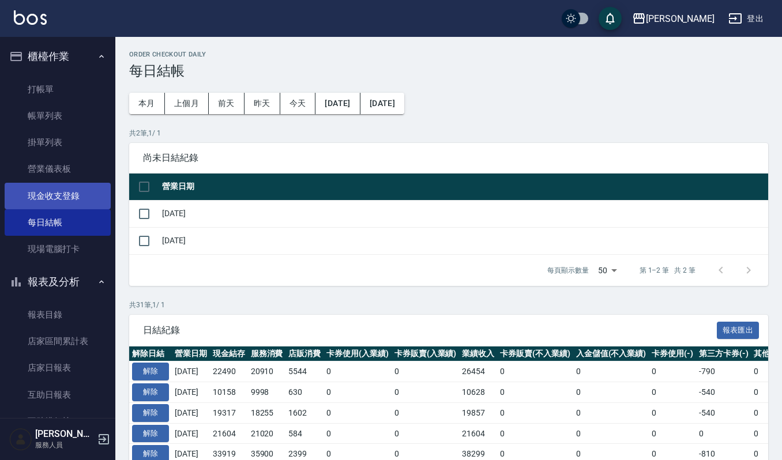
click at [78, 201] on link "現金收支登錄" at bounding box center [58, 196] width 106 height 27
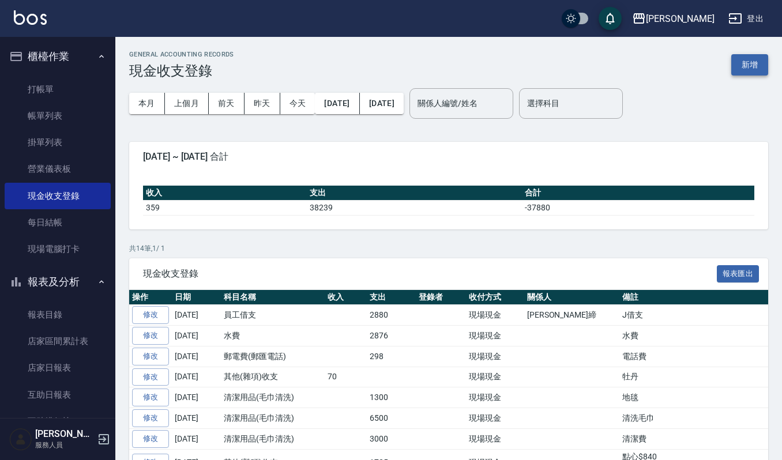
click at [758, 69] on button "新增" at bounding box center [749, 64] width 37 height 21
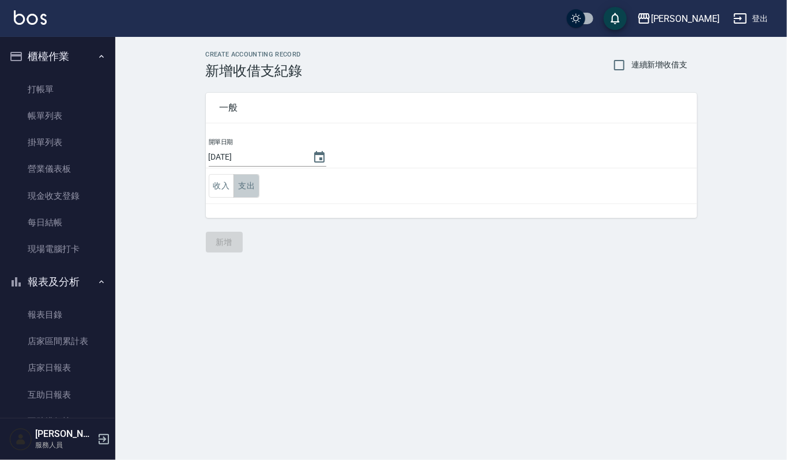
click at [253, 185] on button "支出" at bounding box center [247, 186] width 26 height 24
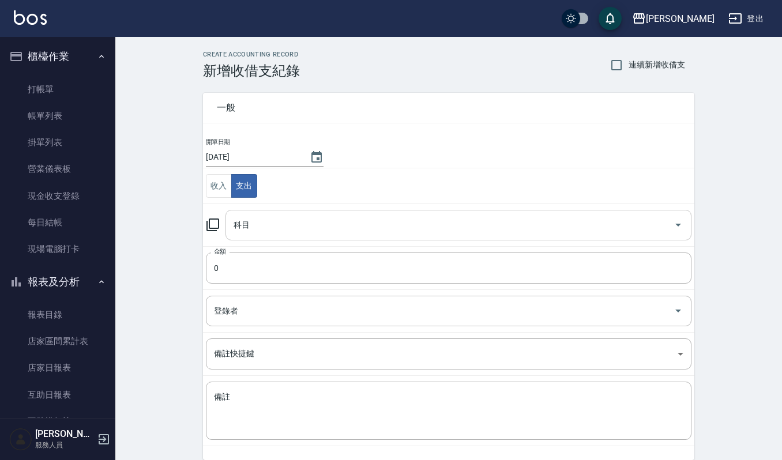
click at [300, 222] on input "科目" at bounding box center [450, 225] width 438 height 20
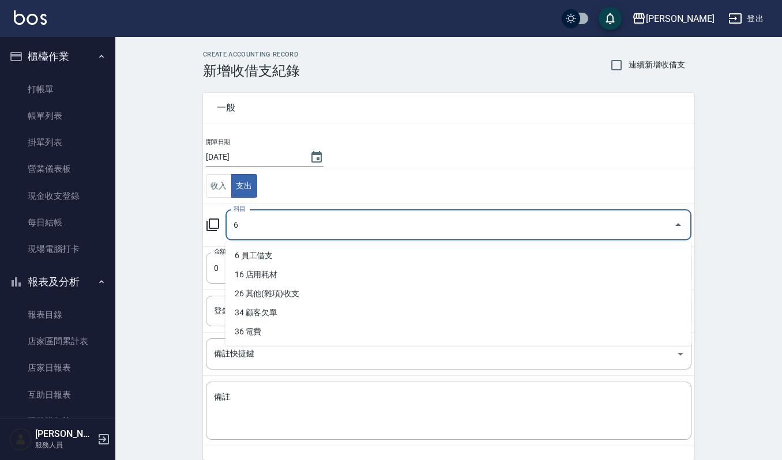
click at [284, 245] on ul "6 員工借支 16 店用耗材 26 其他(雜項)收支 34 顧客欠單 36 電費" at bounding box center [458, 294] width 466 height 104
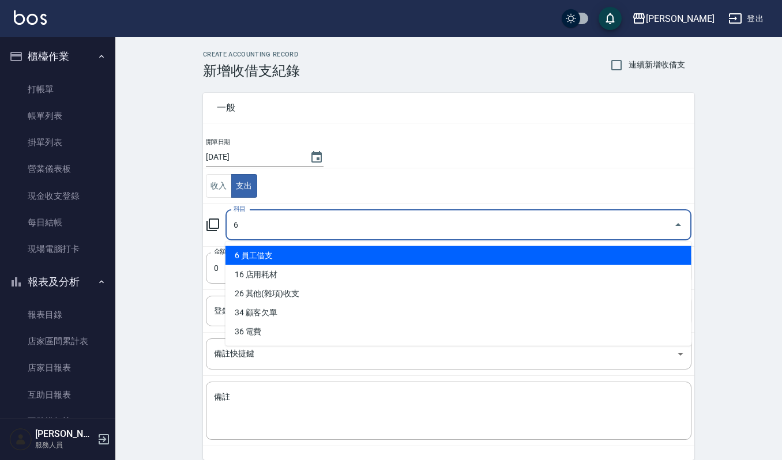
click at [290, 254] on li "6 員工借支" at bounding box center [458, 255] width 466 height 19
type input "6 員工借支"
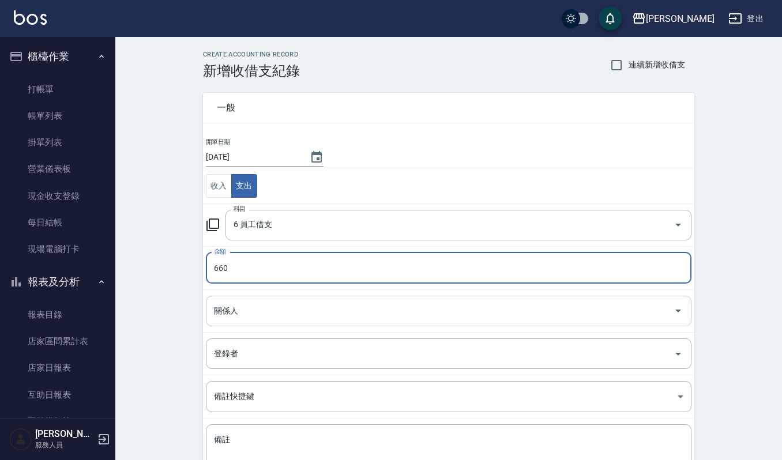
type input "660"
click at [284, 302] on input "關係人" at bounding box center [440, 311] width 458 height 20
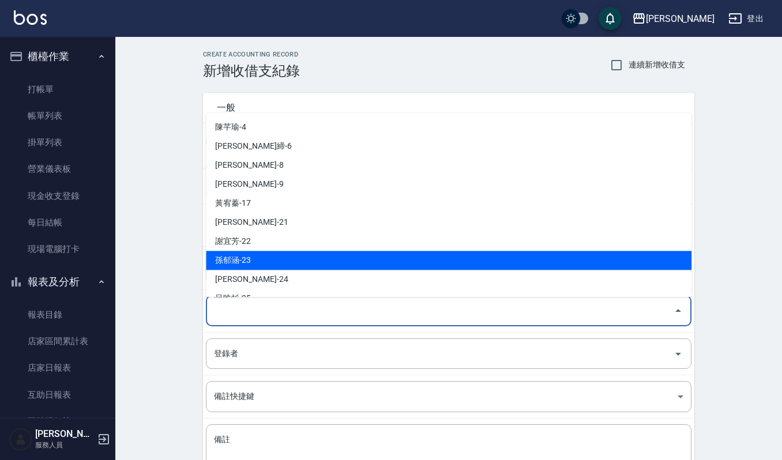
click at [276, 266] on li "孫郁涵-23" at bounding box center [449, 260] width 486 height 19
type input "孫郁涵-23"
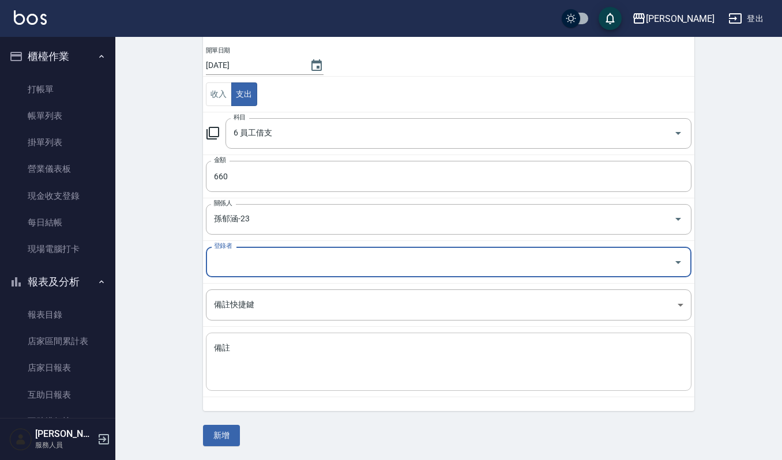
scroll to position [93, 0]
click at [290, 370] on textarea "備註" at bounding box center [448, 362] width 469 height 39
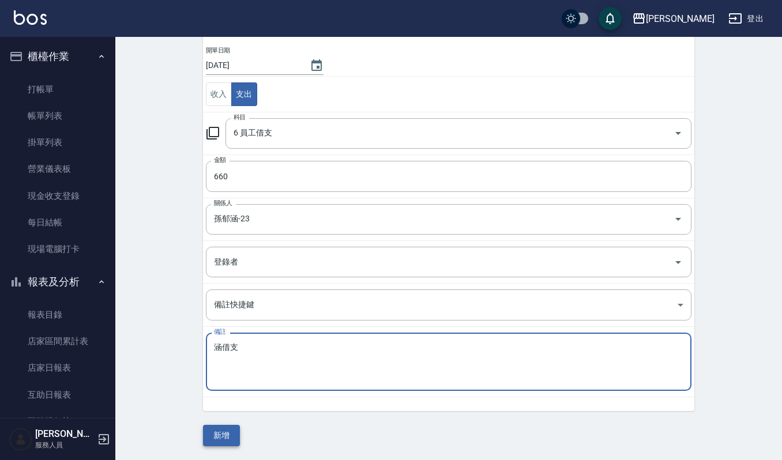
type textarea "涵借支"
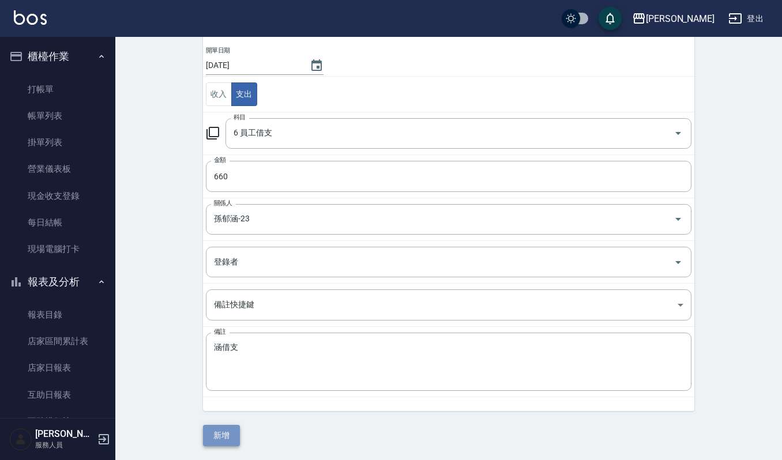
click at [224, 433] on button "新增" at bounding box center [221, 435] width 37 height 21
